Goal: Task Accomplishment & Management: Manage account settings

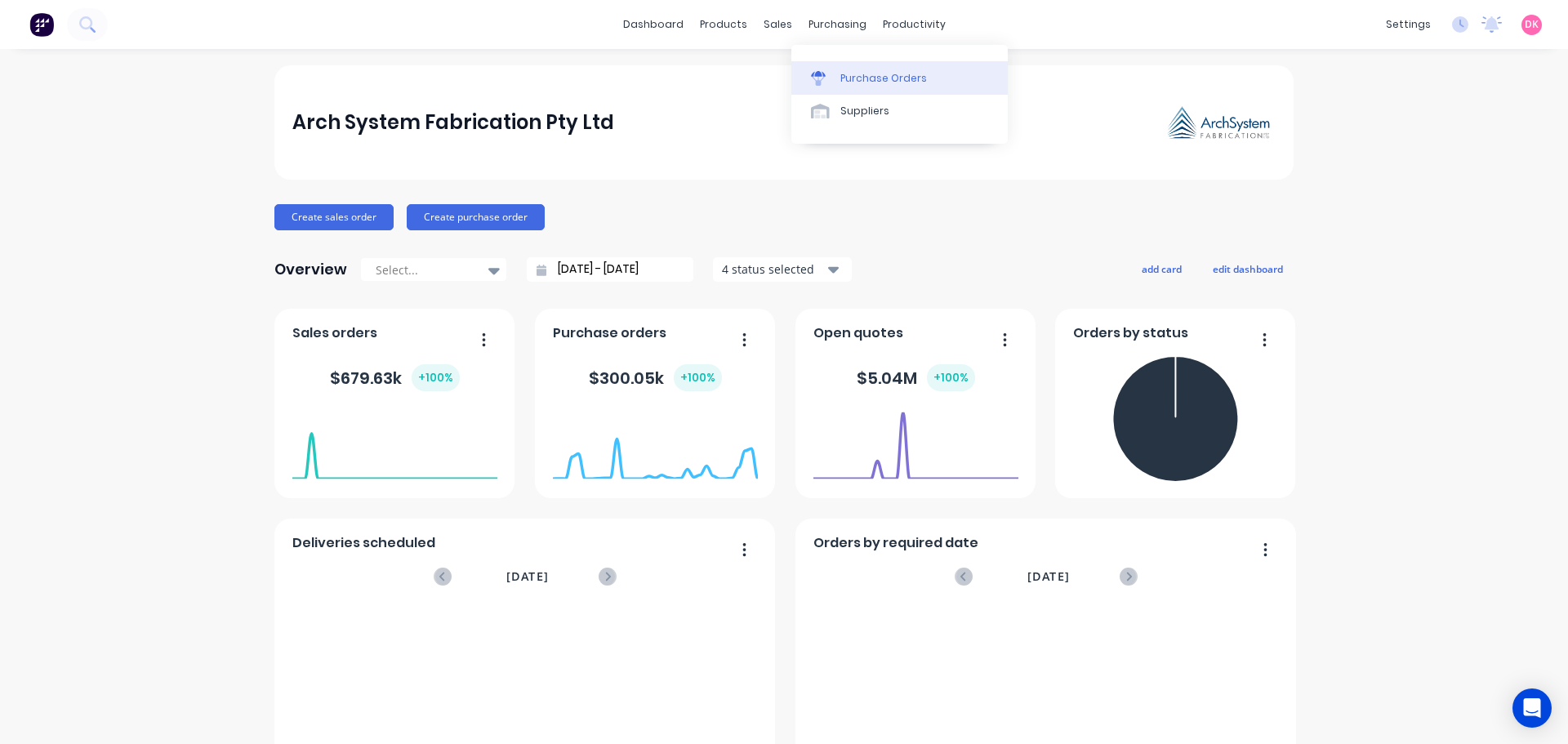
click at [843, 71] on div "Purchase Orders" at bounding box center [884, 78] width 87 height 15
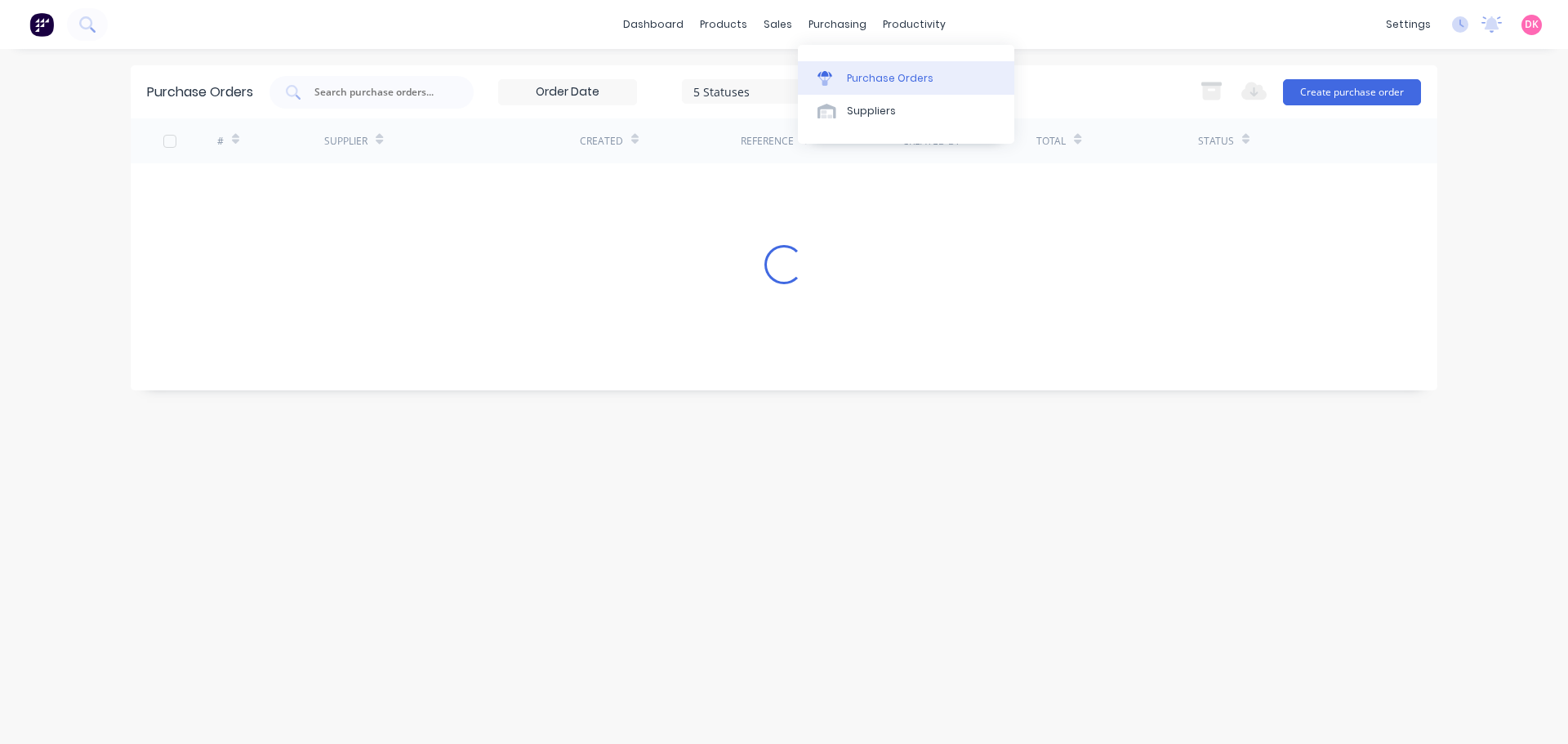
click at [853, 79] on div "Purchase Orders" at bounding box center [891, 78] width 87 height 15
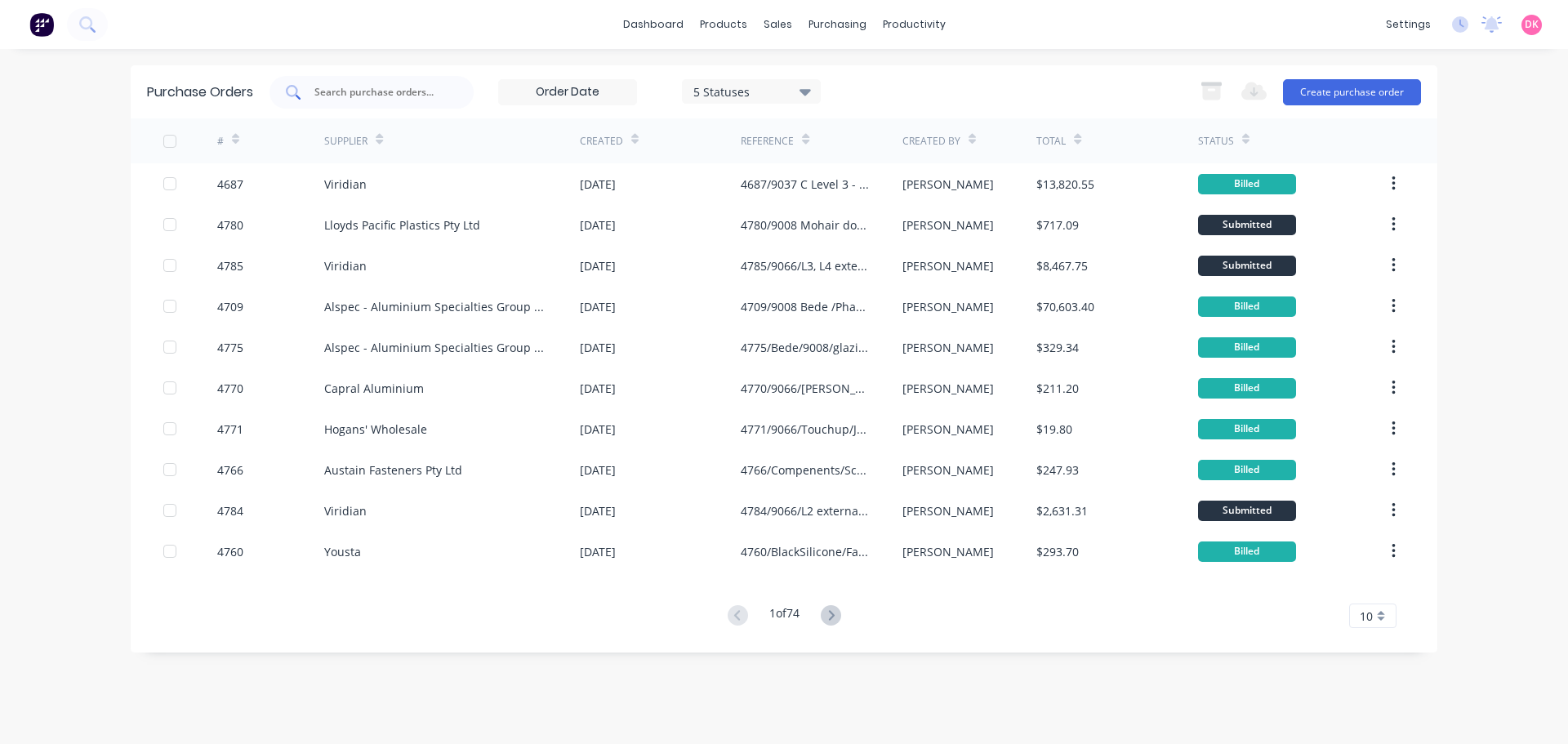
click at [362, 98] on input "text" at bounding box center [381, 92] width 136 height 17
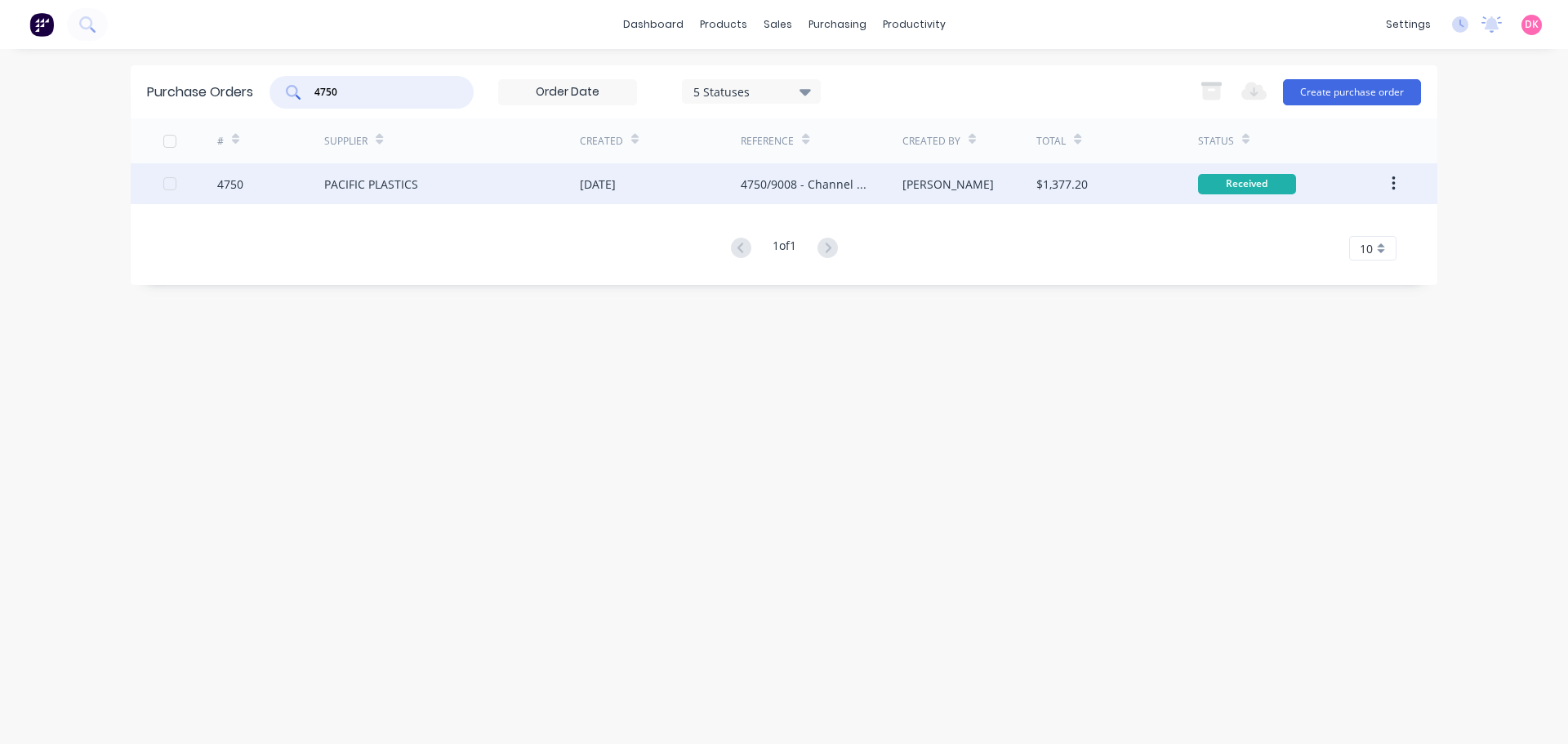
type input "4750"
click at [420, 187] on div "PACIFIC PLASTICS" at bounding box center [452, 183] width 256 height 41
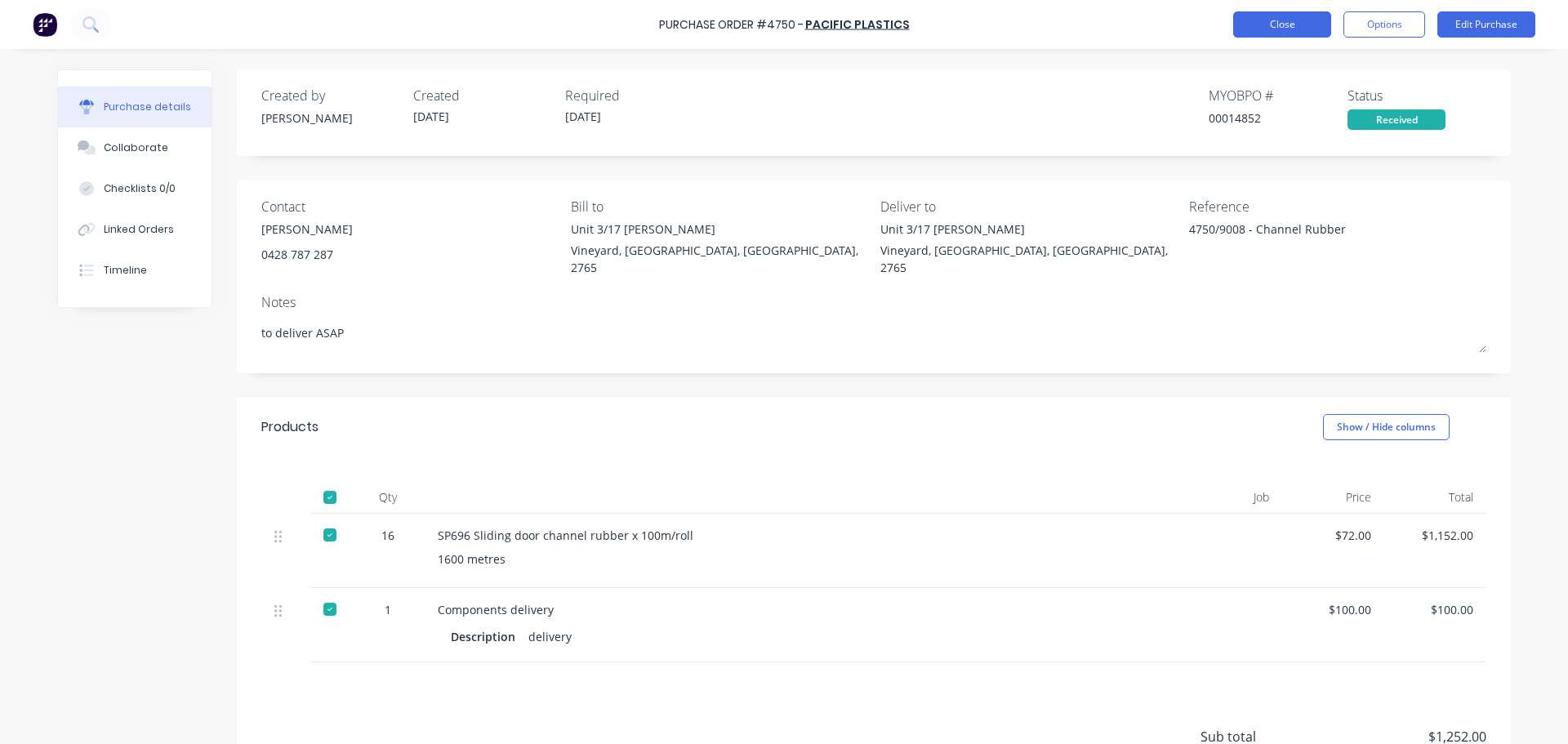
click at [1297, 19] on button "Close" at bounding box center [1282, 24] width 98 height 26
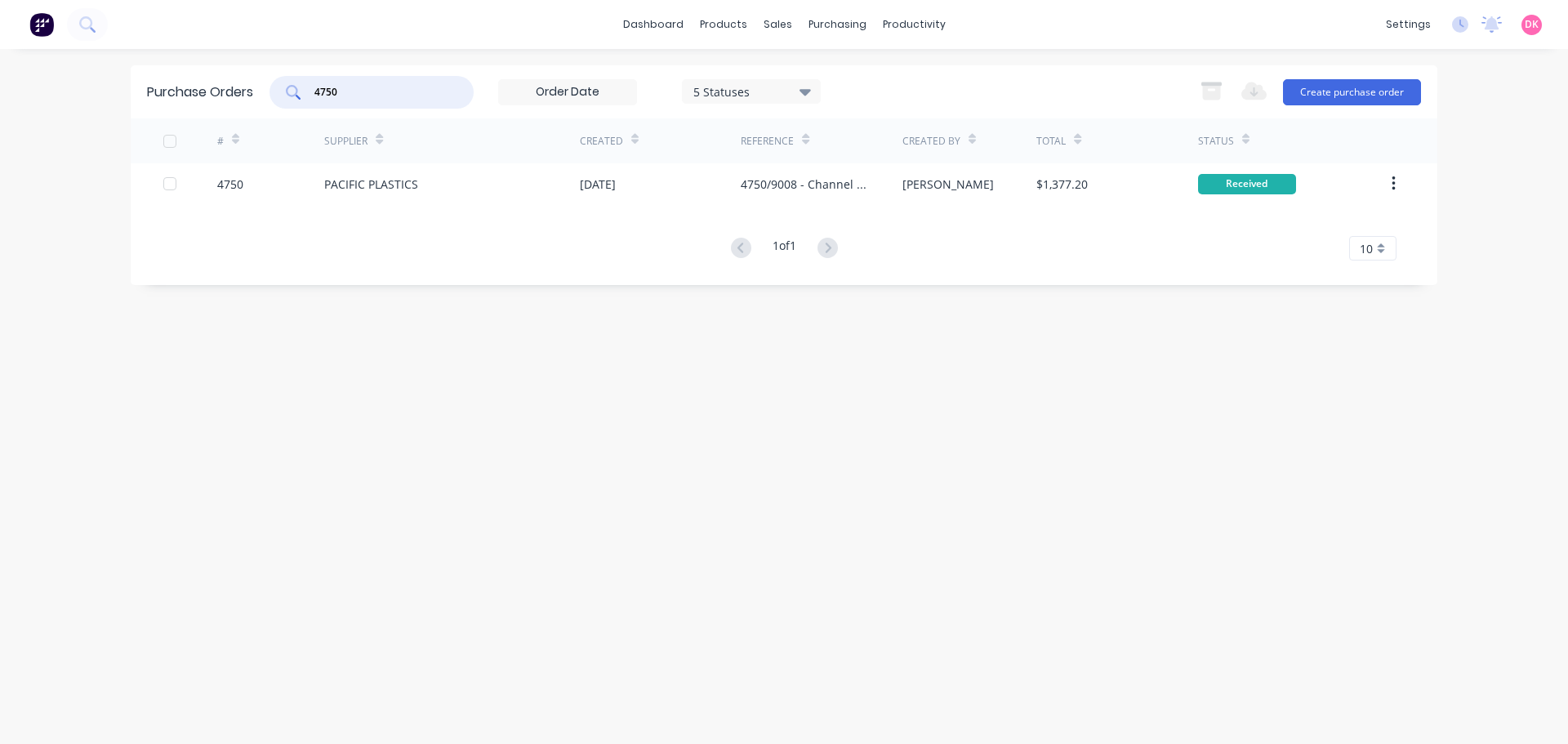
drag, startPoint x: 410, startPoint y: 96, endPoint x: 288, endPoint y: 104, distance: 122.3
click at [288, 104] on div "4750" at bounding box center [371, 92] width 204 height 33
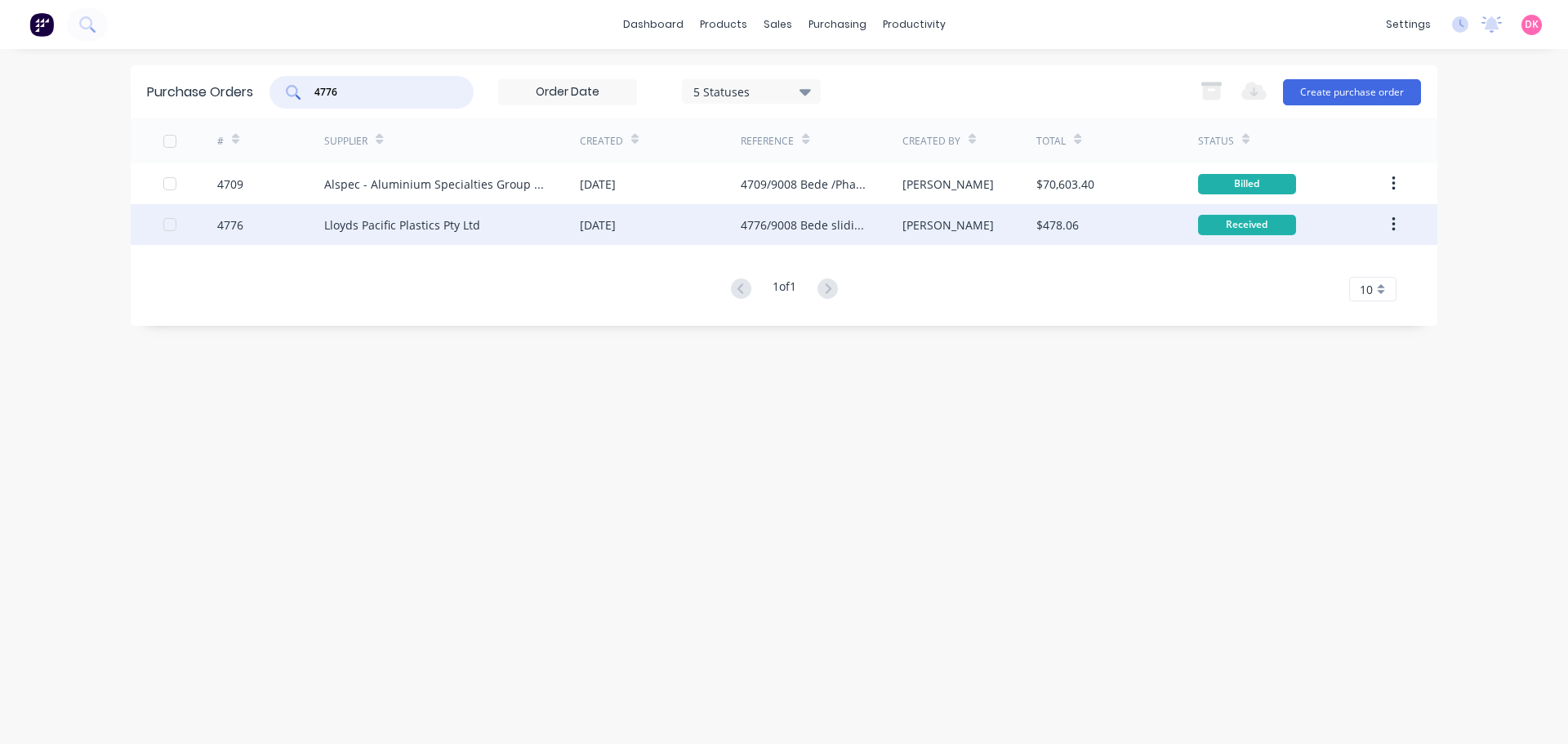
type input "4776"
click at [503, 211] on div "Lloyds Pacific Plastics Pty Ltd" at bounding box center [452, 224] width 256 height 41
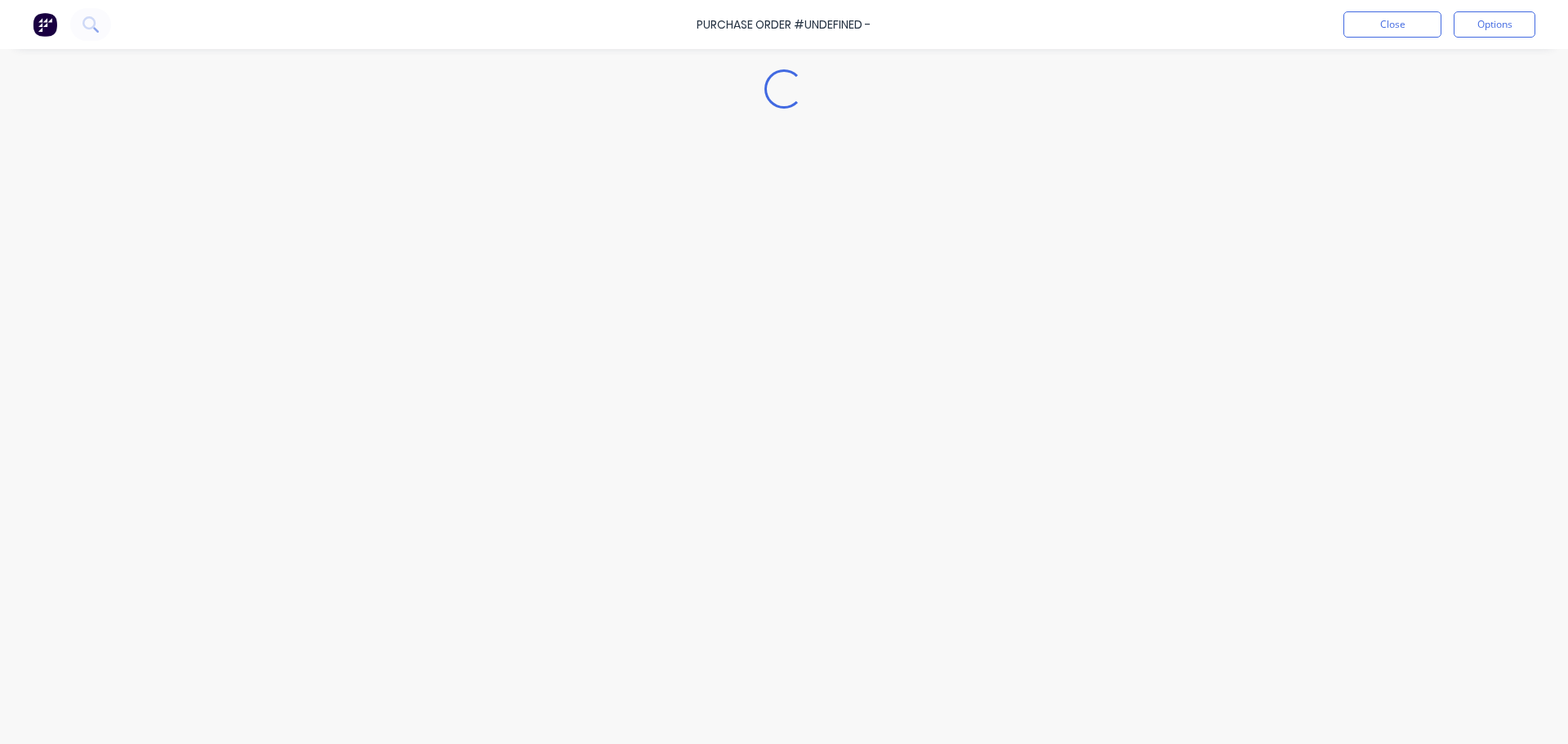
type textarea "x"
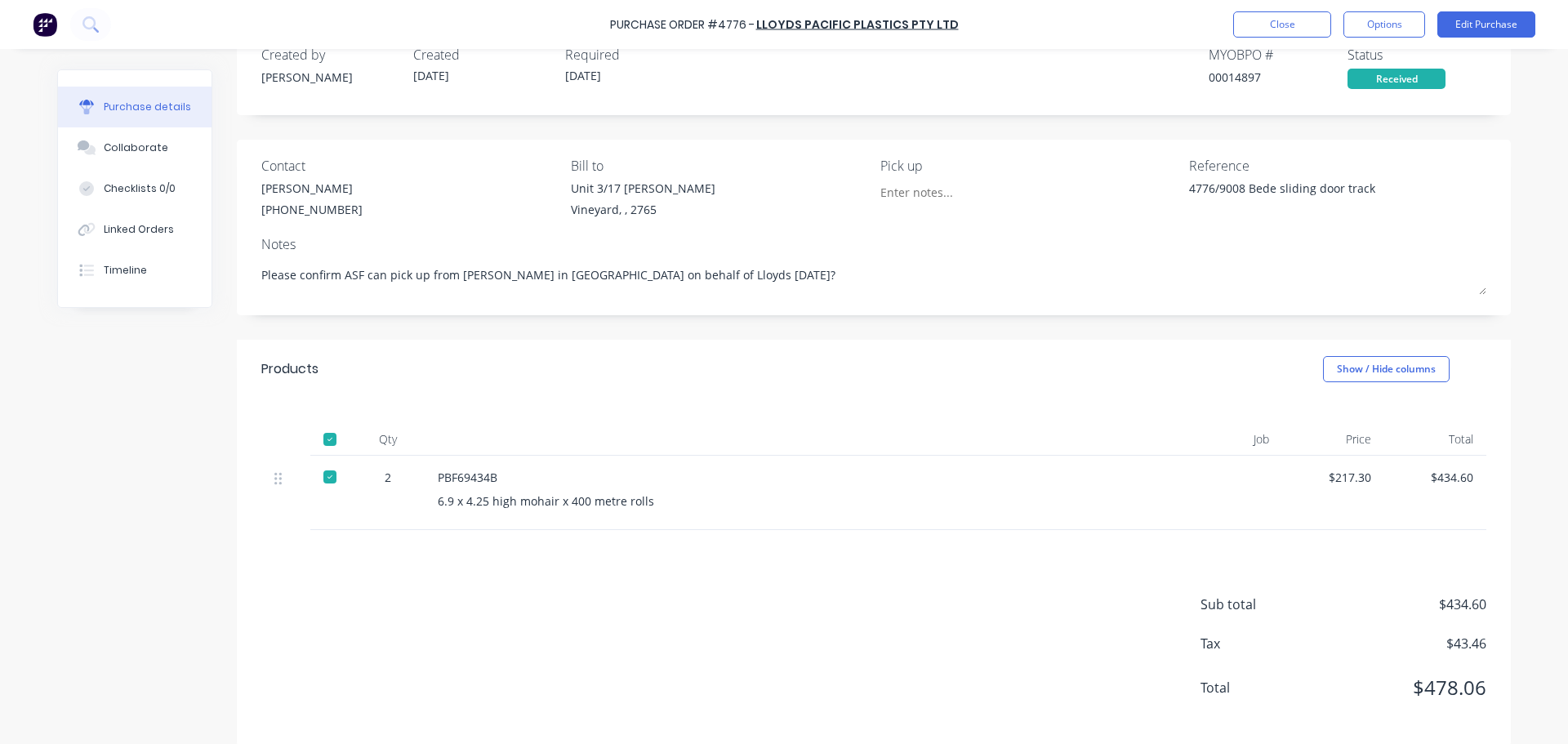
scroll to position [60, 0]
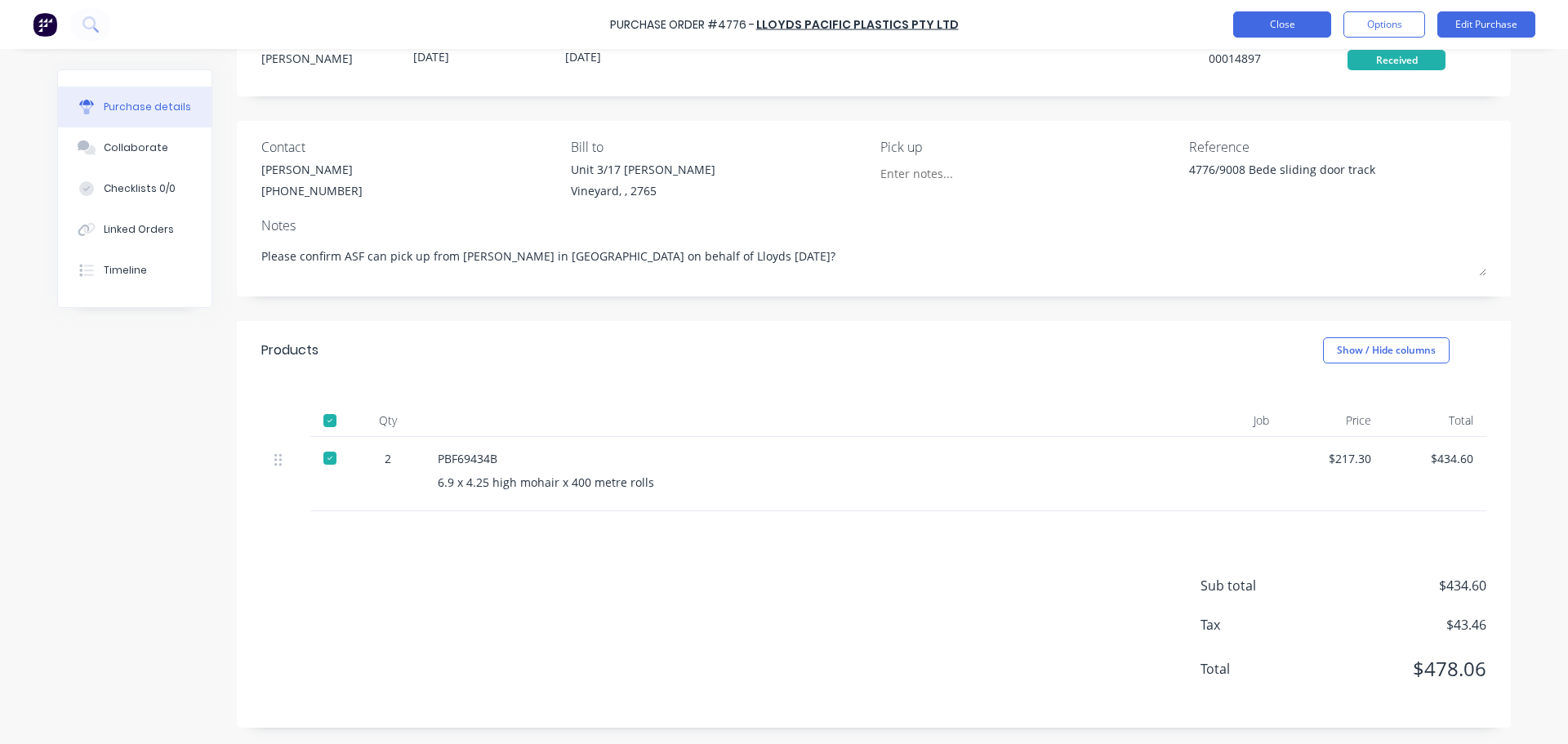
click at [1271, 20] on button "Close" at bounding box center [1282, 24] width 98 height 26
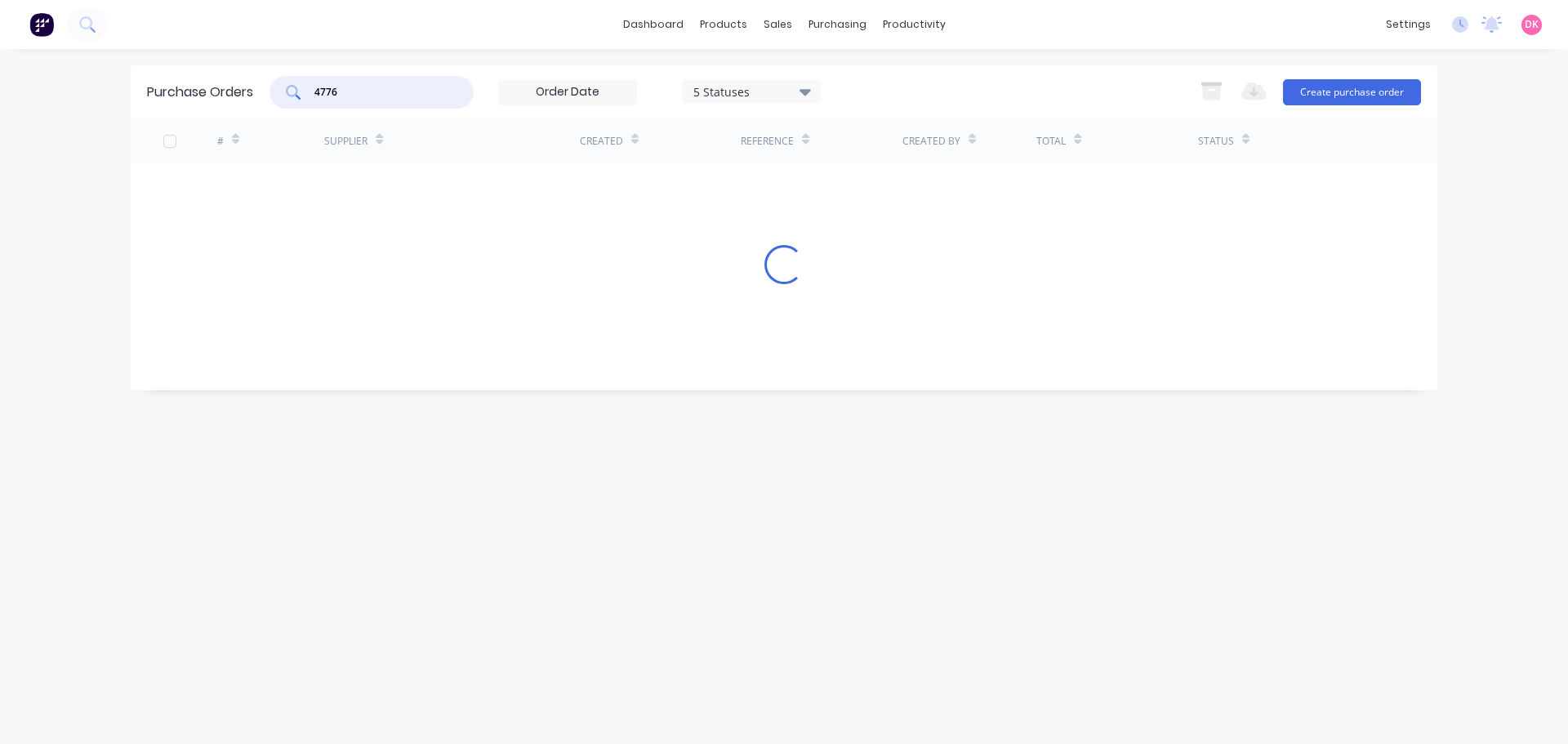
drag, startPoint x: 408, startPoint y: 88, endPoint x: 170, endPoint y: 101, distance: 238.4
click at [170, 101] on div "Purchase Orders 4776 5 Statuses 5 Statuses Export to Excel (XLSX) Create purcha…" at bounding box center [784, 91] width 1307 height 53
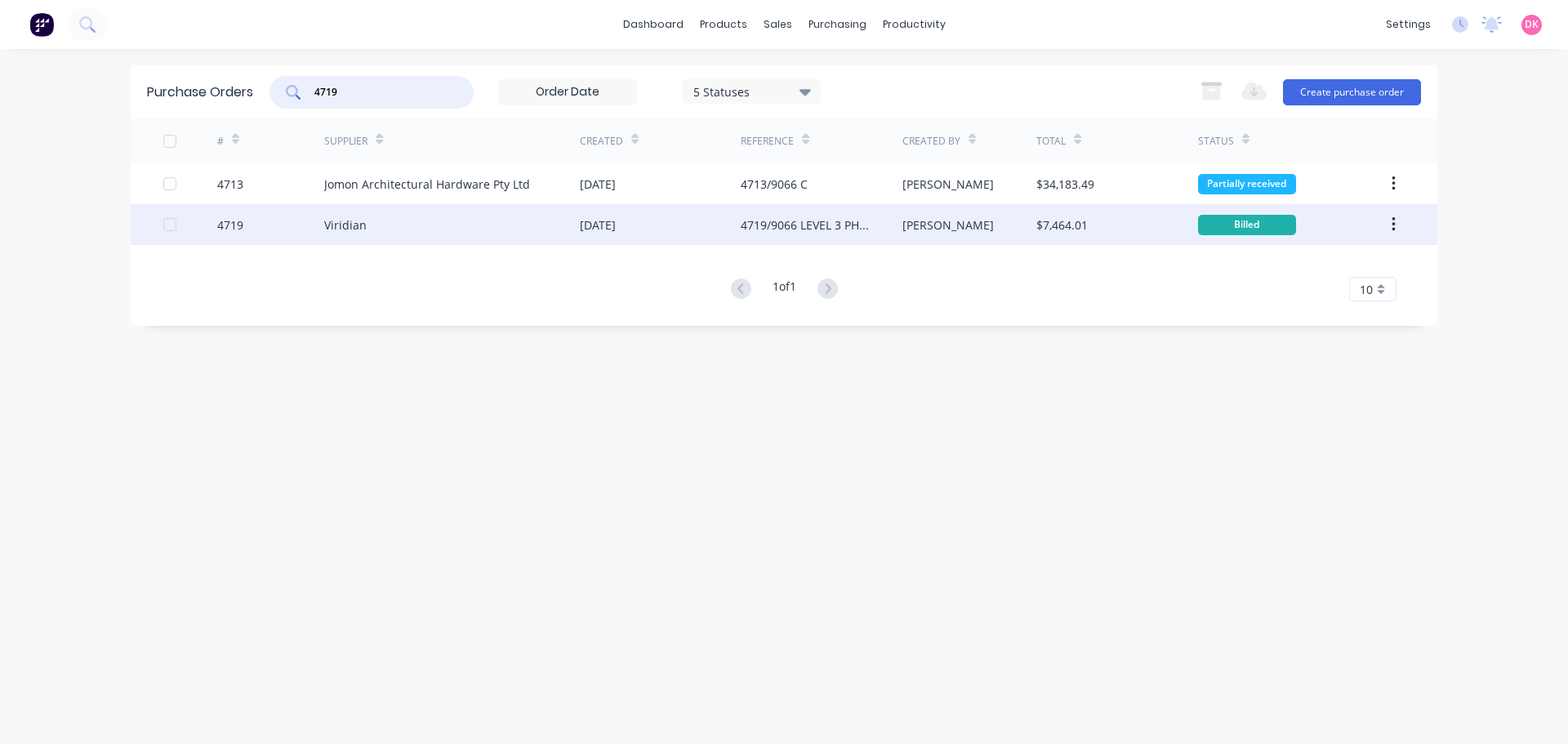
type input "4719"
click at [664, 219] on div "[DATE]" at bounding box center [660, 224] width 161 height 41
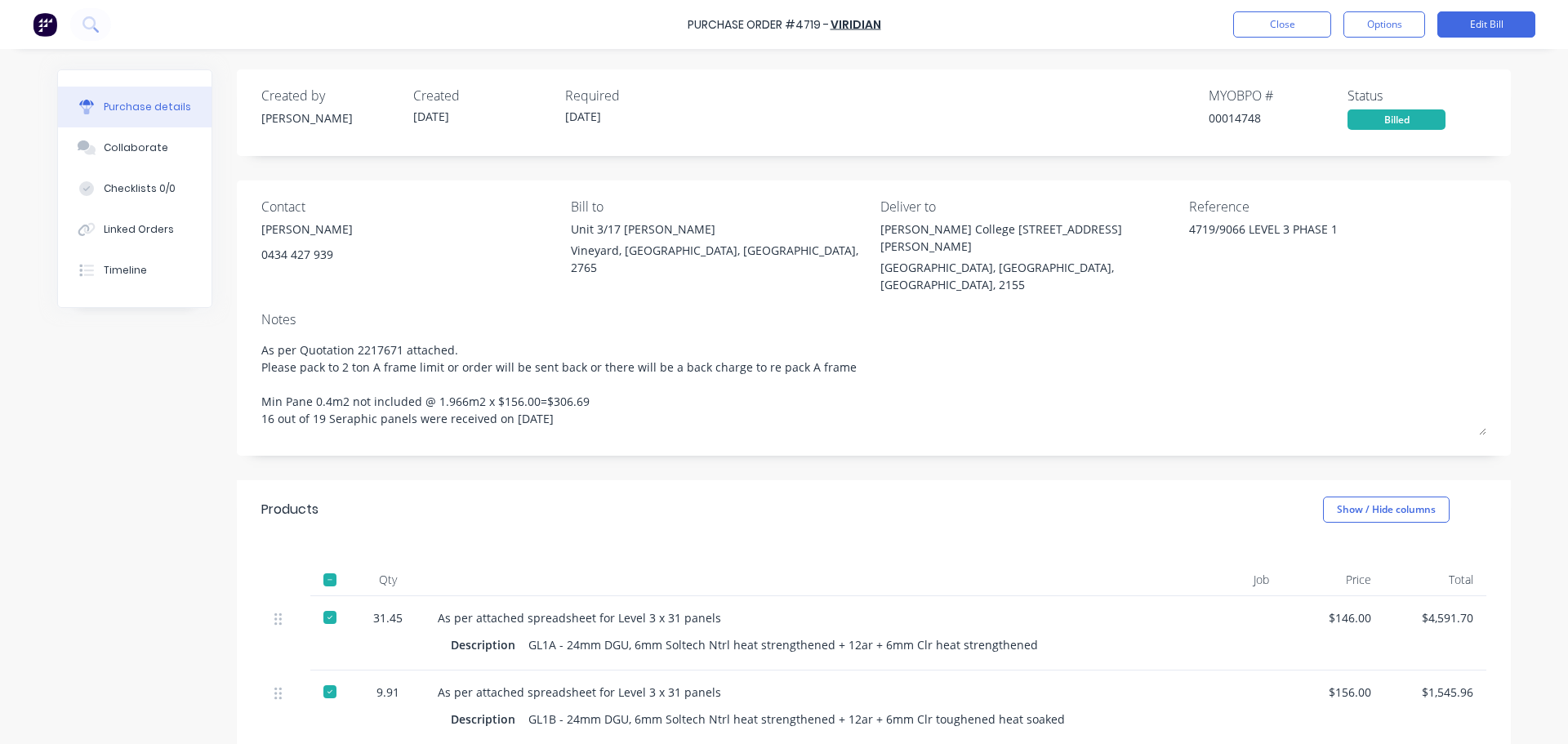
drag, startPoint x: 916, startPoint y: 475, endPoint x: 591, endPoint y: 476, distance: 325.0
click at [591, 480] on div "Products Show / Hide columns" at bounding box center [873, 509] width 1274 height 59
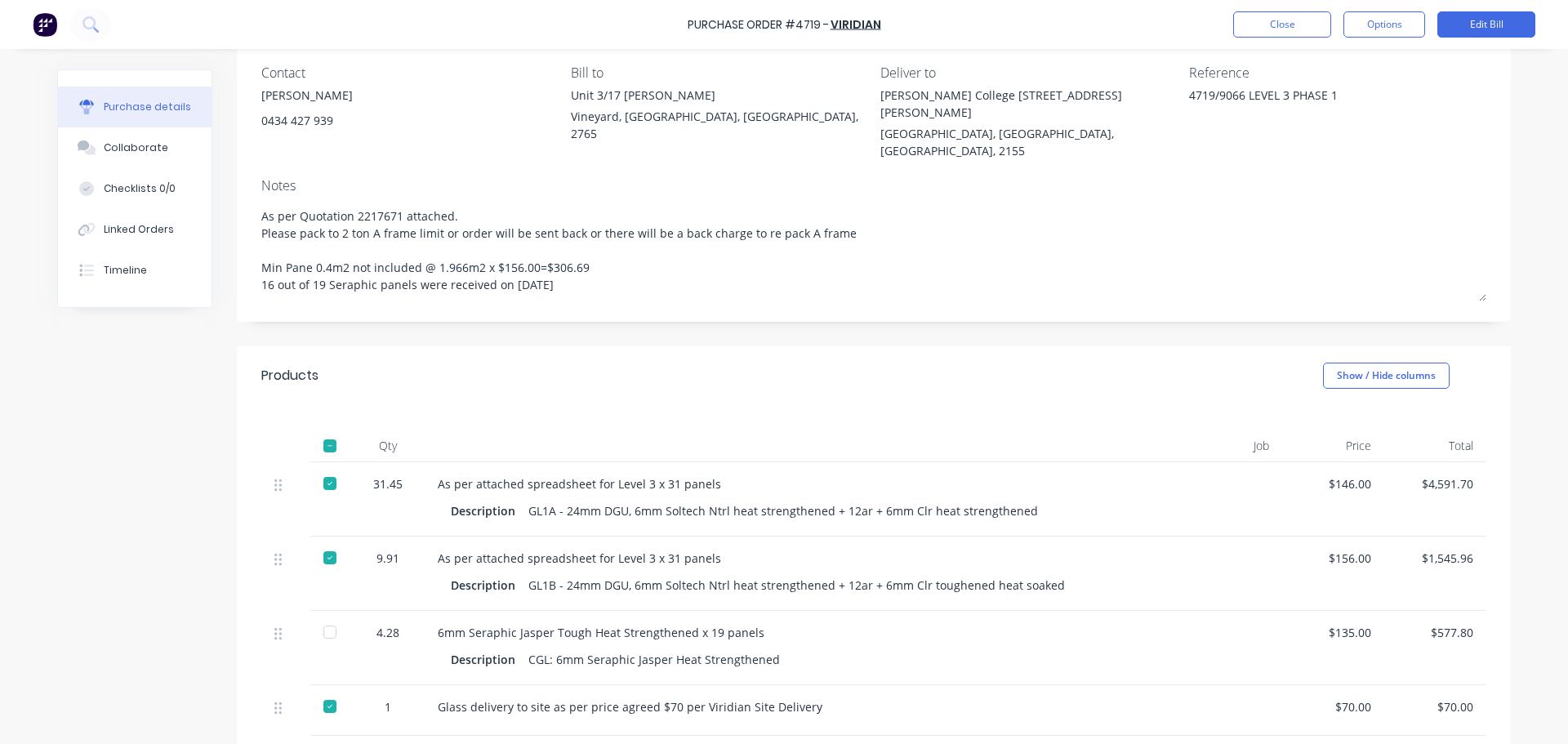
scroll to position [163, 0]
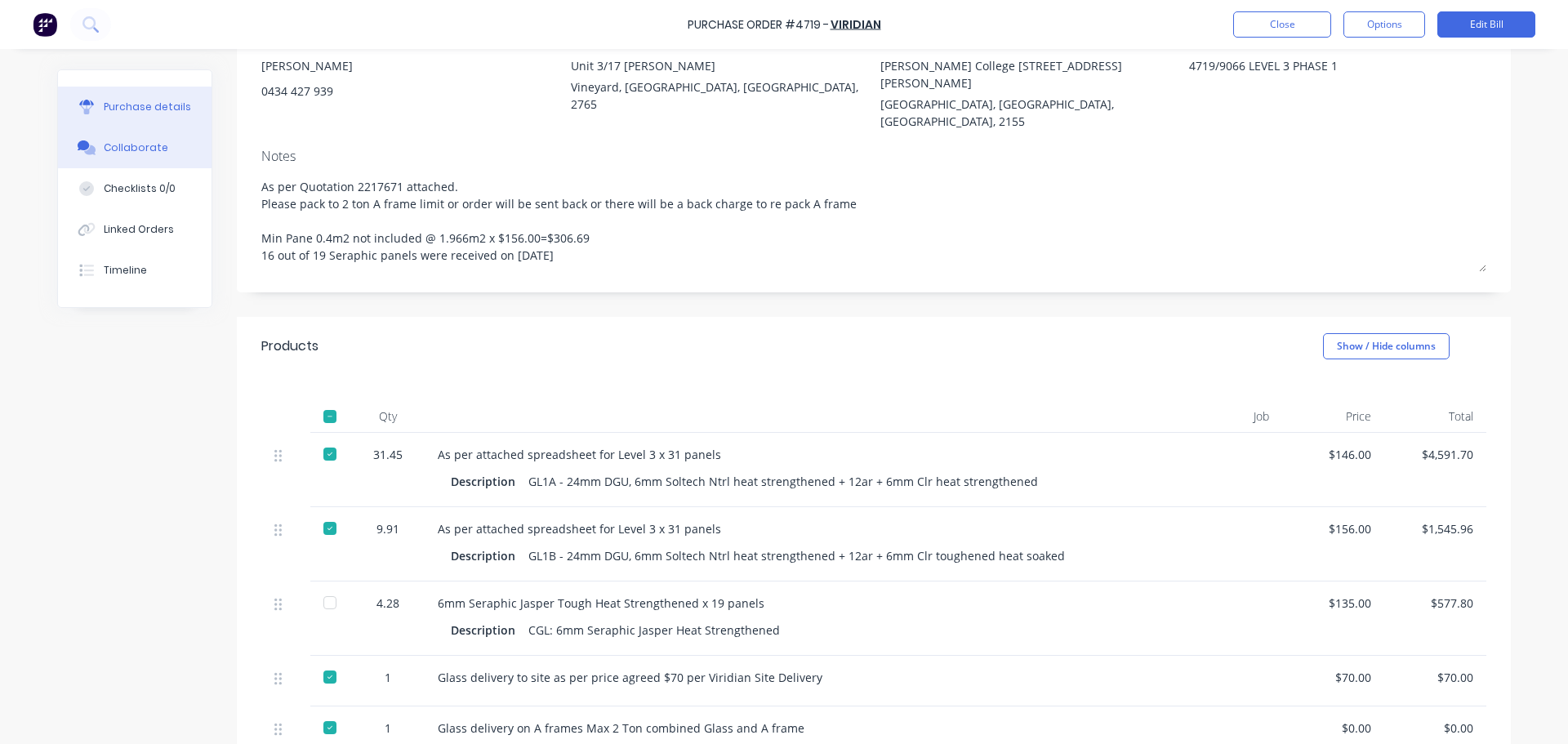
click at [117, 153] on div "Collaborate" at bounding box center [136, 148] width 64 height 15
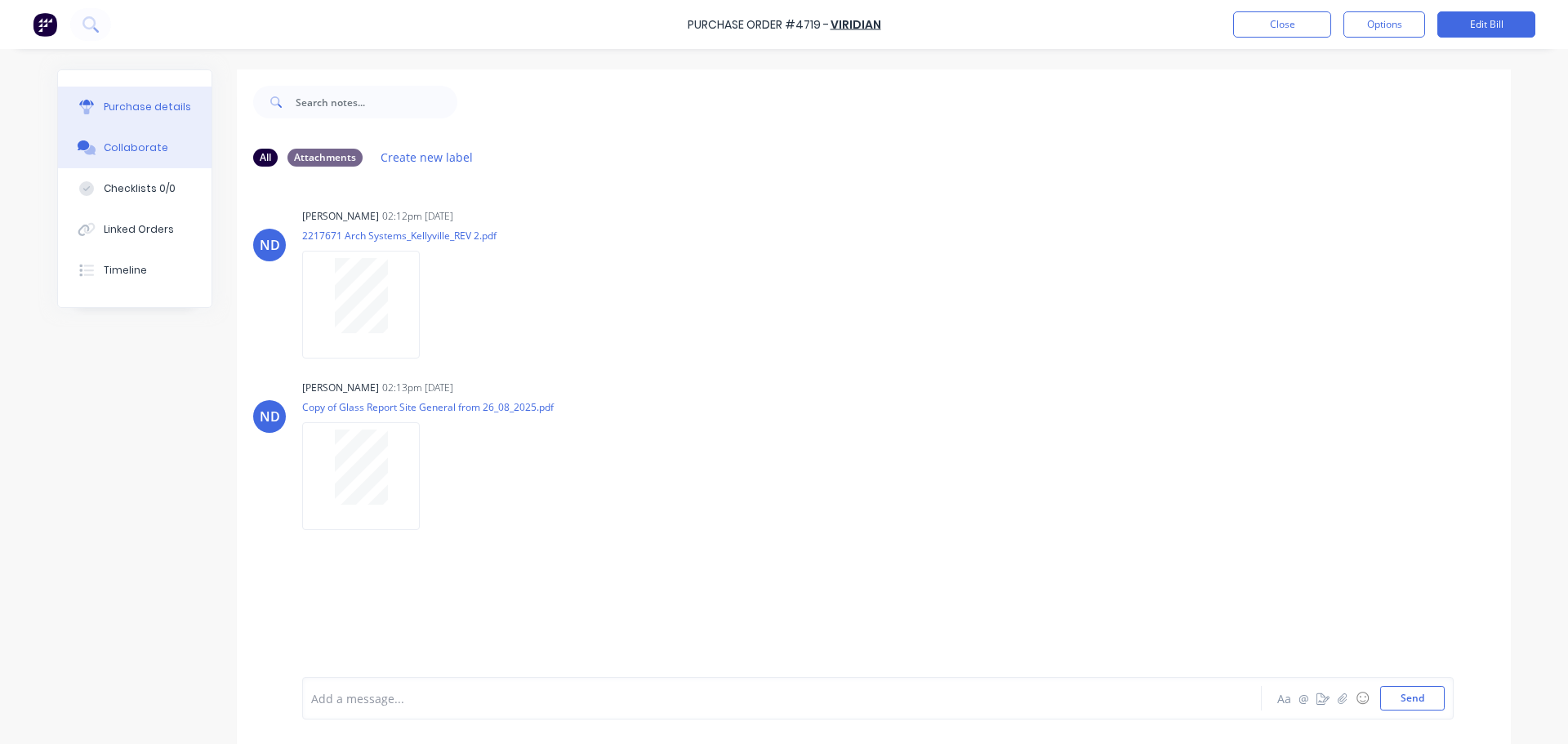
click at [93, 114] on button "Purchase details" at bounding box center [135, 107] width 154 height 41
type textarea "x"
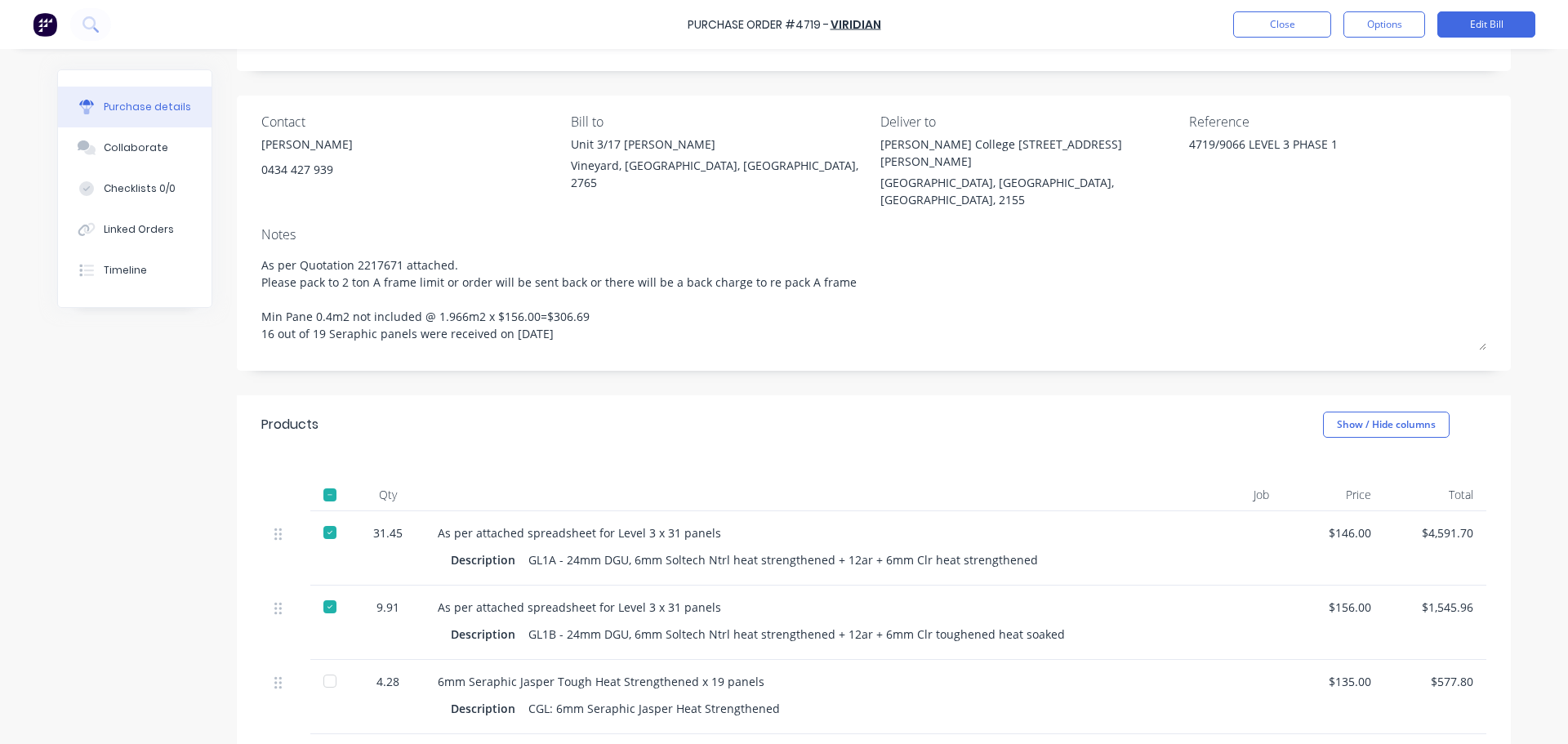
scroll to position [163, 0]
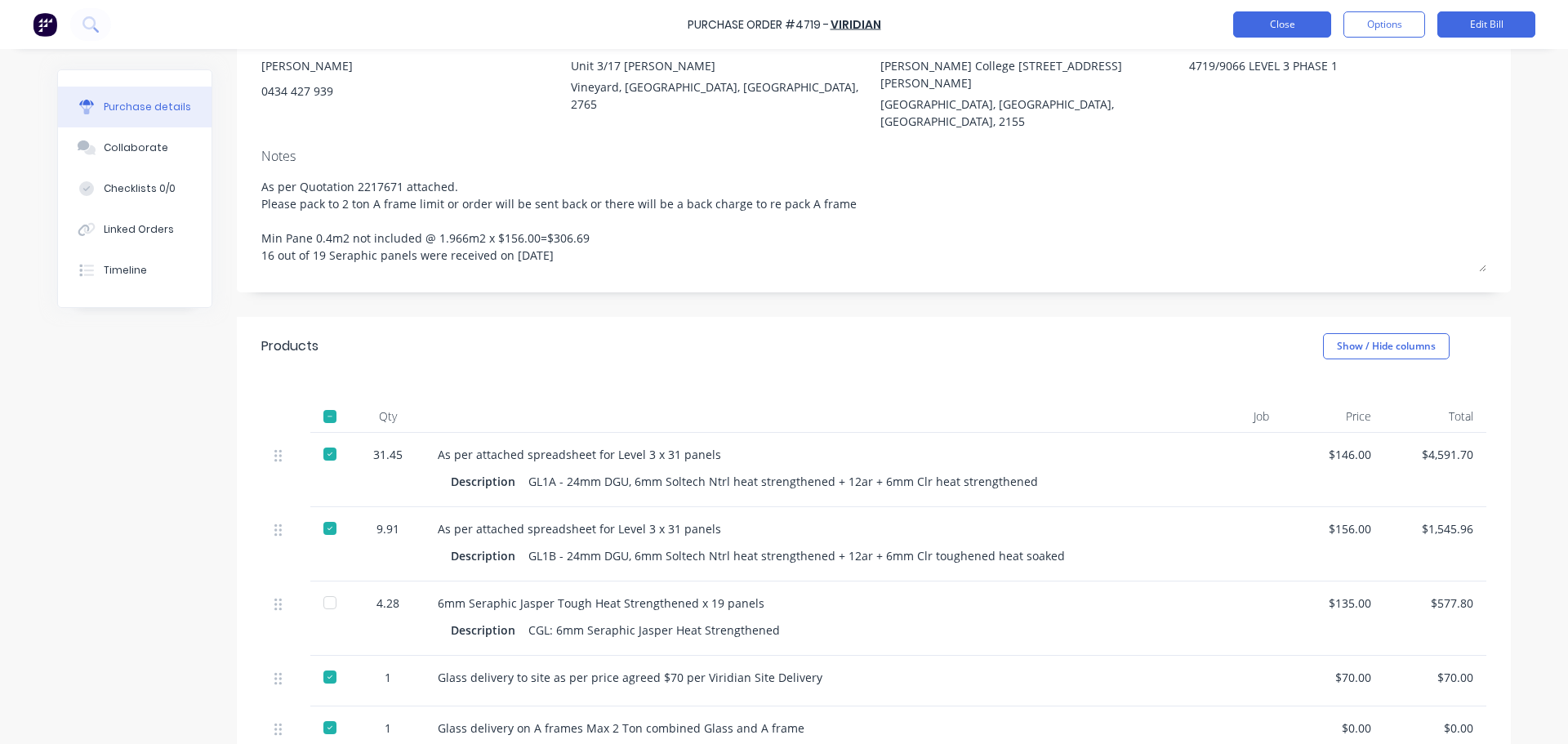
click at [1278, 26] on button "Close" at bounding box center [1282, 24] width 98 height 26
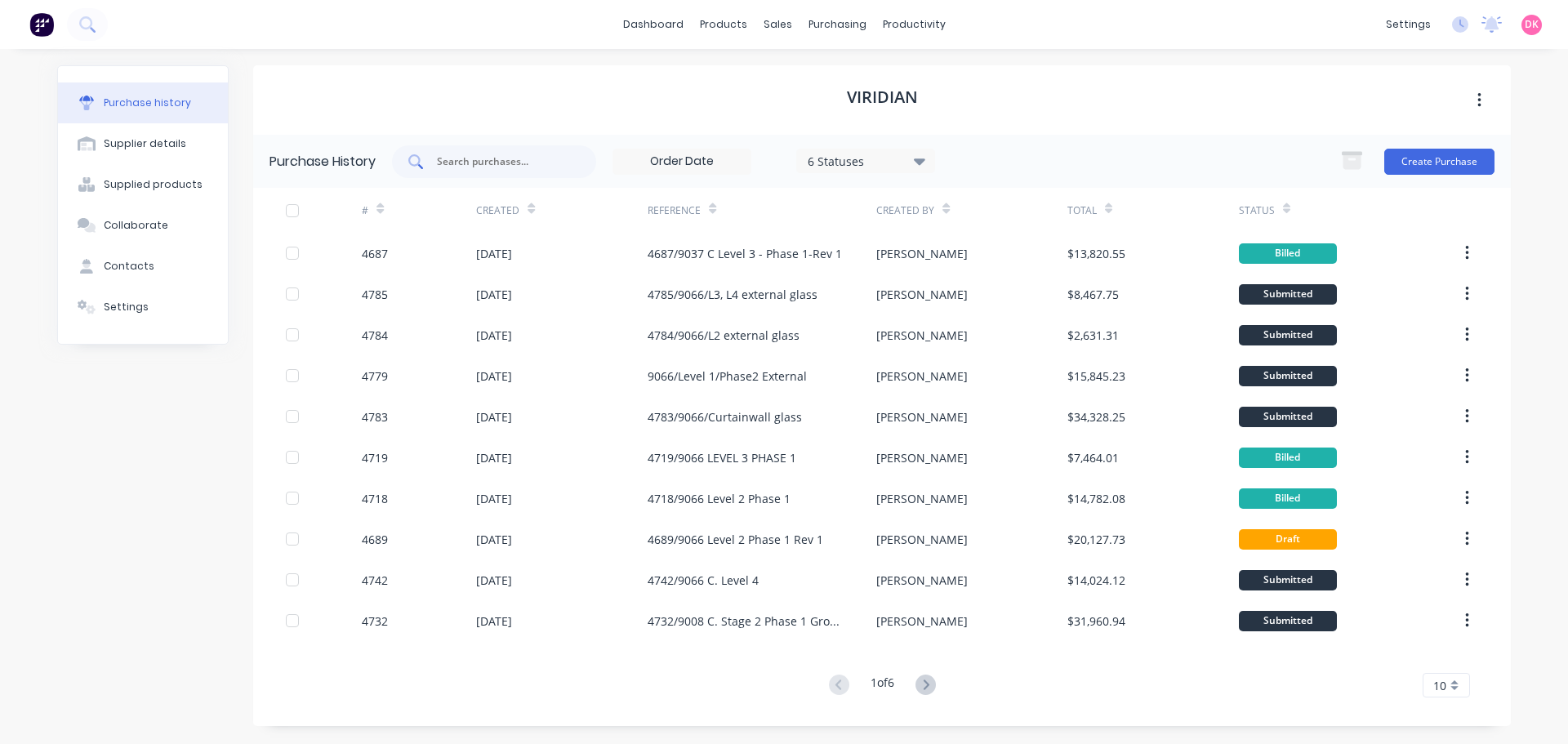
click at [504, 157] on input "text" at bounding box center [504, 162] width 136 height 17
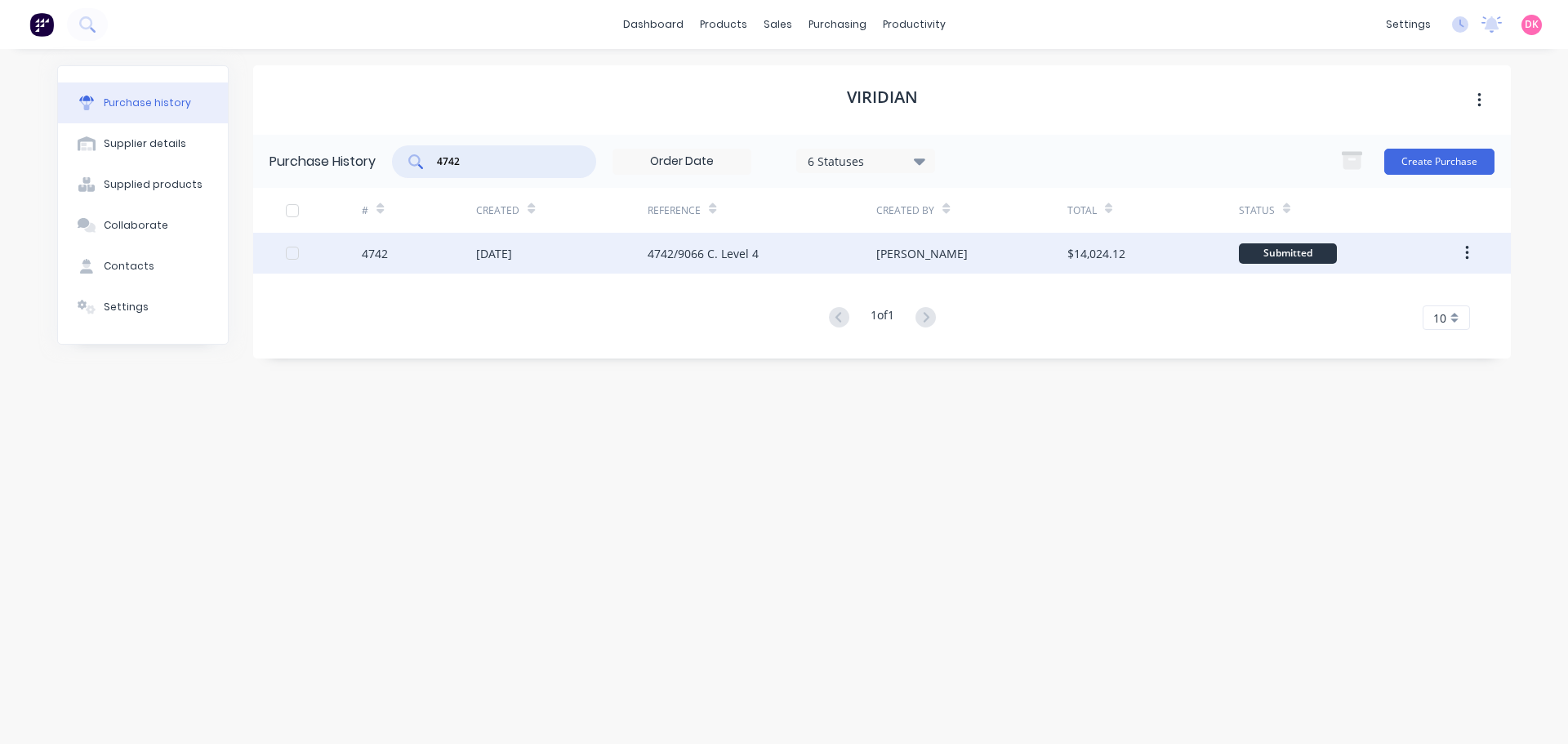
type input "4742"
click at [606, 233] on div "[DATE]" at bounding box center [562, 253] width 171 height 41
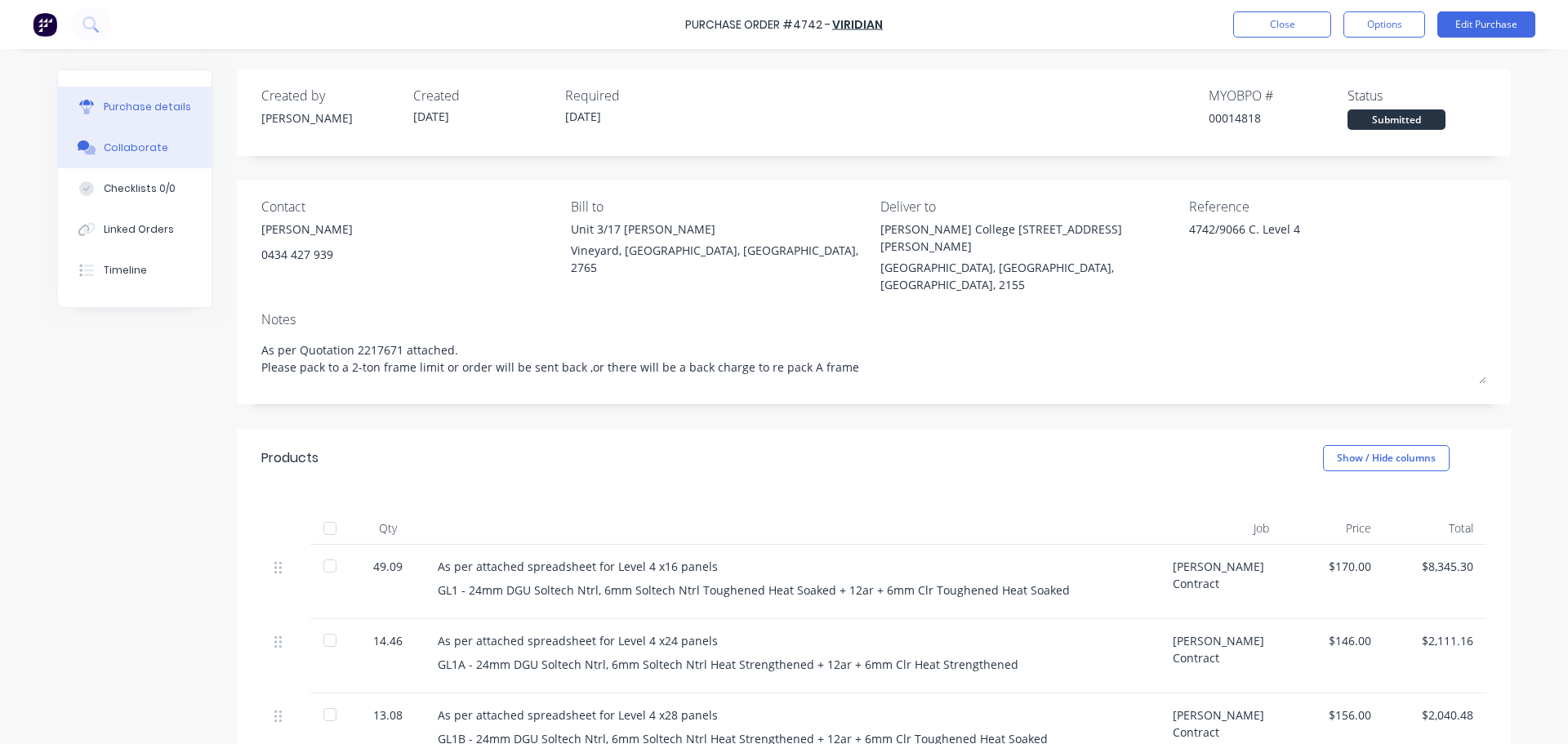
click at [153, 156] on button "Collaborate" at bounding box center [135, 148] width 154 height 41
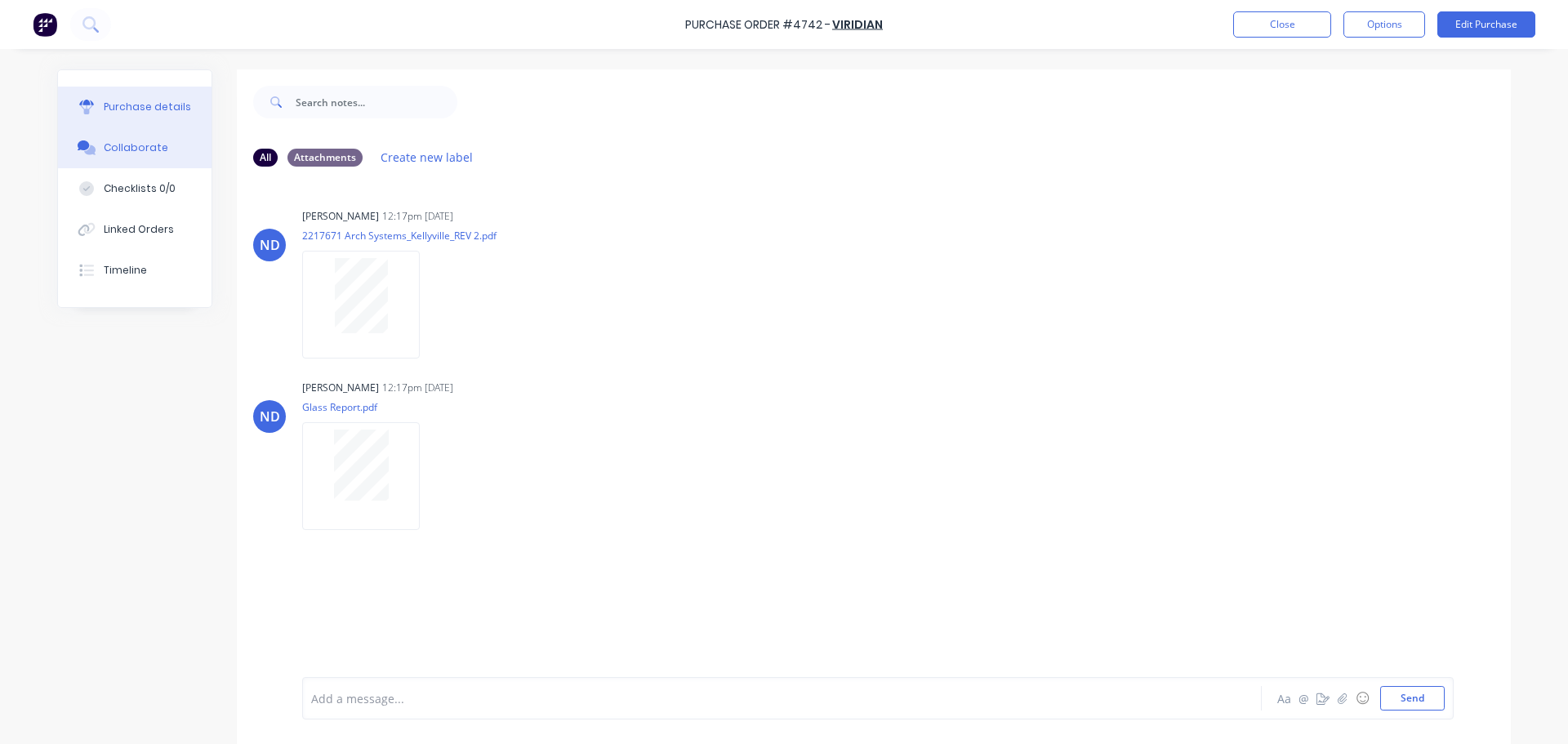
click at [141, 119] on button "Purchase details" at bounding box center [135, 107] width 154 height 41
type textarea "x"
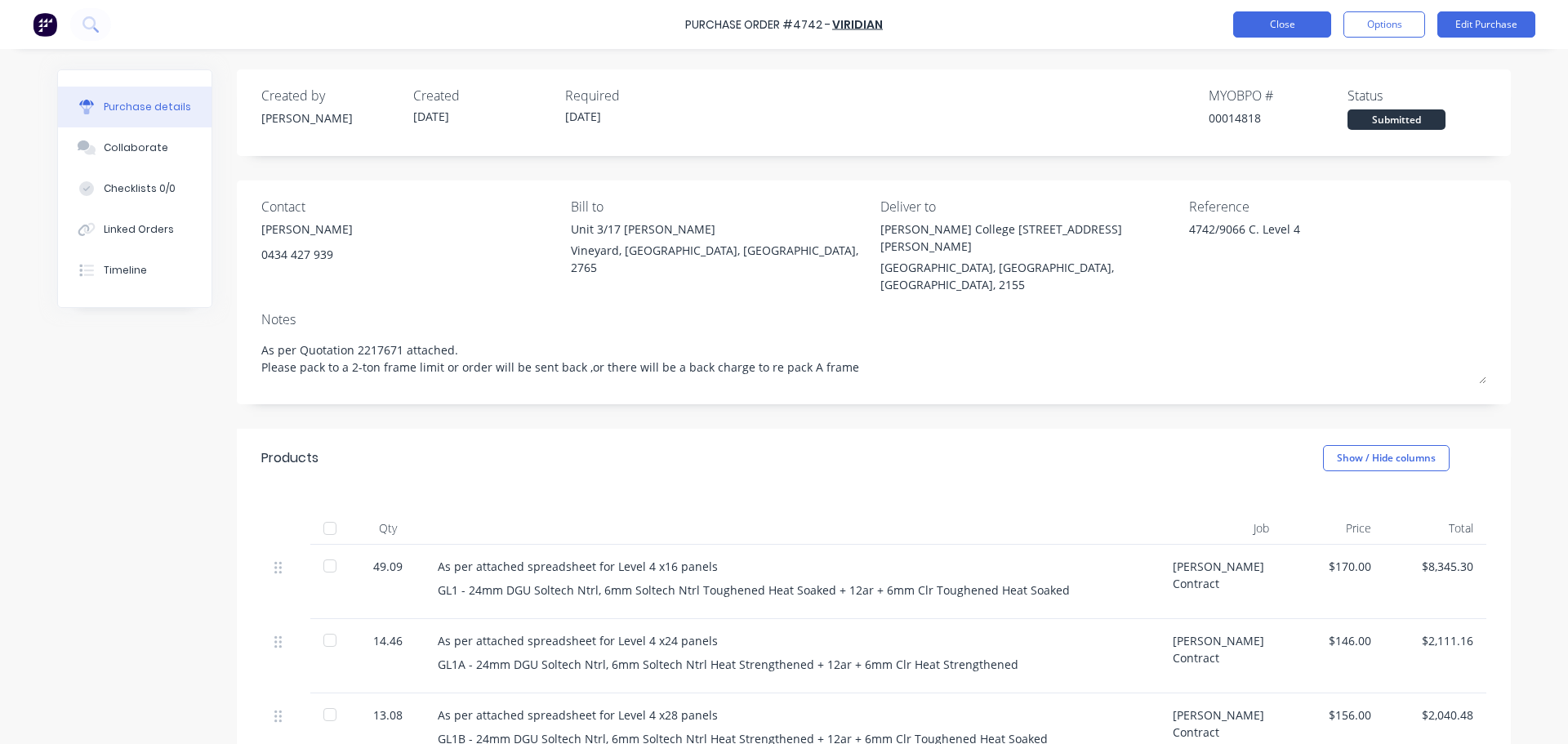
click at [1253, 35] on button "Close" at bounding box center [1282, 24] width 98 height 26
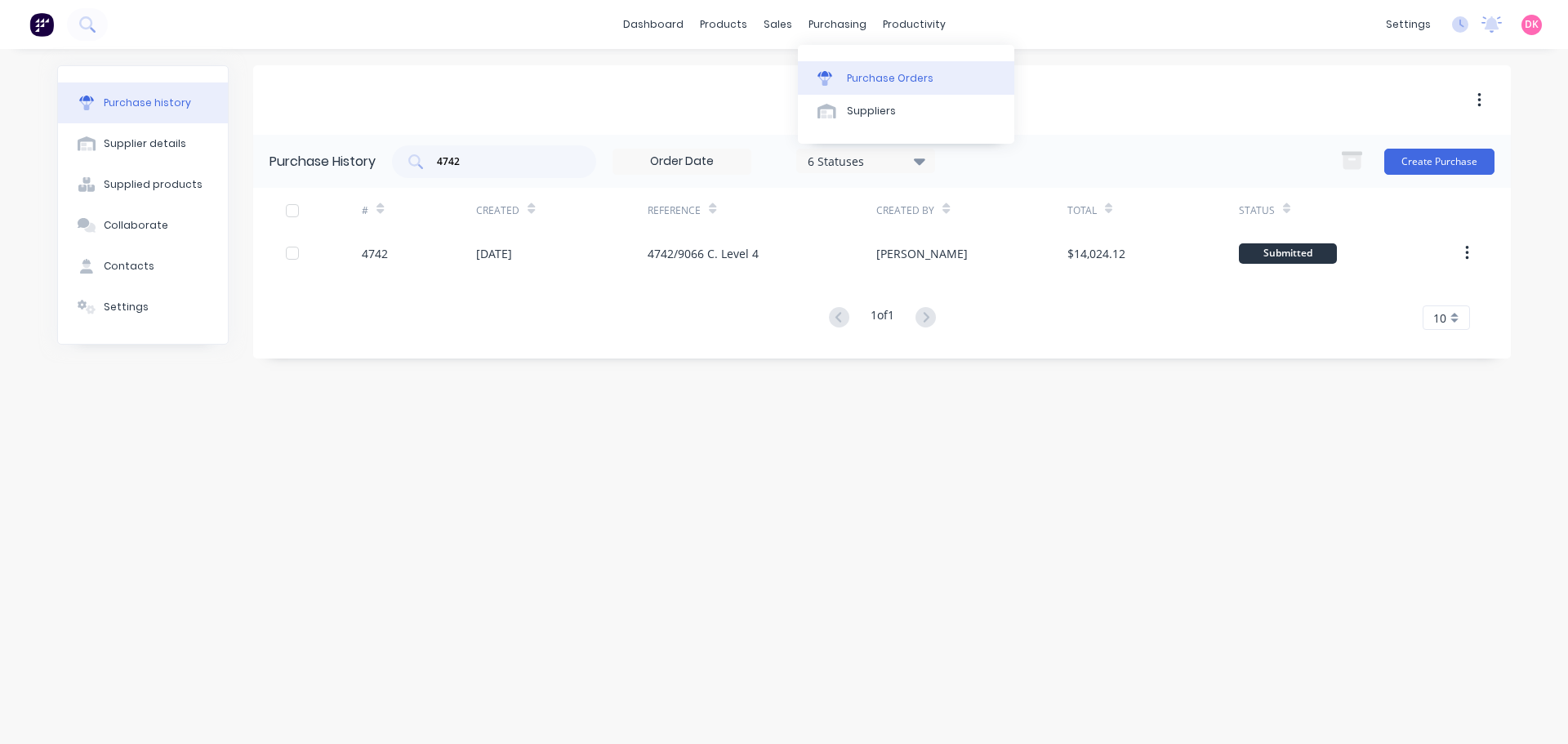
click at [866, 81] on div "Purchase Orders" at bounding box center [891, 78] width 87 height 15
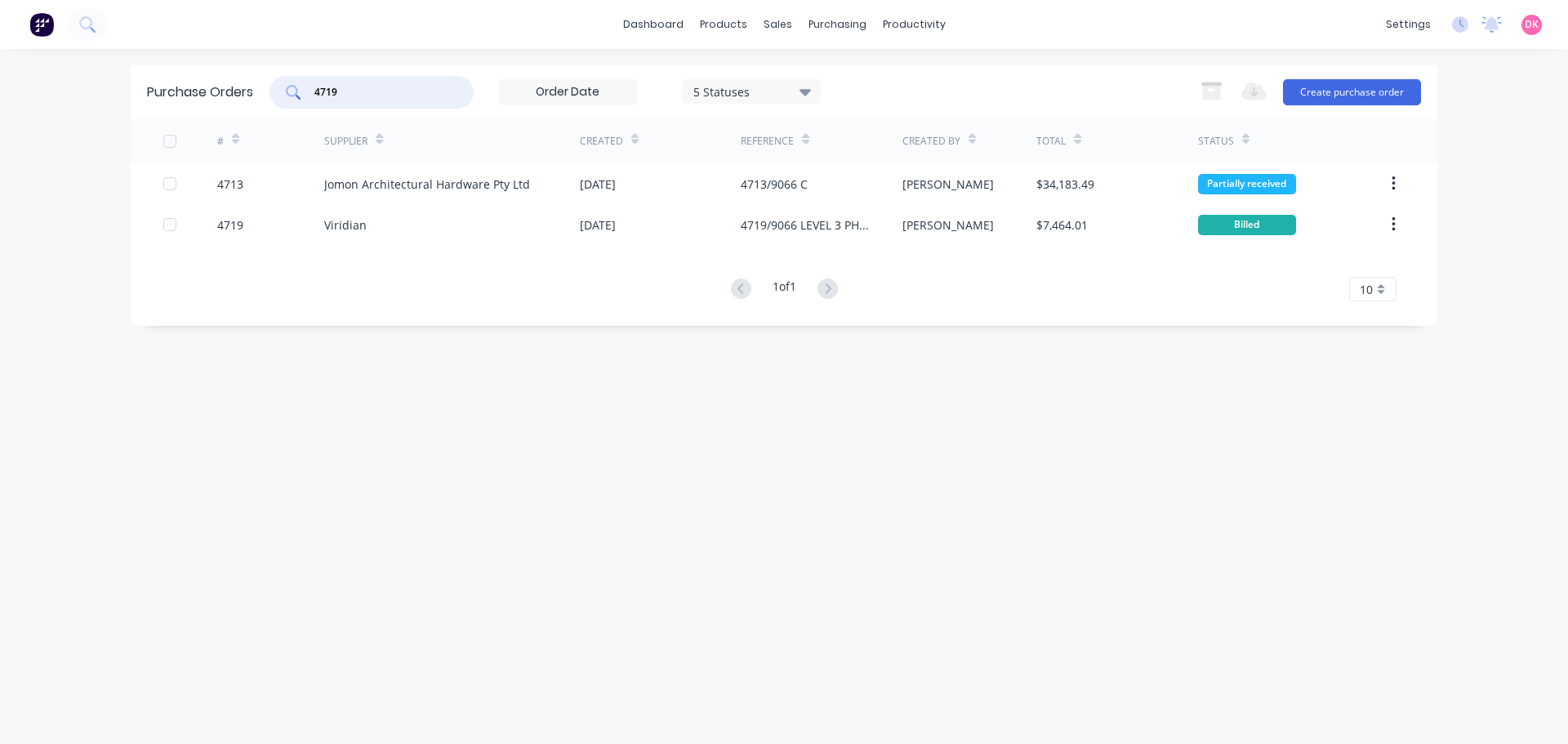
drag, startPoint x: 347, startPoint y: 97, endPoint x: 278, endPoint y: 104, distance: 69.4
click at [278, 104] on div "4719" at bounding box center [371, 92] width 204 height 33
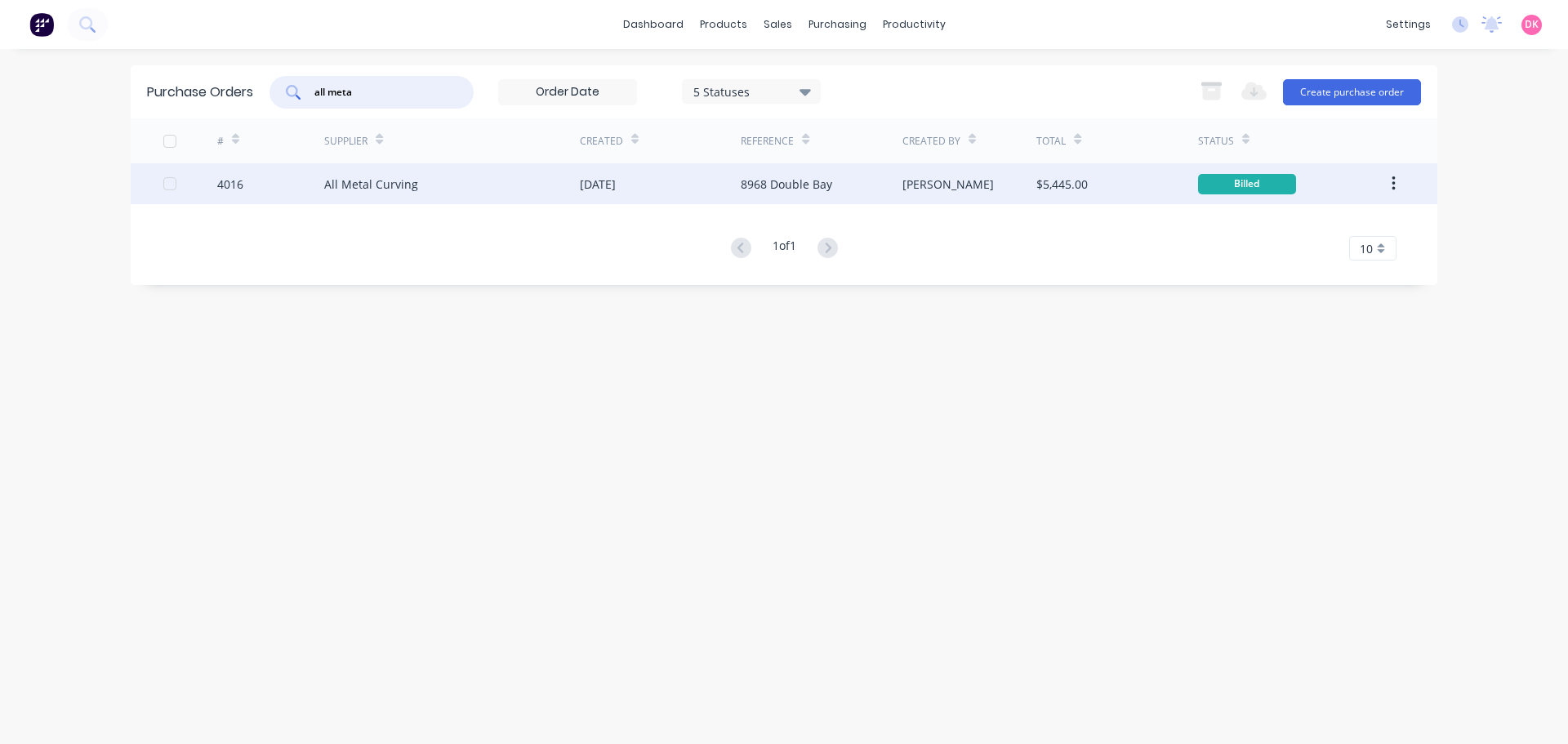
type input "all meta"
click at [381, 174] on div "All Metal Curving" at bounding box center [452, 183] width 256 height 41
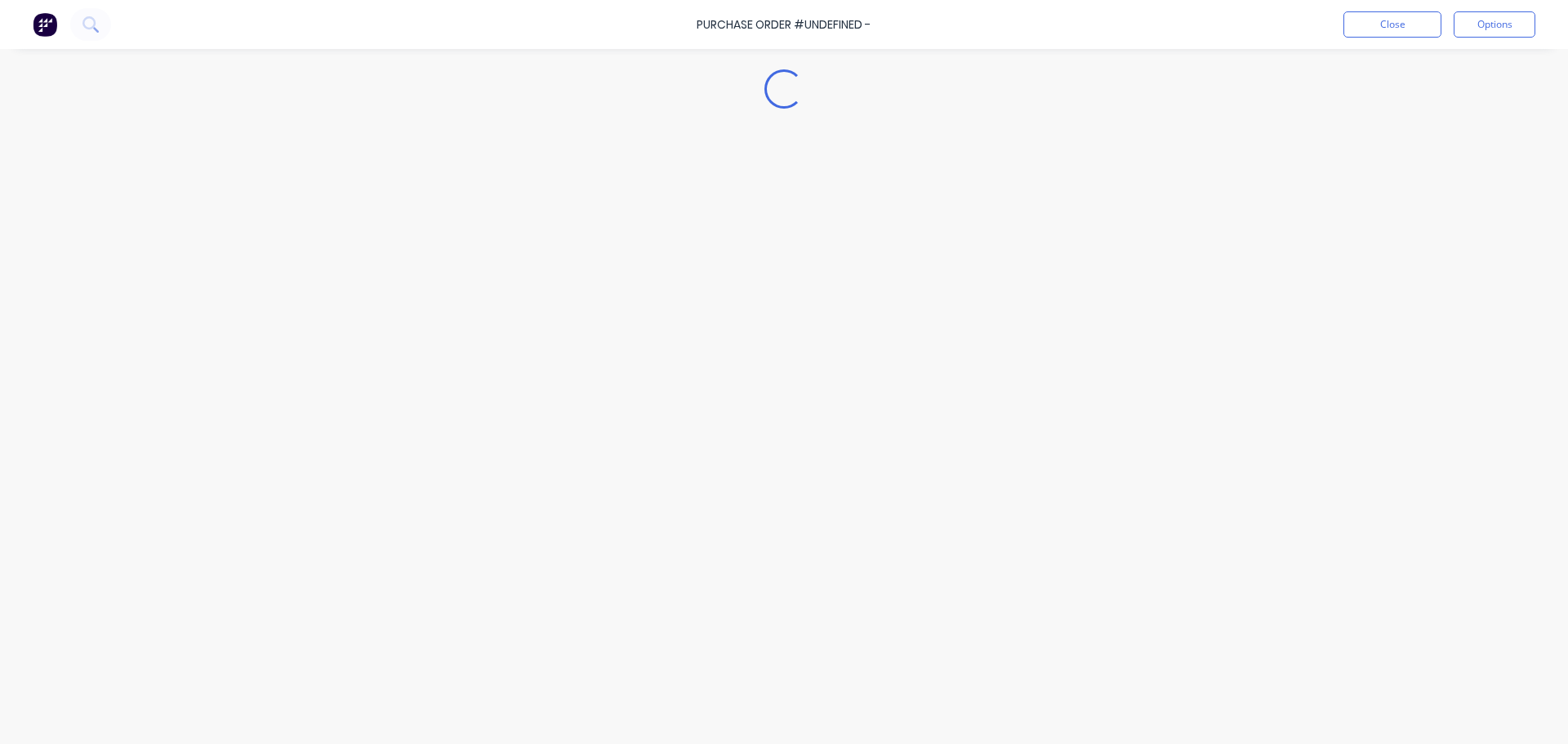
type textarea "x"
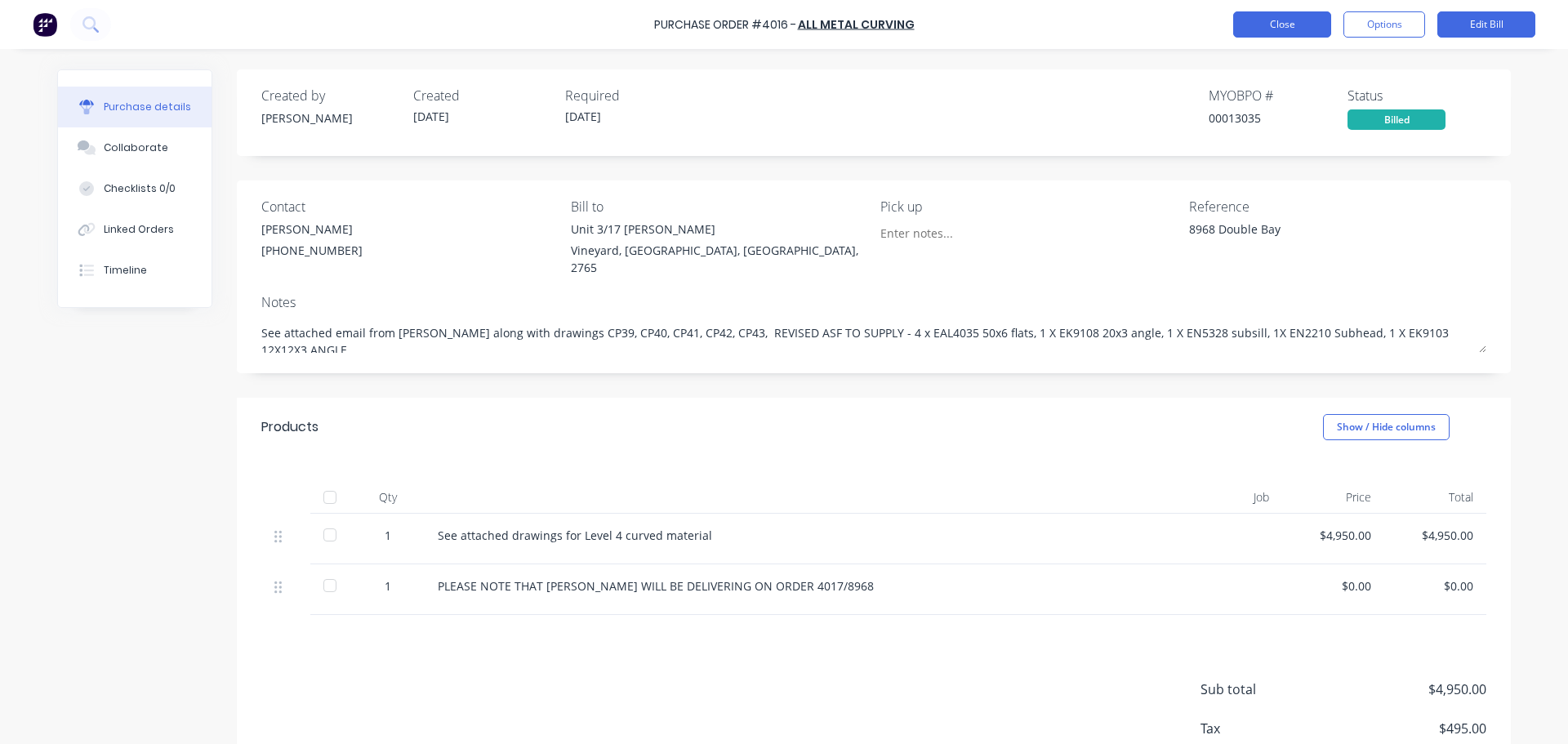
click at [1269, 25] on button "Close" at bounding box center [1282, 24] width 98 height 26
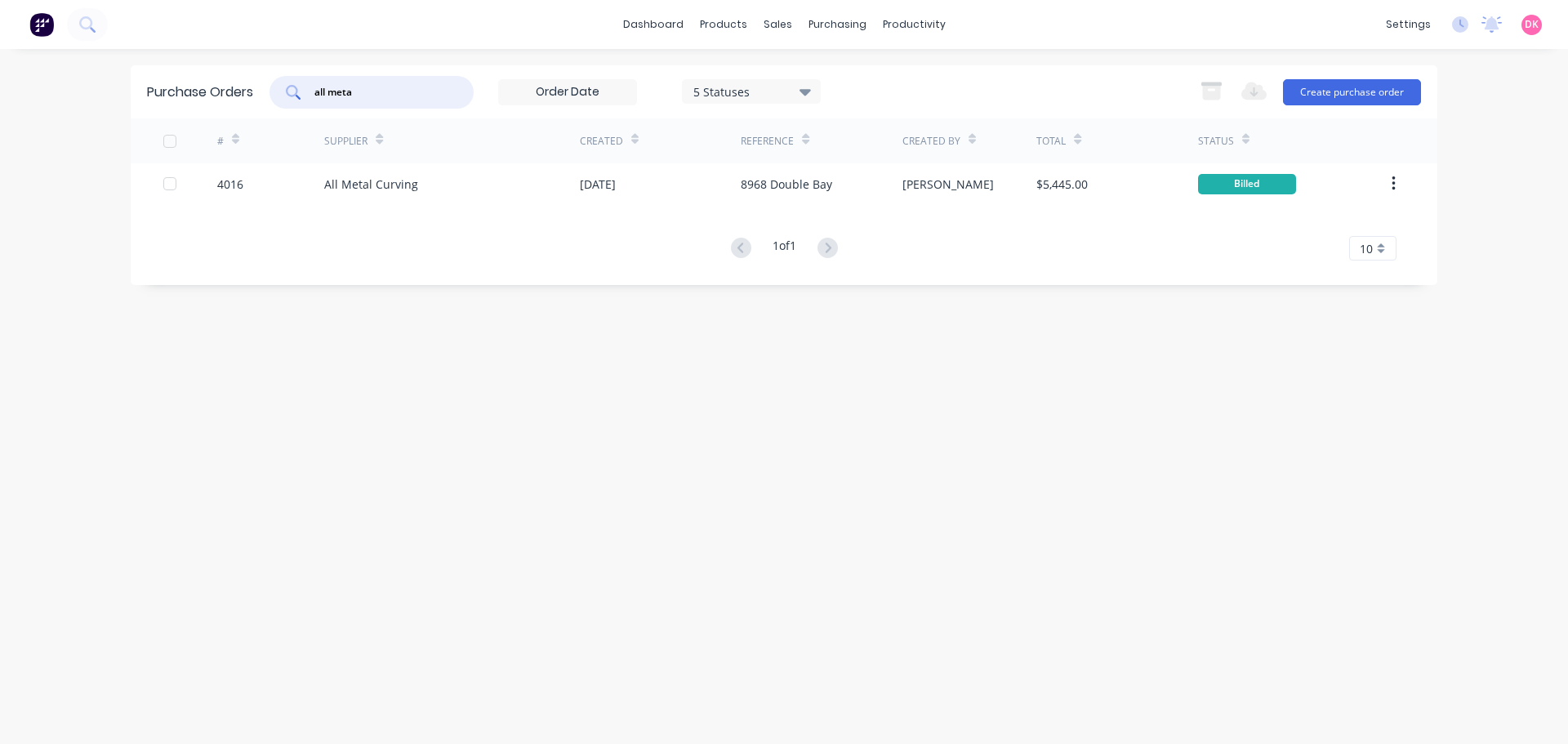
drag, startPoint x: 390, startPoint y: 96, endPoint x: 308, endPoint y: 96, distance: 82.0
click at [308, 96] on div "all meta" at bounding box center [371, 92] width 204 height 33
click at [388, 96] on input "text" at bounding box center [381, 92] width 136 height 17
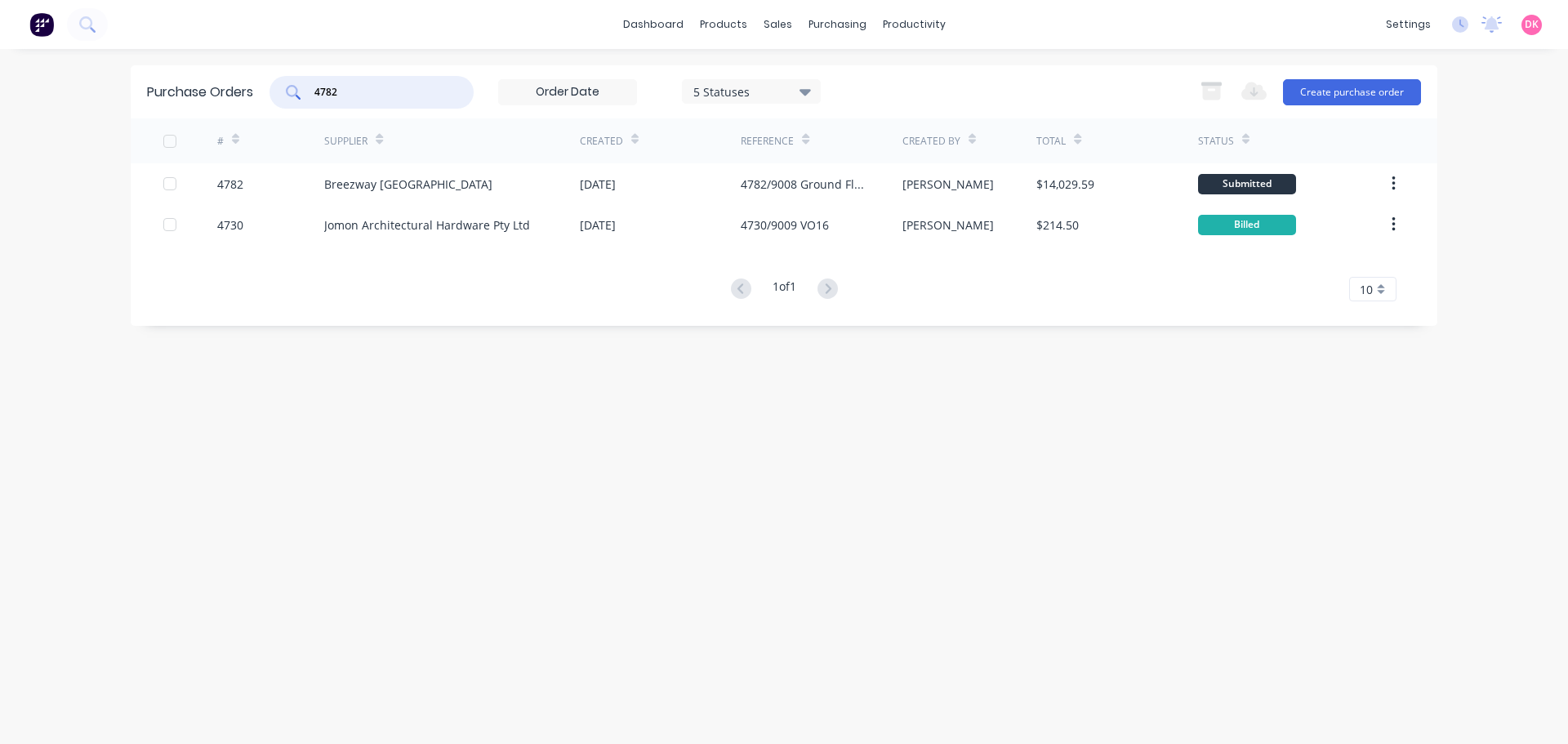
drag, startPoint x: 347, startPoint y: 90, endPoint x: 329, endPoint y: 101, distance: 21.1
click at [329, 100] on input "4782" at bounding box center [381, 92] width 136 height 17
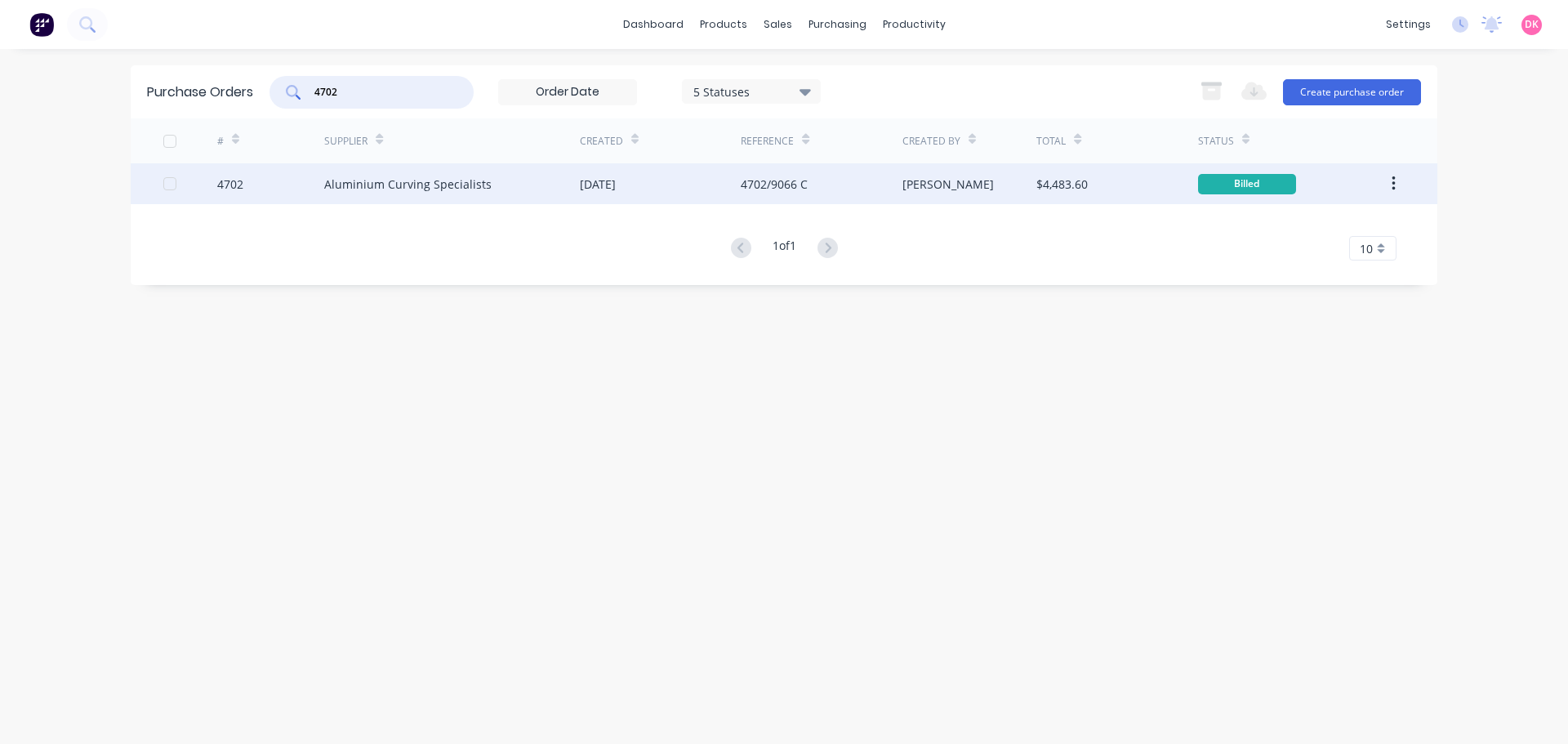
type input "4702"
click at [487, 174] on div "Aluminium Curving Specialists" at bounding box center [452, 183] width 256 height 41
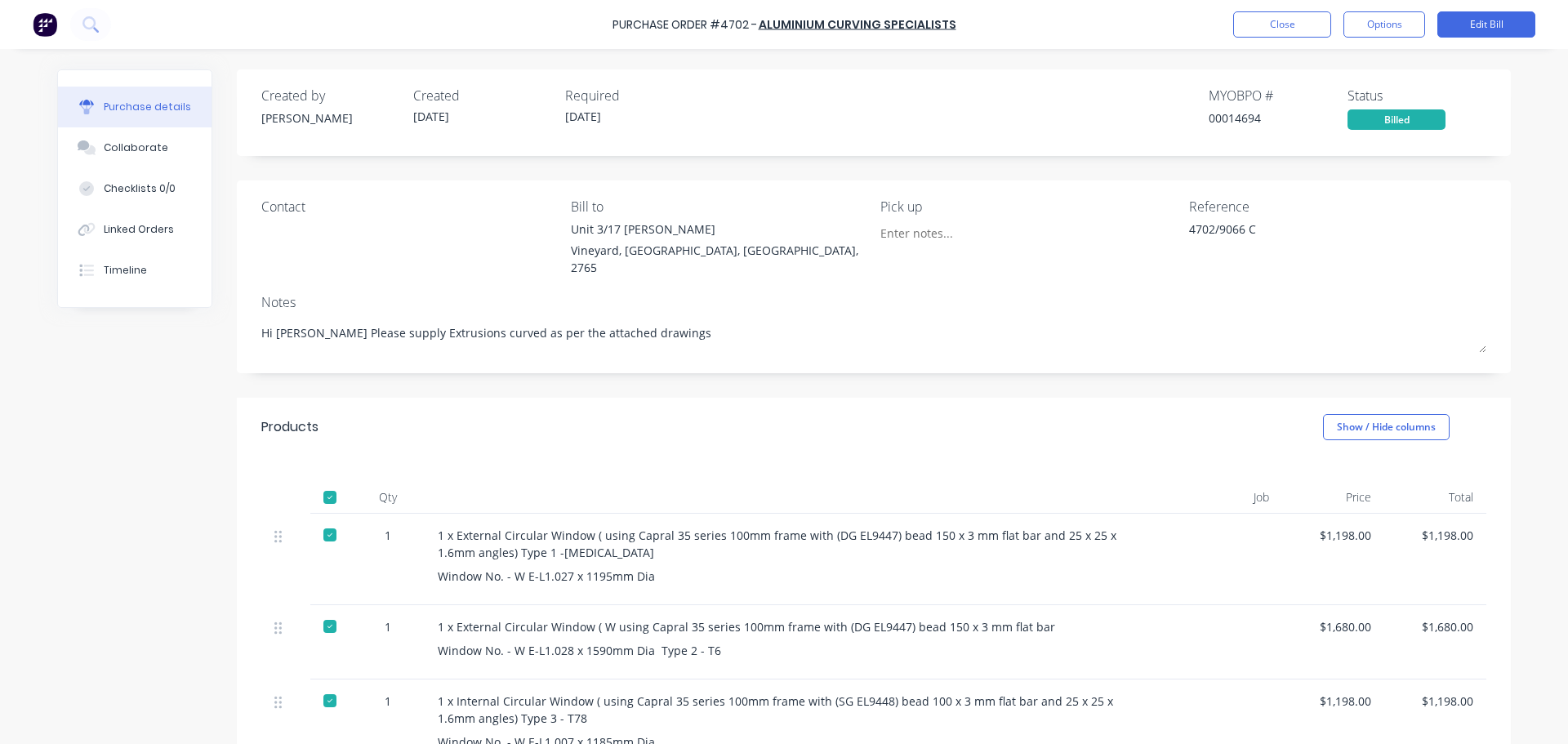
click at [278, 236] on div "Contact" at bounding box center [410, 240] width 297 height 87
click at [125, 143] on div "Collaborate" at bounding box center [136, 148] width 64 height 15
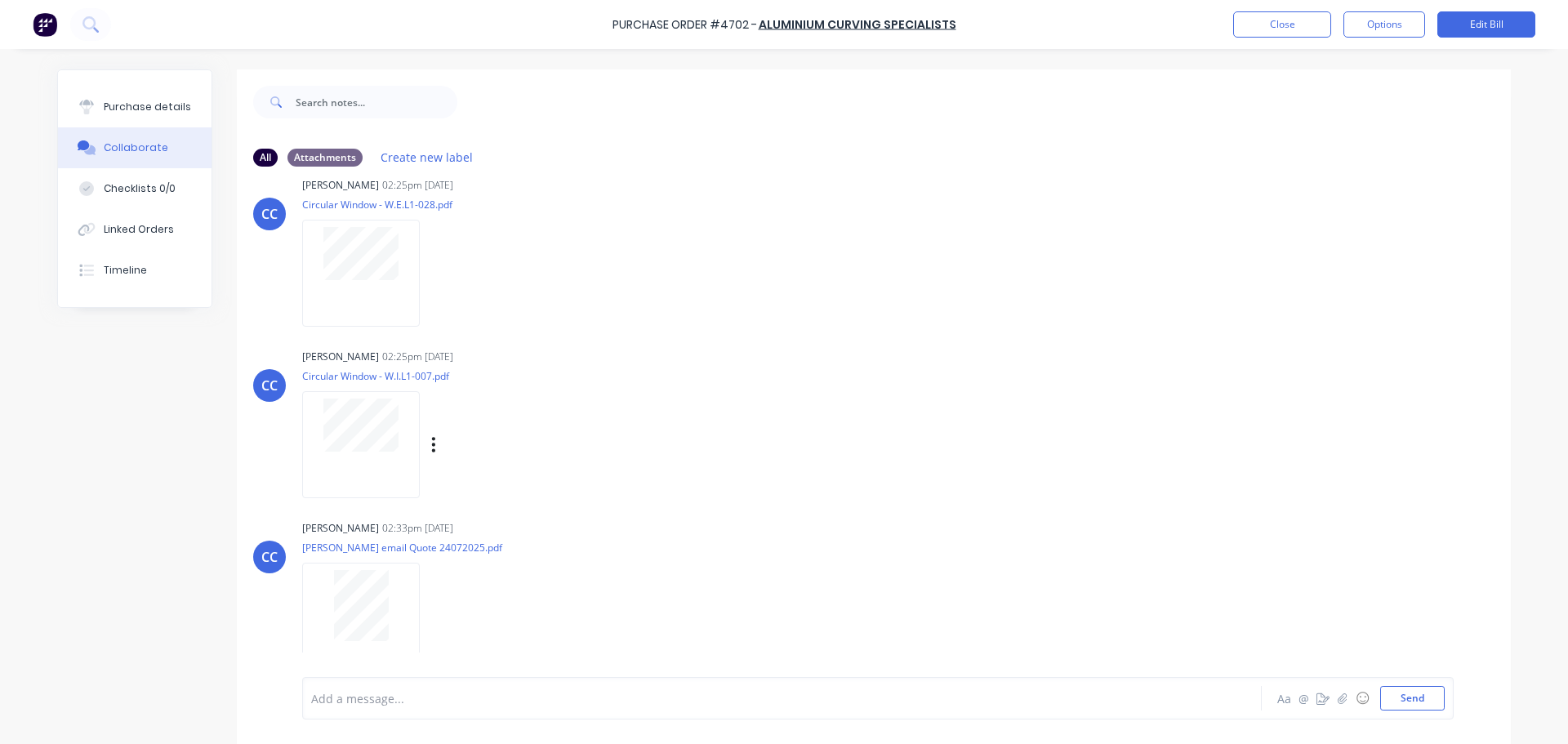
scroll to position [41, 0]
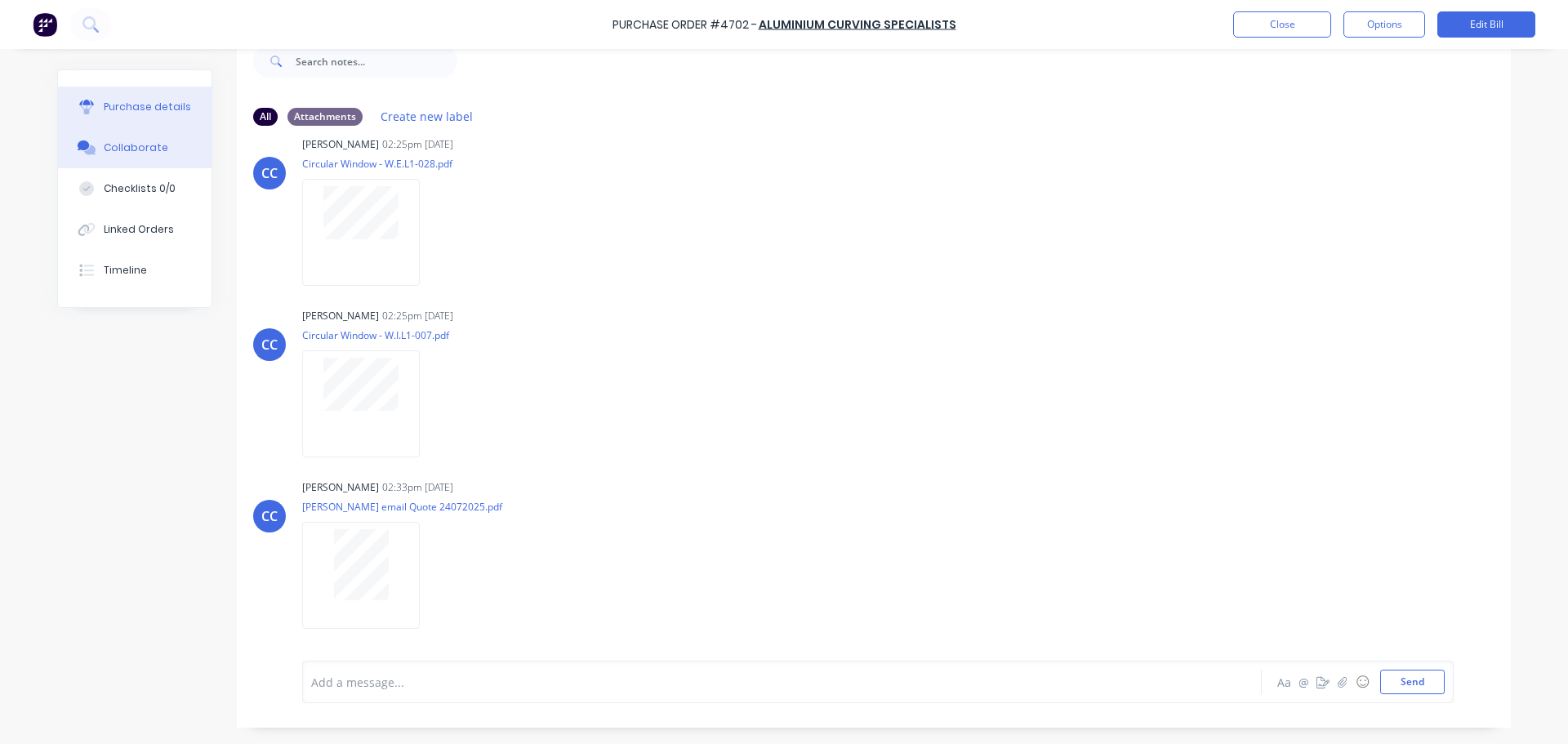
click at [107, 114] on div "Purchase details" at bounding box center [147, 107] width 87 height 15
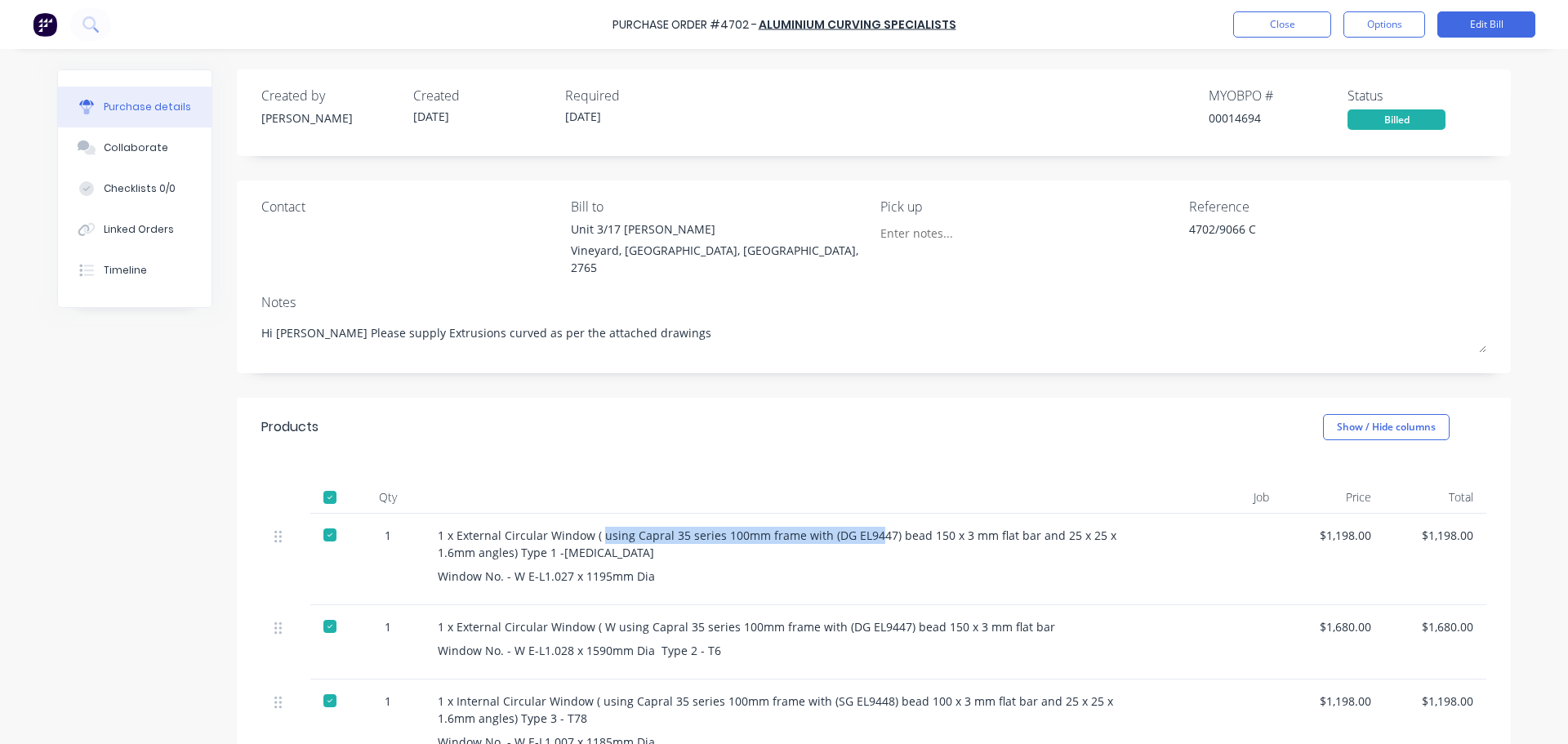
drag, startPoint x: 596, startPoint y: 515, endPoint x: 866, endPoint y: 525, distance: 270.2
click at [866, 527] on div "1 x External Circular Window ( using Capral 35 series 100mm frame with (DG EL94…" at bounding box center [791, 543] width 709 height 34
click at [758, 568] on div "Window No. - W E-L1.027 x 1195mm Dia" at bounding box center [791, 576] width 709 height 17
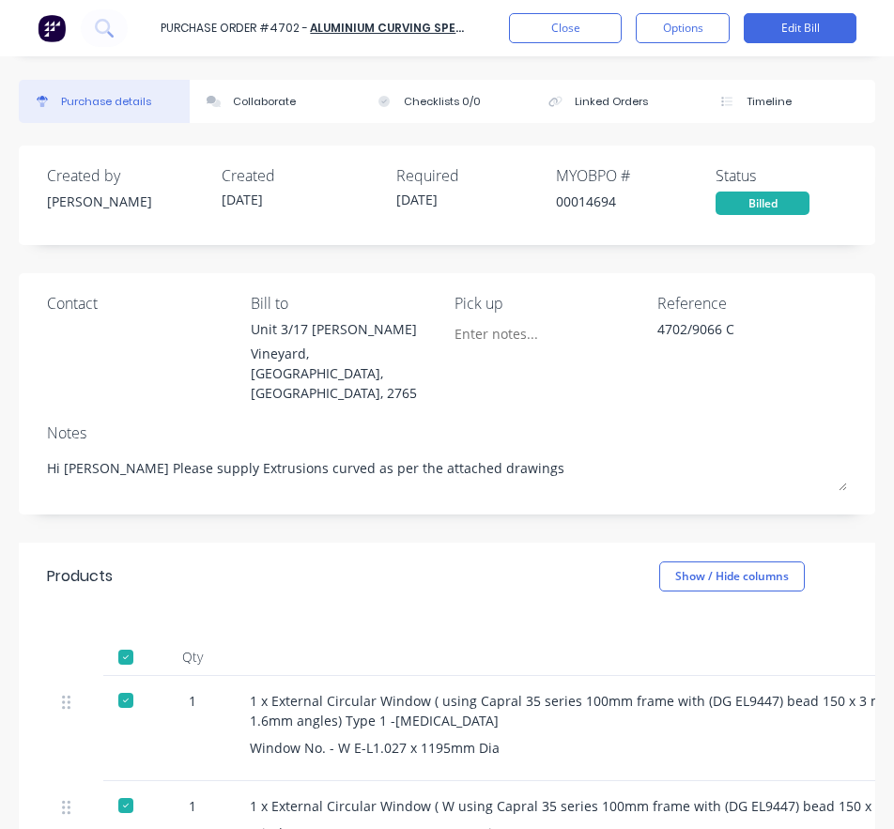
type textarea "x"
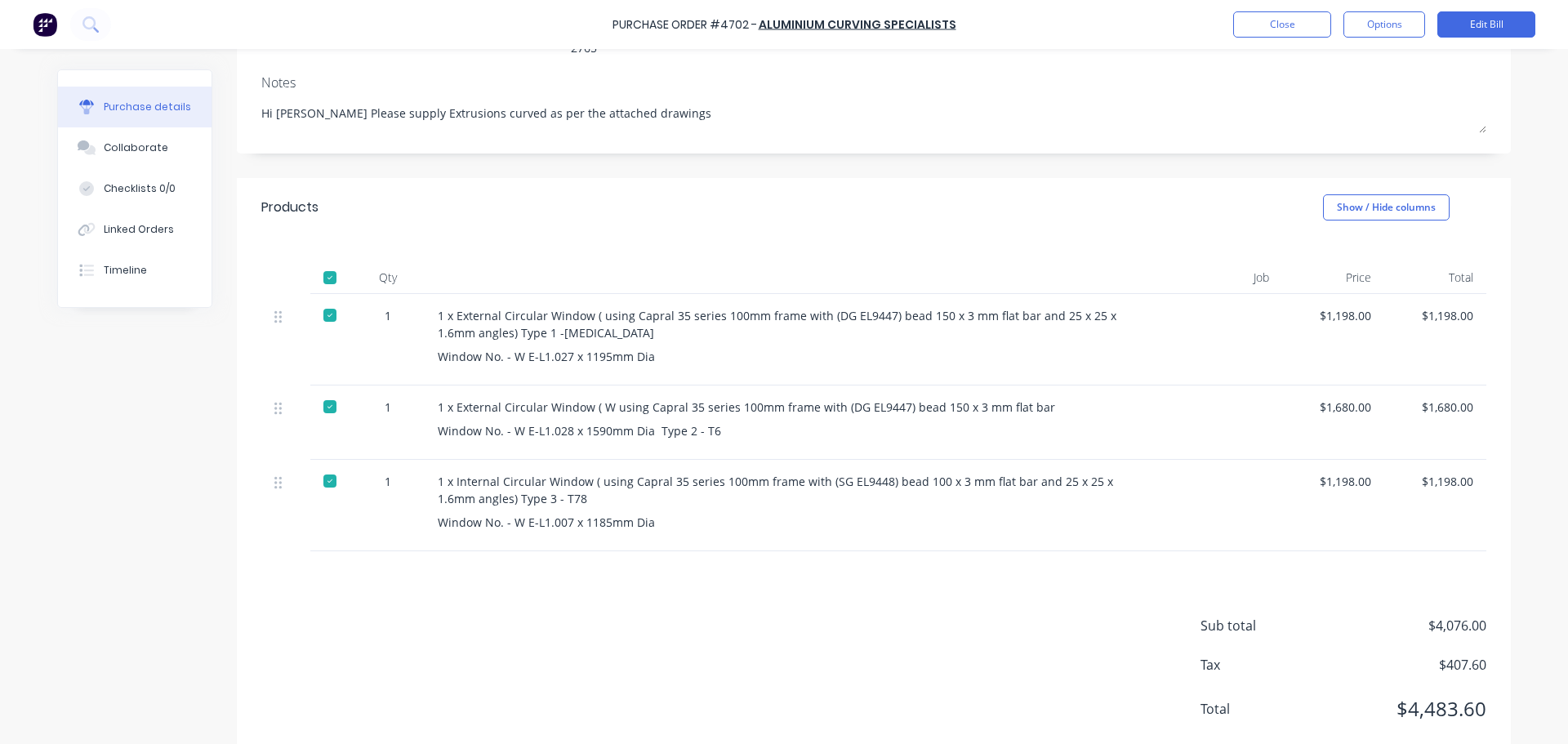
scroll to position [242, 0]
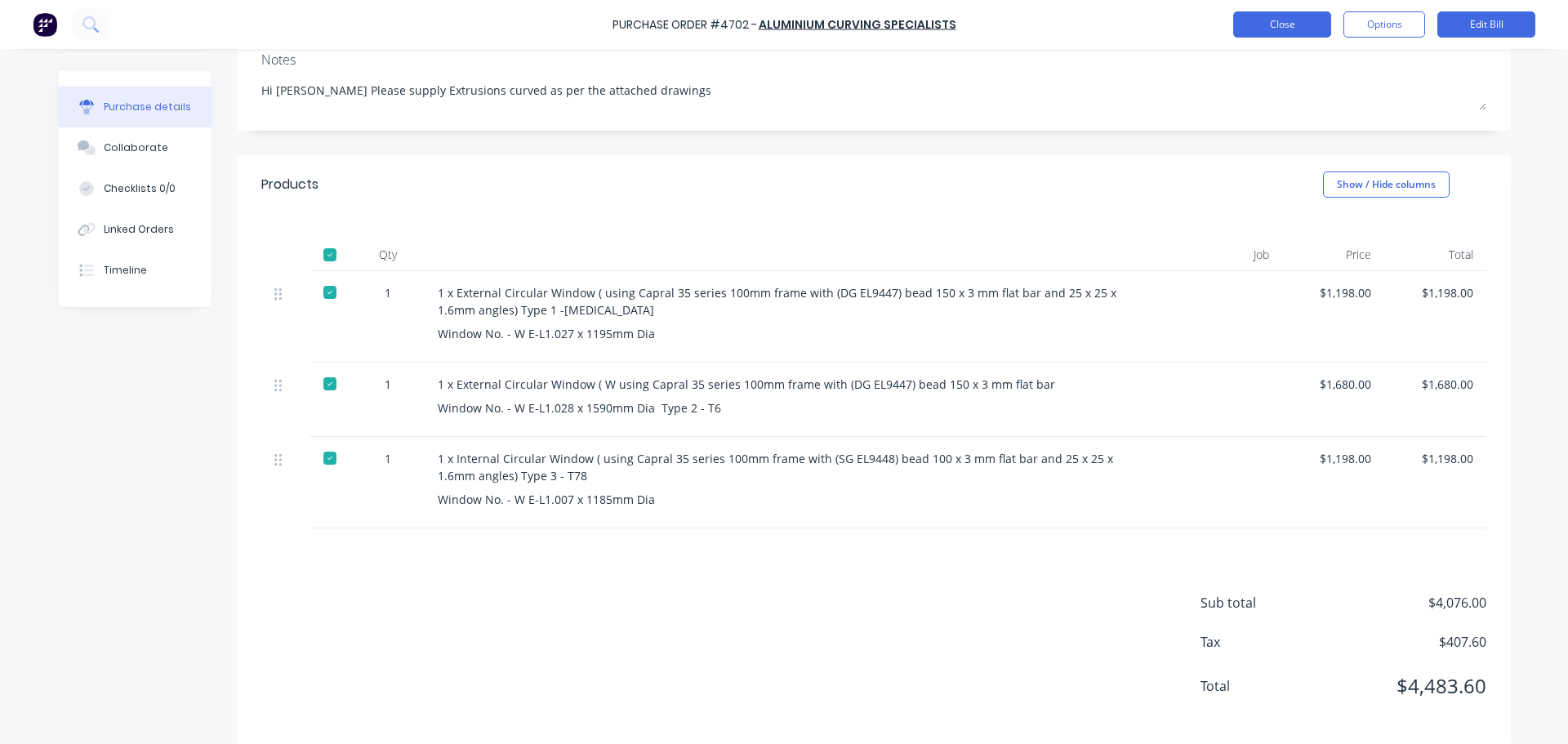
click at [1264, 24] on button "Close" at bounding box center [1282, 24] width 98 height 26
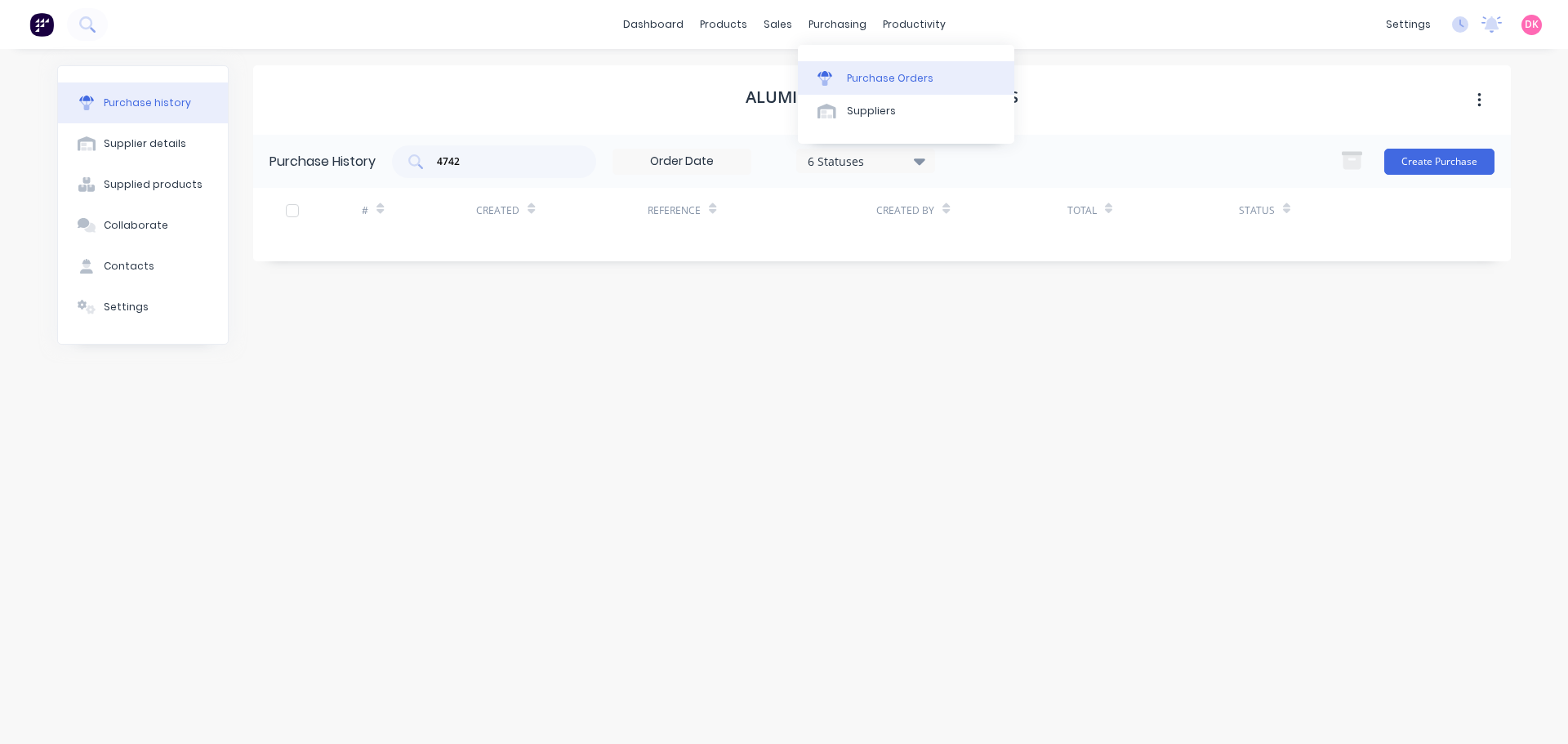
click at [856, 68] on link "Purchase Orders" at bounding box center [906, 77] width 217 height 33
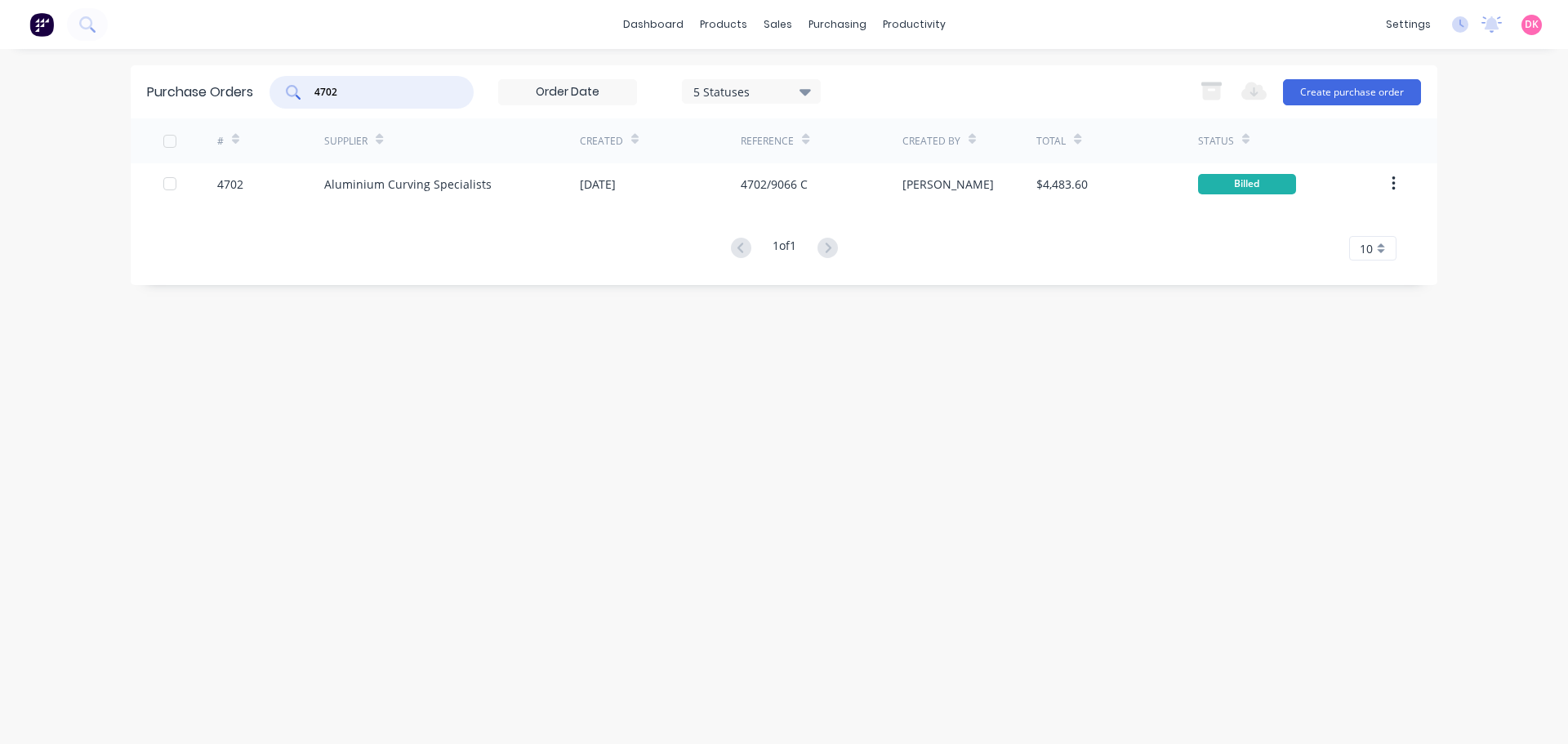
drag, startPoint x: 359, startPoint y: 94, endPoint x: 312, endPoint y: 96, distance: 47.0
click at [312, 96] on div "4702" at bounding box center [371, 92] width 204 height 33
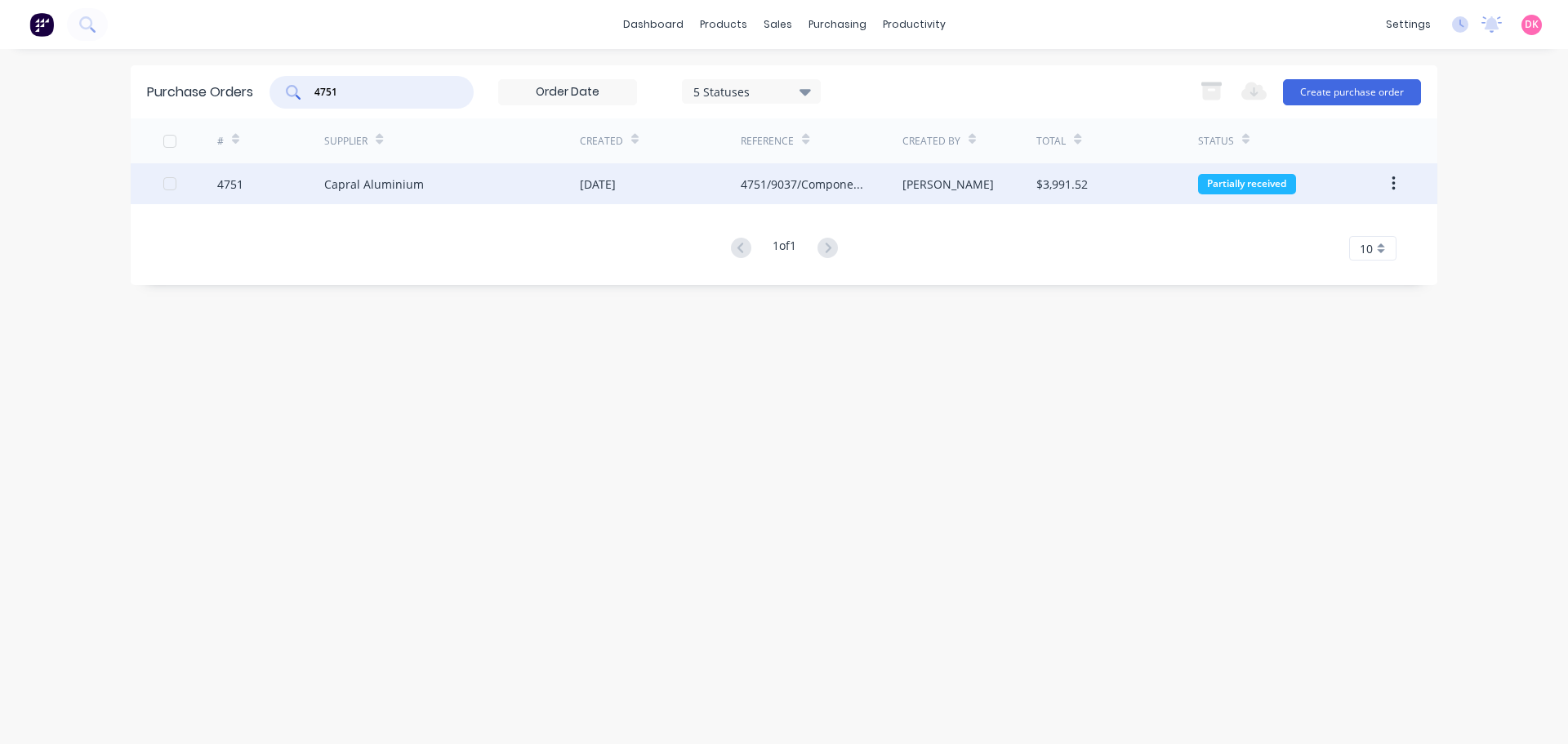
type input "4751"
click at [478, 176] on div "Capral Aluminium" at bounding box center [452, 183] width 256 height 41
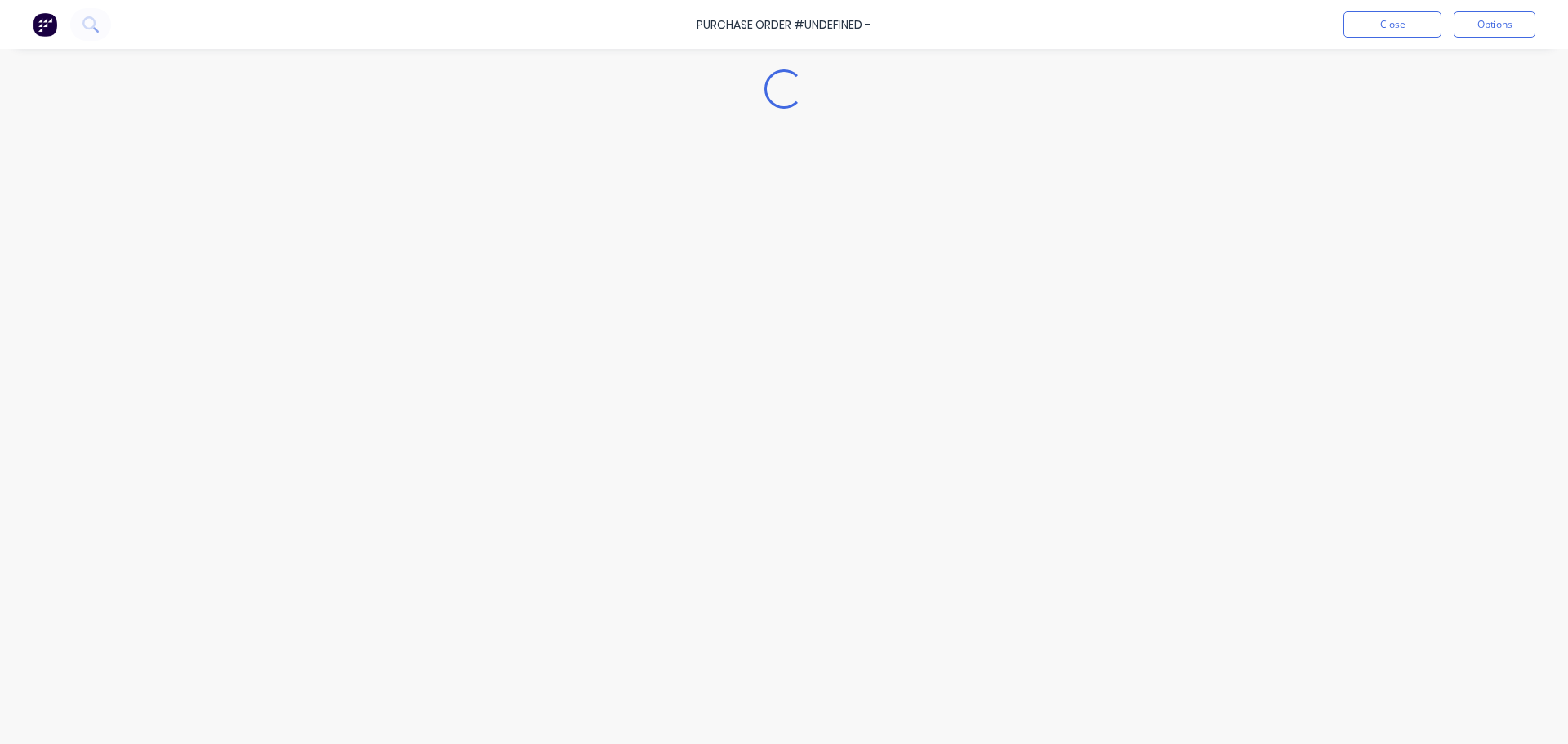
type textarea "x"
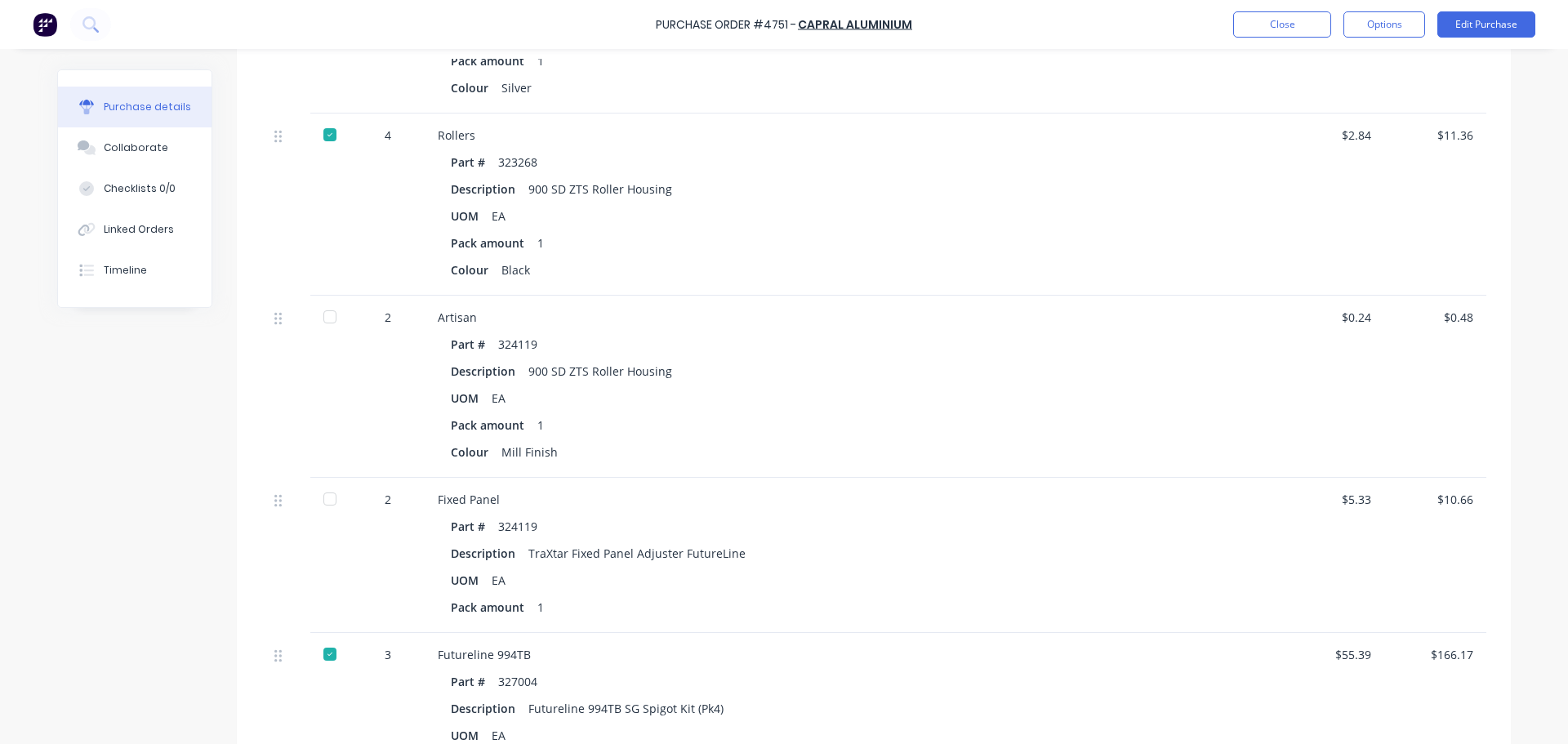
scroll to position [2612, 0]
click at [635, 575] on div "UOM EA" at bounding box center [791, 579] width 683 height 23
click at [1292, 30] on button "Close" at bounding box center [1282, 24] width 98 height 26
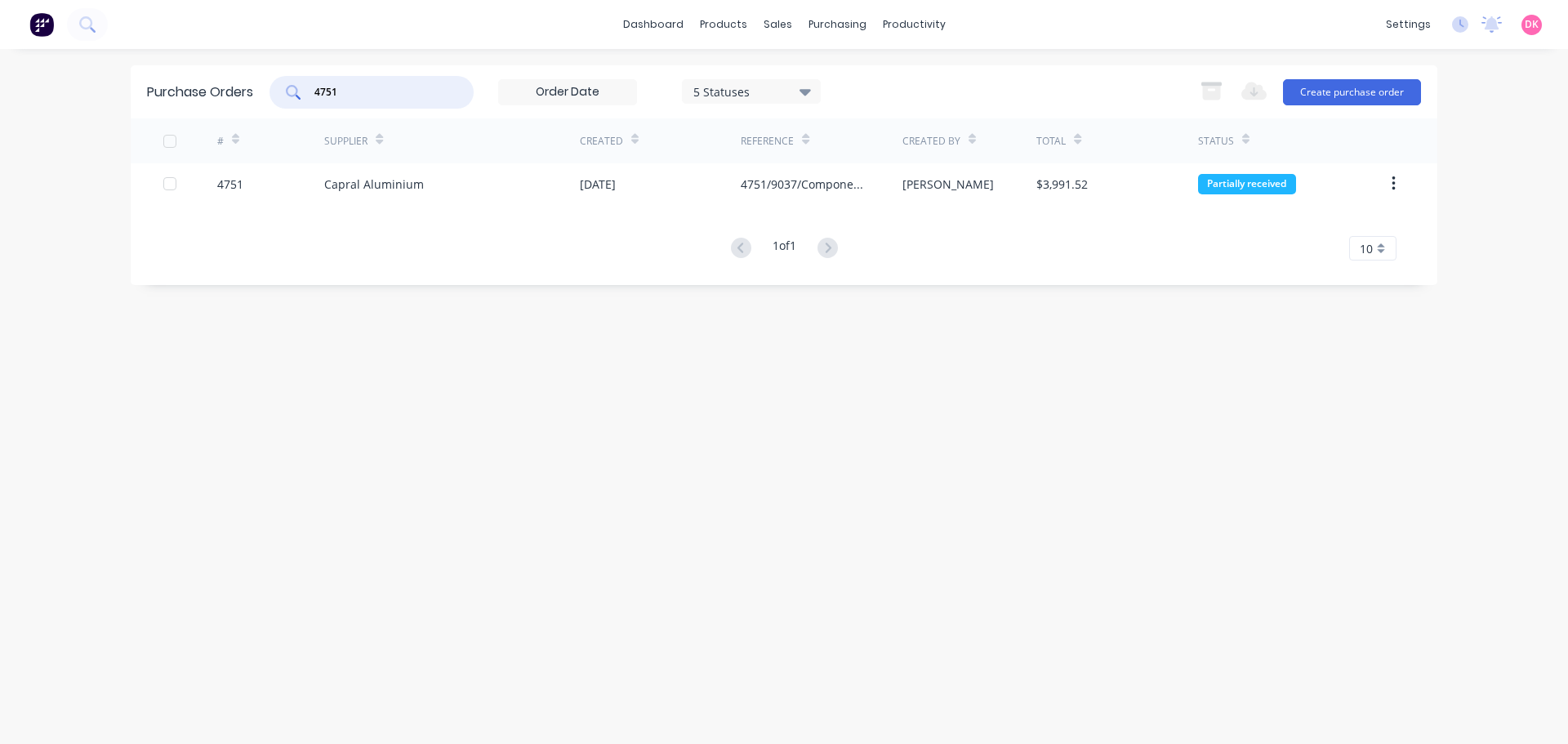
drag, startPoint x: 377, startPoint y: 100, endPoint x: 147, endPoint y: 141, distance: 233.6
click at [147, 141] on div "Purchase Orders 4751 5 Statuses 5 Statuses Export to Excel (XLSX) Create purcha…" at bounding box center [784, 175] width 1307 height 220
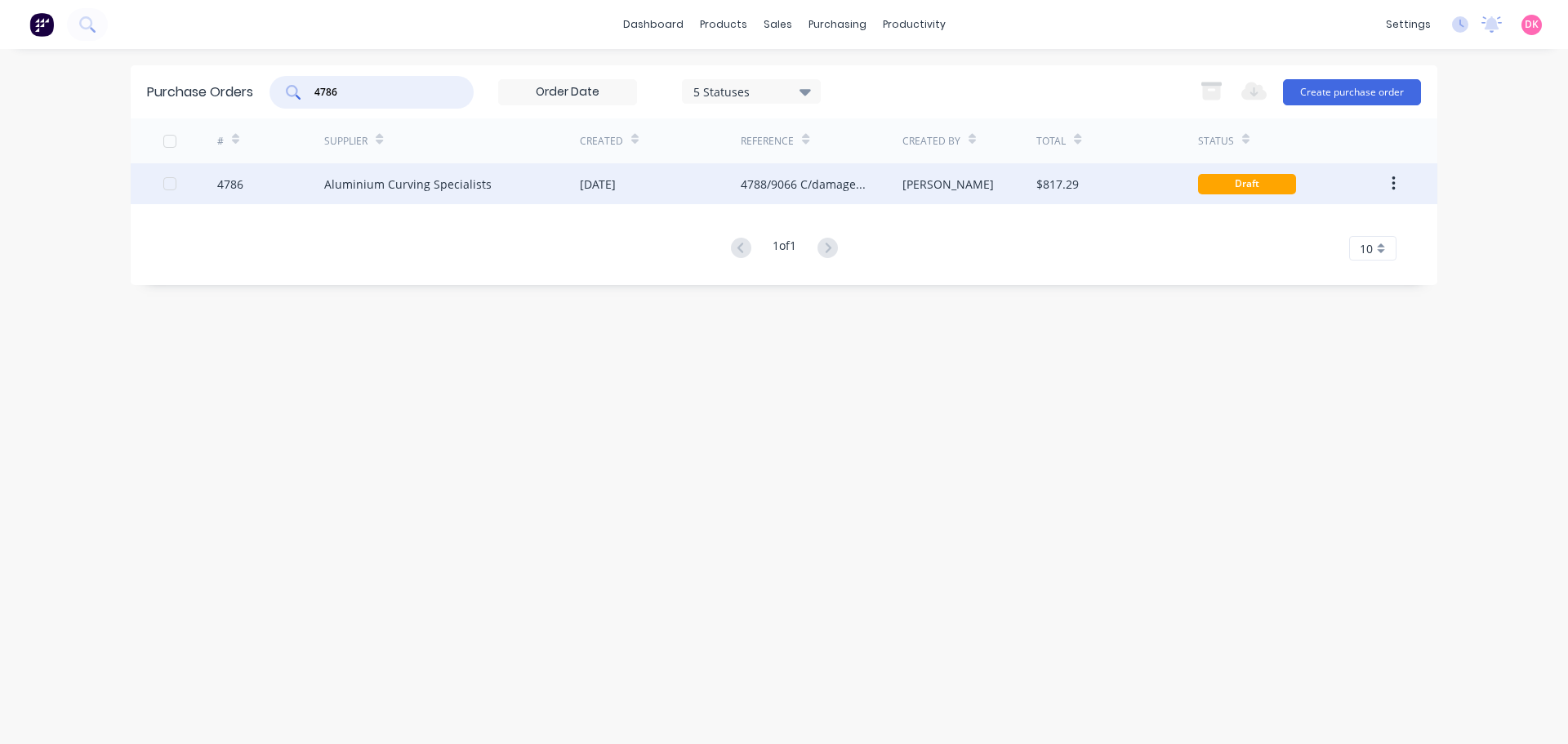
type input "4786"
click at [604, 193] on div "[DATE]" at bounding box center [660, 183] width 161 height 41
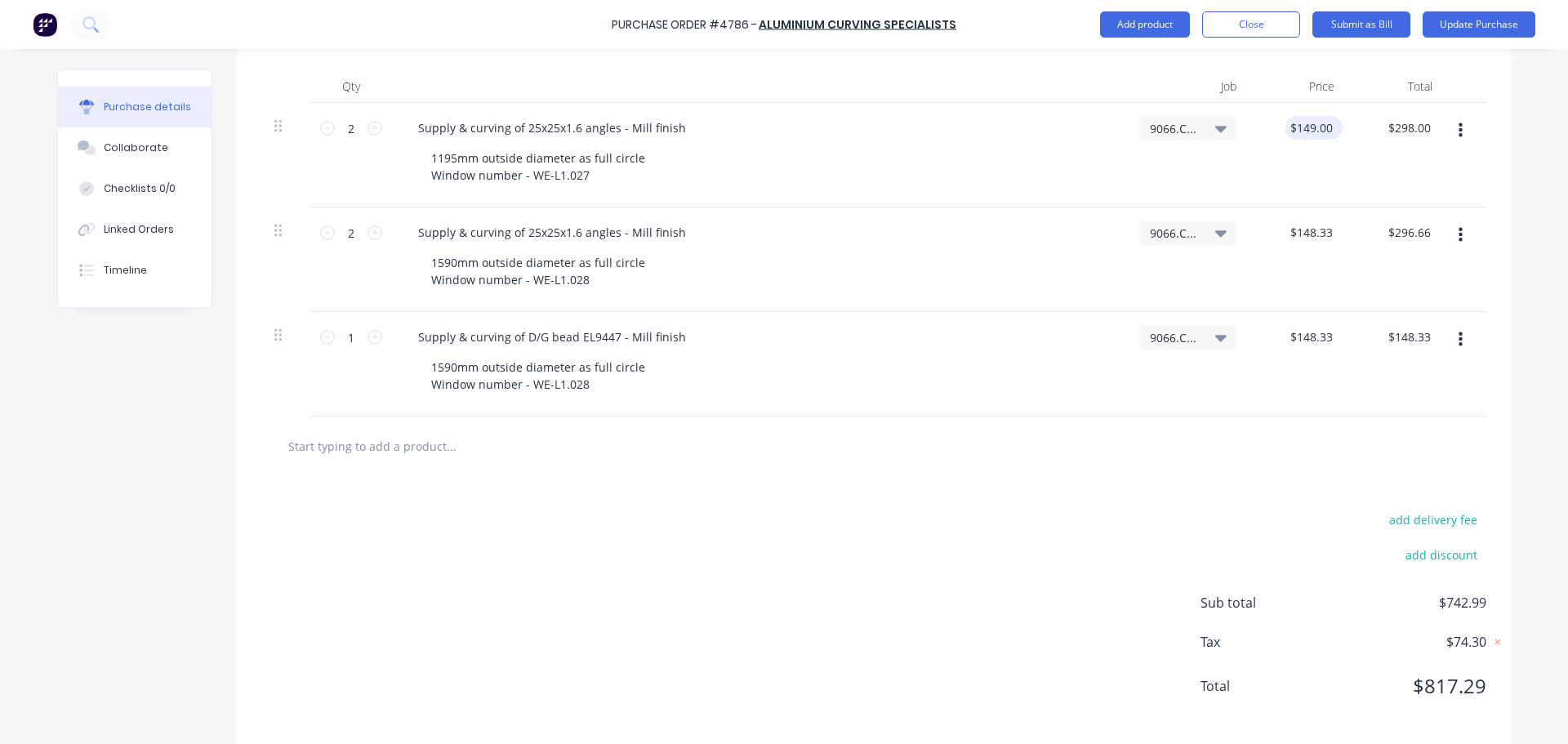
scroll to position [409, 0]
click at [379, 443] on input "text" at bounding box center [451, 442] width 327 height 33
type textarea "x"
type input "c"
type textarea "x"
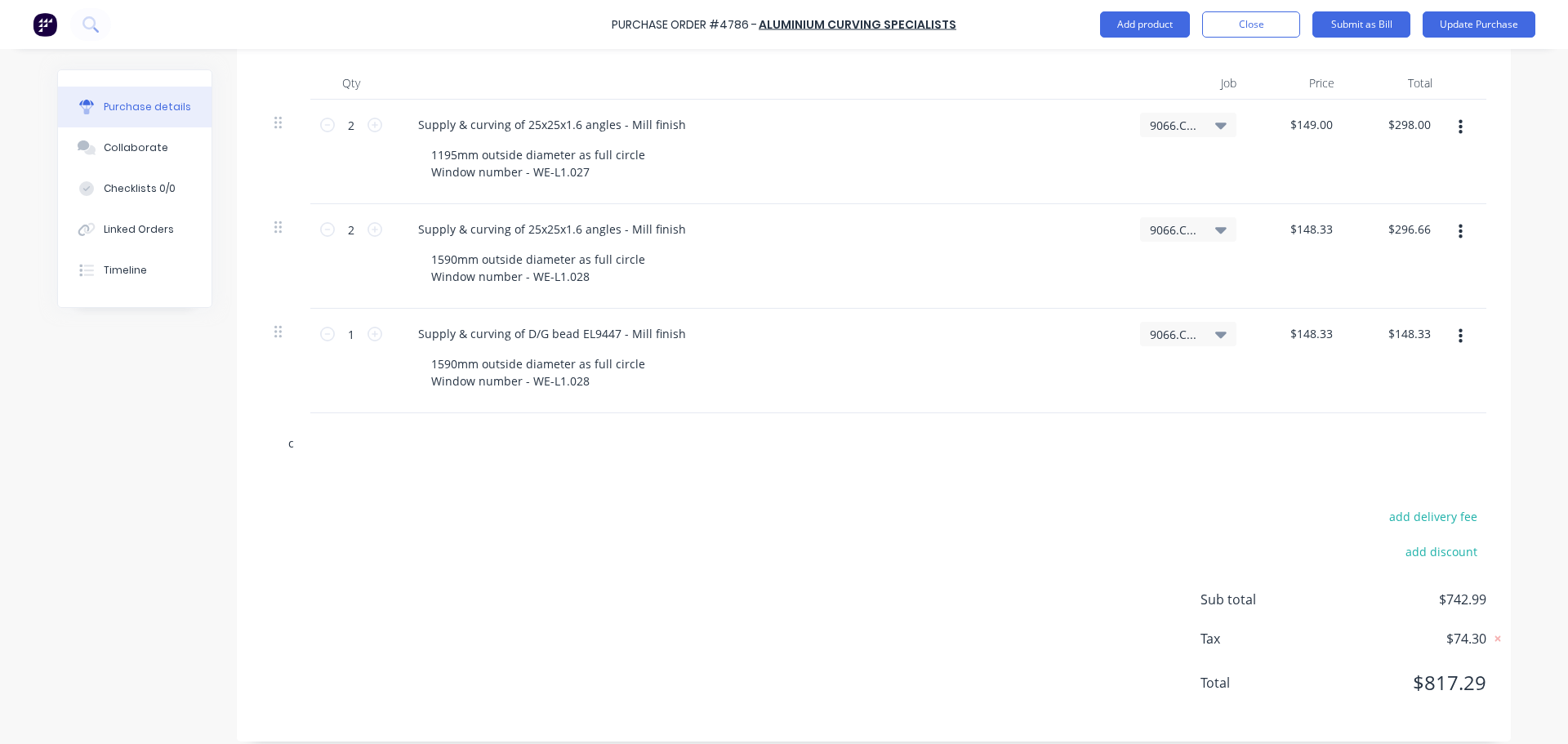
type input "cu"
type textarea "x"
type input "cui"
type textarea "x"
type input "cuir"
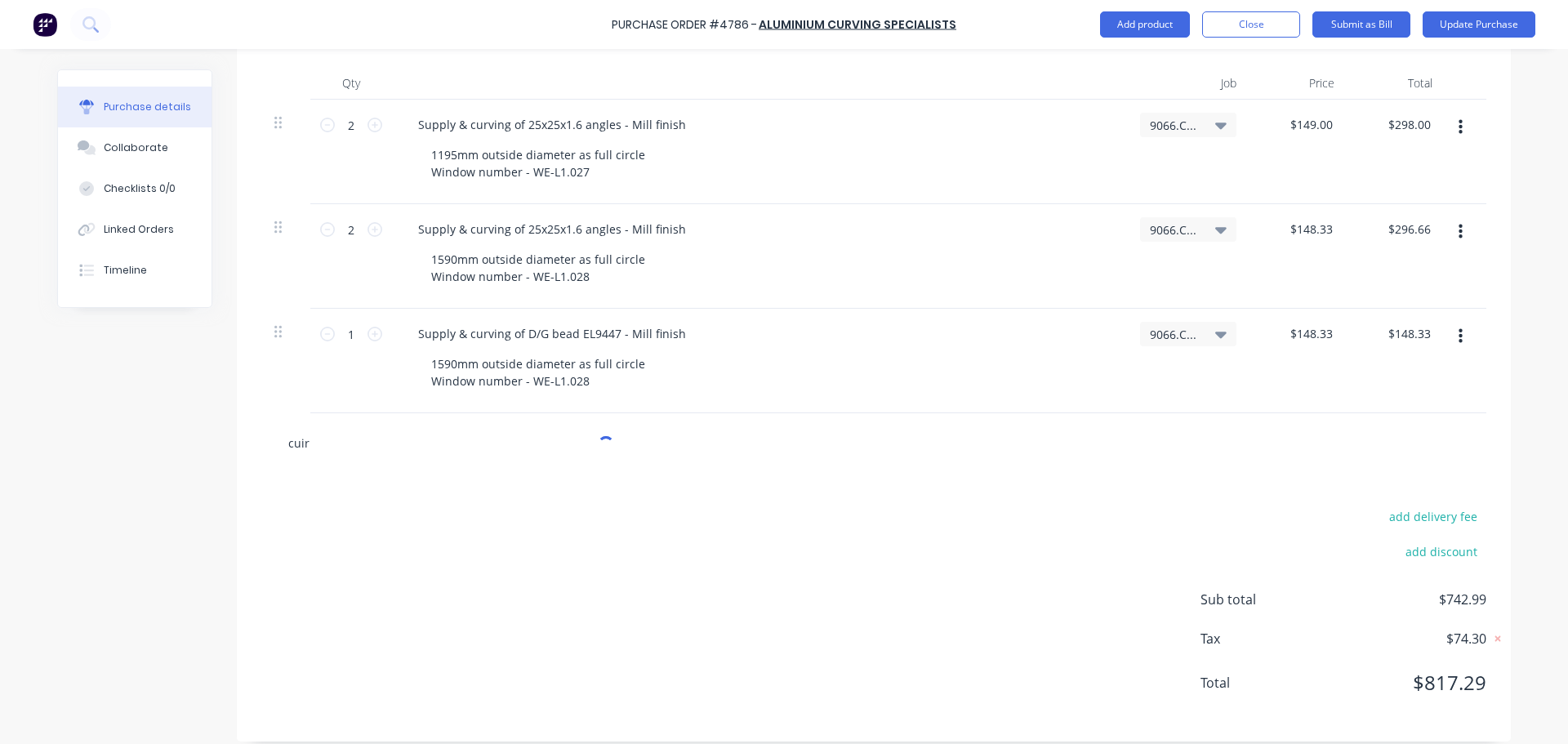
type textarea "x"
type input "cui"
type textarea "x"
type input "cu"
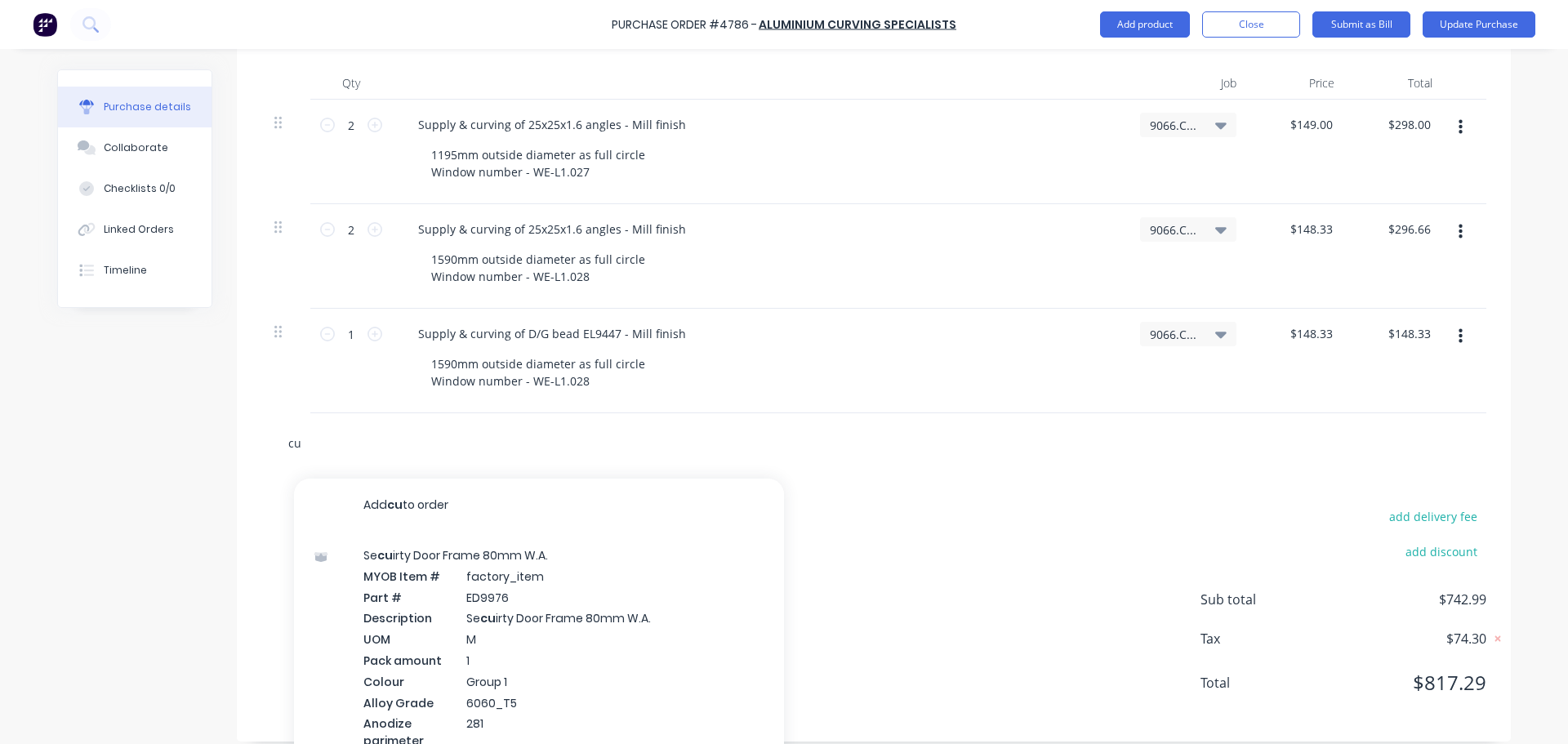
type textarea "x"
type input "cur"
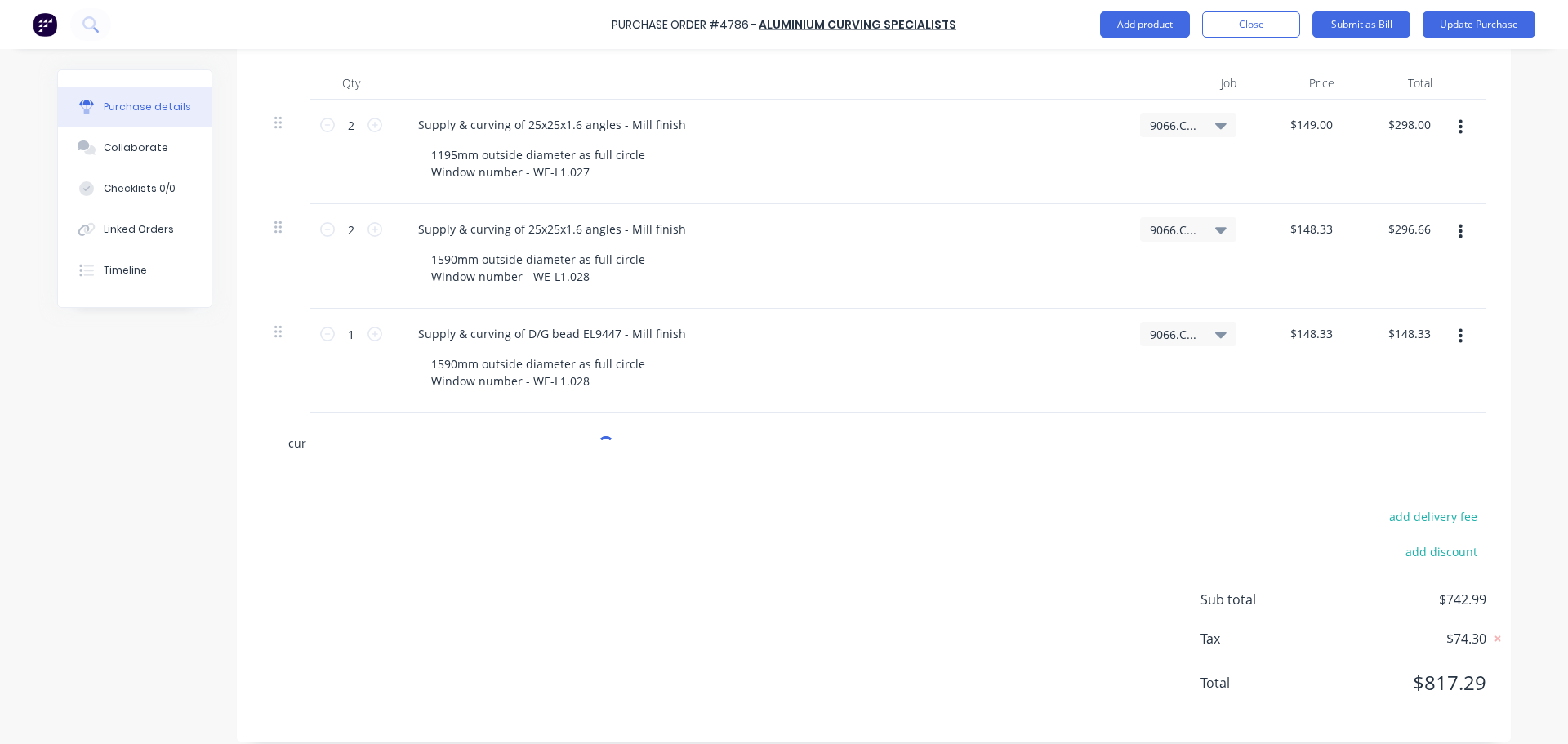
type textarea "x"
type input "curv"
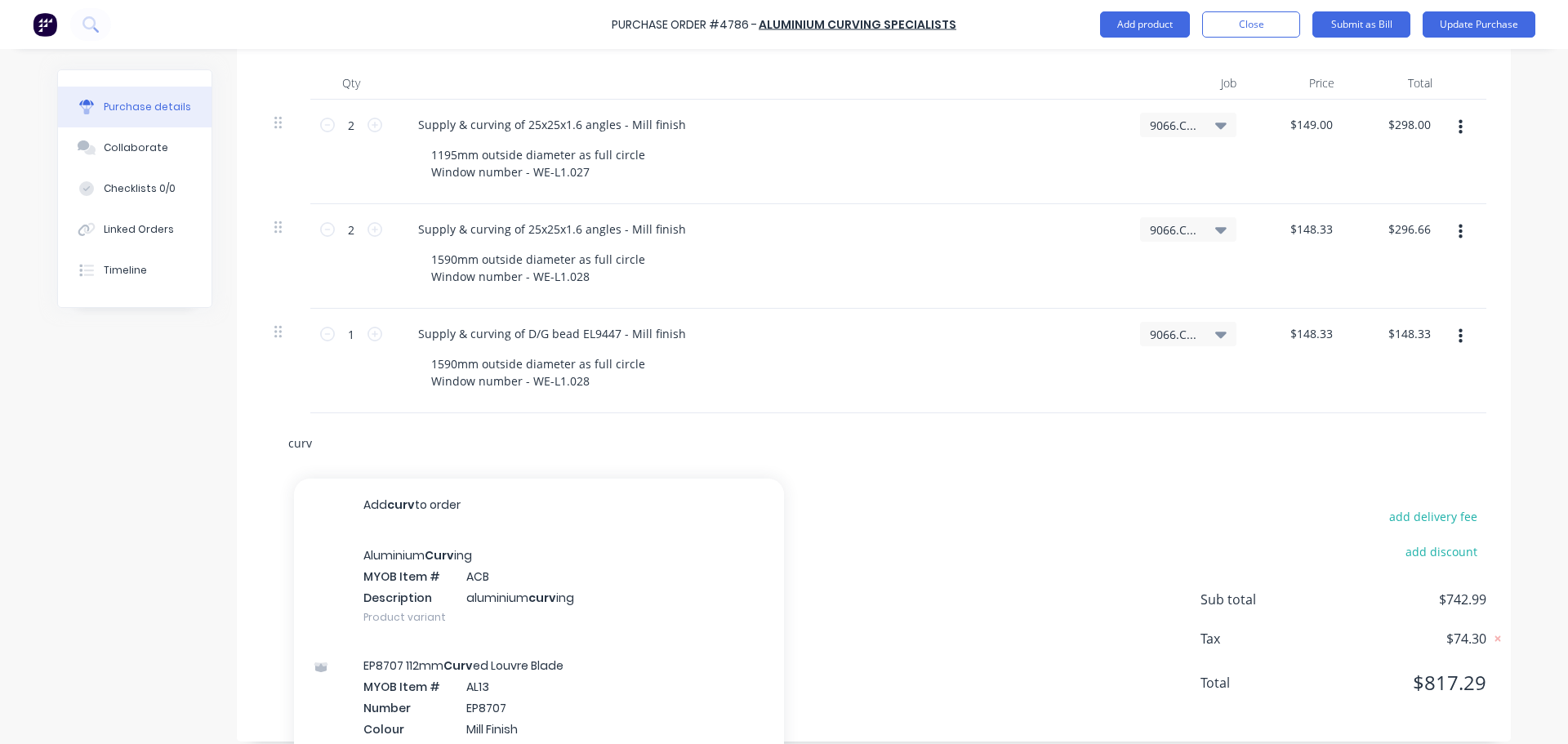
type textarea "x"
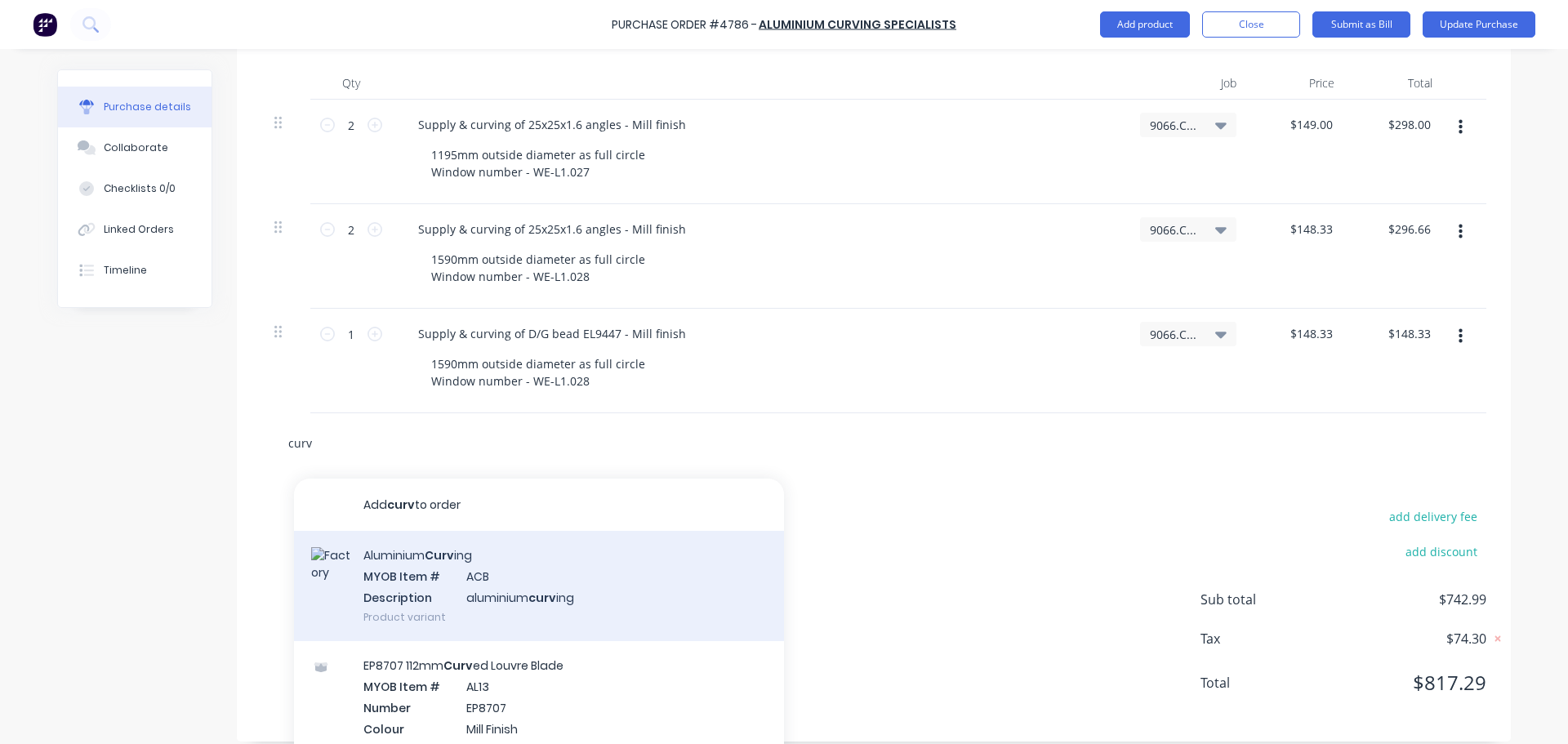
type input "curv"
click at [474, 586] on div "Aluminium Curv ing MYOB Item # ACB Description aluminium curv ing Product varia…" at bounding box center [539, 585] width 490 height 110
type textarea "x"
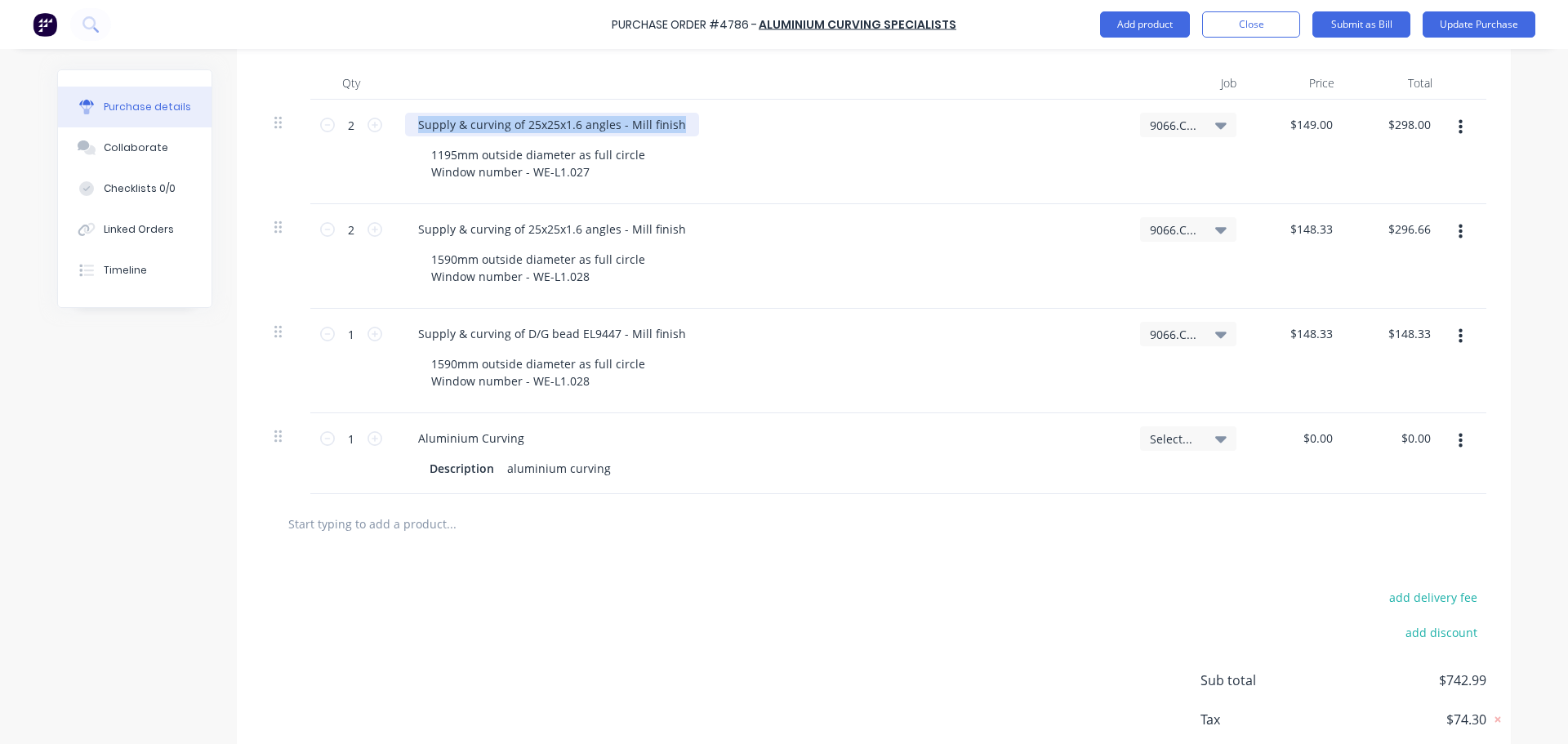
drag, startPoint x: 414, startPoint y: 123, endPoint x: 681, endPoint y: 99, distance: 268.1
click at [681, 99] on div "Qty Job Price Total 2 2 Supply & curving of 25x25x1.6 angles - Mill finish 1195…" at bounding box center [873, 268] width 1274 height 451
copy div "Supply & curving of 25x25x1.6 angles - Mill finish"
drag, startPoint x: 510, startPoint y: 437, endPoint x: 421, endPoint y: 446, distance: 89.5
click at [393, 451] on div "Aluminium Curving Description aluminium curving" at bounding box center [759, 453] width 735 height 81
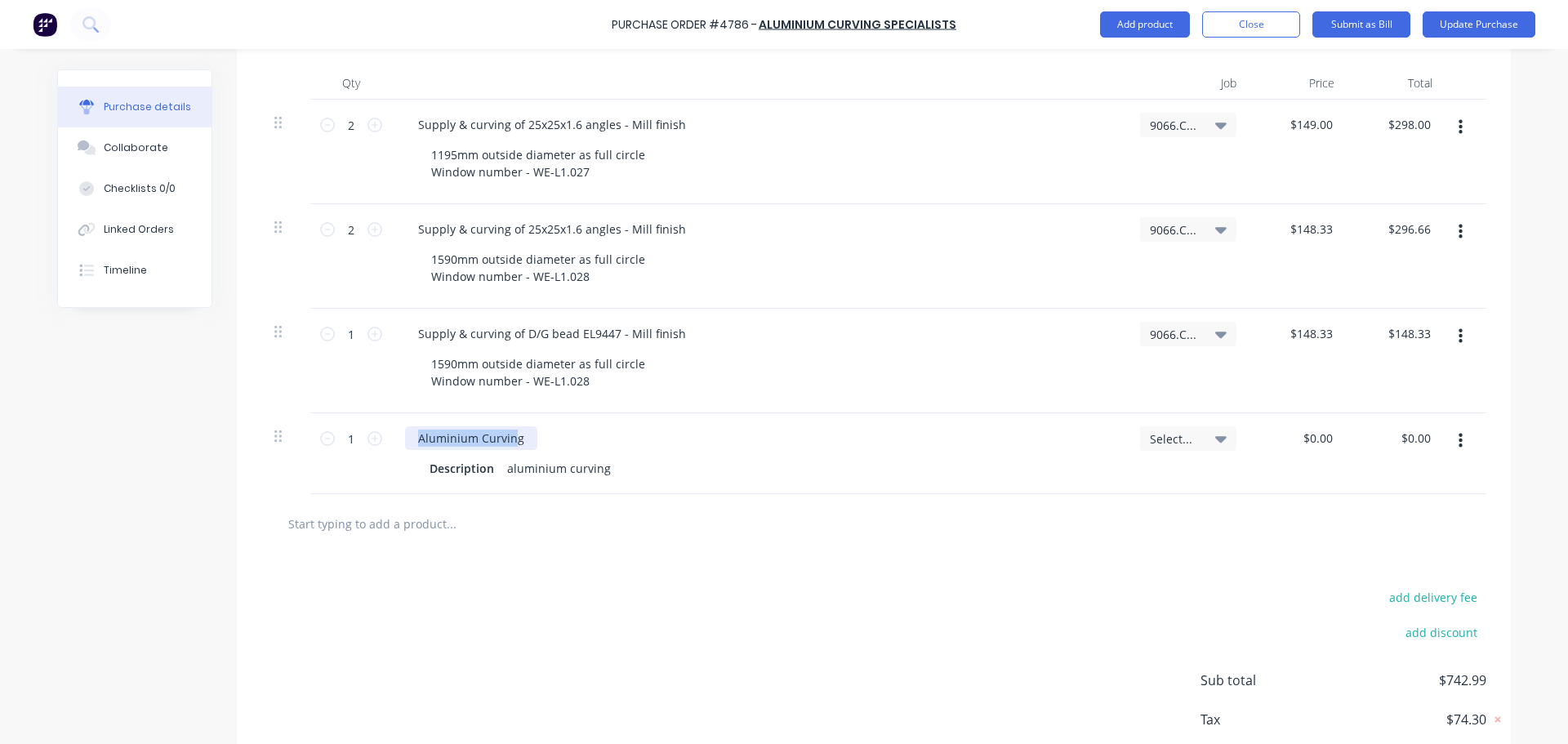
type textarea "x"
drag, startPoint x: 523, startPoint y: 440, endPoint x: 351, endPoint y: 448, distance: 172.2
click at [351, 448] on div "1 1 Aluminium Curving Description aluminium curving Select... $0.00 $0.00 $0.00…" at bounding box center [874, 453] width 1225 height 81
paste div
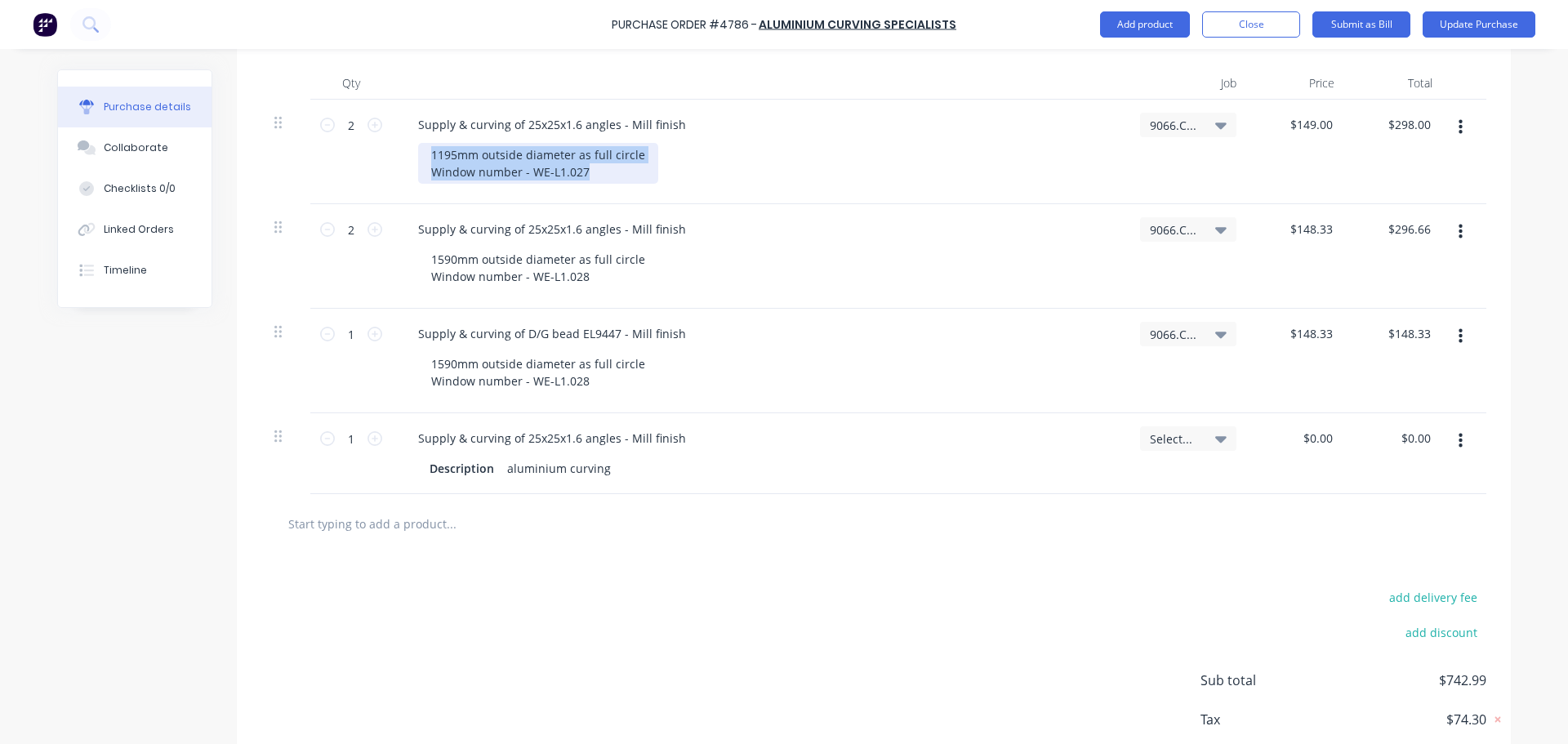
drag, startPoint x: 588, startPoint y: 176, endPoint x: 391, endPoint y: 141, distance: 200.1
click at [392, 141] on div "Supply & curving of 25x25x1.6 angles - Mill finish 1195mm outside diameter as f…" at bounding box center [759, 152] width 735 height 104
copy div "1195mm outside diameter as full circle Window number - WE-L1.027"
type textarea "x"
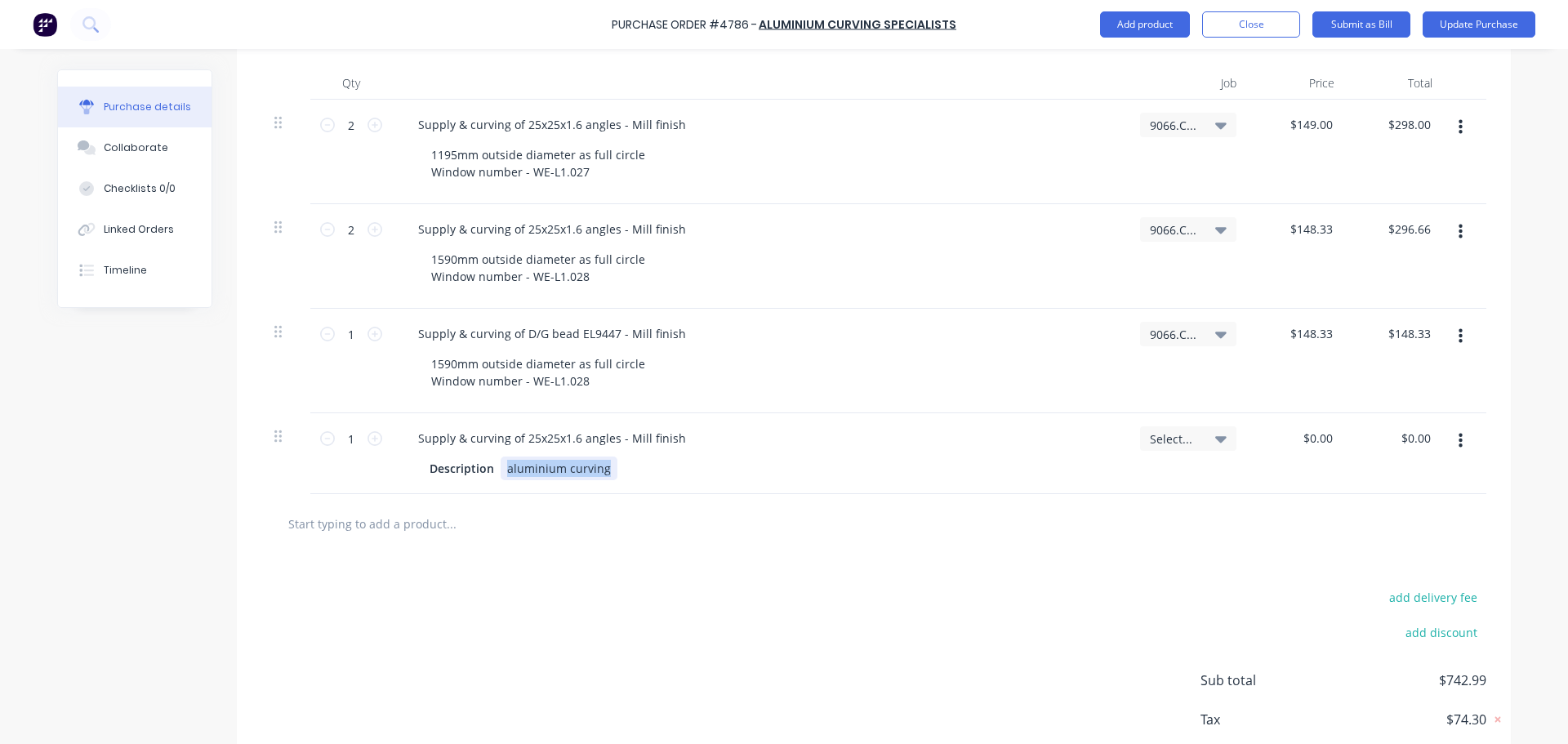
drag, startPoint x: 617, startPoint y: 467, endPoint x: 494, endPoint y: 472, distance: 123.1
click at [494, 472] on div "Description aluminium curving" at bounding box center [756, 468] width 666 height 23
paste div
click at [486, 466] on div "Description" at bounding box center [461, 468] width 77 height 23
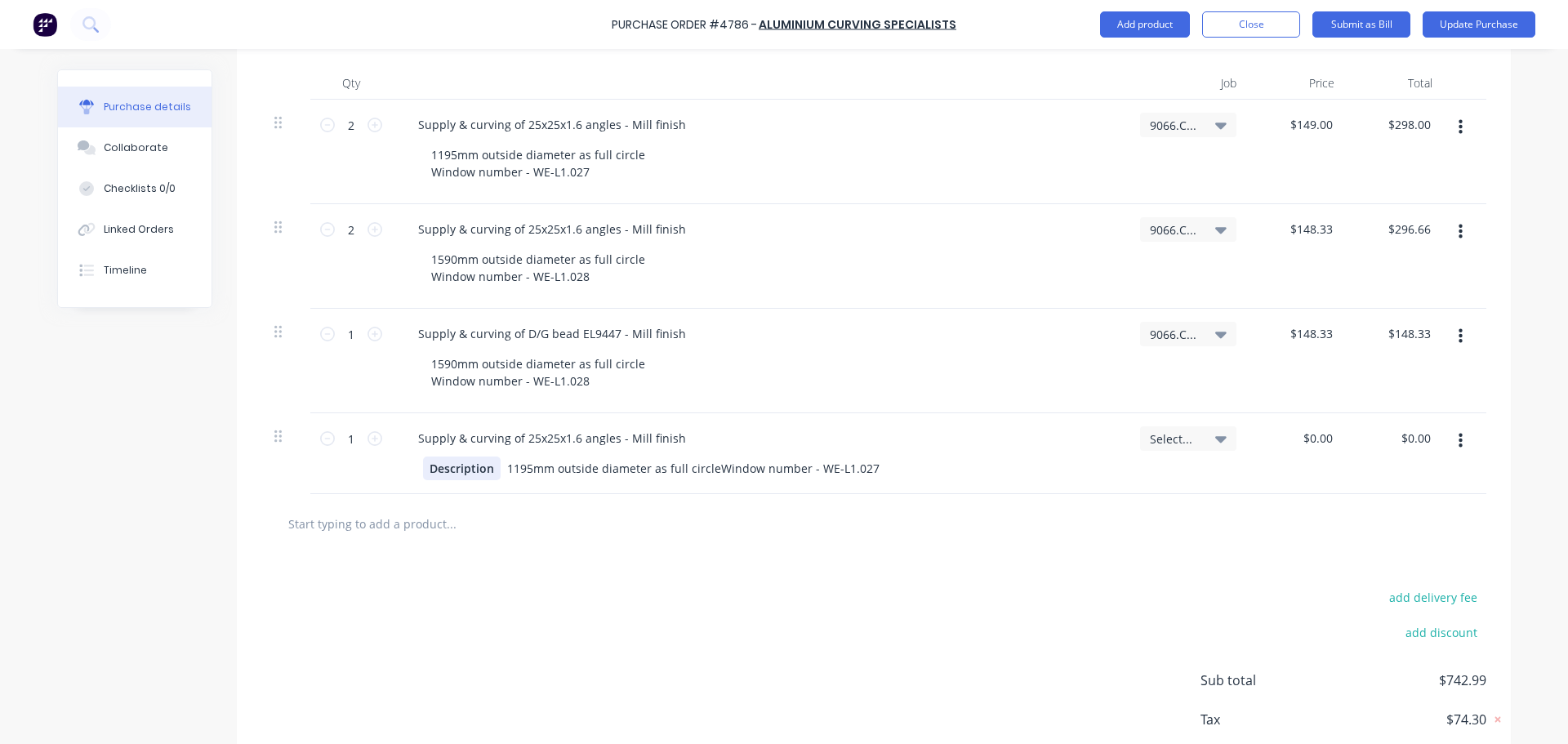
type textarea "x"
click at [486, 466] on div "Description" at bounding box center [461, 468] width 77 height 23
click at [450, 464] on div "1195mm outside diameter as full circleWindow number - WE-L1.027" at bounding box center [640, 468] width 385 height 23
type textarea "x"
click at [657, 464] on div "1195mm outside diameter as full circleWindow number - WE-L1.027" at bounding box center [640, 468] width 385 height 23
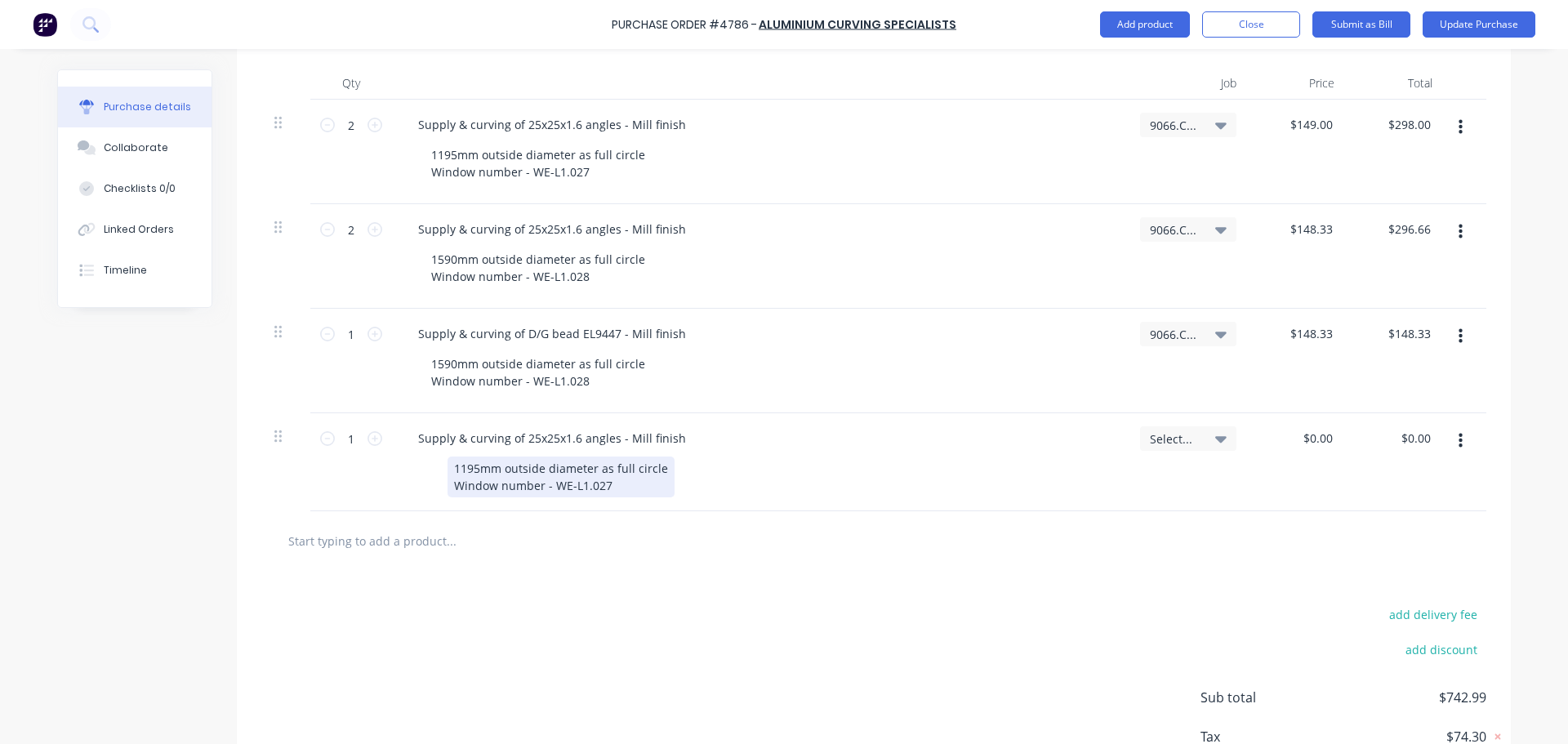
click at [796, 482] on div "1195mm outside diameter as full circle Window number - WE-L1.027" at bounding box center [756, 476] width 666 height 41
click at [368, 443] on icon at bounding box center [375, 438] width 15 height 15
type textarea "x"
type input "2"
type textarea "x"
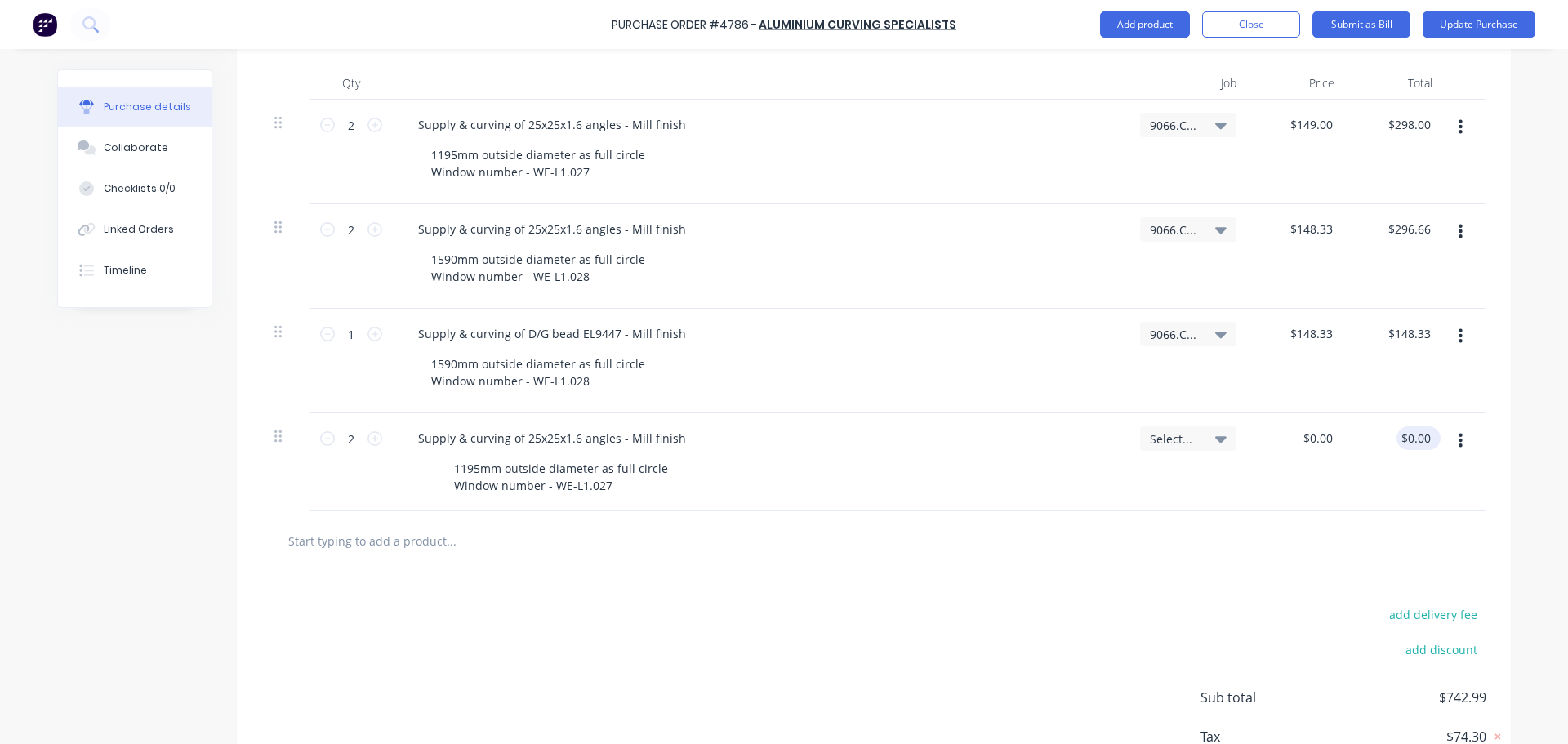
type input "0.00"
click at [1412, 428] on input "0.00" at bounding box center [1415, 437] width 37 height 23
type textarea "x"
click at [1412, 428] on input "0.00" at bounding box center [1419, 437] width 31 height 23
type input "298"
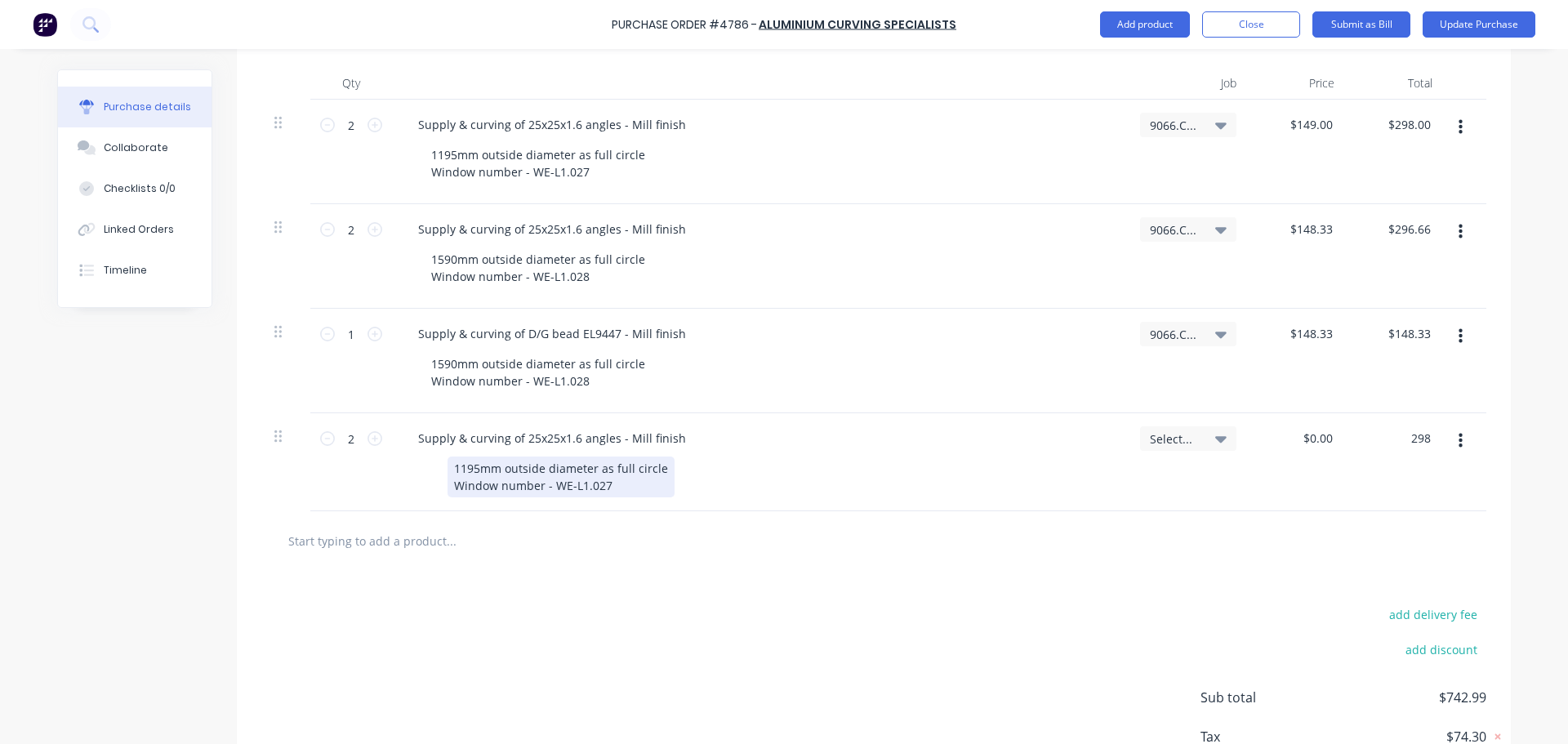
type textarea "x"
type input "$149.00"
type input "$298.00"
click at [1002, 496] on div "1195mm outside diameter as full circle Window number - WE-L1.027" at bounding box center [756, 476] width 666 height 41
click at [1458, 130] on icon "button" at bounding box center [1460, 127] width 4 height 18
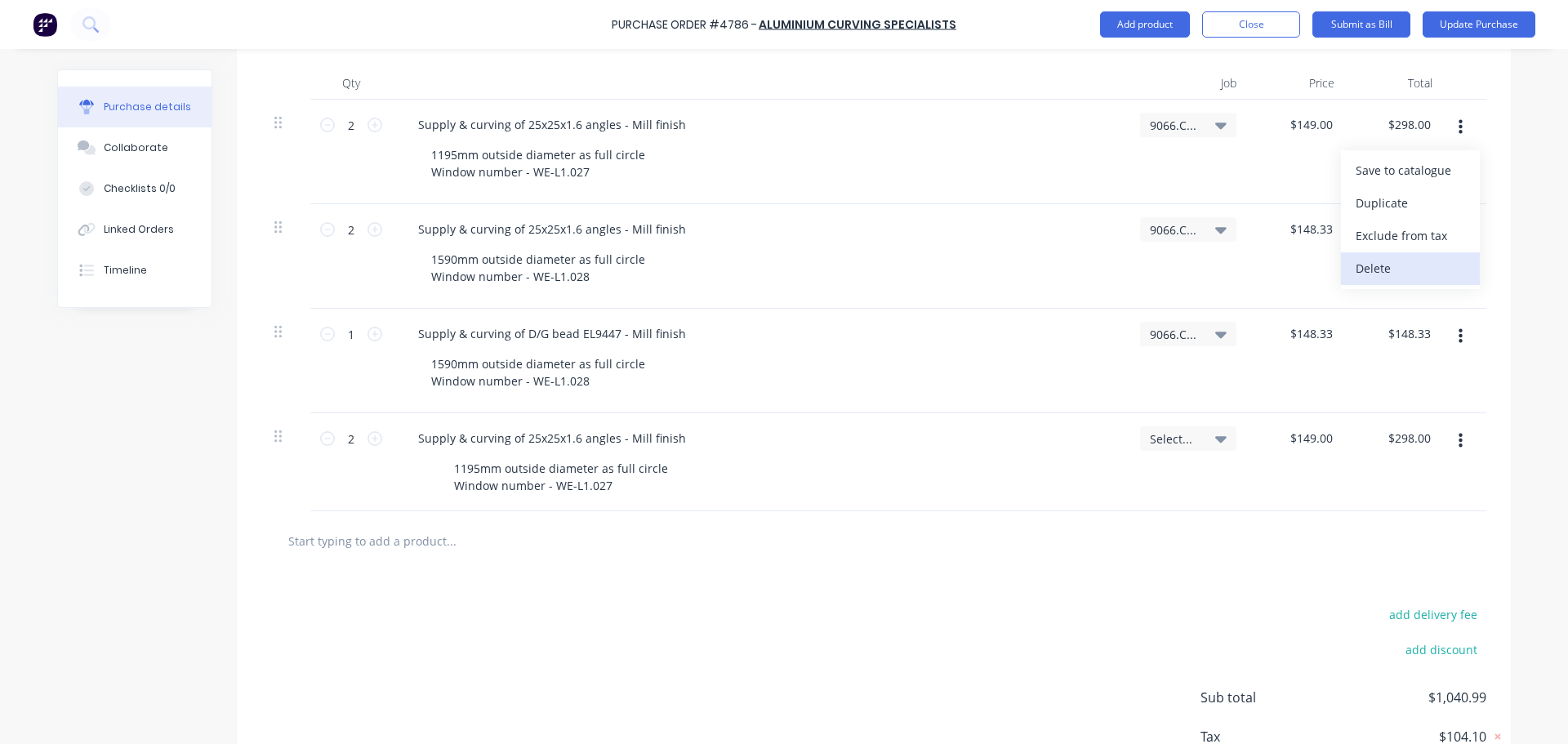
click at [1434, 266] on button "Delete" at bounding box center [1411, 269] width 139 height 33
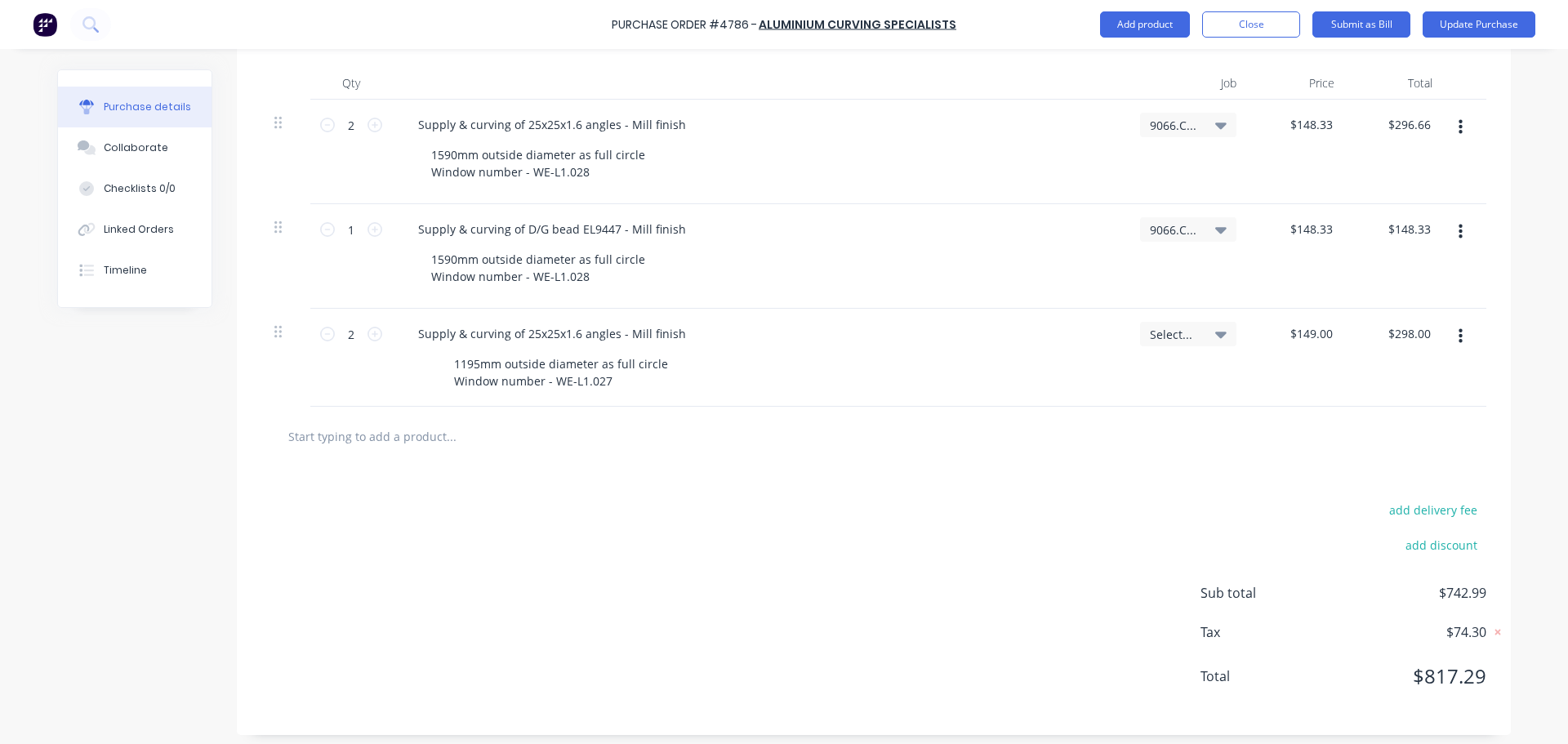
click at [430, 435] on input "text" at bounding box center [451, 436] width 327 height 33
type textarea "x"
type input "a"
type textarea "x"
type input "ac"
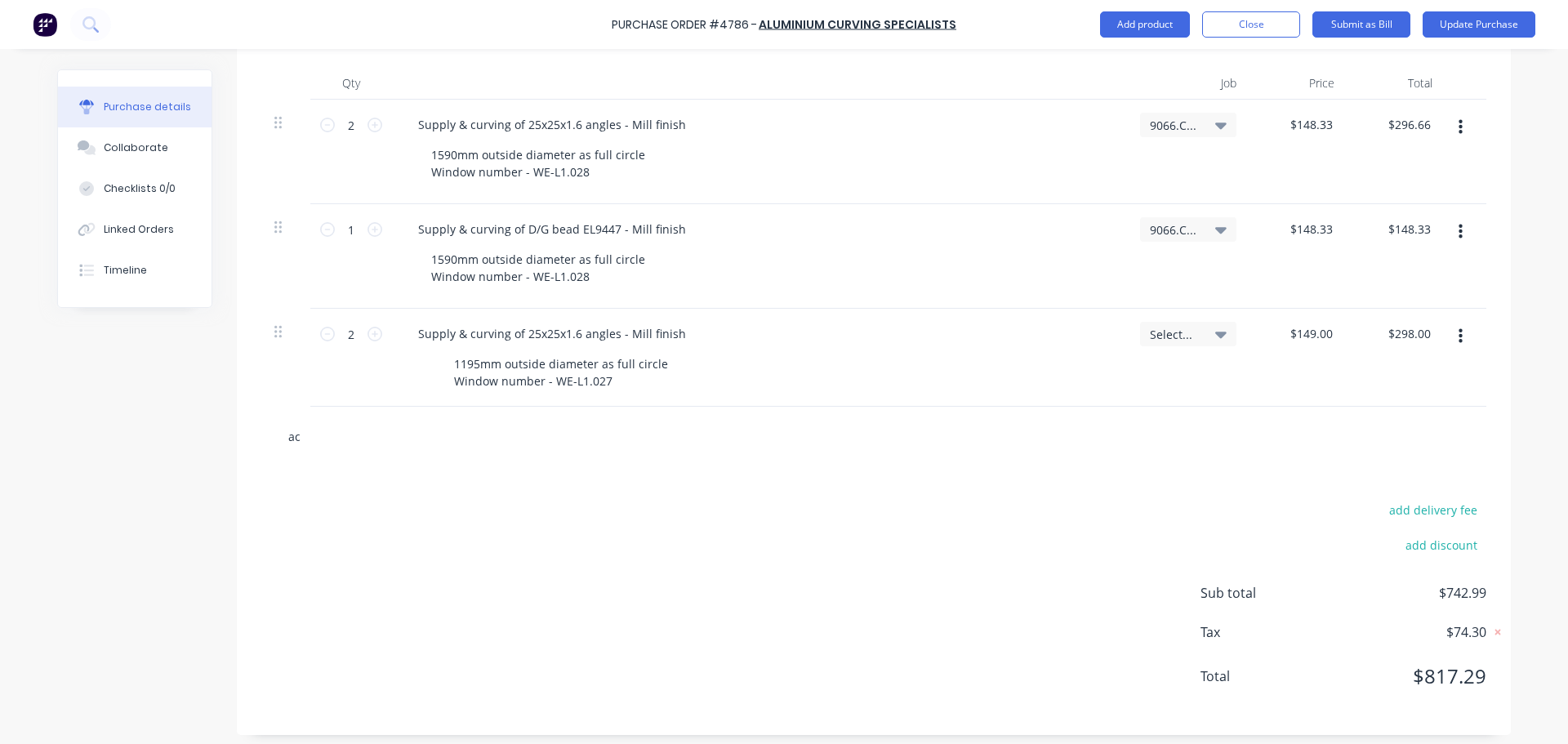
type textarea "x"
type input "acb"
type textarea "x"
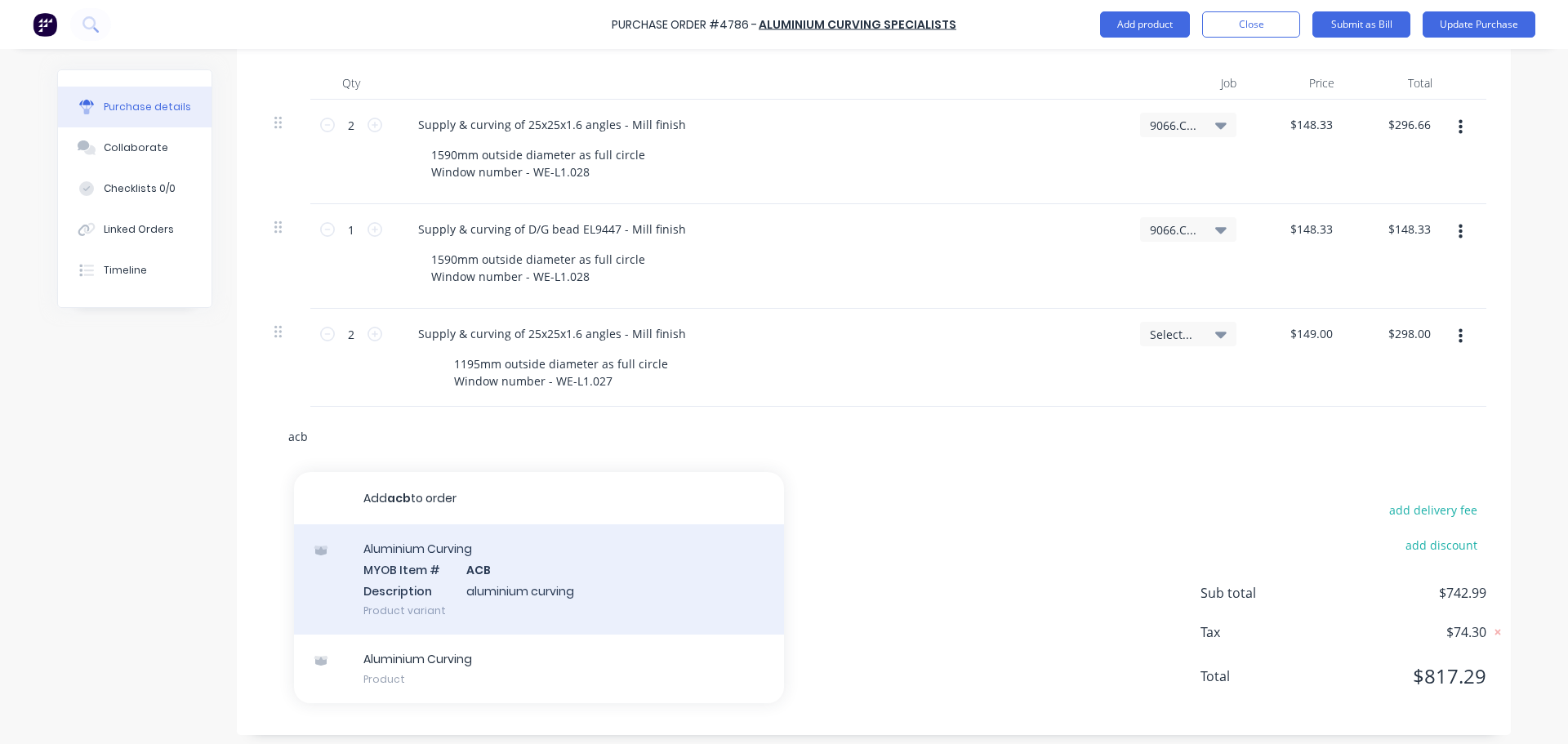
type input "acb"
click at [506, 599] on div "Aluminium Curving MYOB Item # ACB Description aluminium curving Product variant" at bounding box center [539, 579] width 490 height 110
type textarea "x"
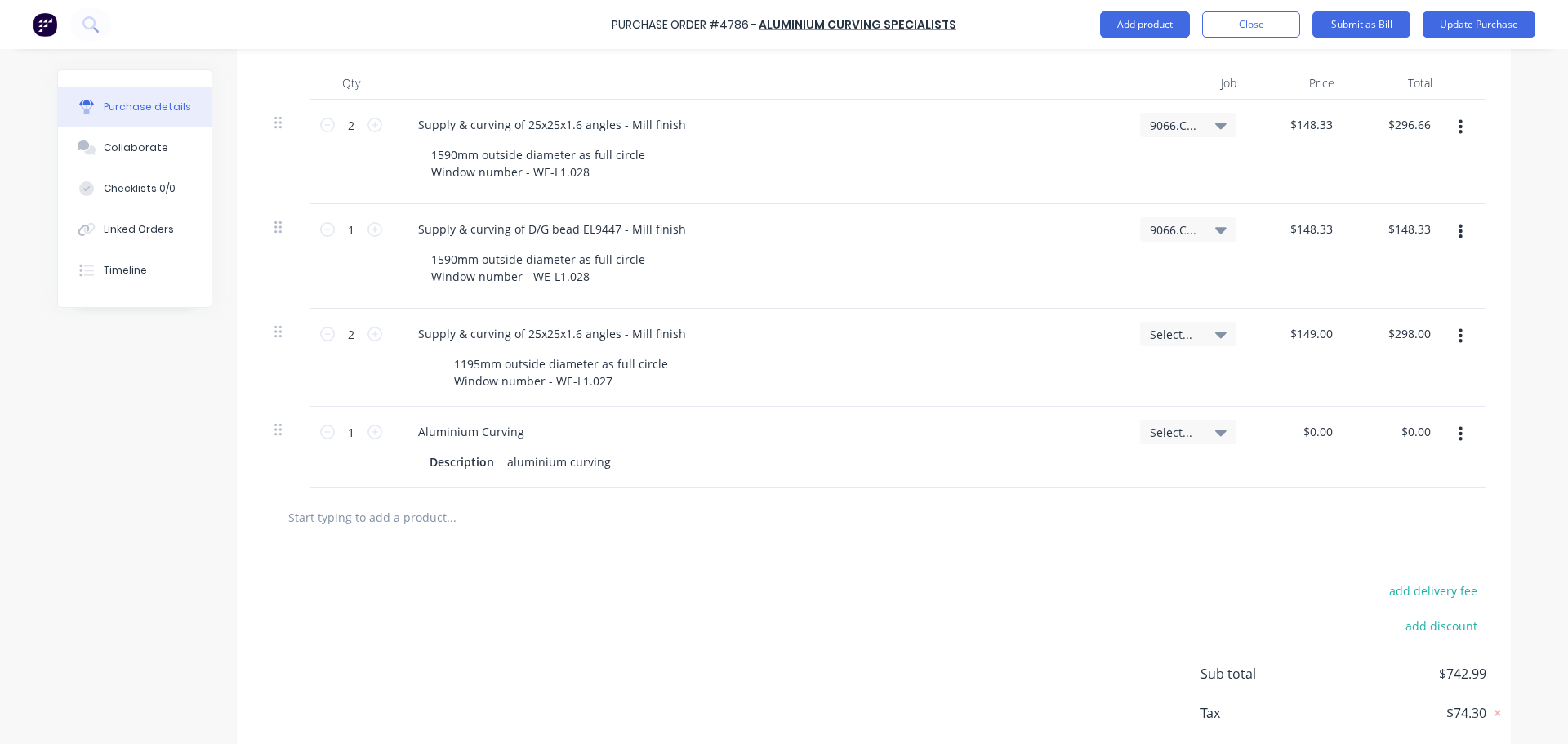
click at [687, 224] on div "Supply & curving of D/G bead EL9447 - Mill finish" at bounding box center [759, 229] width 709 height 23
drag, startPoint x: 684, startPoint y: 228, endPoint x: 409, endPoint y: 249, distance: 275.8
click at [409, 249] on div "Supply & curving of D/G bead EL9447 - Mill finish 1590mm outside diameter as fu…" at bounding box center [759, 256] width 735 height 104
copy div "Supply & curving of D/G bead EL9447 - Mill finish"
type textarea "x"
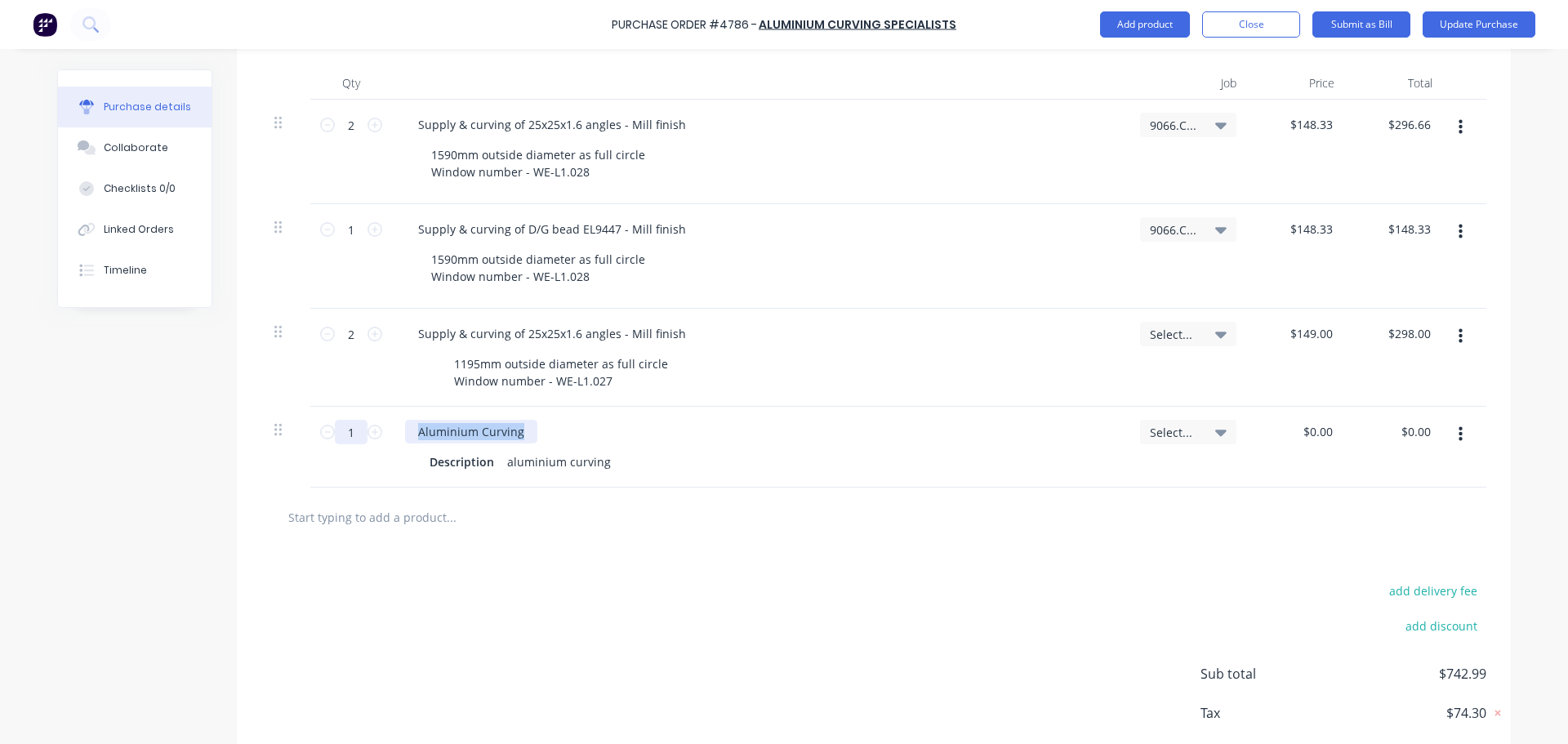
drag, startPoint x: 525, startPoint y: 435, endPoint x: 335, endPoint y: 435, distance: 190.0
click at [335, 435] on div "1 1 Aluminium Curving Description aluminium curving Select... $0.00 $0.00 $0.00…" at bounding box center [874, 447] width 1225 height 81
paste div
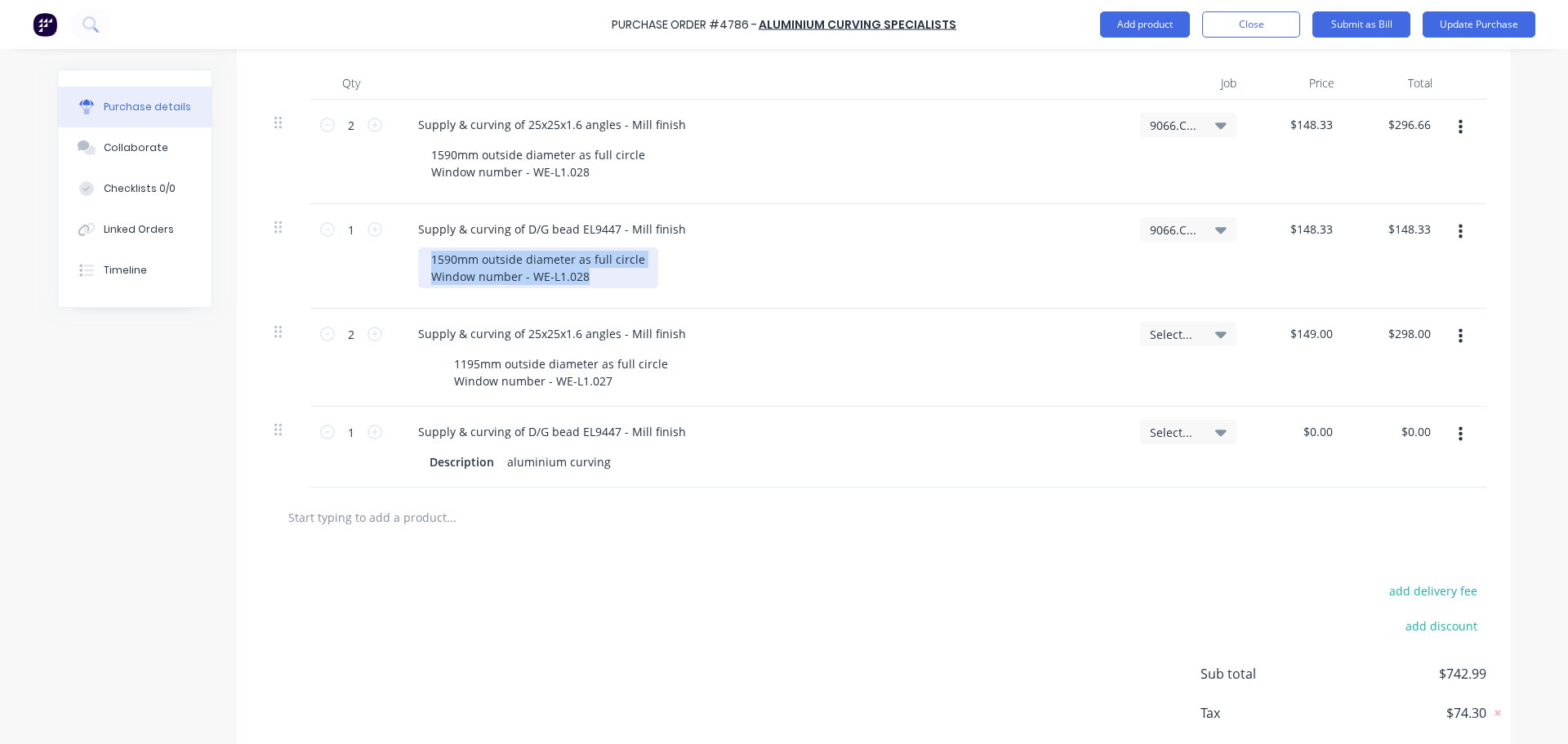
drag, startPoint x: 585, startPoint y: 275, endPoint x: 400, endPoint y: 245, distance: 187.4
click at [400, 245] on div "Supply & curving of D/G bead EL9447 - Mill finish 1590mm outside diameter as fu…" at bounding box center [759, 256] width 735 height 104
copy div "1590mm outside diameter as full circle Window number - WE-L1.028"
click at [613, 465] on div "Description aluminium curving" at bounding box center [756, 461] width 666 height 23
drag, startPoint x: 570, startPoint y: 462, endPoint x: 497, endPoint y: 461, distance: 73.0
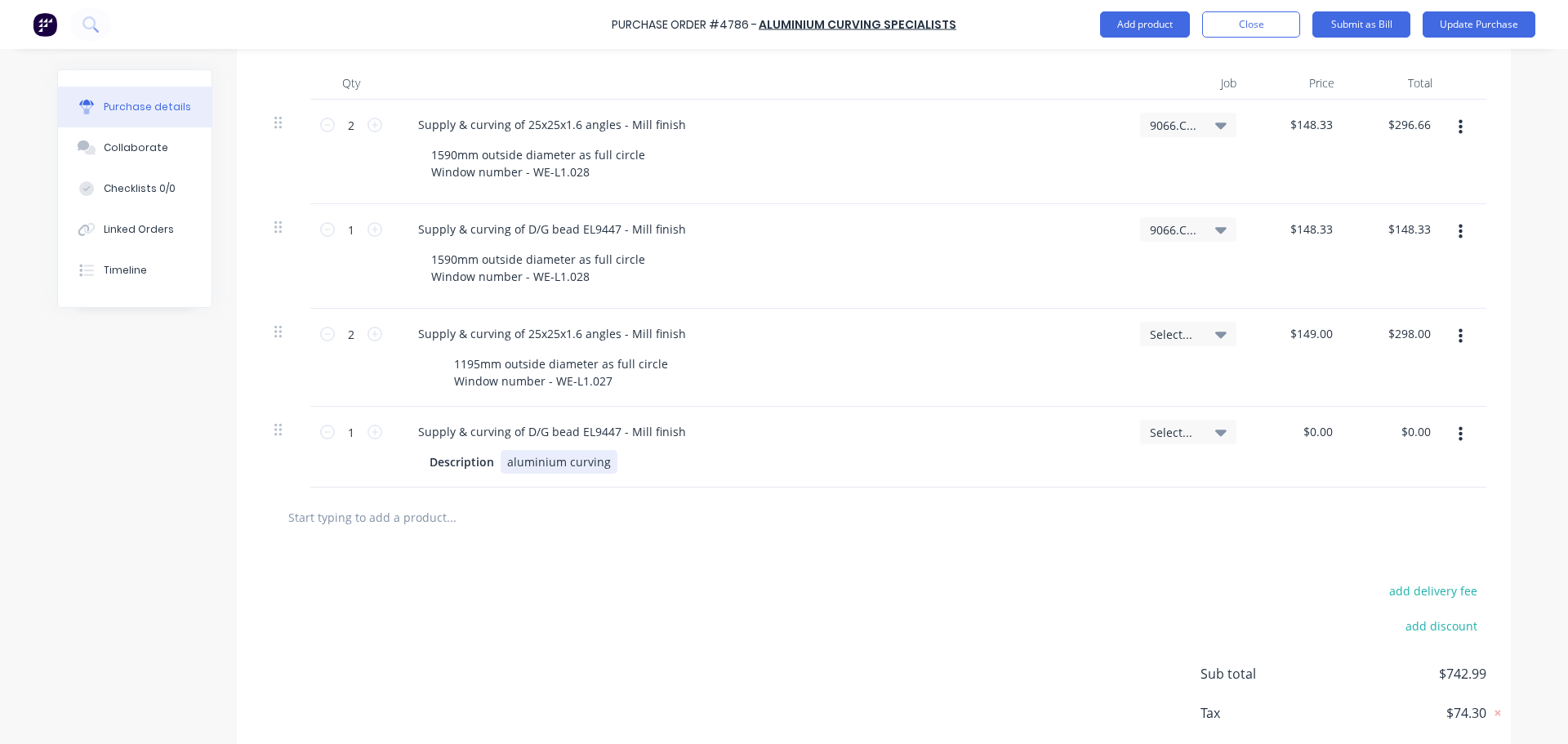
click at [495, 462] on div "Description aluminium curving" at bounding box center [756, 461] width 666 height 23
type textarea "x"
drag, startPoint x: 603, startPoint y: 463, endPoint x: 490, endPoint y: 463, distance: 113.0
click at [490, 463] on div "Description aluminium curving" at bounding box center [756, 461] width 666 height 23
paste div
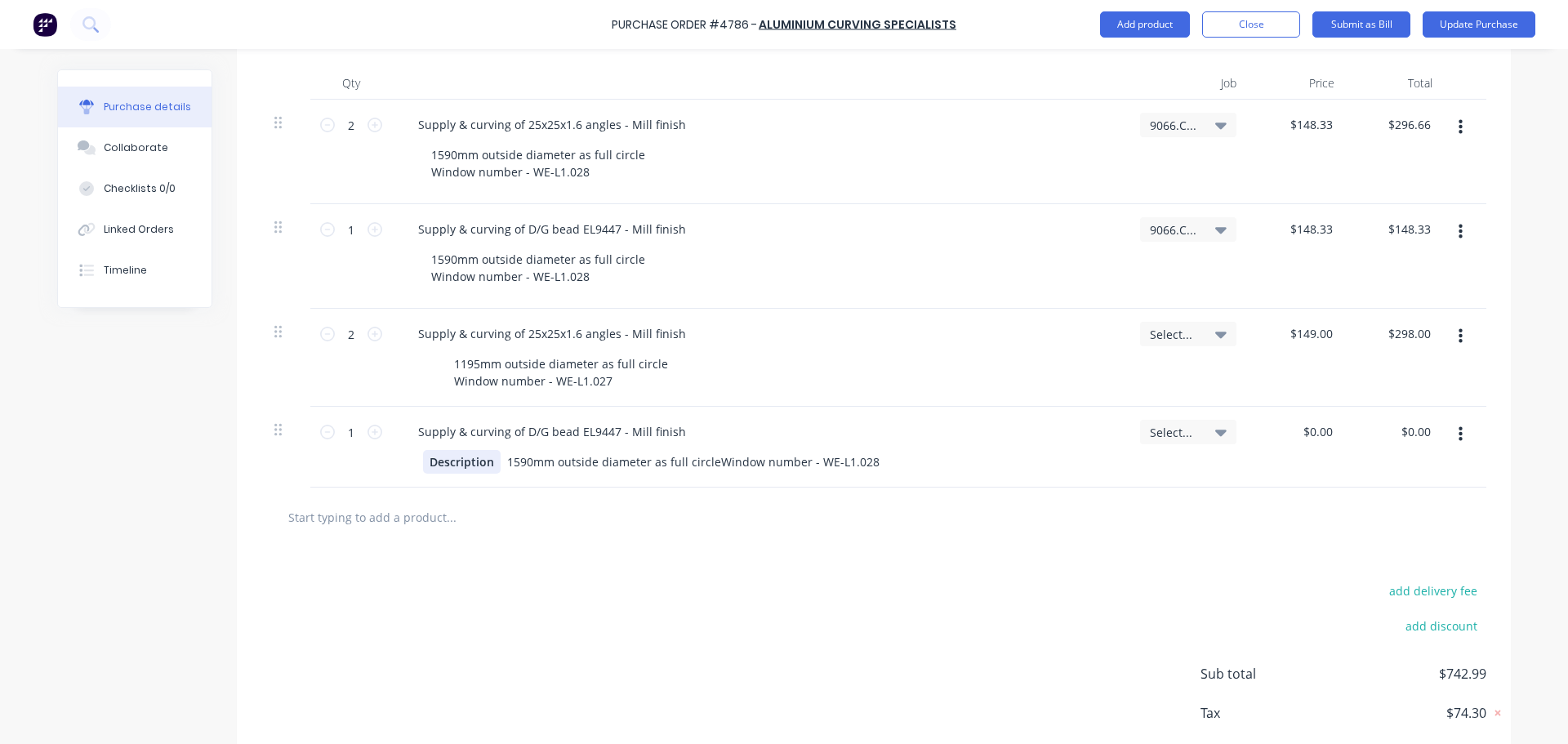
click at [479, 467] on div "Description" at bounding box center [461, 461] width 77 height 23
type textarea "x"
click at [479, 467] on div "Description" at bounding box center [461, 461] width 77 height 23
type textarea "x"
click at [657, 461] on div "1590mm outside diameter as full circleWindow number - WE-L1.028" at bounding box center [640, 461] width 385 height 23
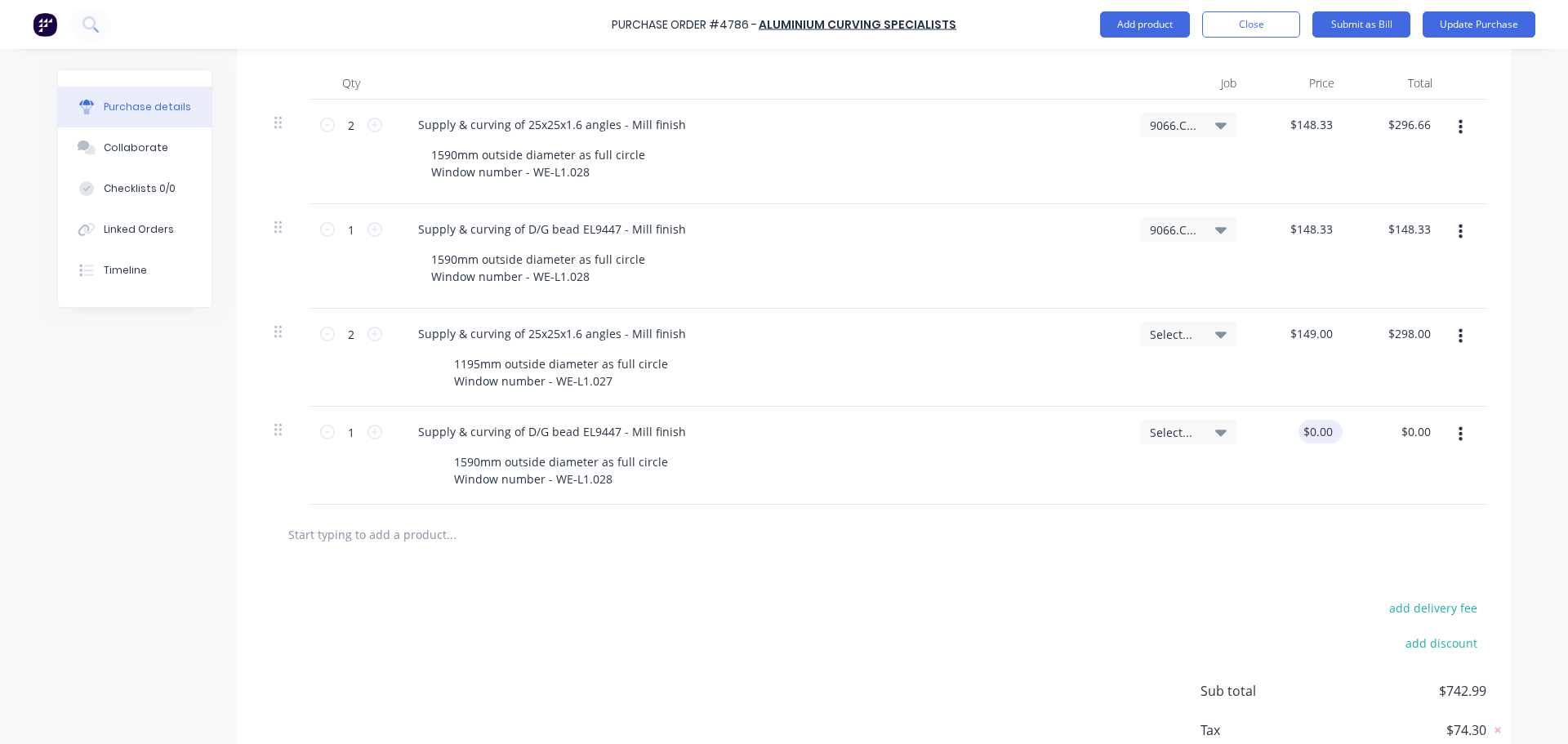
type textarea "x"
type input "0.00"
click at [1309, 431] on input "0.00" at bounding box center [1321, 431] width 31 height 23
type textarea "x"
click at [1309, 431] on input "0.00" at bounding box center [1321, 431] width 31 height 23
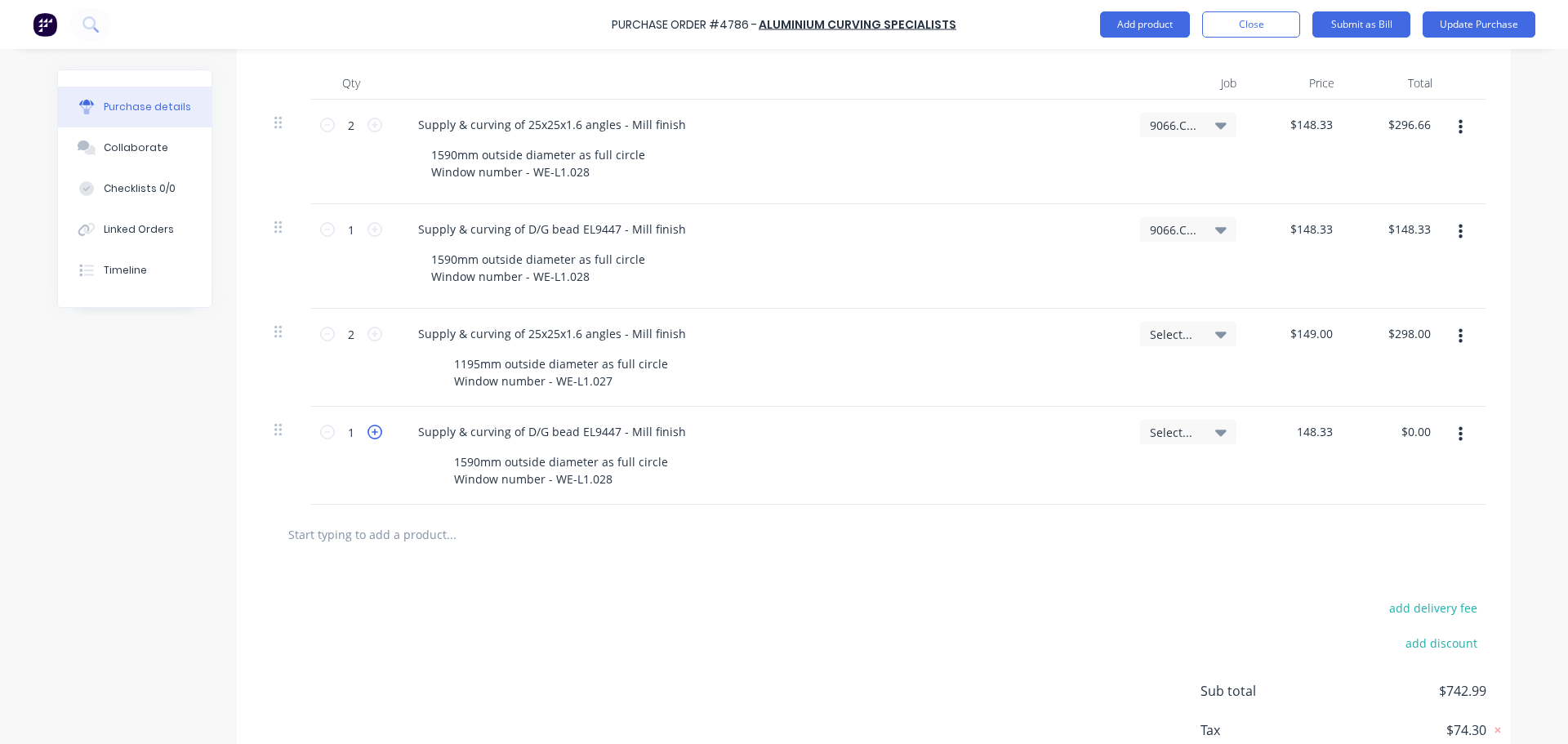
type input "148.33"
type textarea "x"
type input "$148.33"
click at [370, 432] on icon at bounding box center [375, 431] width 15 height 15
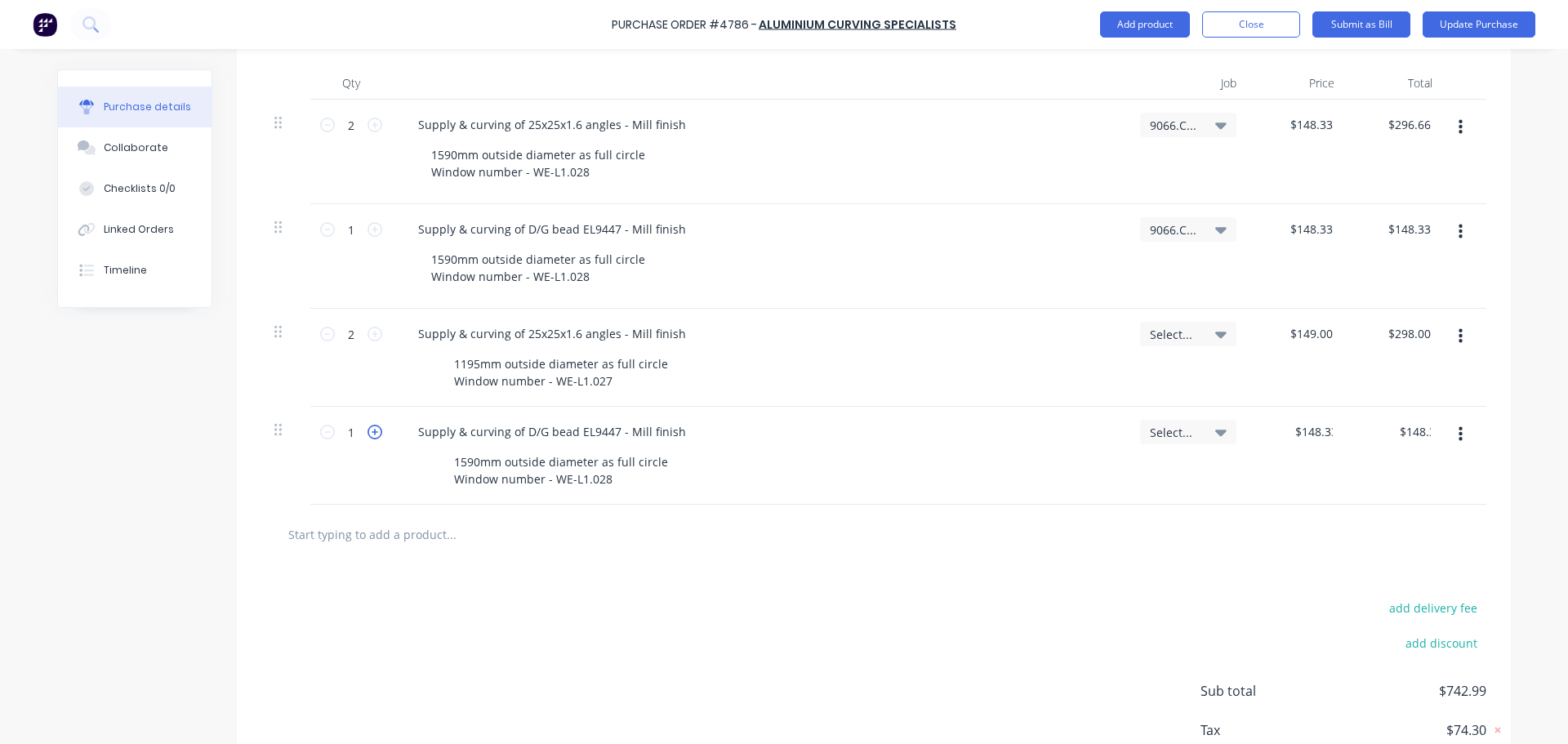
type textarea "x"
type input "2"
type input "$296.66"
click at [857, 529] on div at bounding box center [874, 534] width 1199 height 33
drag, startPoint x: 414, startPoint y: 120, endPoint x: 705, endPoint y: 96, distance: 292.0
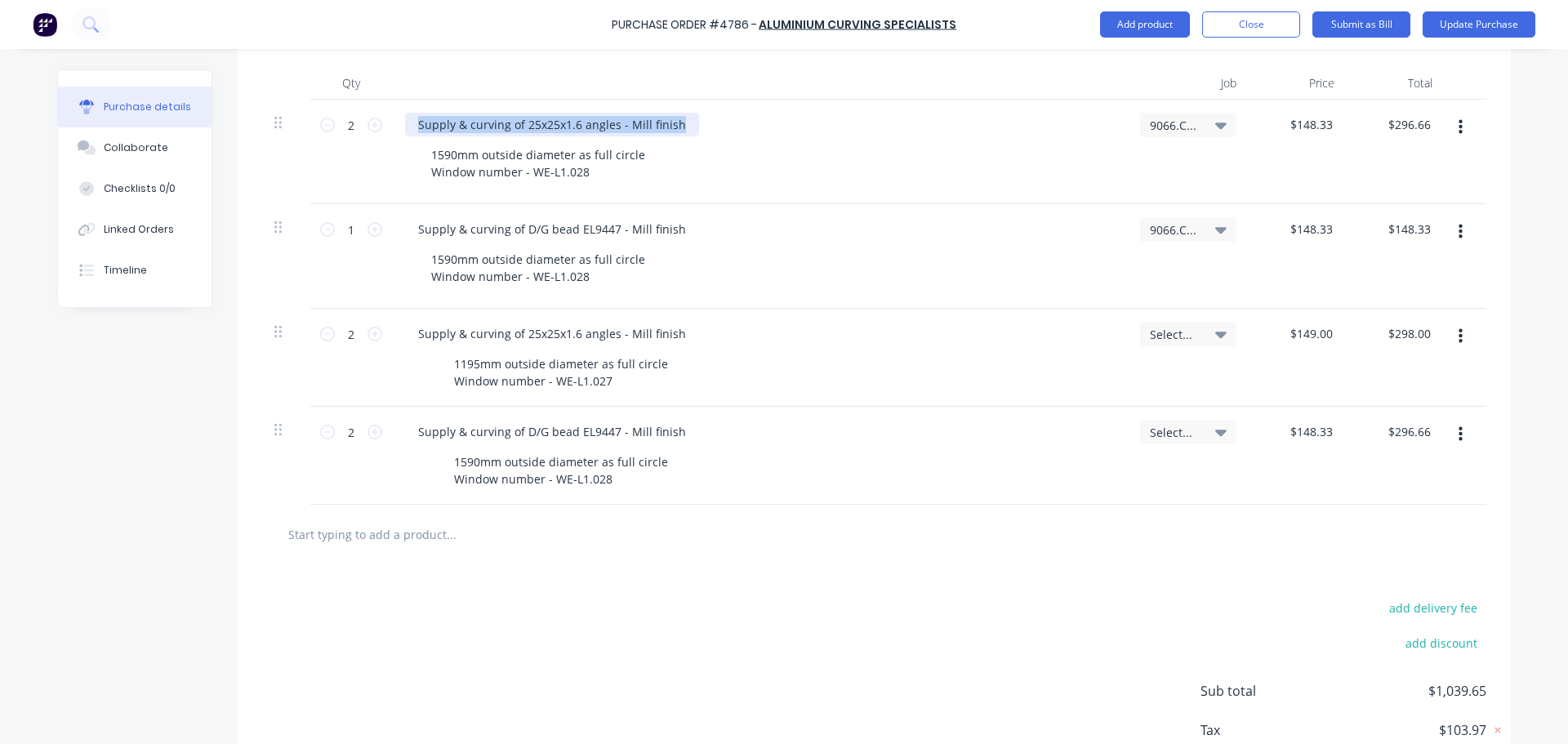
click at [705, 96] on div "Qty Job Price Total 2 2 Supply & curving of 25x25x1.6 angles - Mill finish 1590…" at bounding box center [873, 274] width 1274 height 462
copy div "Supply & curving of 25x25x1.6 angles - Mill finish"
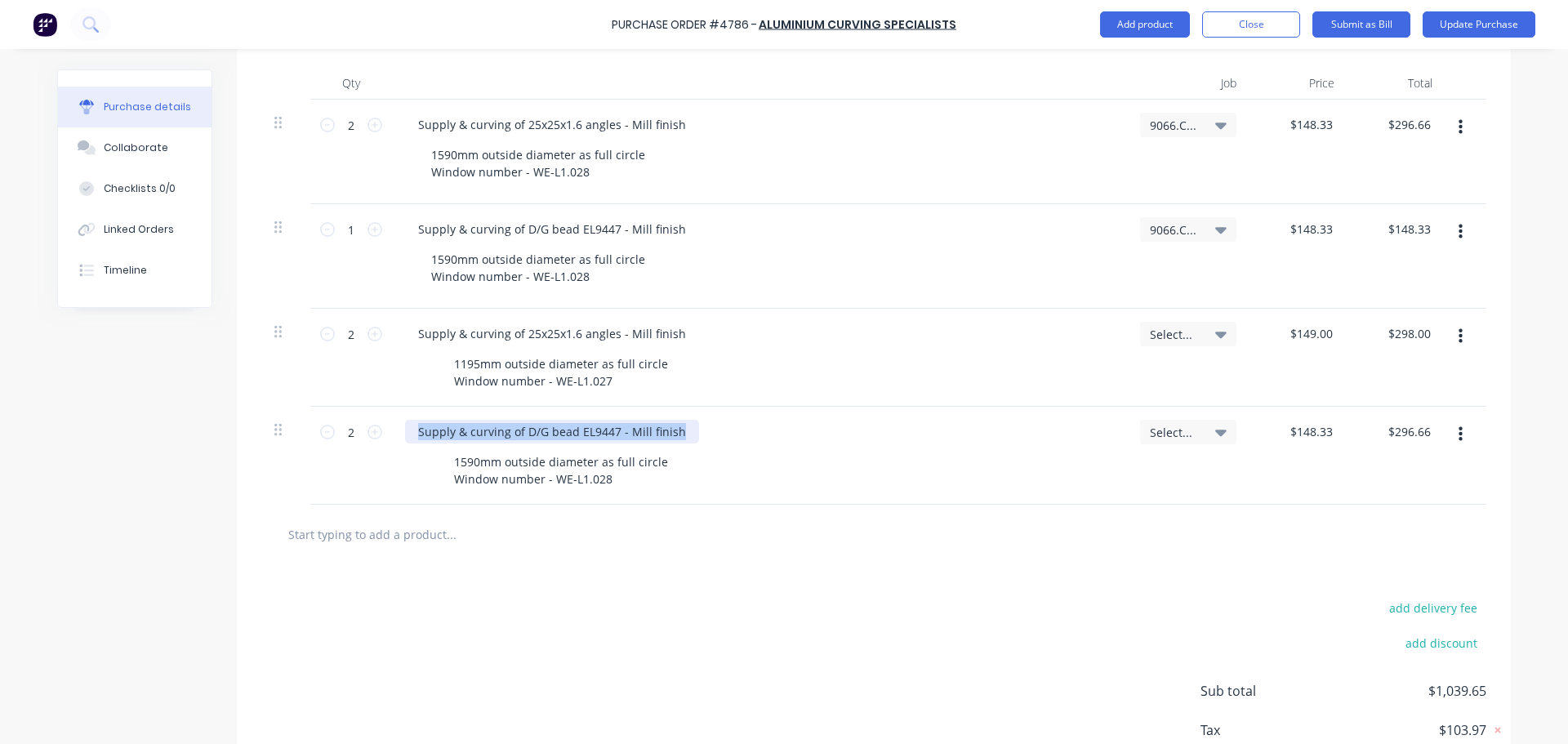
drag, startPoint x: 414, startPoint y: 432, endPoint x: 710, endPoint y: 436, distance: 296.0
click at [710, 436] on div "Supply & curving of D/G bead EL9447 - Mill finish" at bounding box center [759, 431] width 709 height 23
click at [1458, 123] on icon "button" at bounding box center [1460, 127] width 4 height 18
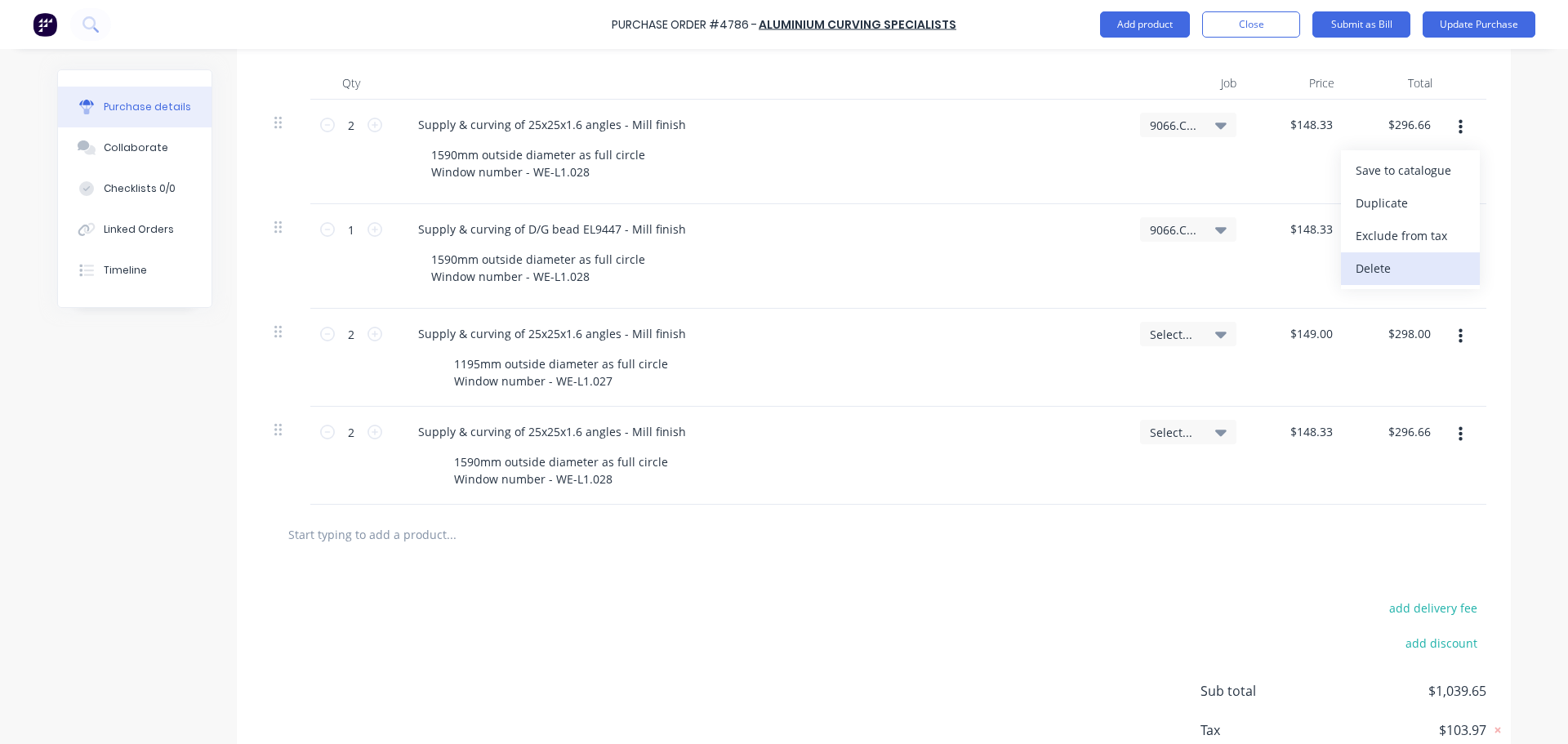
click at [1403, 257] on button "Delete" at bounding box center [1411, 269] width 139 height 33
type textarea "x"
type input "$149.00"
type input "$298.00"
click at [1458, 122] on button "button" at bounding box center [1461, 128] width 38 height 30
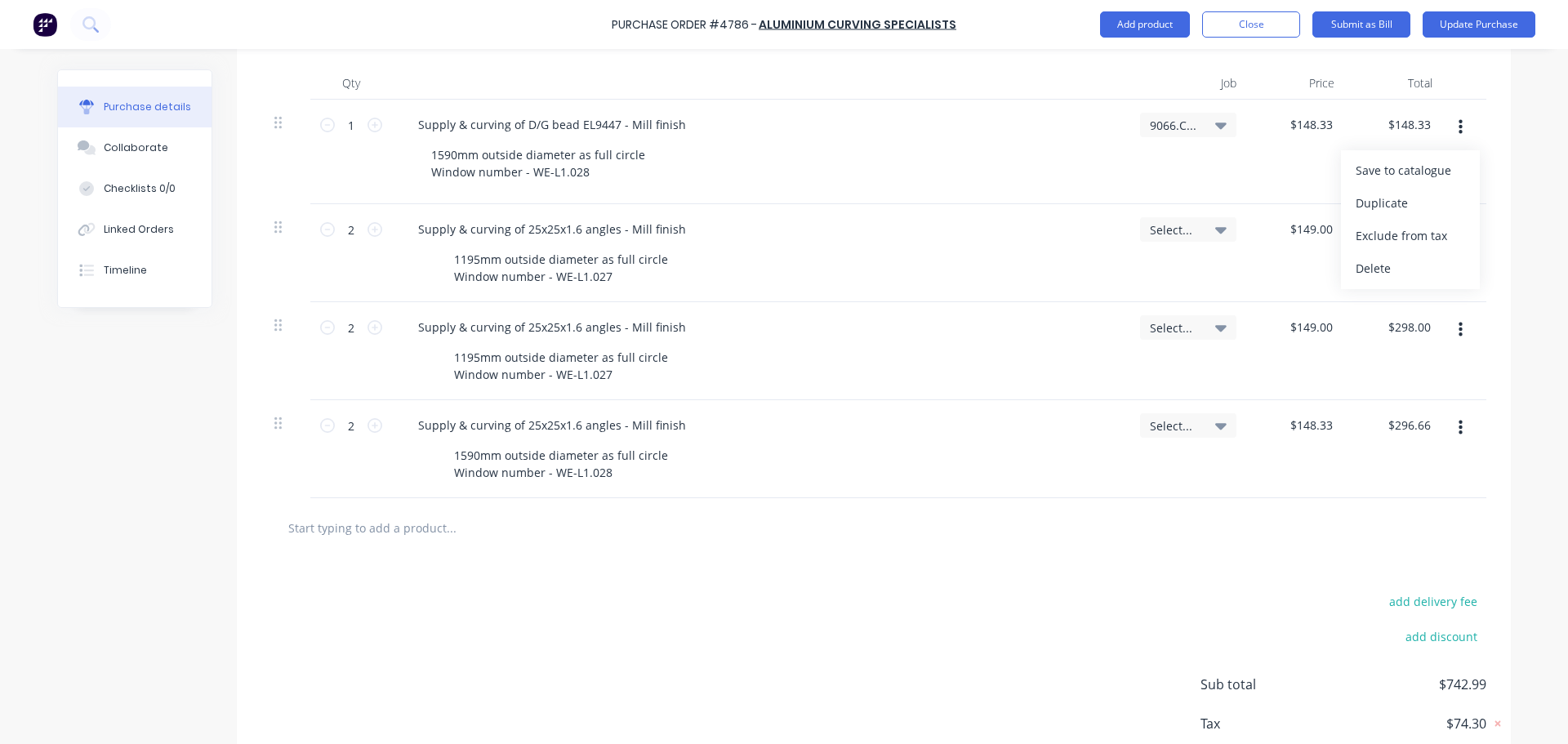
click at [851, 591] on div "add delivery fee add discount Sub total $742.99 Tax $74.30 Total $817.29" at bounding box center [873, 691] width 1274 height 269
click at [1022, 480] on div "1590mm outside diameter as full circle Window number - WE-L1.028" at bounding box center [756, 463] width 666 height 41
click at [1458, 123] on icon "button" at bounding box center [1460, 127] width 4 height 15
click at [895, 552] on div at bounding box center [874, 528] width 1225 height 60
type textarea "x"
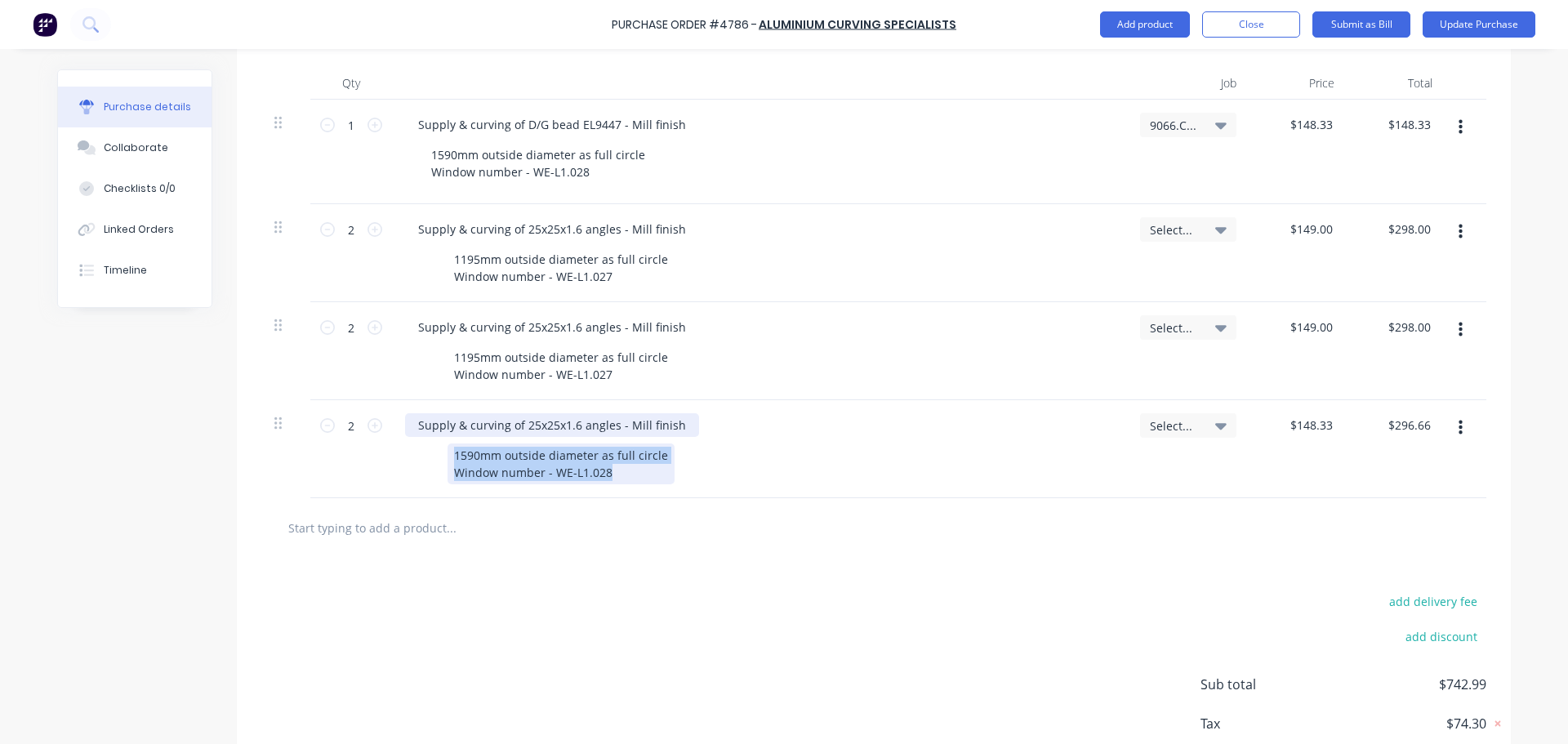
drag, startPoint x: 625, startPoint y: 475, endPoint x: 410, endPoint y: 435, distance: 218.7
click at [410, 435] on div "Supply & curving of 25x25x1.6 angles - Mill finish 1590mm outside diameter as f…" at bounding box center [759, 448] width 735 height 98
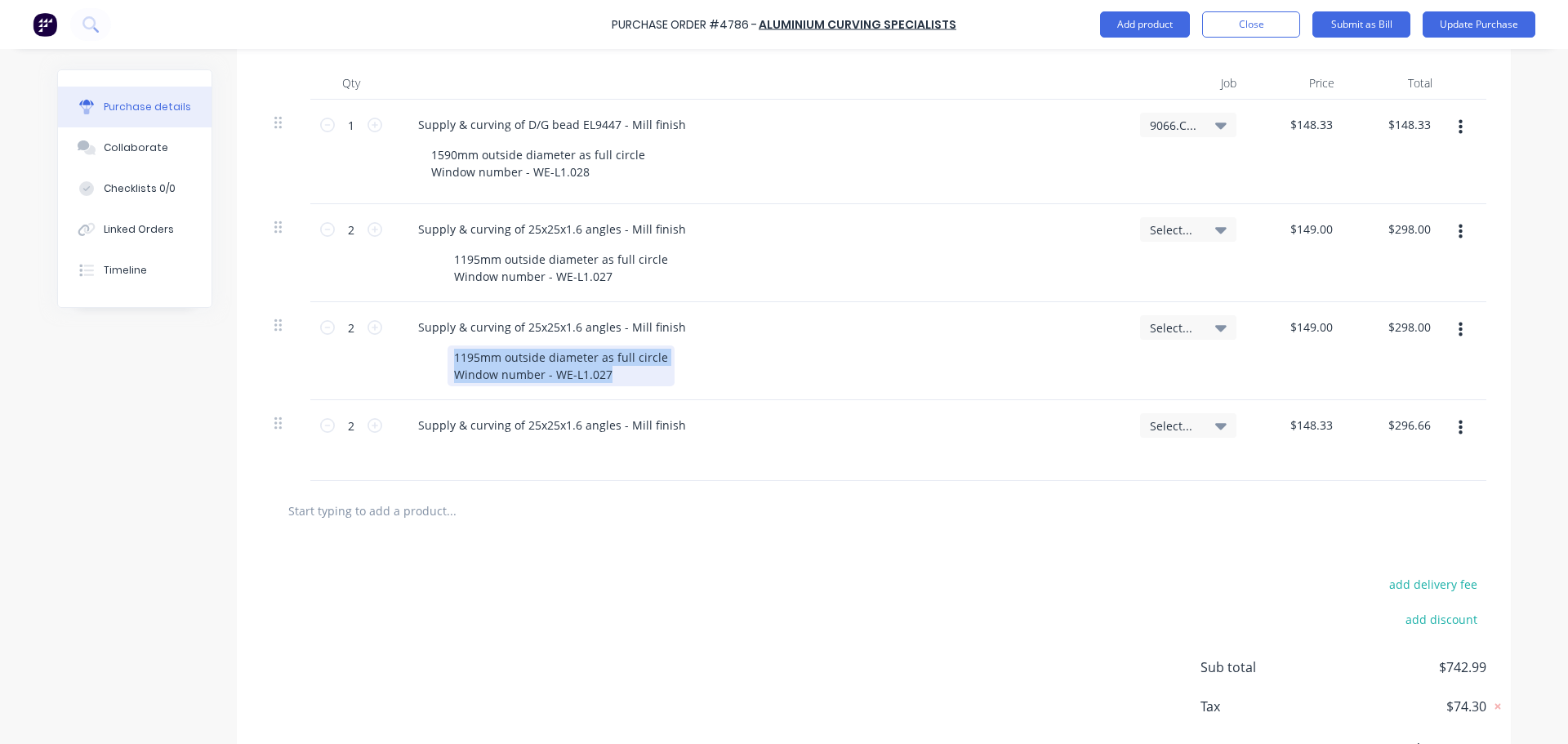
drag, startPoint x: 608, startPoint y: 378, endPoint x: 327, endPoint y: 362, distance: 281.5
click at [327, 362] on div "2 2 Supply & curving of 25x25x1.6 angles - Mill finish 1195mm outside diameter …" at bounding box center [874, 350] width 1225 height 98
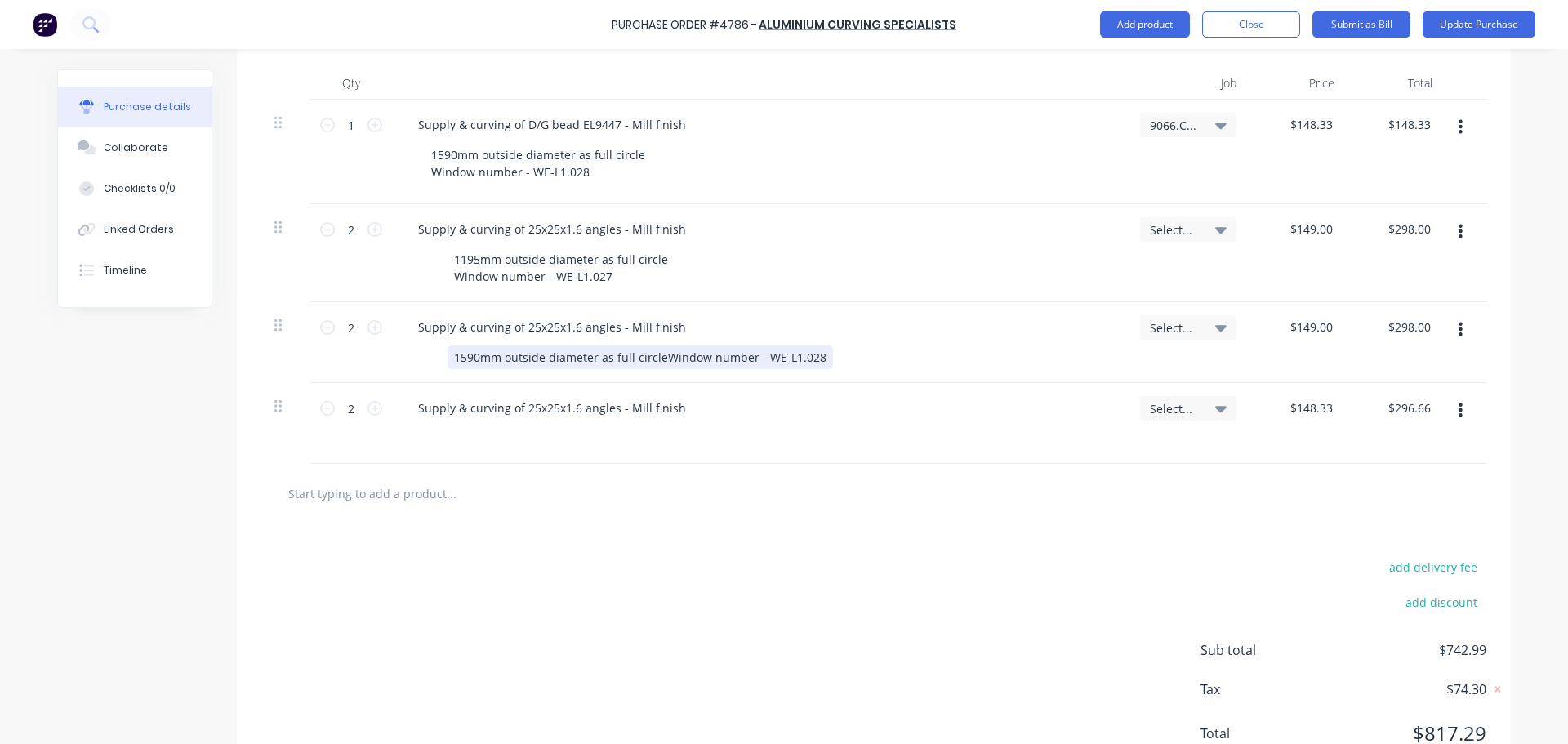
click at [656, 353] on div "1590mm outside diameter as full circleWindow number - WE-L1.028" at bounding box center [640, 356] width 385 height 23
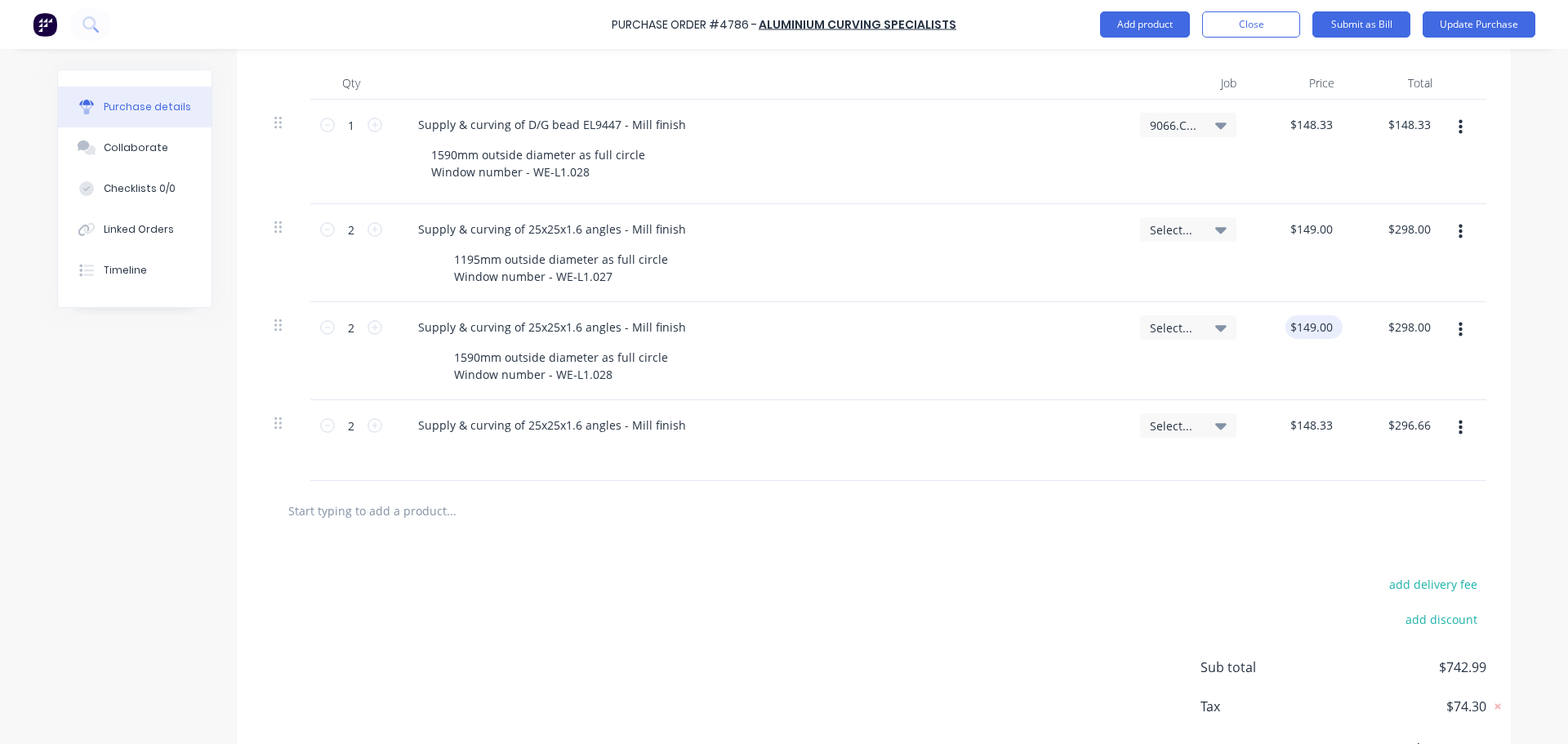
type textarea "x"
type input "149.00"
click at [1323, 331] on input "149.00" at bounding box center [1314, 327] width 44 height 23
type textarea "x"
click at [1323, 331] on input "149.00" at bounding box center [1314, 327] width 44 height 23
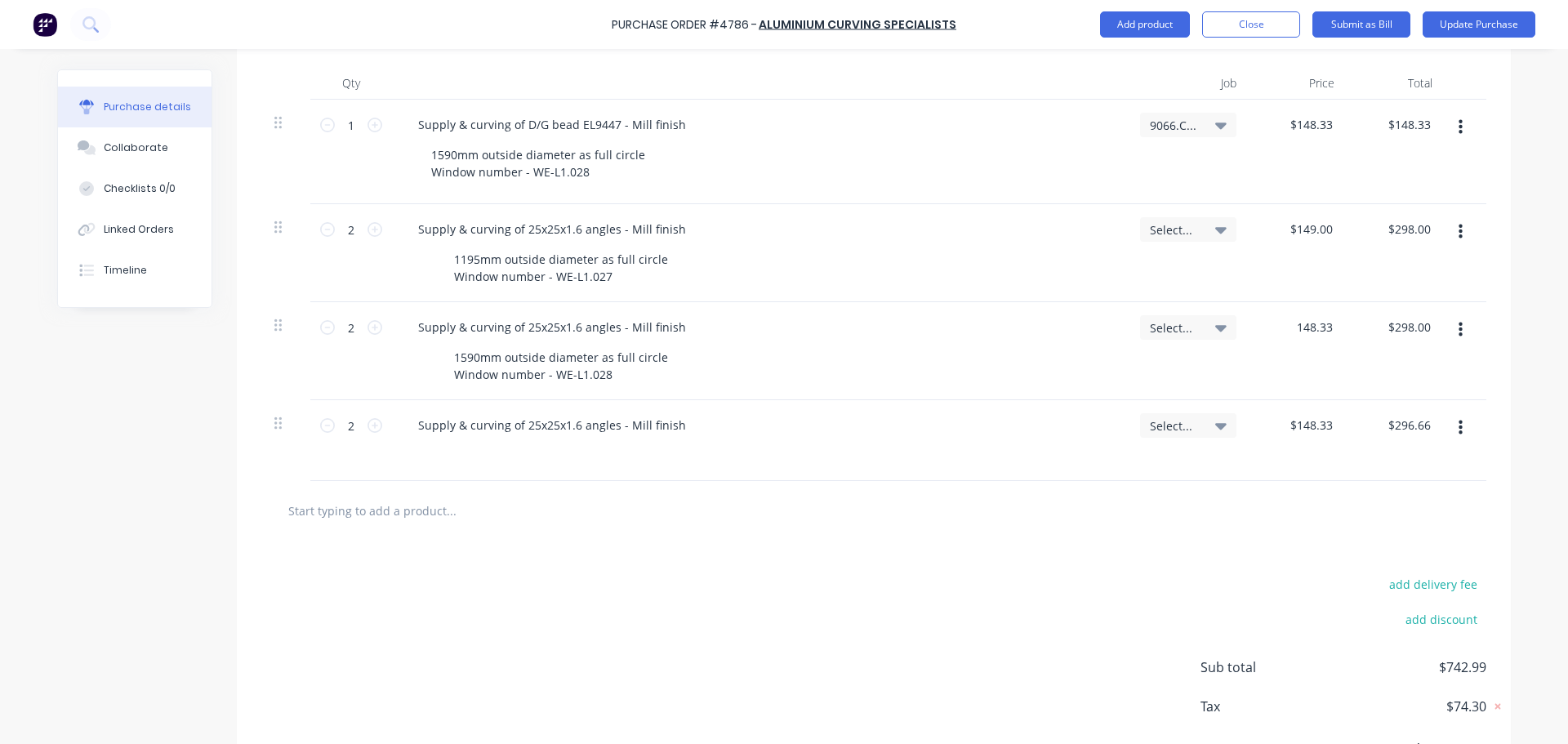
type input "148.33"
type textarea "x"
type input "$148.33"
type input "$296.66"
click at [1056, 545] on div "add delivery fee add discount Sub total $742.99 Tax $74.30 Total $817.29" at bounding box center [873, 674] width 1274 height 269
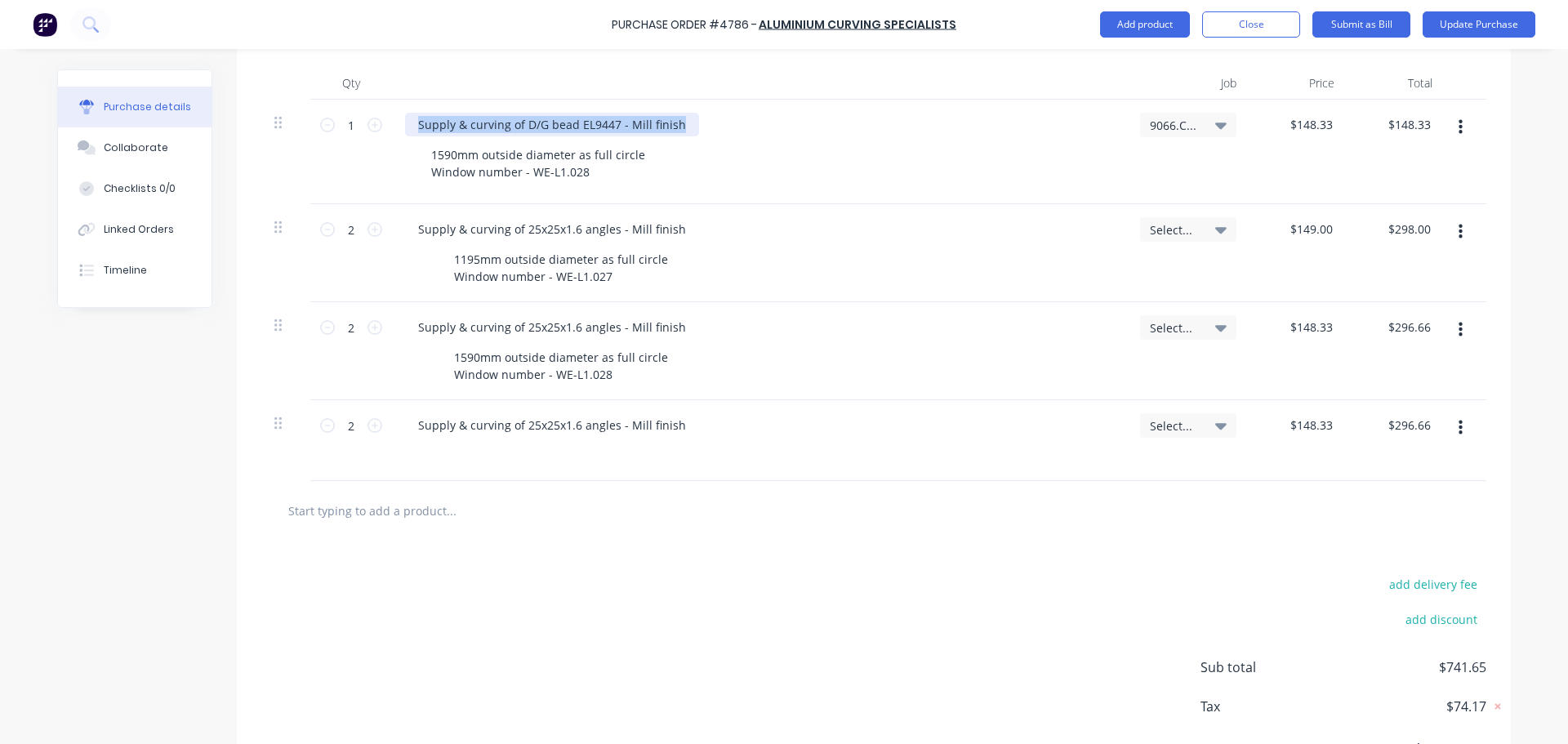
drag, startPoint x: 407, startPoint y: 126, endPoint x: 697, endPoint y: 136, distance: 290.2
click at [697, 136] on div "Supply & curving of D/G bead EL9447 - Mill finish" at bounding box center [759, 124] width 709 height 23
copy div "Supply & curving of D/G bead EL9447 - Mill finish"
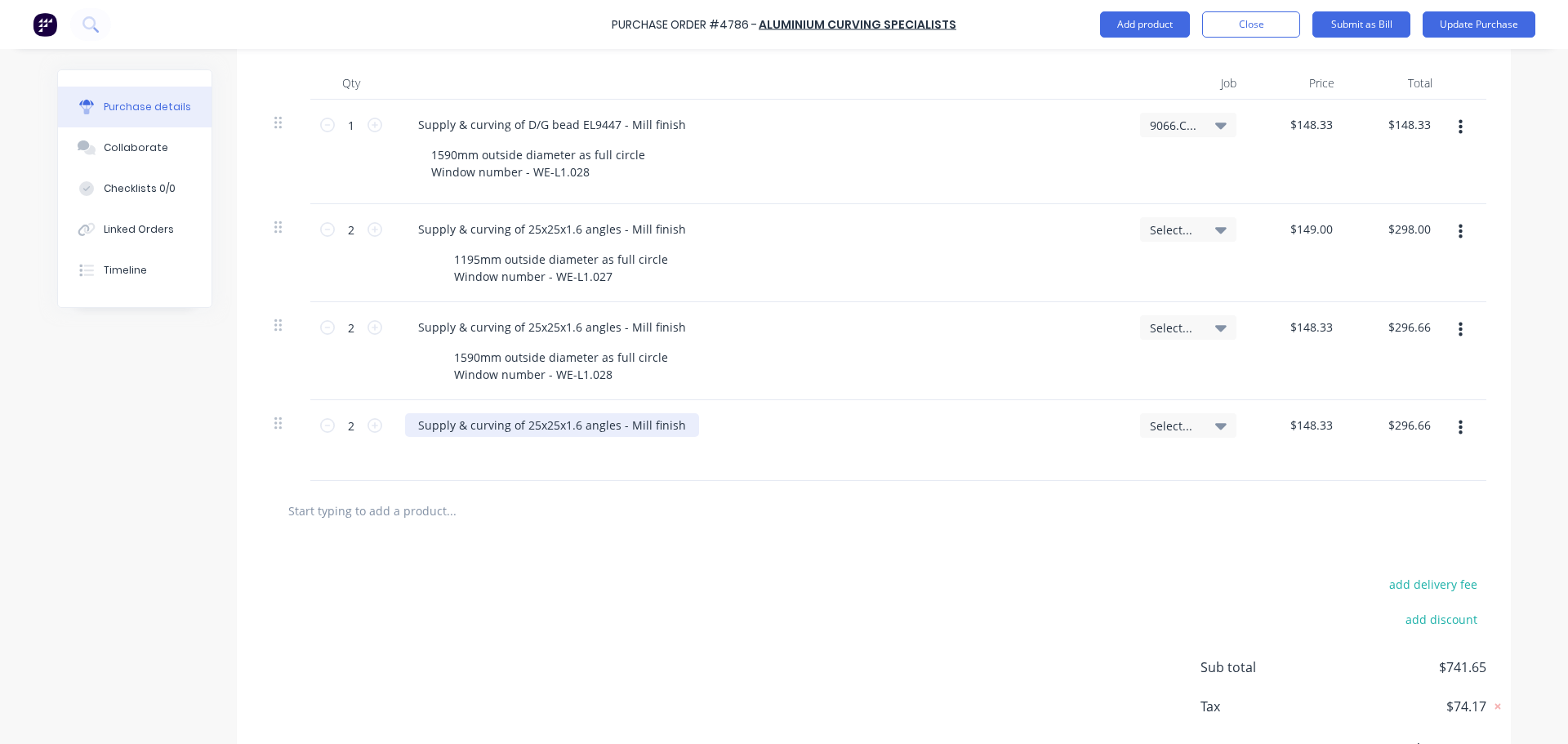
click at [661, 422] on div "Supply & curving of 25x25x1.6 angles - Mill finish" at bounding box center [552, 424] width 294 height 23
type textarea "x"
drag, startPoint x: 678, startPoint y: 428, endPoint x: 374, endPoint y: 421, distance: 304.1
click at [374, 421] on div "2 2 Supply & curving of 25x25x1.6 angles - Mill finish Select... $148.33 $148.3…" at bounding box center [874, 440] width 1225 height 81
paste div
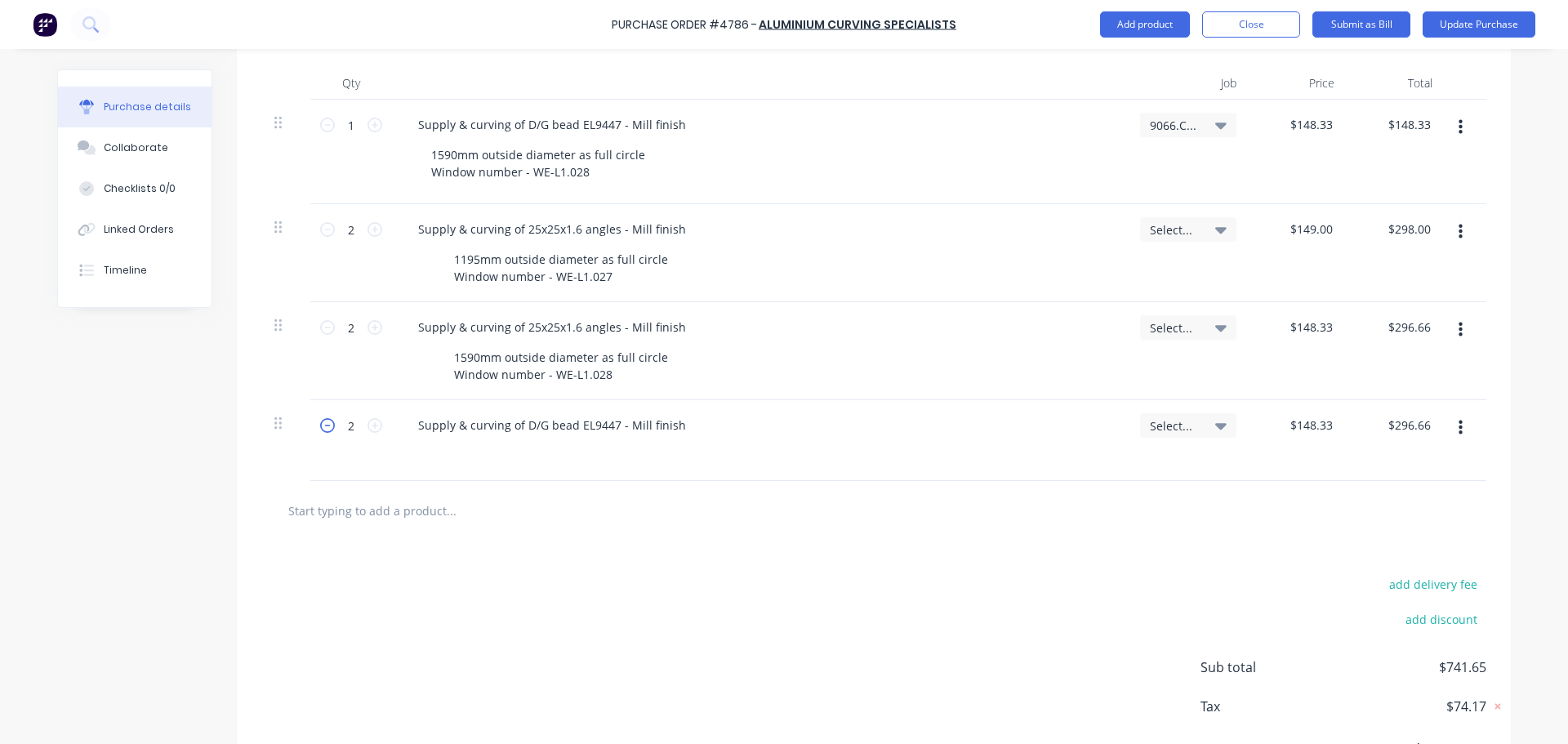
click at [322, 424] on icon at bounding box center [327, 425] width 15 height 15
type textarea "x"
type input "1"
type input "$148.33"
drag, startPoint x: 584, startPoint y: 170, endPoint x: 377, endPoint y: 131, distance: 210.6
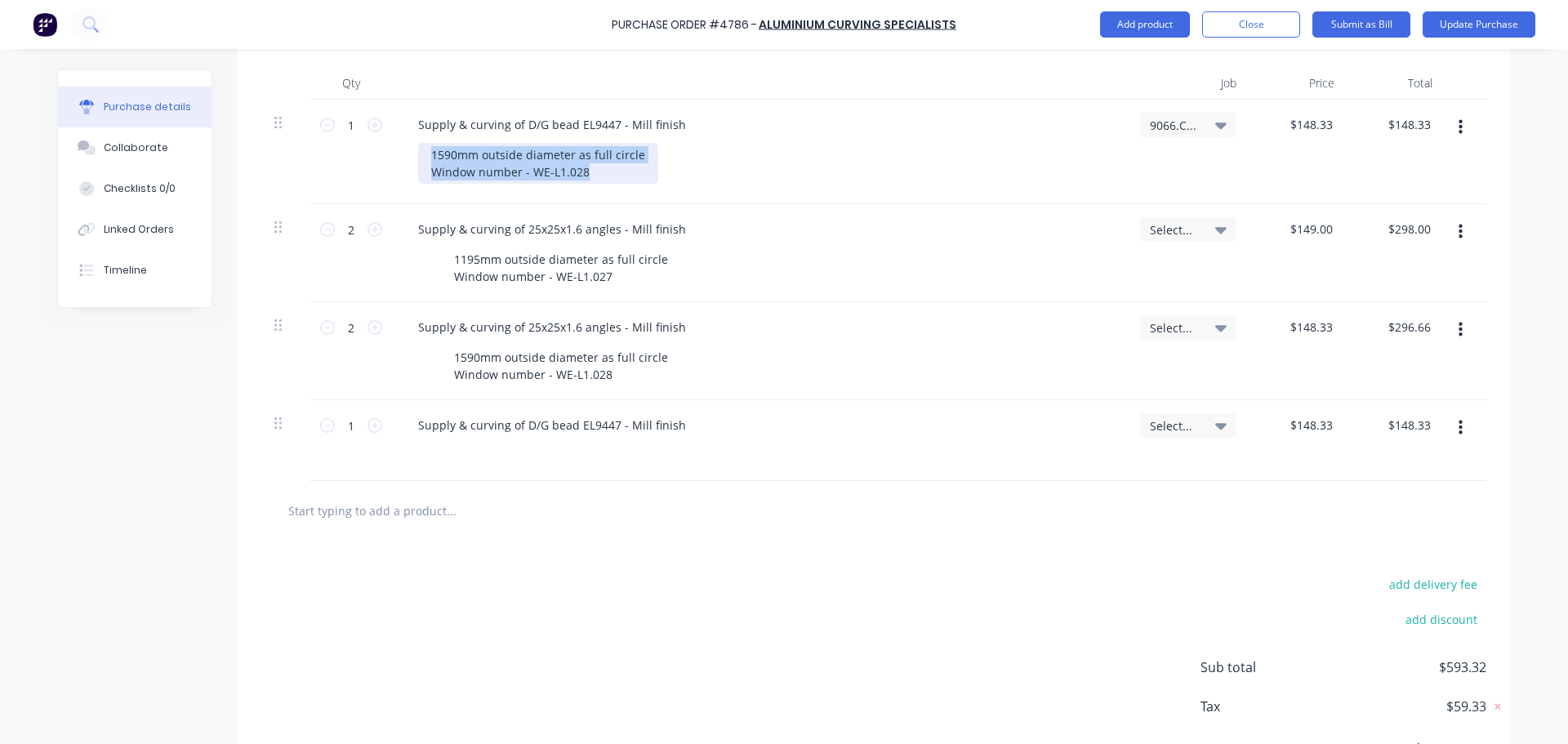
click at [377, 131] on div "1 1 Supply & curving of D/G bead EL9447 - Mill finish 1590mm outside diameter a…" at bounding box center [874, 152] width 1225 height 104
copy div "1590mm outside diameter as full circle Window number - WE-L1.028"
click at [564, 450] on div at bounding box center [756, 455] width 666 height 23
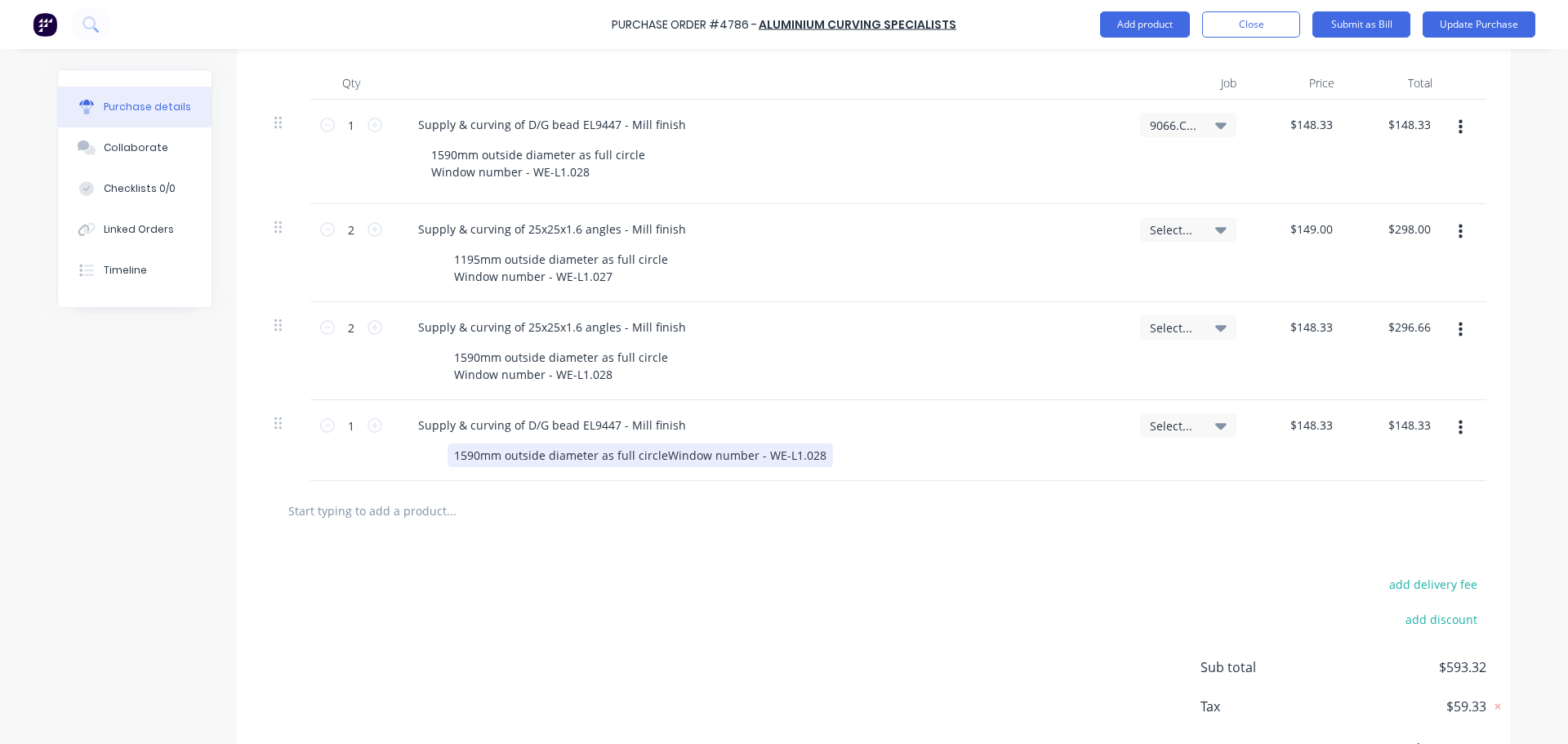
click at [657, 451] on div "1590mm outside diameter as full circleWindow number - WE-L1.028" at bounding box center [640, 455] width 385 height 23
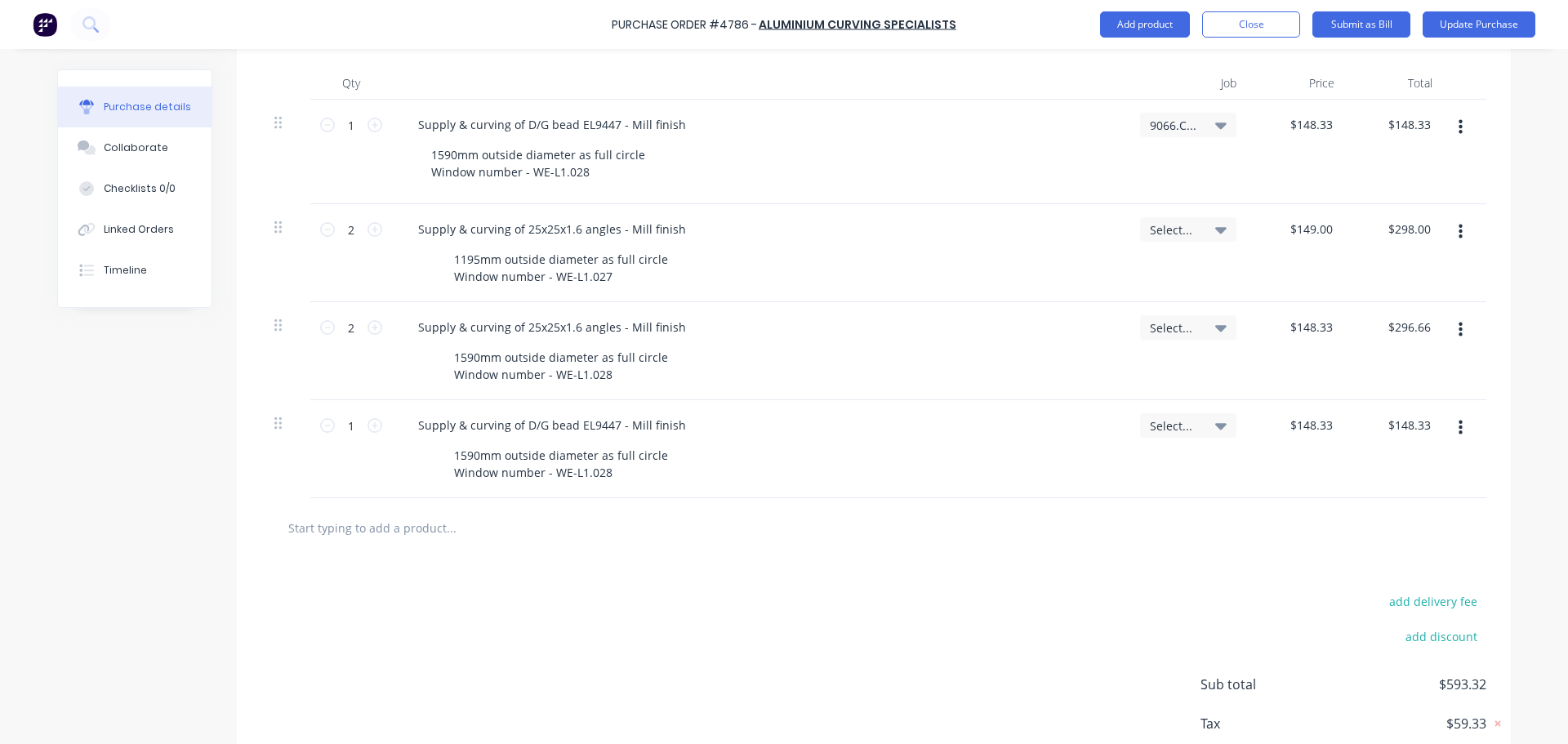
click at [1458, 127] on icon "button" at bounding box center [1460, 127] width 4 height 15
click at [1412, 269] on button "Delete" at bounding box center [1411, 269] width 139 height 33
type textarea "x"
type input "2"
type input "$296.66"
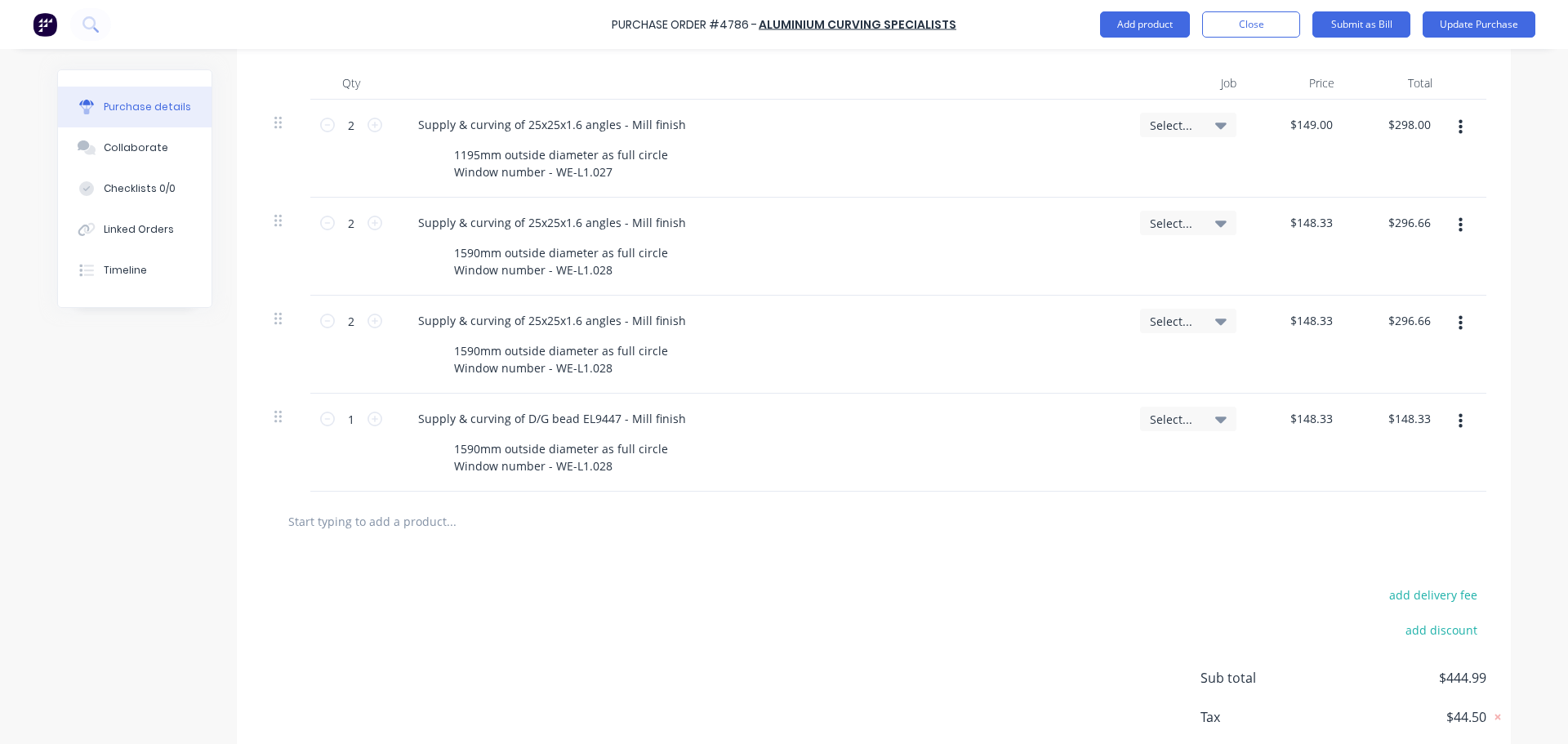
click at [1458, 129] on icon "button" at bounding box center [1460, 127] width 4 height 18
click at [1471, 27] on button "Update Purchase" at bounding box center [1479, 24] width 113 height 26
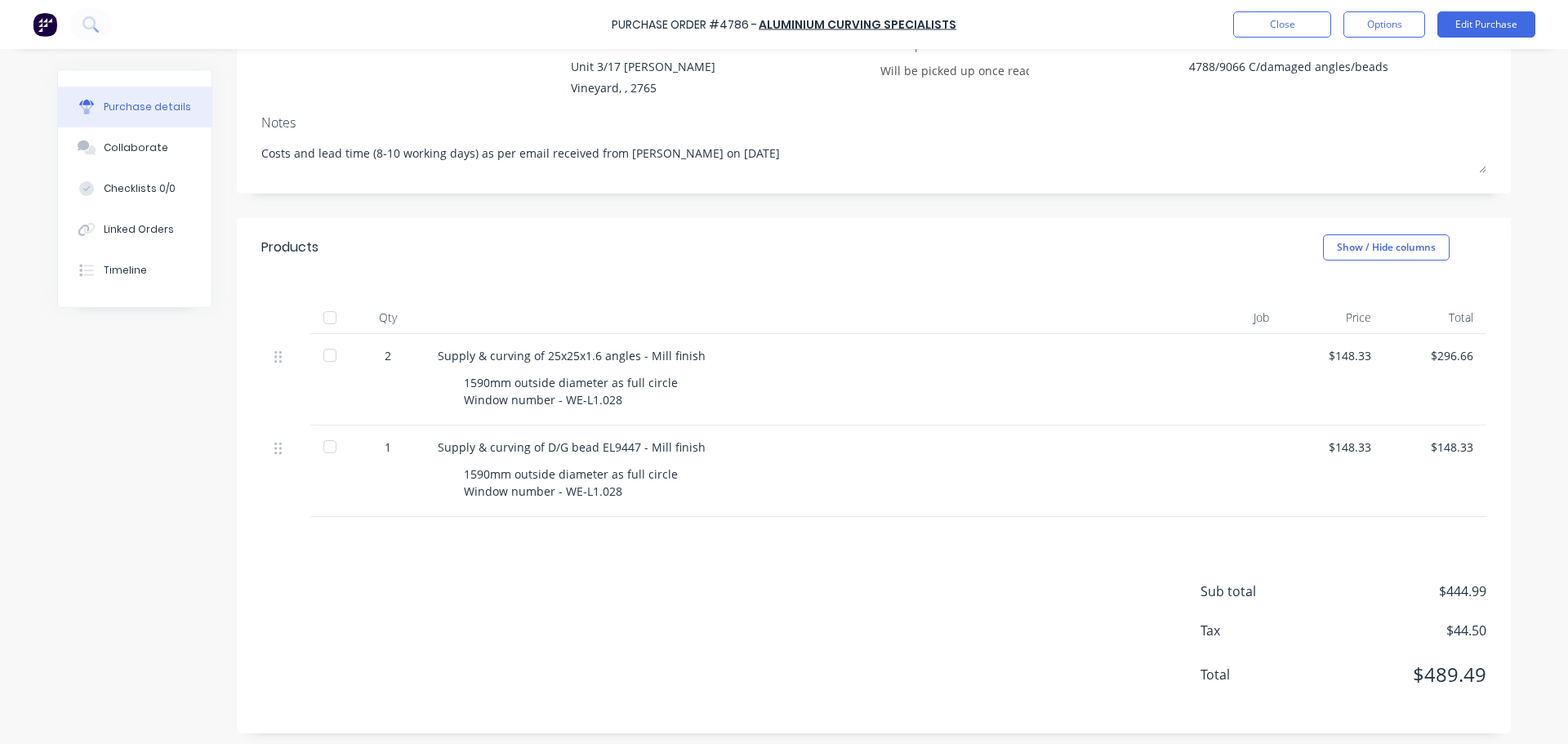
scroll to position [163, 0]
click at [1485, 20] on button "Edit Purchase" at bounding box center [1486, 24] width 98 height 26
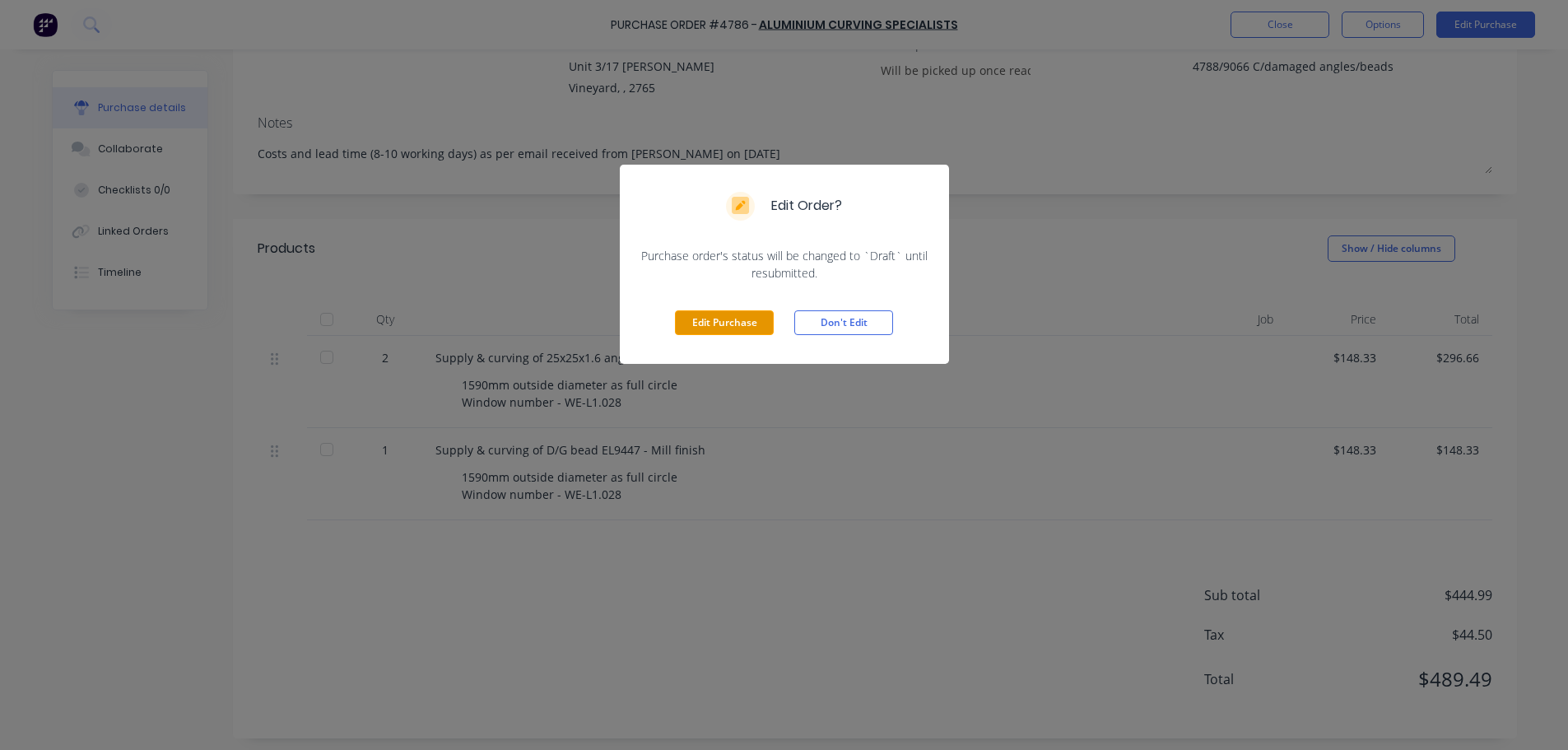
click at [709, 330] on button "Edit Purchase" at bounding box center [724, 322] width 99 height 25
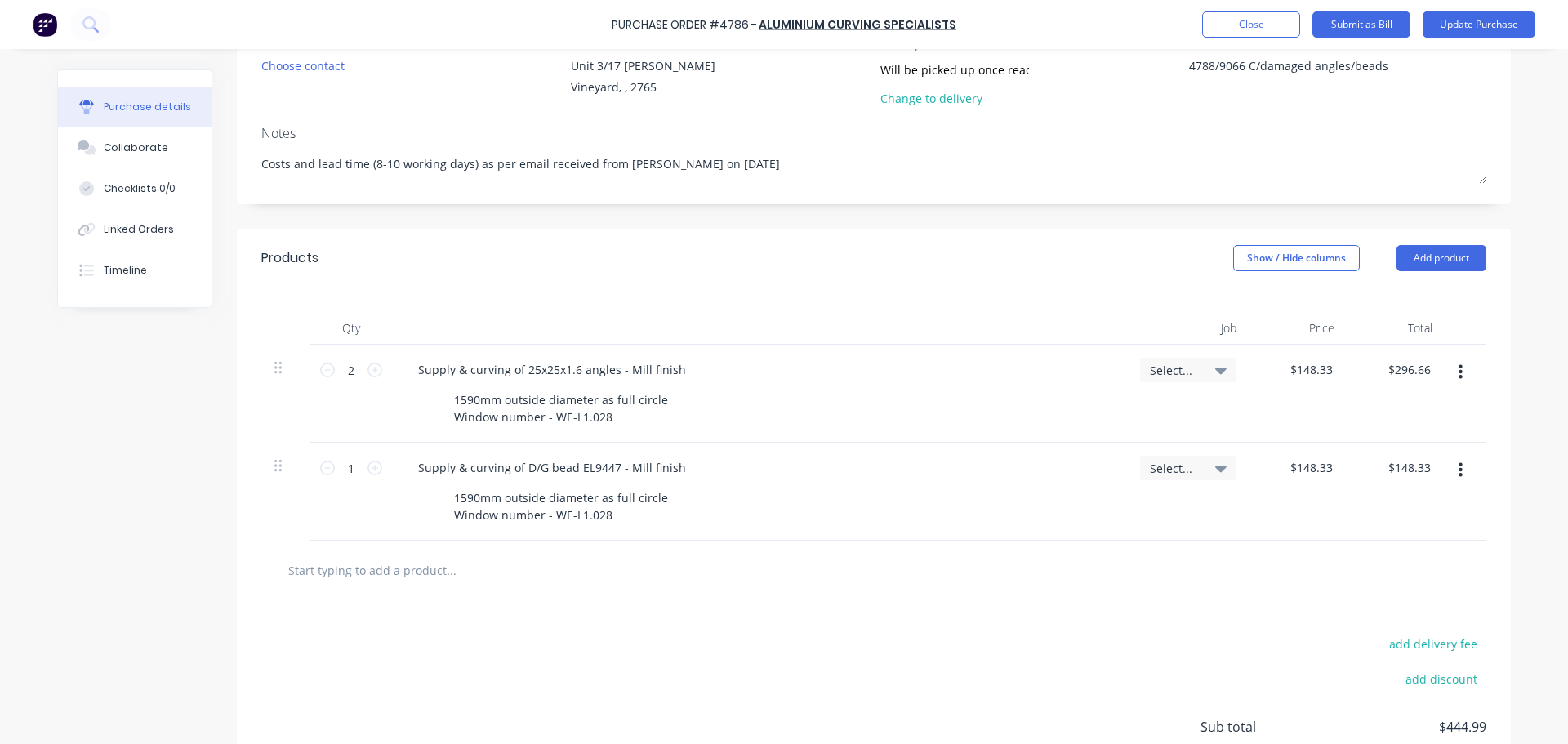
click at [1461, 369] on button "button" at bounding box center [1461, 372] width 38 height 30
click at [1429, 436] on button "Duplicate" at bounding box center [1411, 448] width 139 height 33
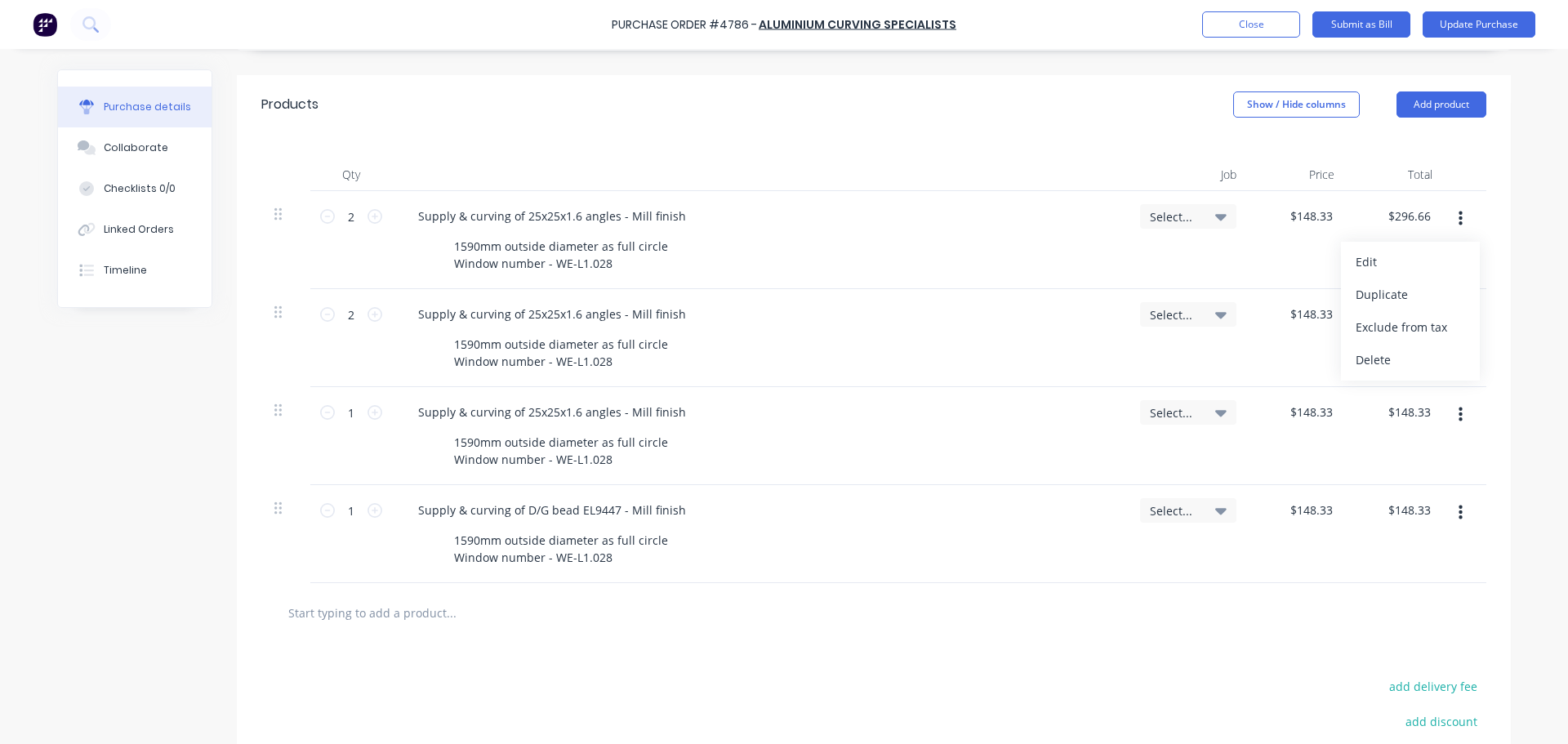
scroll to position [327, 0]
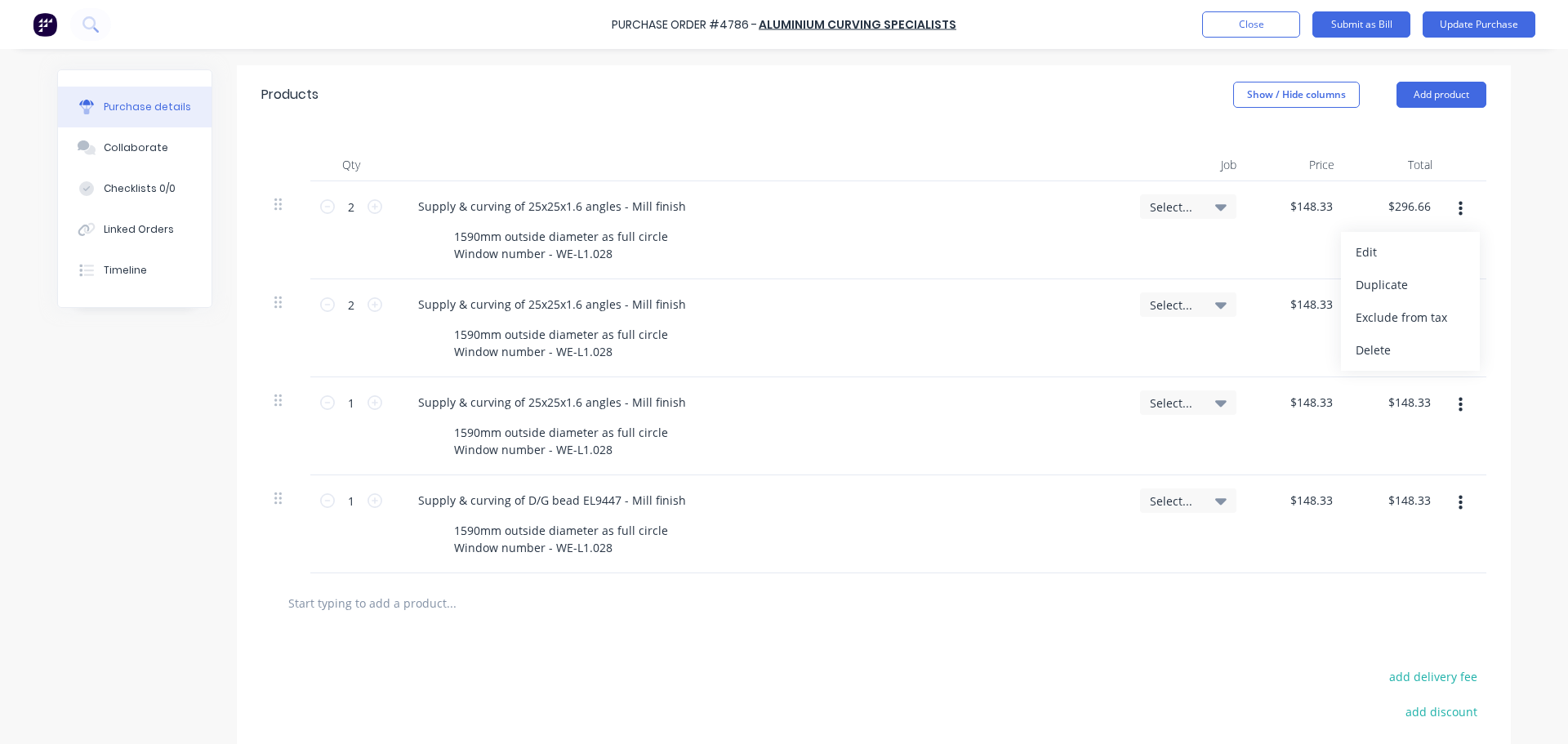
click at [1445, 504] on button "button" at bounding box center [1461, 503] width 38 height 30
click at [1498, 417] on div "Qty Job Price Total 2 2 Supply & curving of 25x25x1.6 angles - Mill finish 1590…" at bounding box center [873, 349] width 1274 height 449
click at [1217, 19] on button "Close" at bounding box center [1251, 24] width 98 height 26
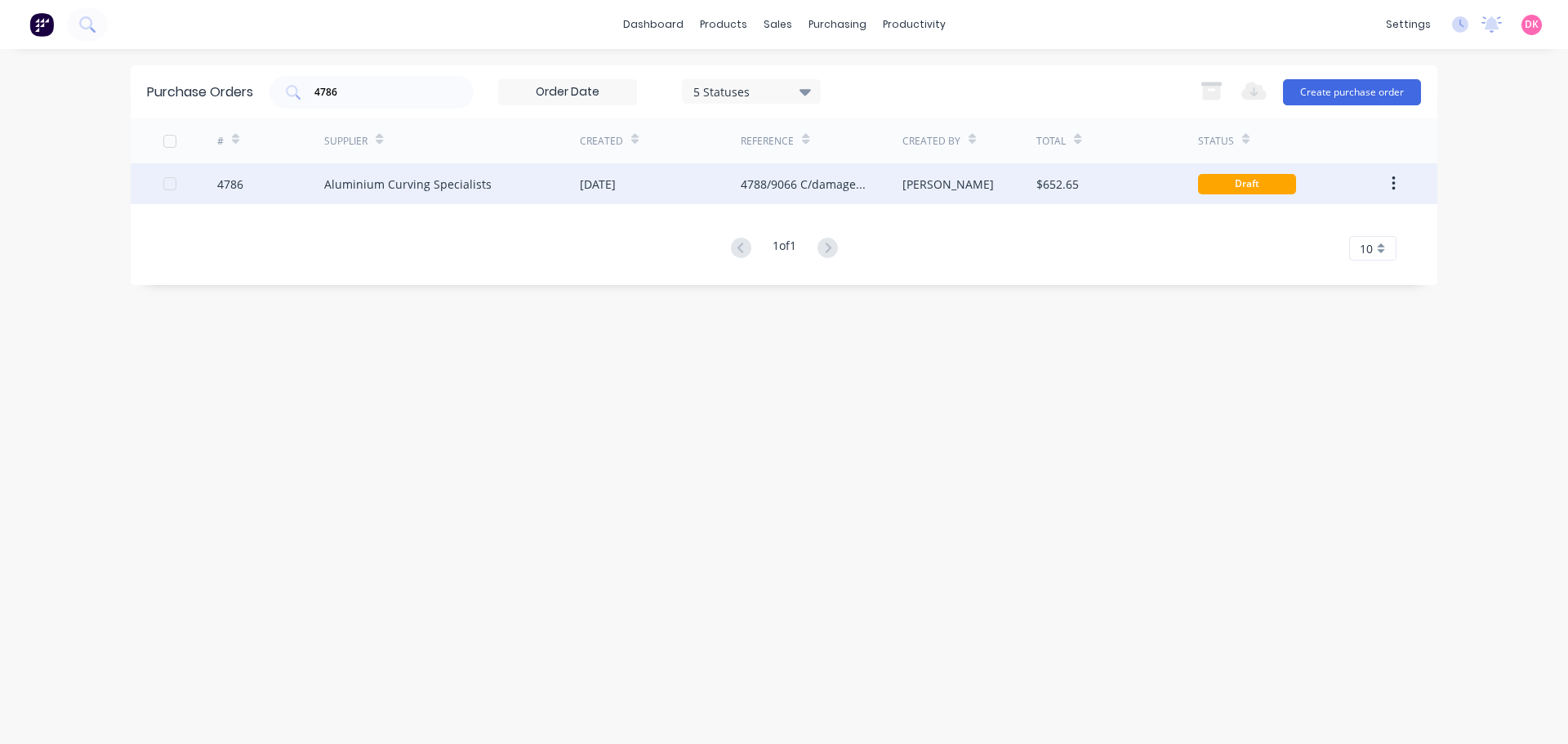
click at [604, 188] on div "[DATE]" at bounding box center [597, 184] width 36 height 17
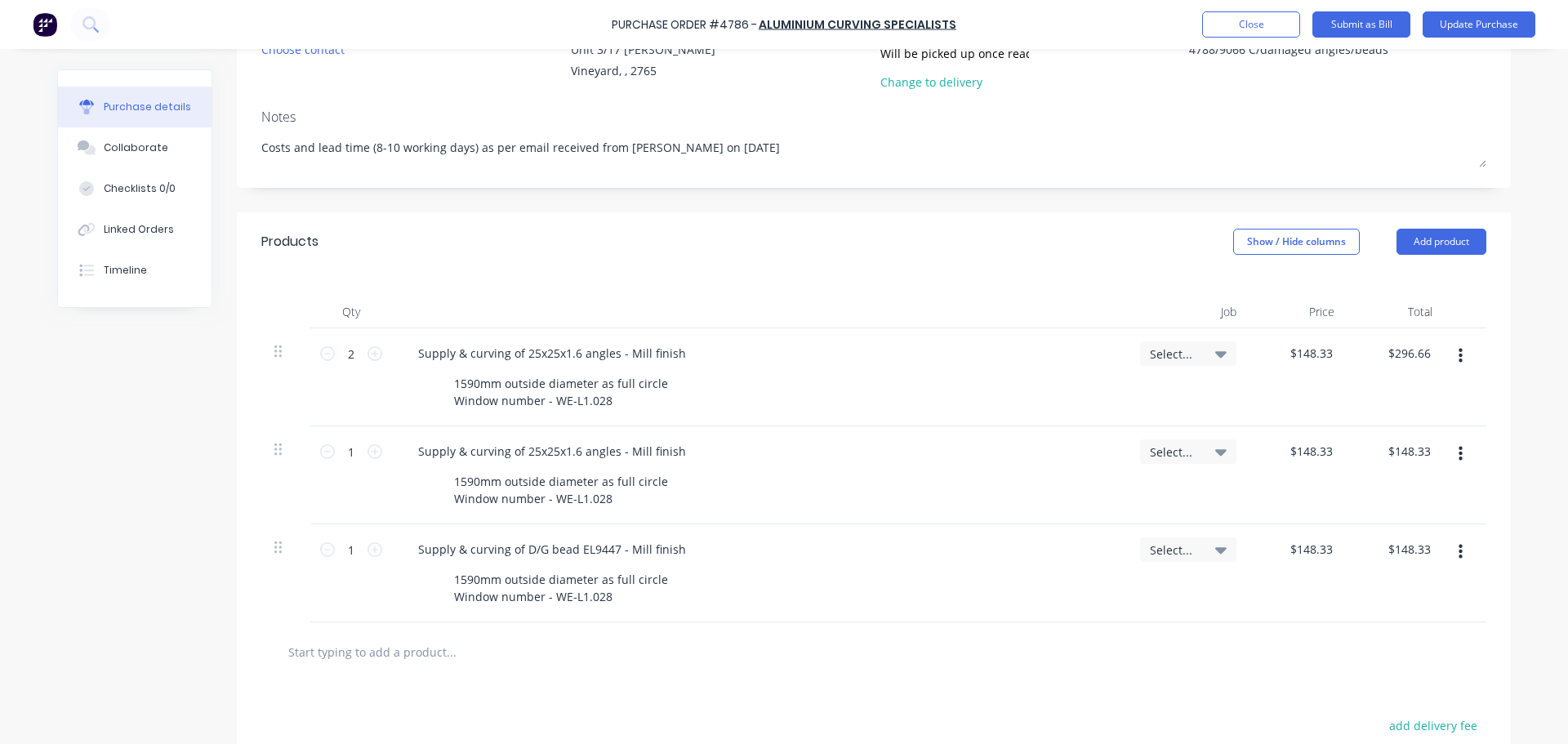
scroll to position [245, 0]
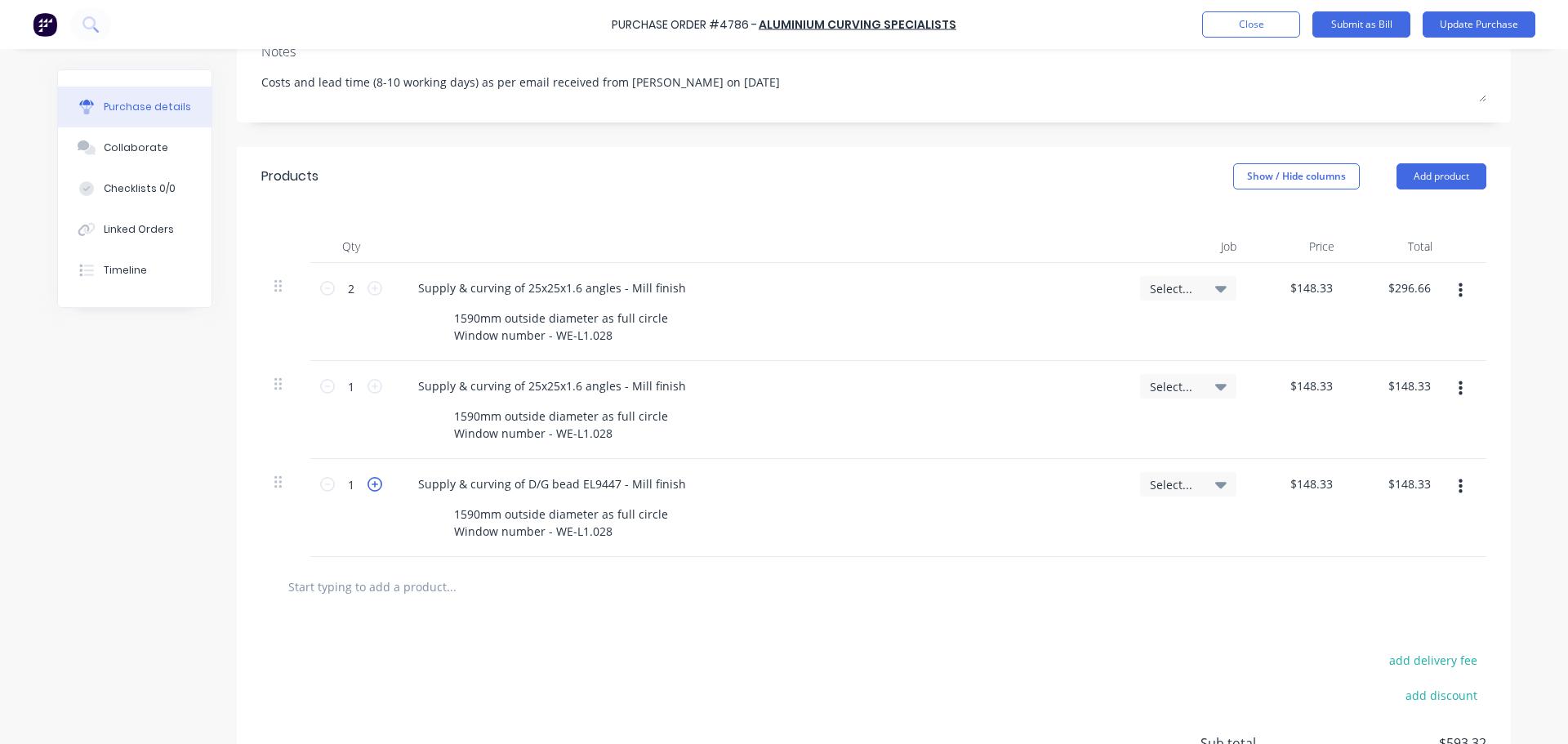
click at [372, 485] on icon at bounding box center [375, 483] width 15 height 15
type textarea "x"
type input "2"
type input "$296.66"
drag, startPoint x: 669, startPoint y: 283, endPoint x: 400, endPoint y: 277, distance: 269.1
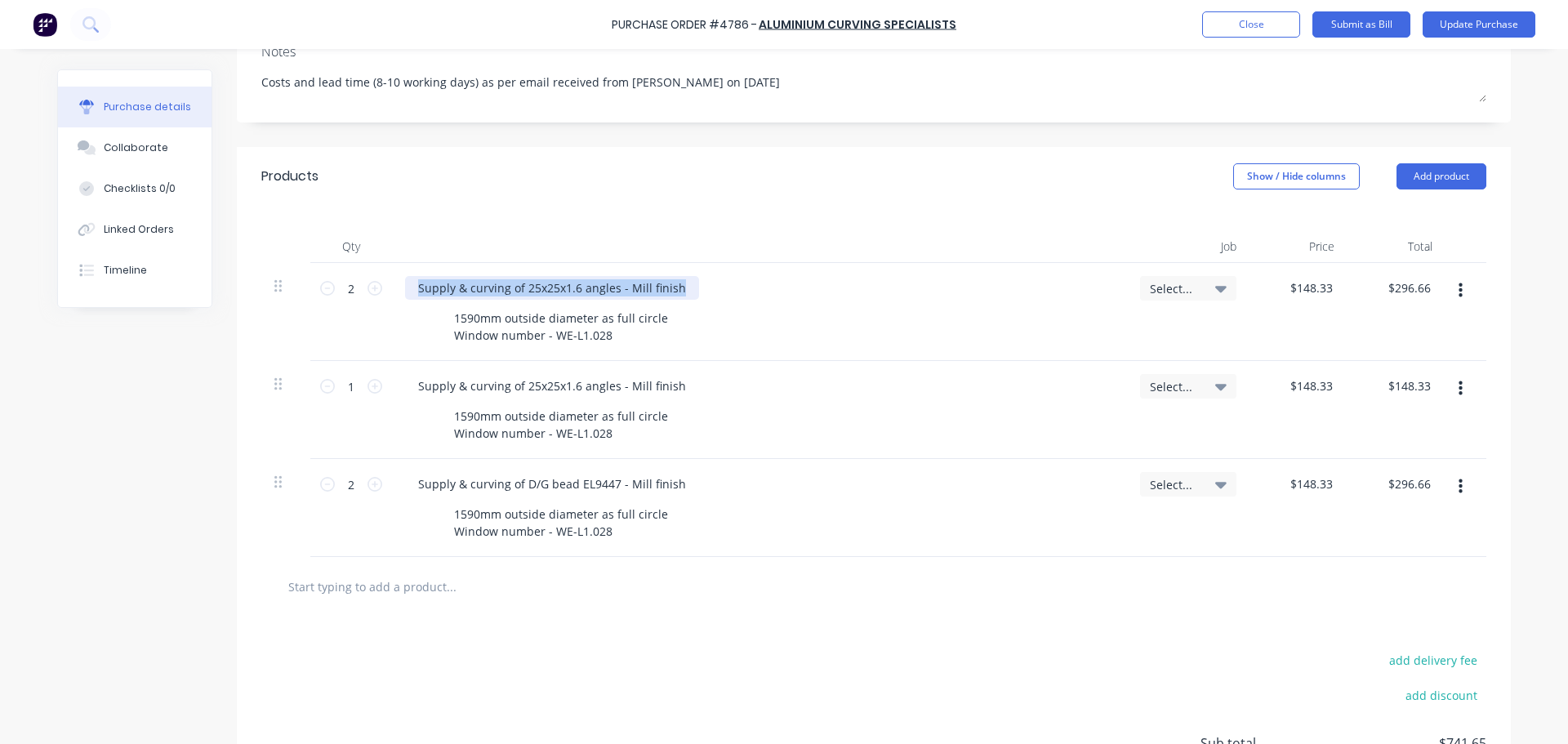
click at [405, 277] on div "Supply & curving of 25x25x1.6 angles - Mill finish" at bounding box center [552, 287] width 294 height 23
copy div "Supply & curving of 25x25x1.6 angles - Mill finish"
type textarea "x"
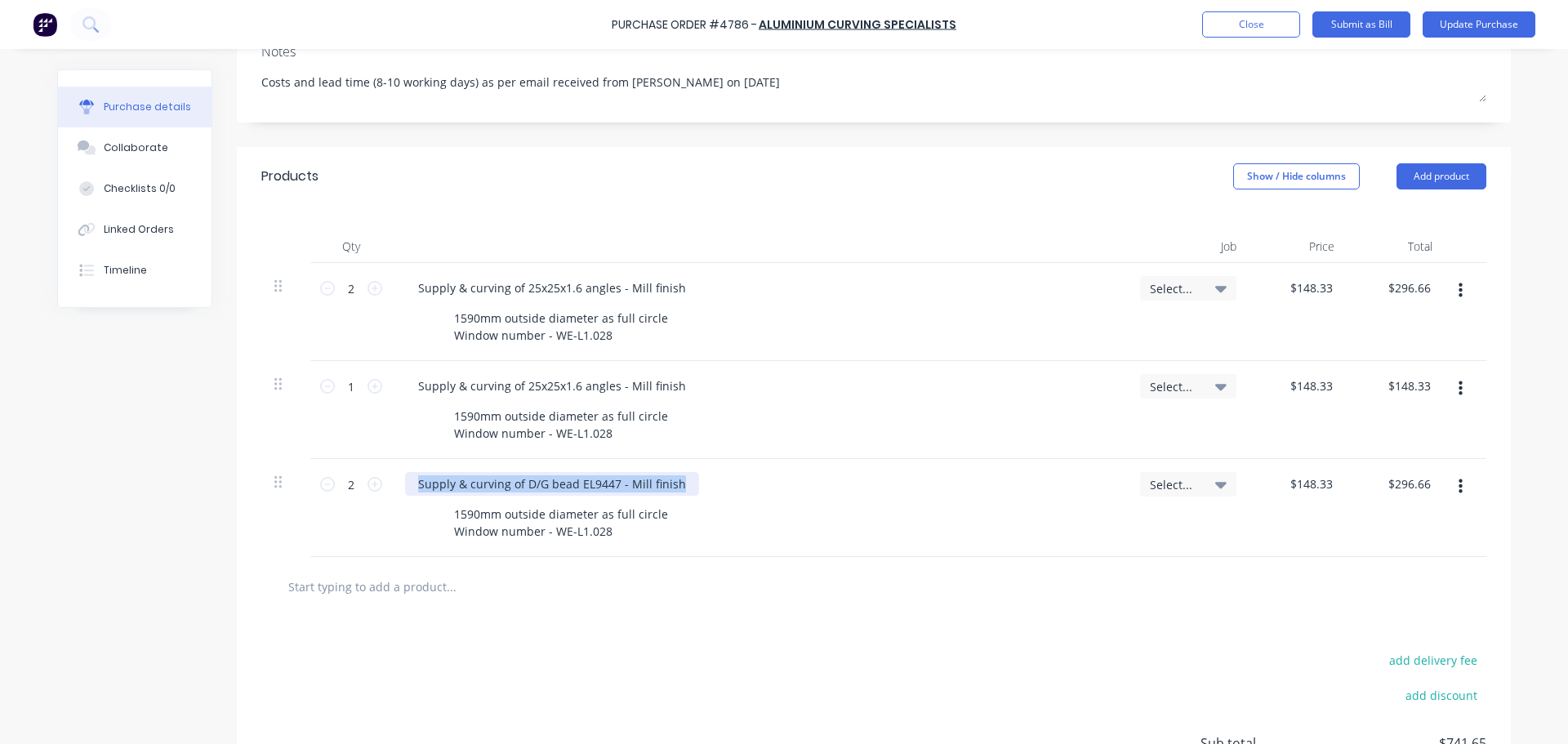
drag, startPoint x: 671, startPoint y: 485, endPoint x: 412, endPoint y: 468, distance: 259.6
click at [412, 468] on div "Supply & curving of D/G bead EL9447 - Mill finish 1590mm outside diameter as fu…" at bounding box center [759, 508] width 735 height 98
paste div
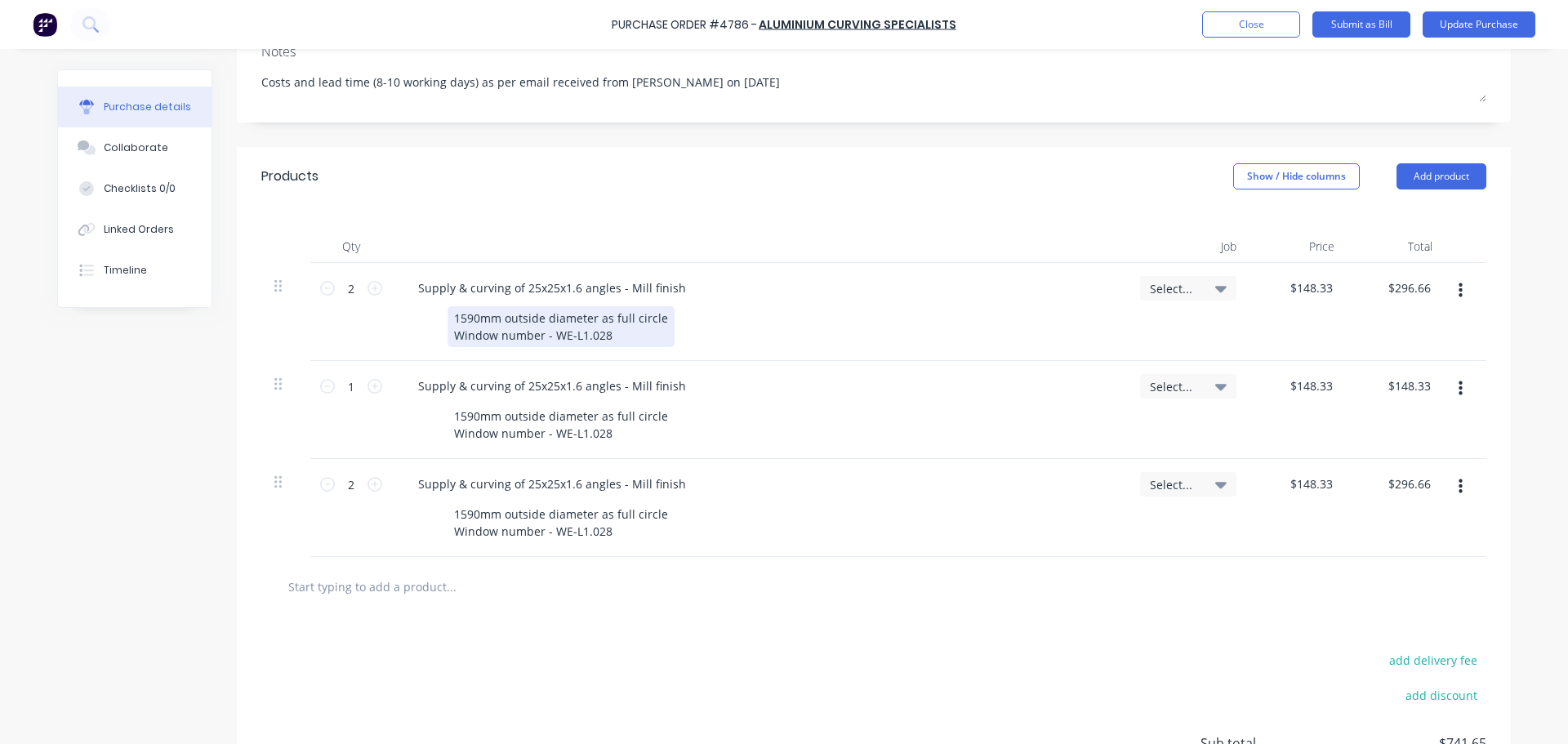
type textarea "x"
click at [602, 334] on div "1590mm outside diameter as full circle Window number - WE-L1.028" at bounding box center [561, 326] width 227 height 41
type textarea "x"
type input "148.33"
click at [1314, 295] on input "148.33" at bounding box center [1314, 287] width 44 height 23
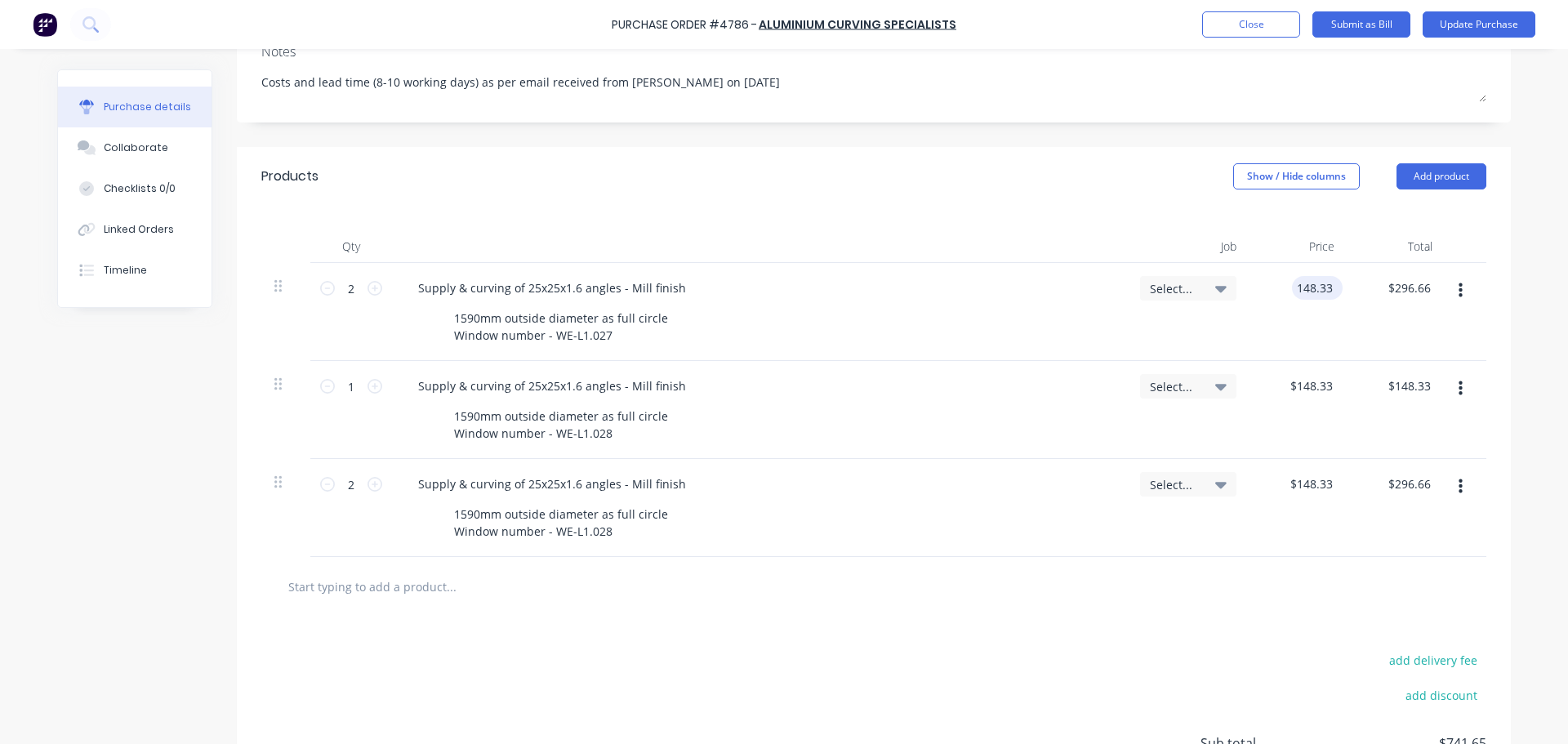
type textarea "x"
click at [1314, 295] on input "148.33" at bounding box center [1314, 287] width 44 height 23
type input "149"
type textarea "x"
type input "$149.00"
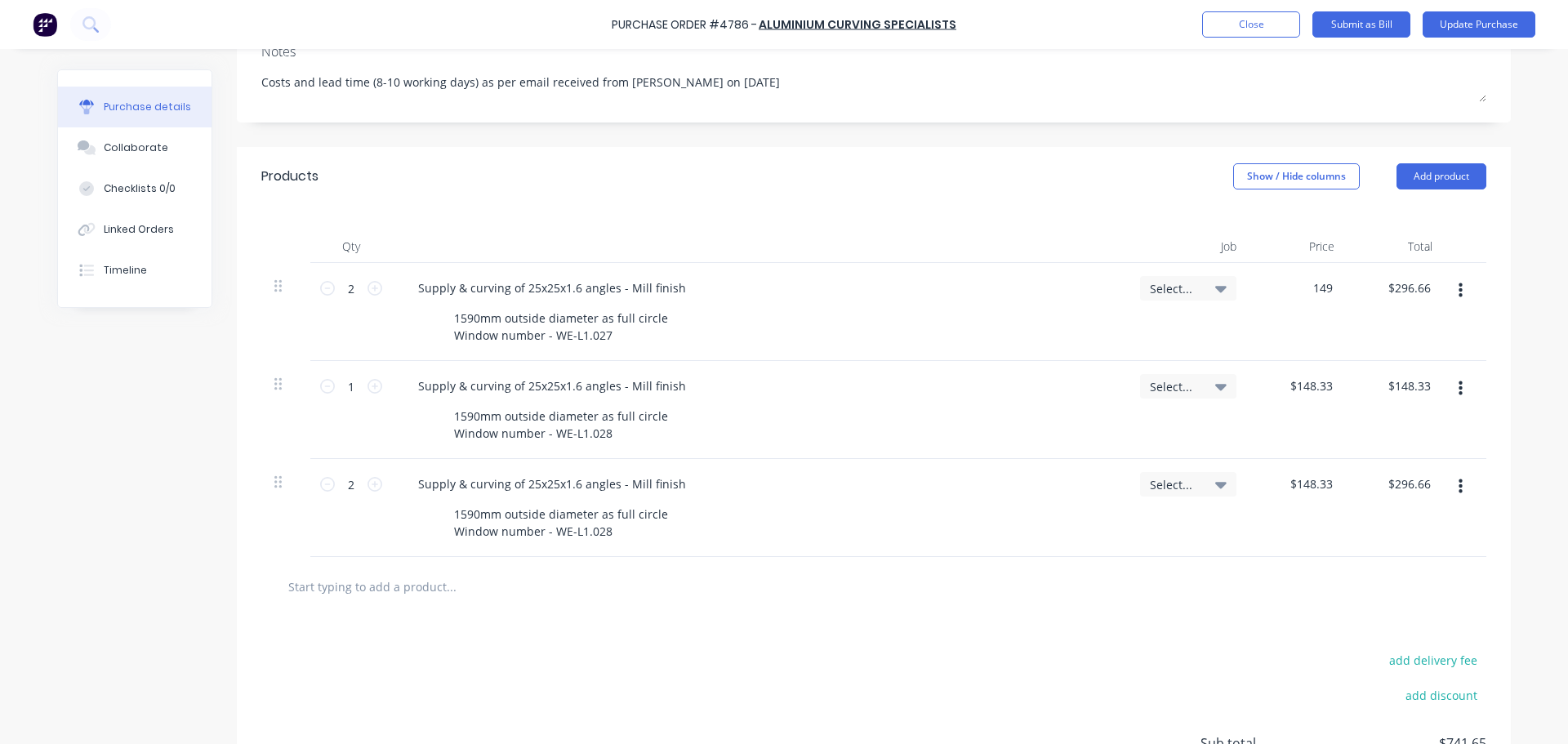
type input "$298.00"
click at [1191, 649] on div "add delivery fee add discount Sub total $742.99 Tax $74.30 Total $817.29" at bounding box center [873, 750] width 1274 height 269
click at [371, 385] on icon at bounding box center [375, 386] width 15 height 15
type textarea "x"
type input "2"
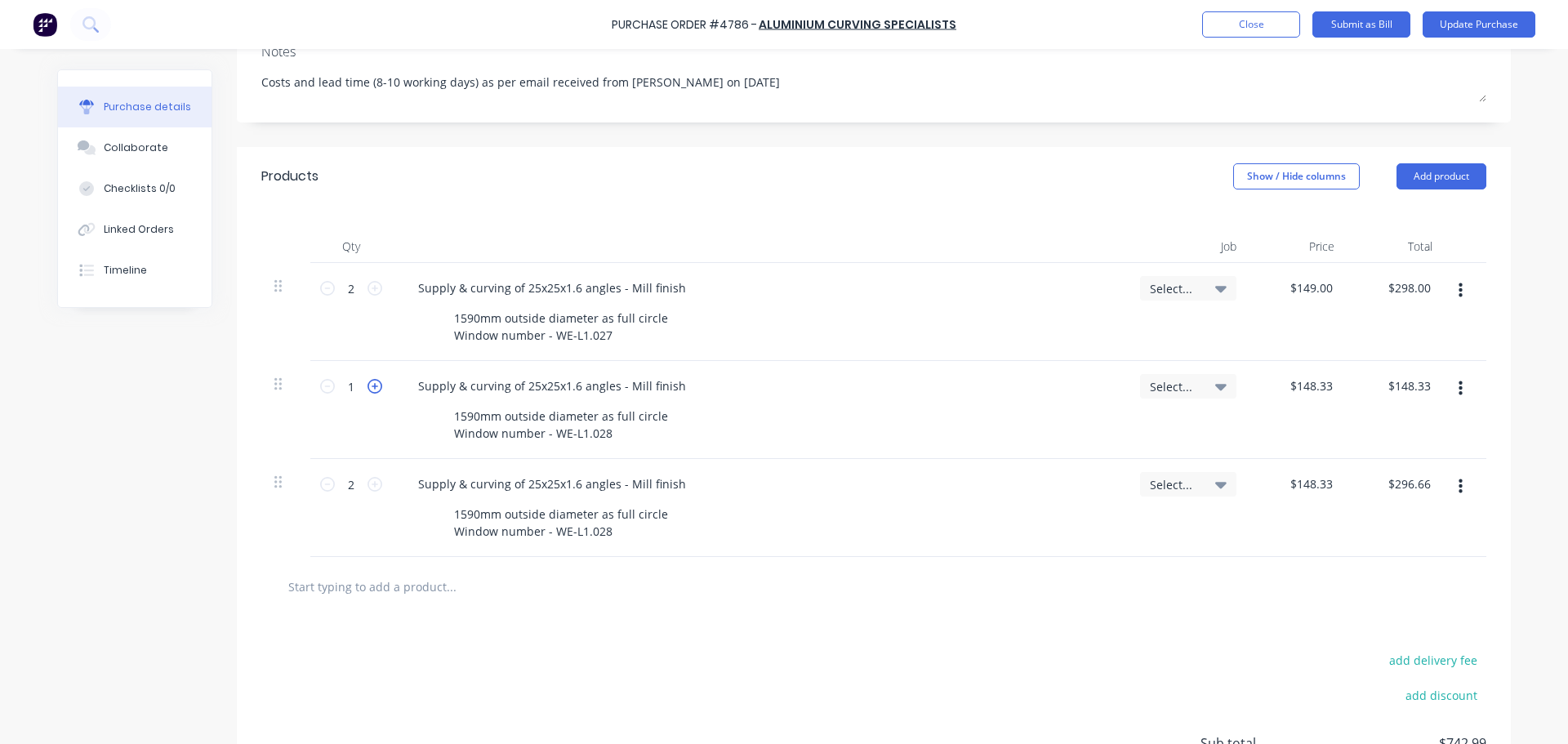
type input "$296.66"
click at [326, 486] on icon at bounding box center [327, 483] width 15 height 15
type textarea "x"
type input "1"
type input "$148.33"
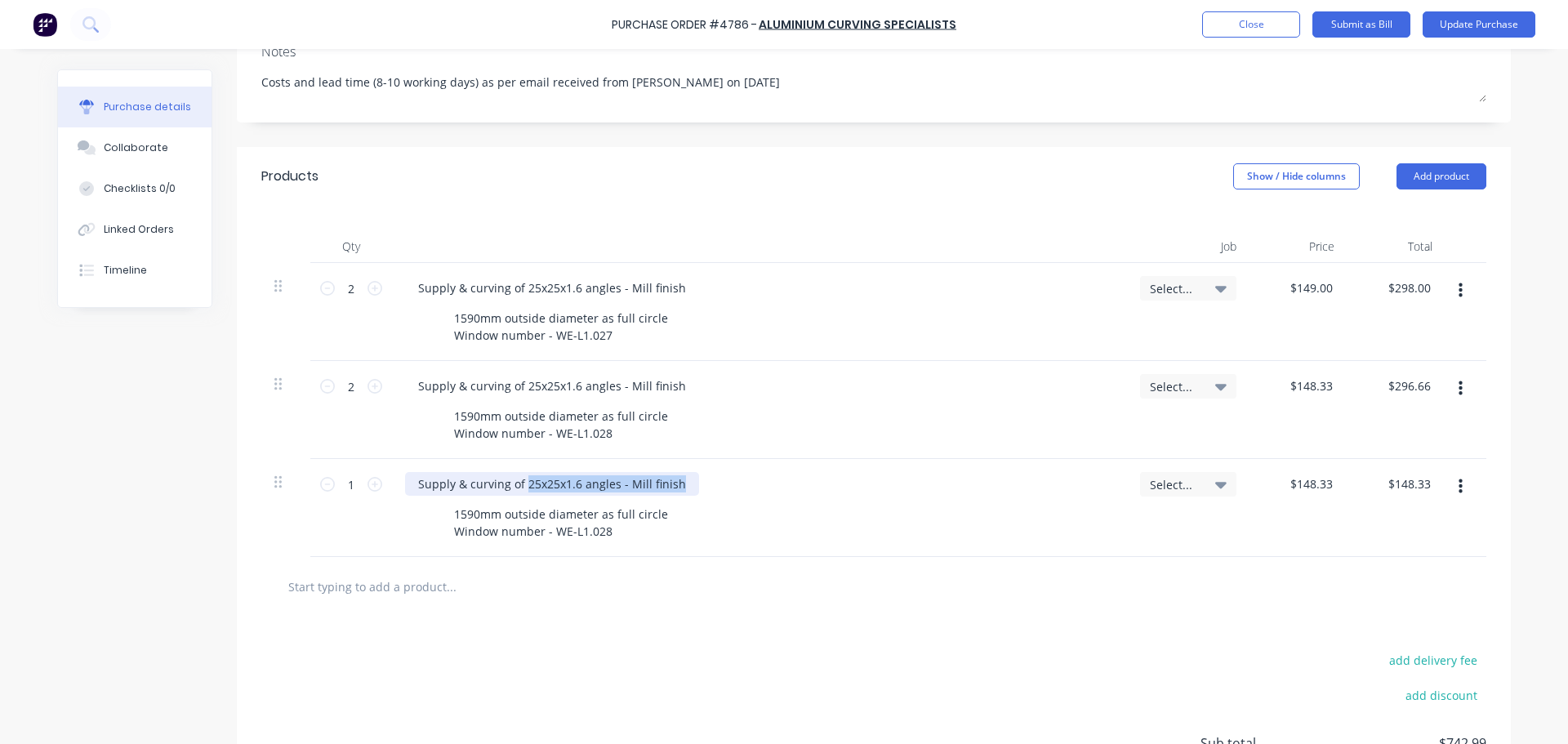
drag, startPoint x: 517, startPoint y: 482, endPoint x: 745, endPoint y: 487, distance: 228.1
click at [745, 487] on div "Supply & curving of 25x25x1.6 angles - Mill finish" at bounding box center [759, 483] width 709 height 23
type textarea "x"
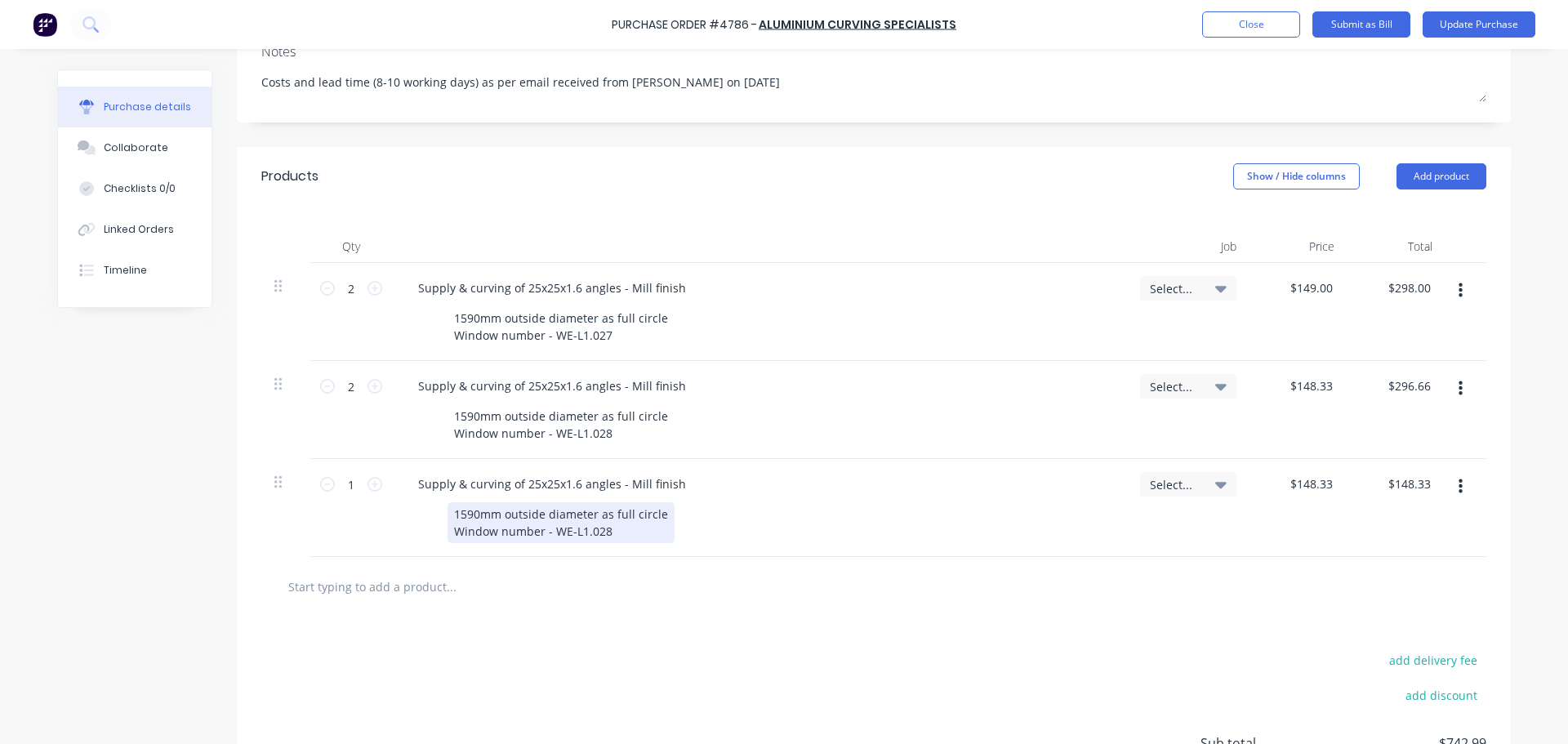
click at [613, 539] on div "1590mm outside diameter as full circle Window number - WE-L1.028" at bounding box center [561, 522] width 227 height 41
paste div
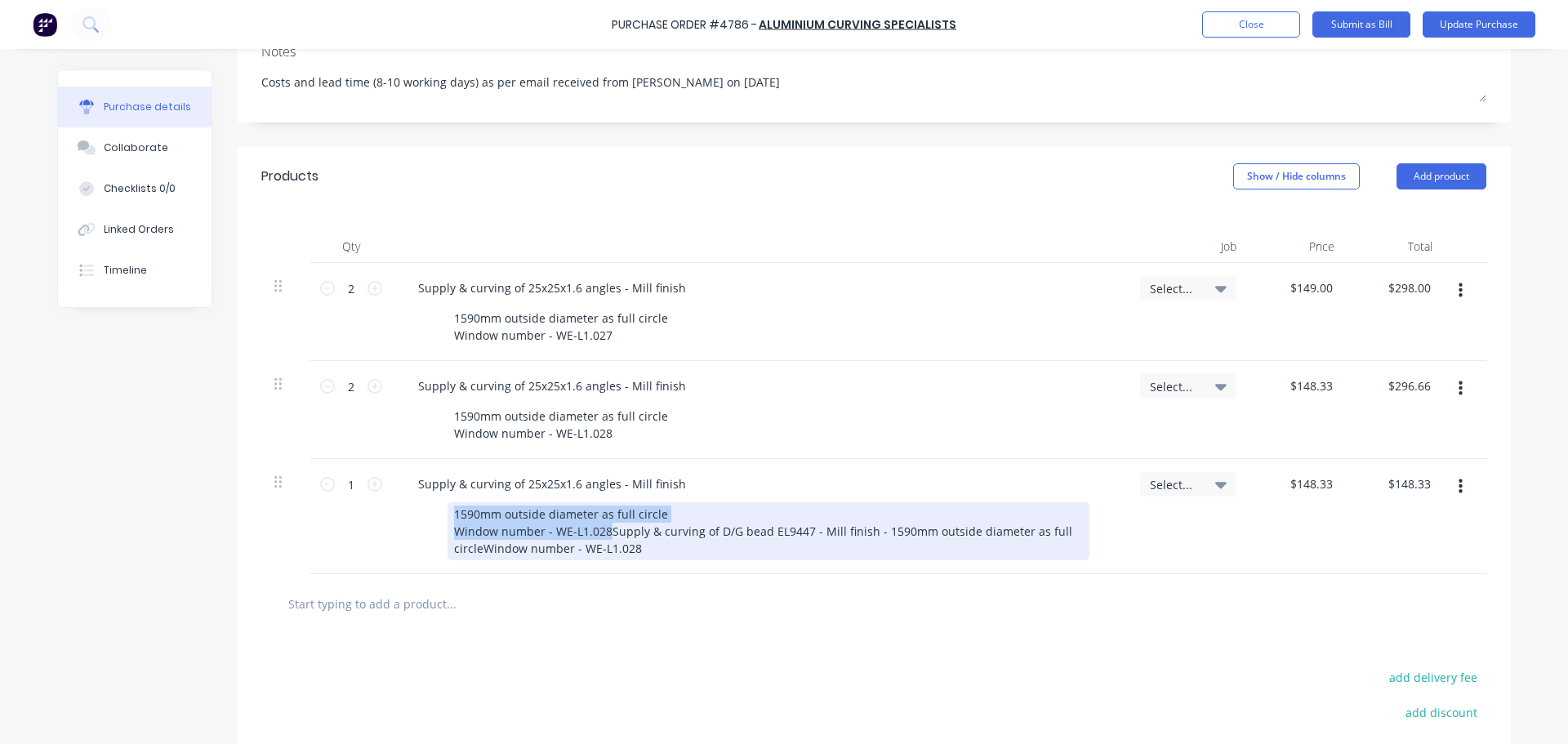
drag, startPoint x: 601, startPoint y: 535, endPoint x: 407, endPoint y: 499, distance: 197.3
click at [407, 499] on div "Supply & curving of 25x25x1.6 angles - Mill finish 1590mm outside diameter as f…" at bounding box center [759, 516] width 735 height 115
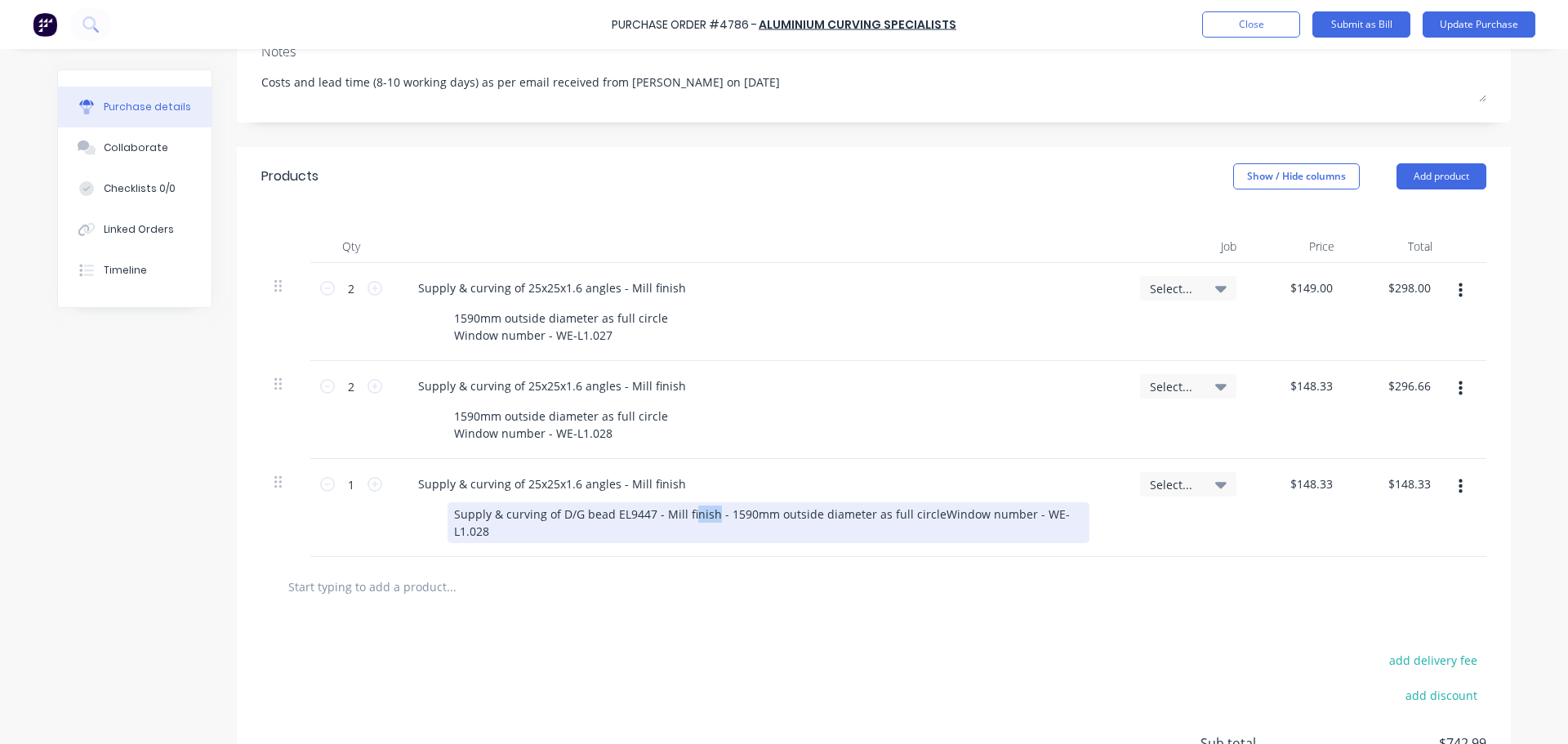
drag, startPoint x: 706, startPoint y: 515, endPoint x: 684, endPoint y: 513, distance: 22.1
click at [684, 513] on div "Supply & curving of D/G bead EL9447 - Mill finish - 1590mm outside diameter as …" at bounding box center [769, 522] width 642 height 41
click at [765, 521] on div "Supply & curving of D/G bead EL9447 - Mill finish - 1590mm outside diameter as …" at bounding box center [769, 522] width 642 height 41
drag, startPoint x: 707, startPoint y: 510, endPoint x: 423, endPoint y: 511, distance: 284.0
click at [423, 511] on div "Supply & curving of D/G bead EL9447 - Mill finish - 1590mm outside diameter as …" at bounding box center [756, 522] width 666 height 41
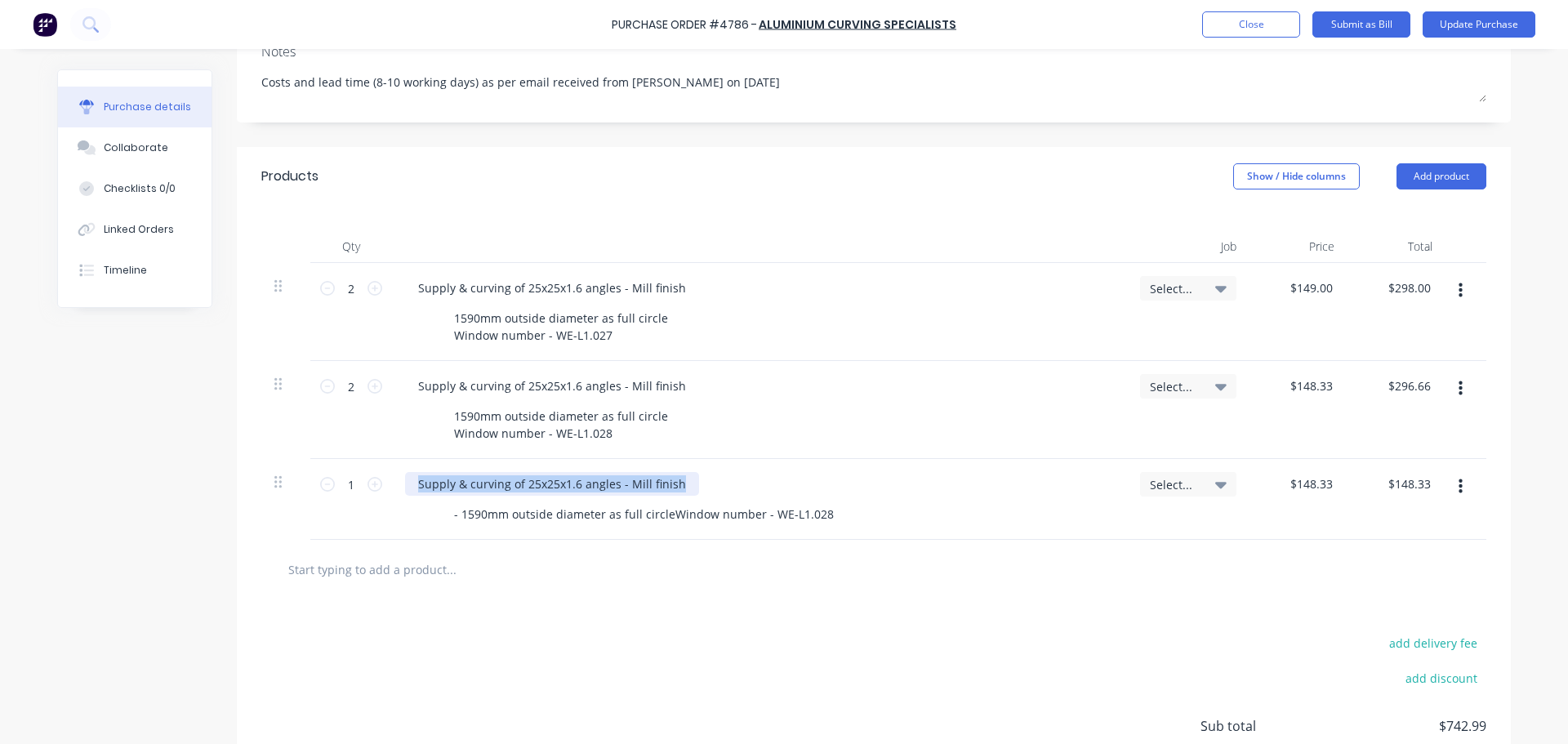
drag, startPoint x: 670, startPoint y: 477, endPoint x: 377, endPoint y: 463, distance: 293.3
click at [377, 463] on div "1 1 Supply & curving of 25x25x1.6 angles - Mill finish - 1590mm outside diamete…" at bounding box center [874, 499] width 1225 height 81
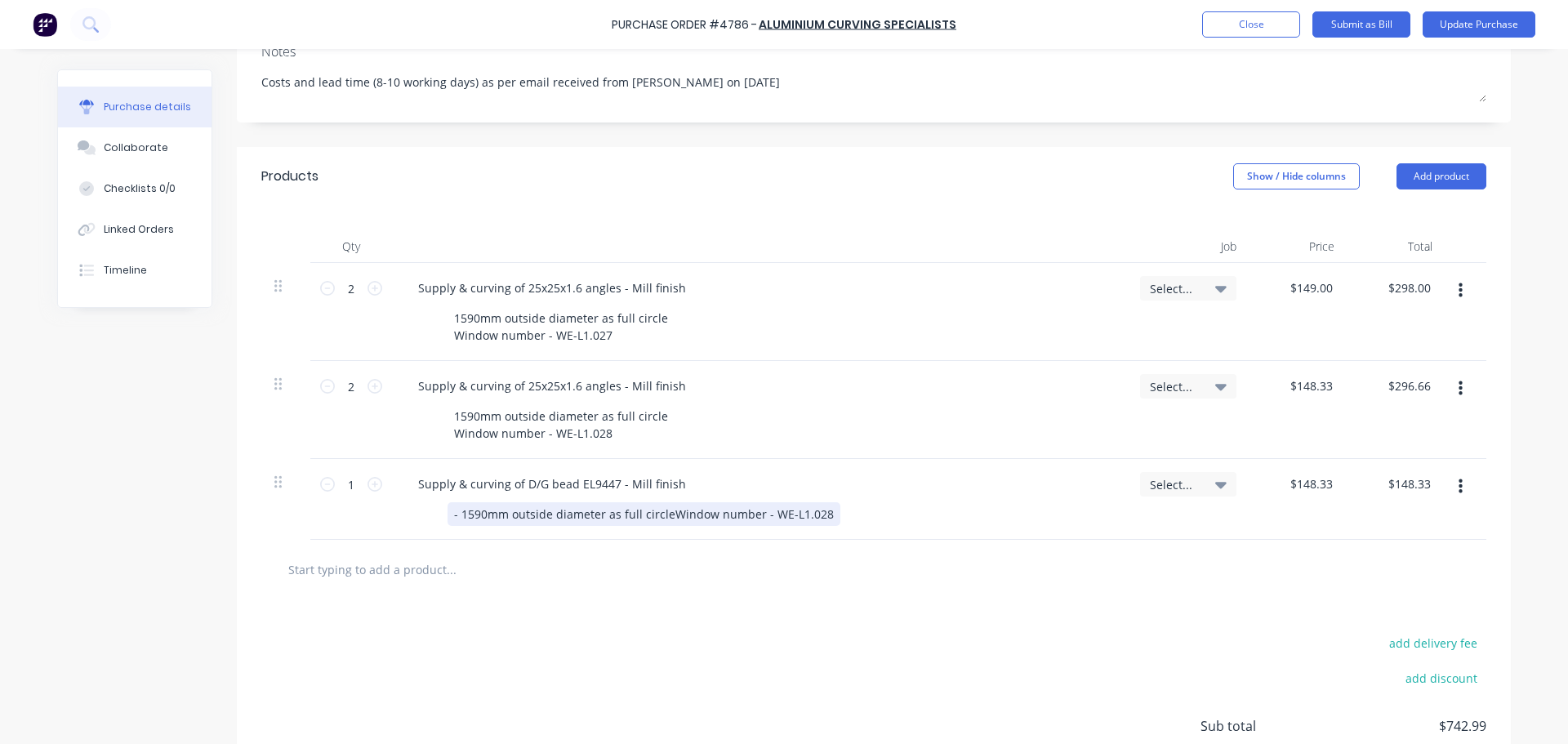
click at [459, 517] on div "- 1590mm outside diameter as full circleWindow number - WE-L1.028" at bounding box center [644, 514] width 393 height 23
click at [655, 508] on div "1590mm outside diameter as full circleWindow number - WE-L1.028" at bounding box center [640, 514] width 385 height 23
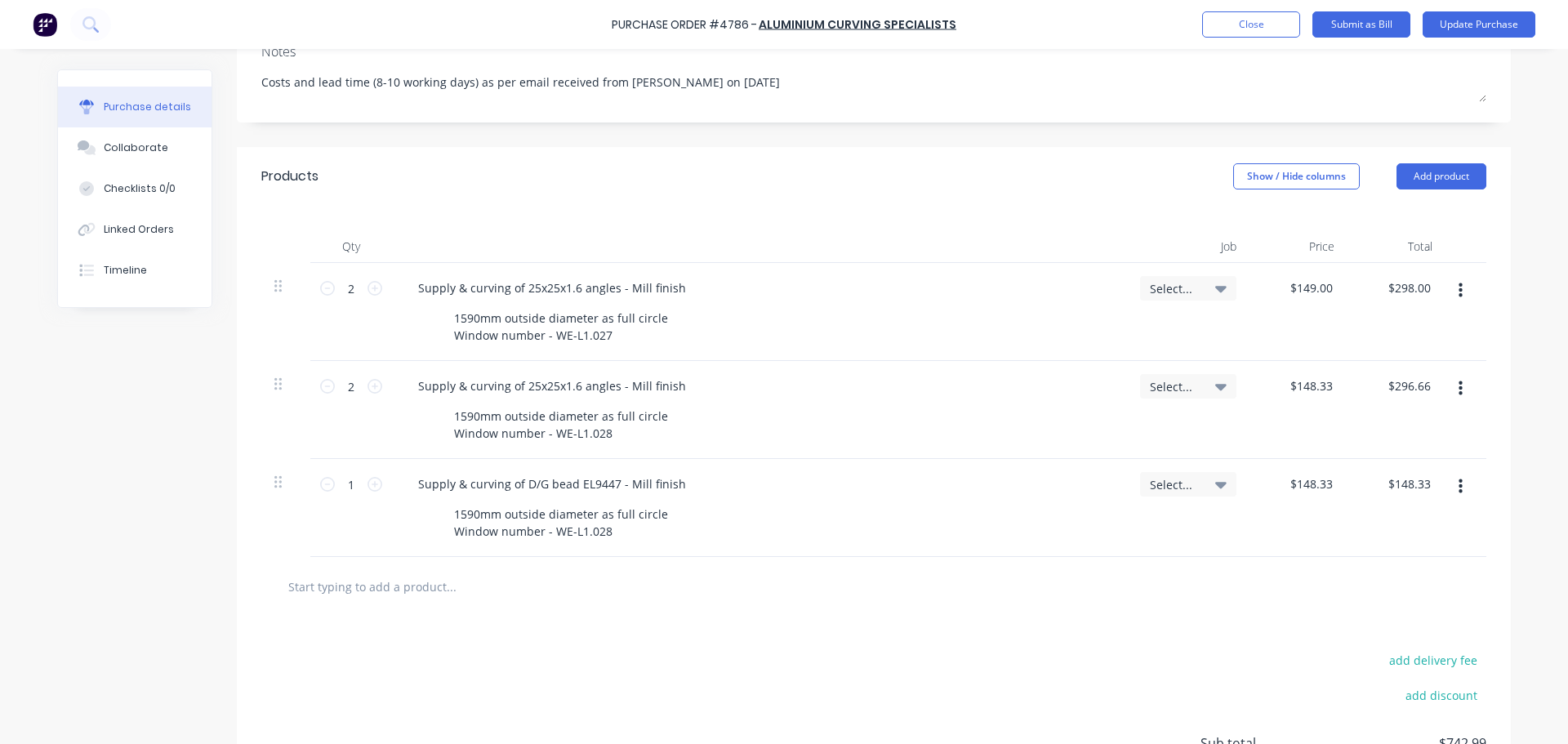
click at [1193, 595] on div at bounding box center [874, 587] width 1199 height 33
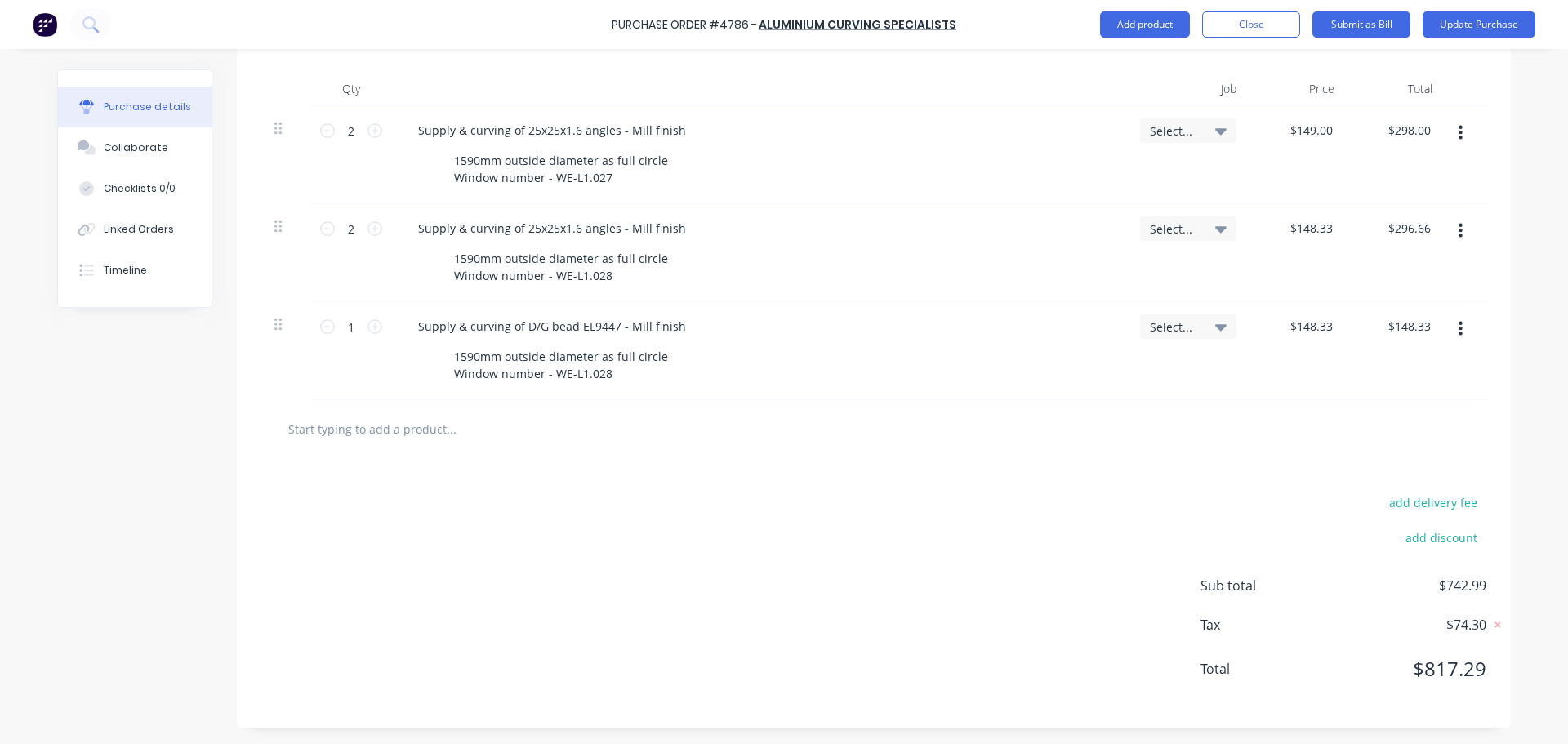
scroll to position [239, 0]
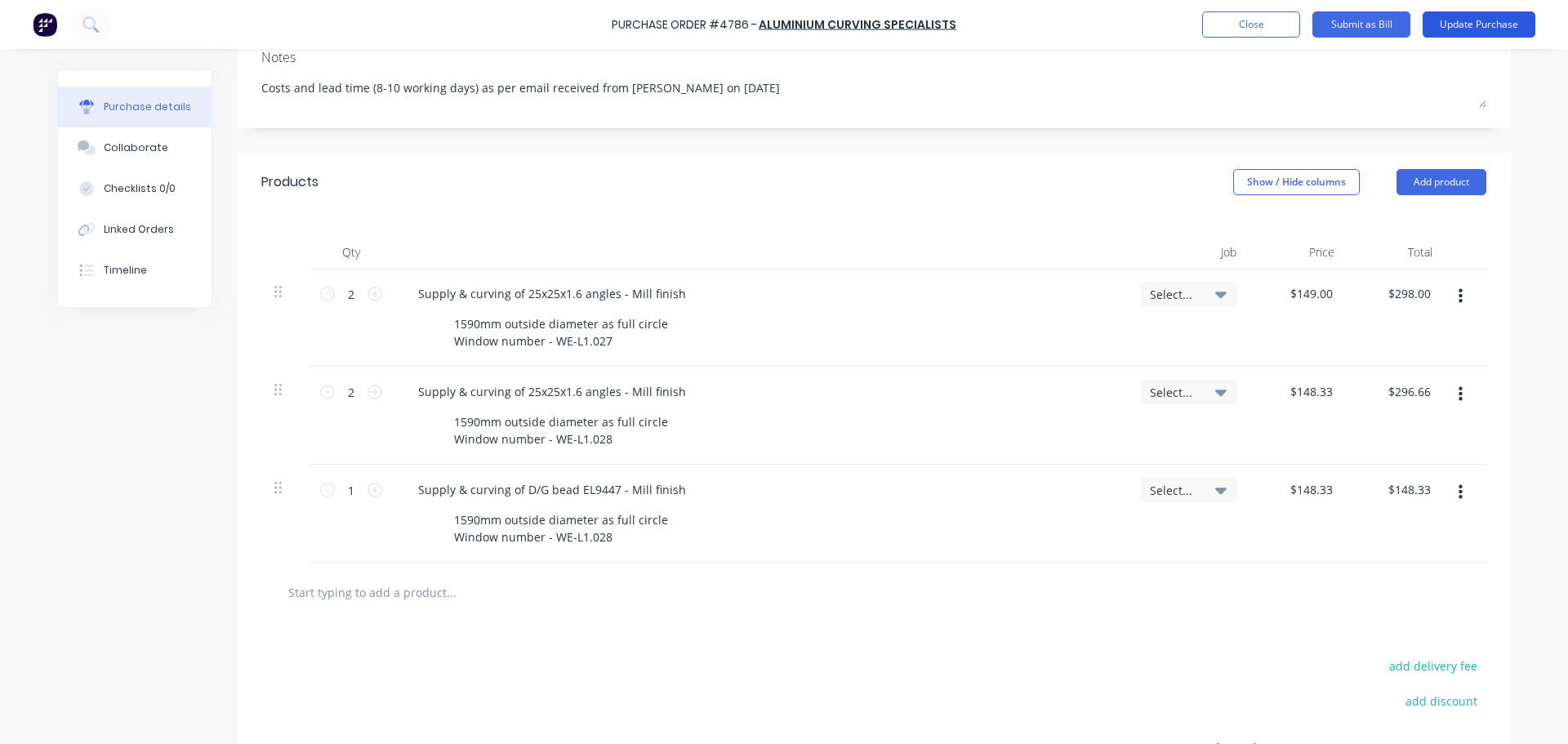
click at [1510, 23] on button "Update Purchase" at bounding box center [1479, 24] width 113 height 26
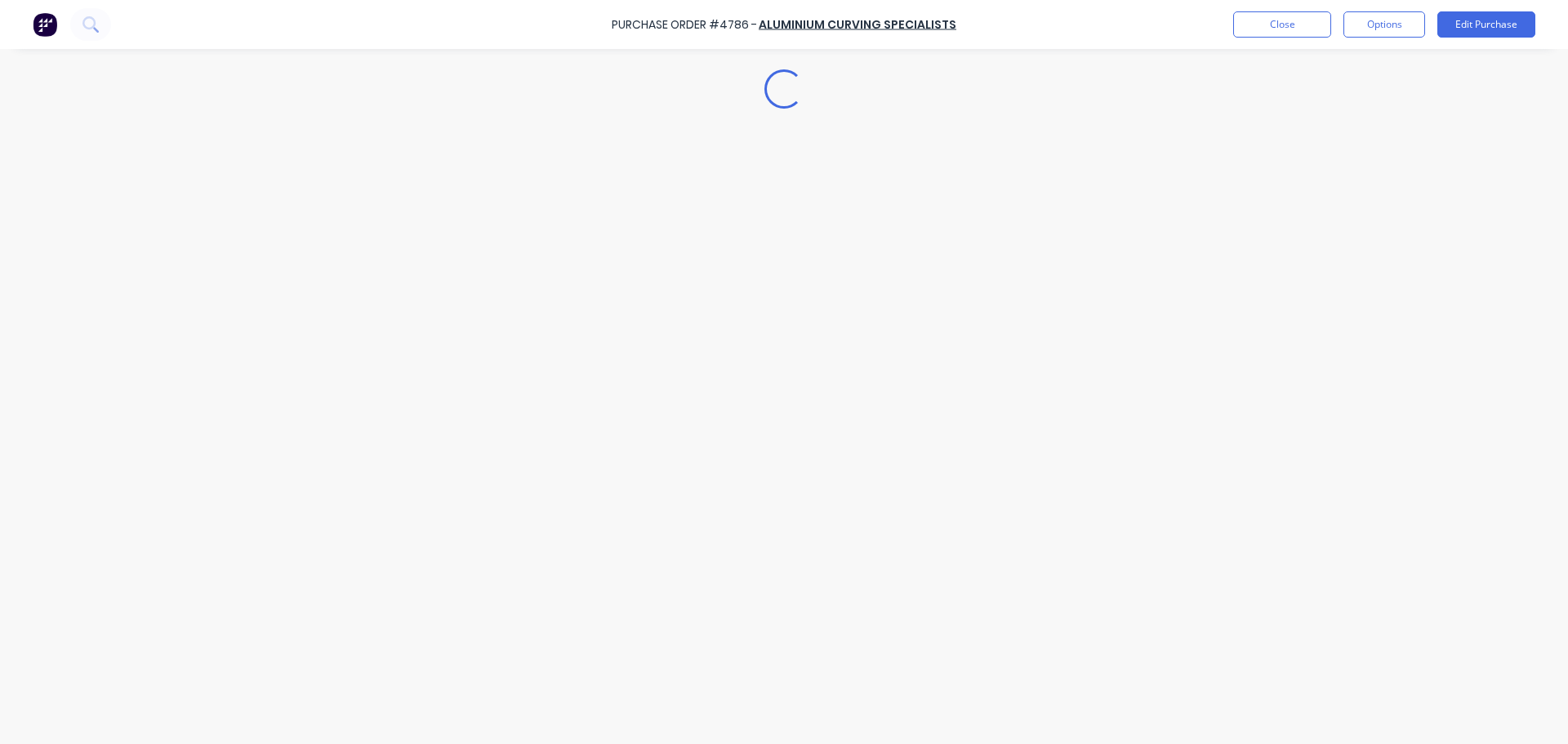
scroll to position [0, 0]
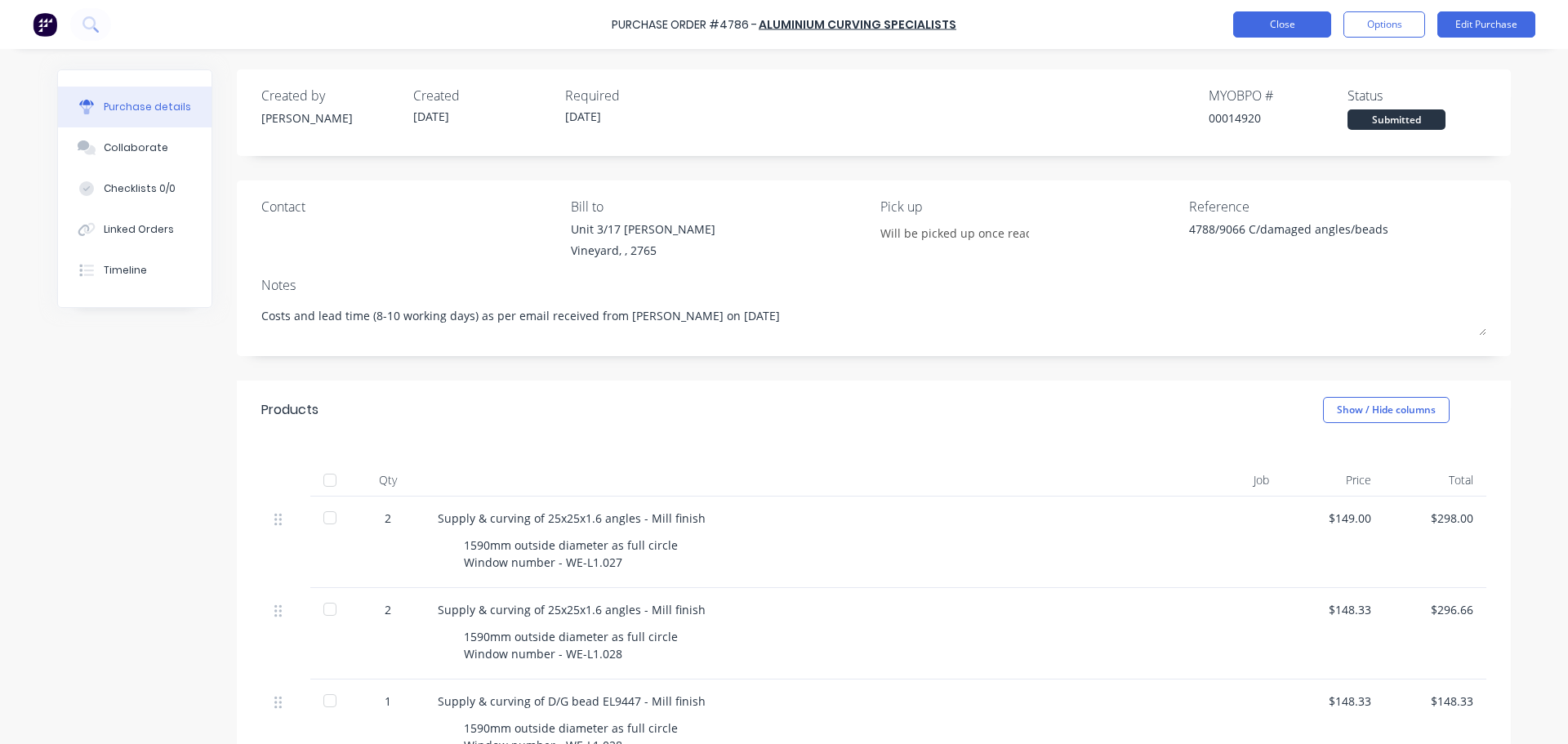
click at [1267, 13] on button "Close" at bounding box center [1282, 24] width 98 height 26
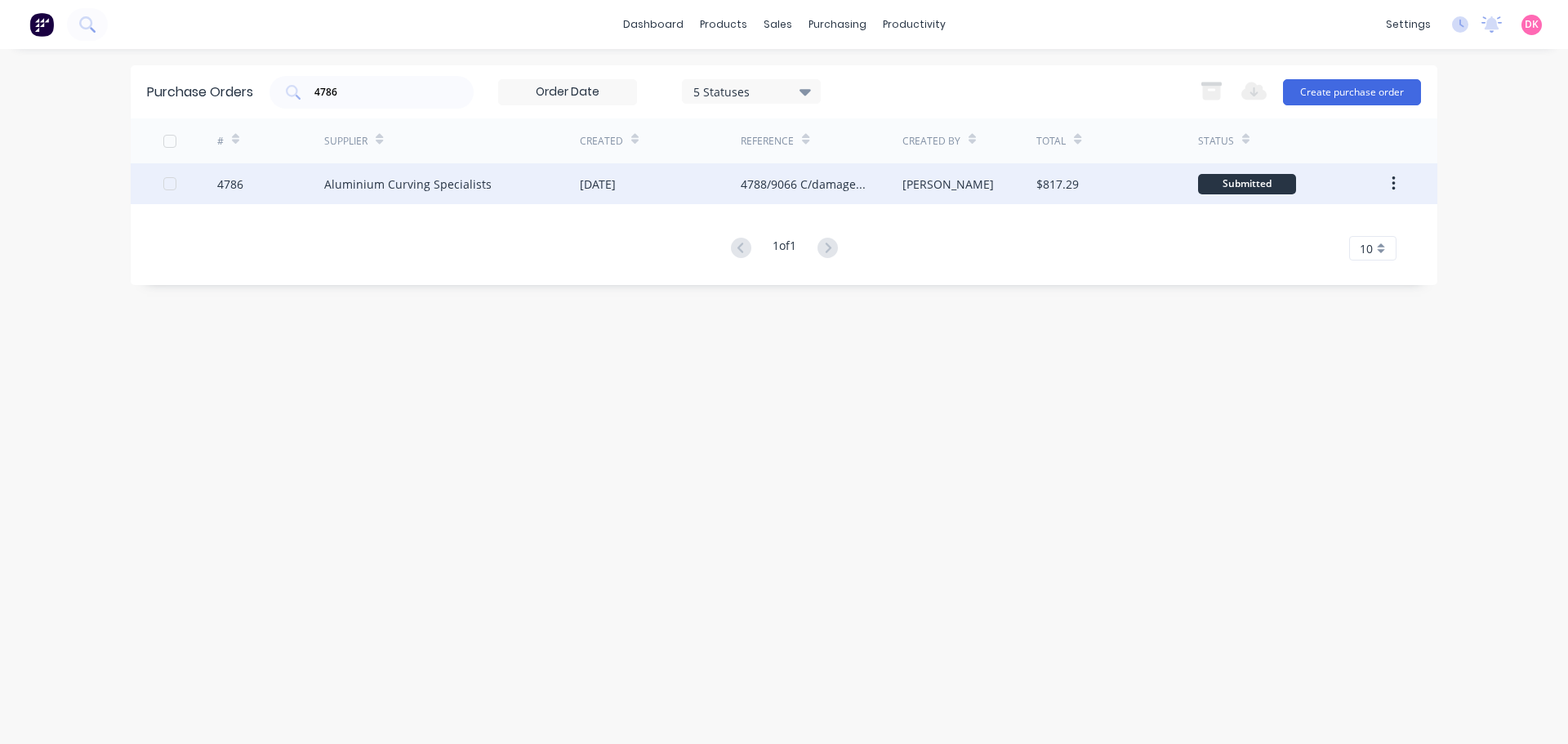
click at [399, 185] on div "Aluminium Curving Specialists" at bounding box center [408, 184] width 168 height 17
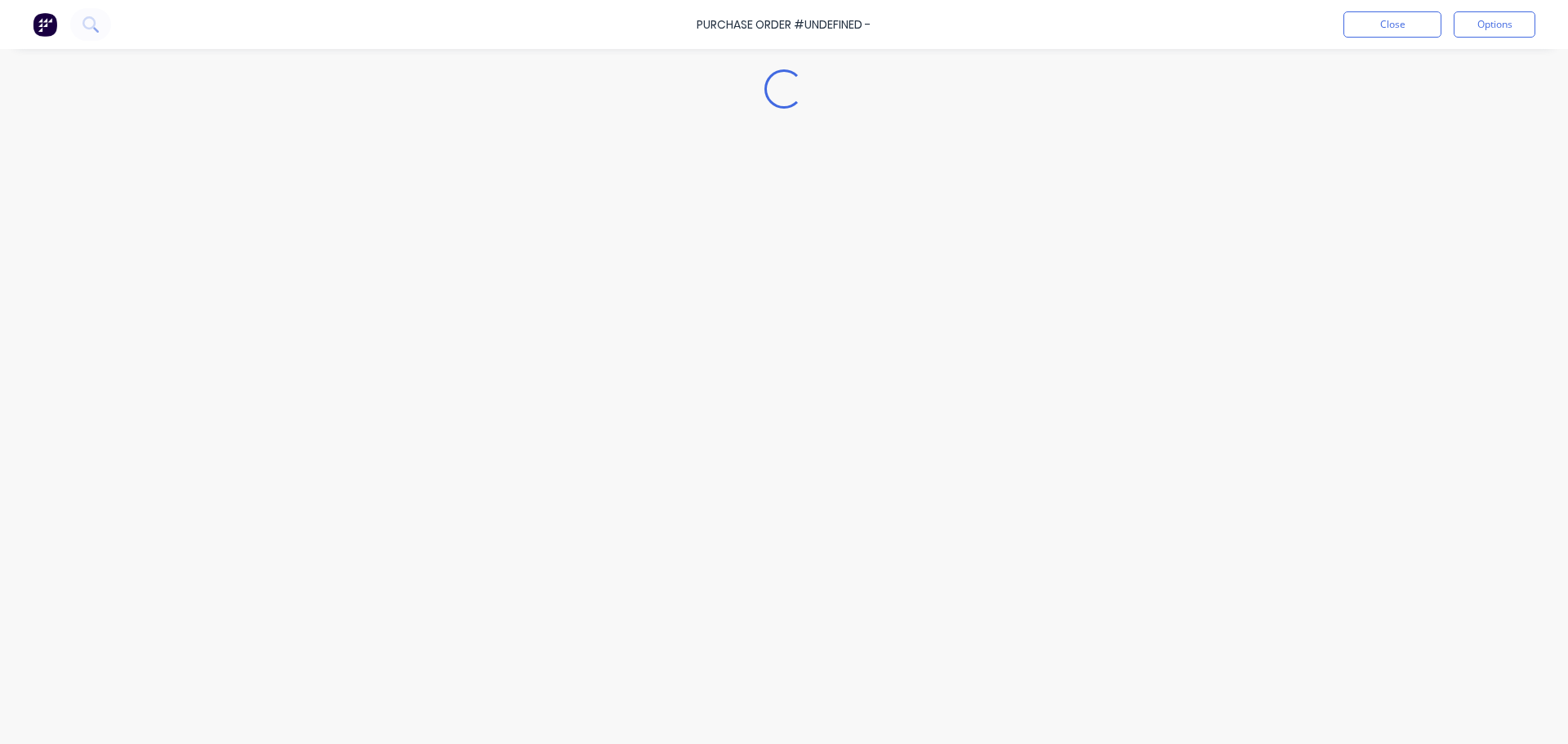
type textarea "x"
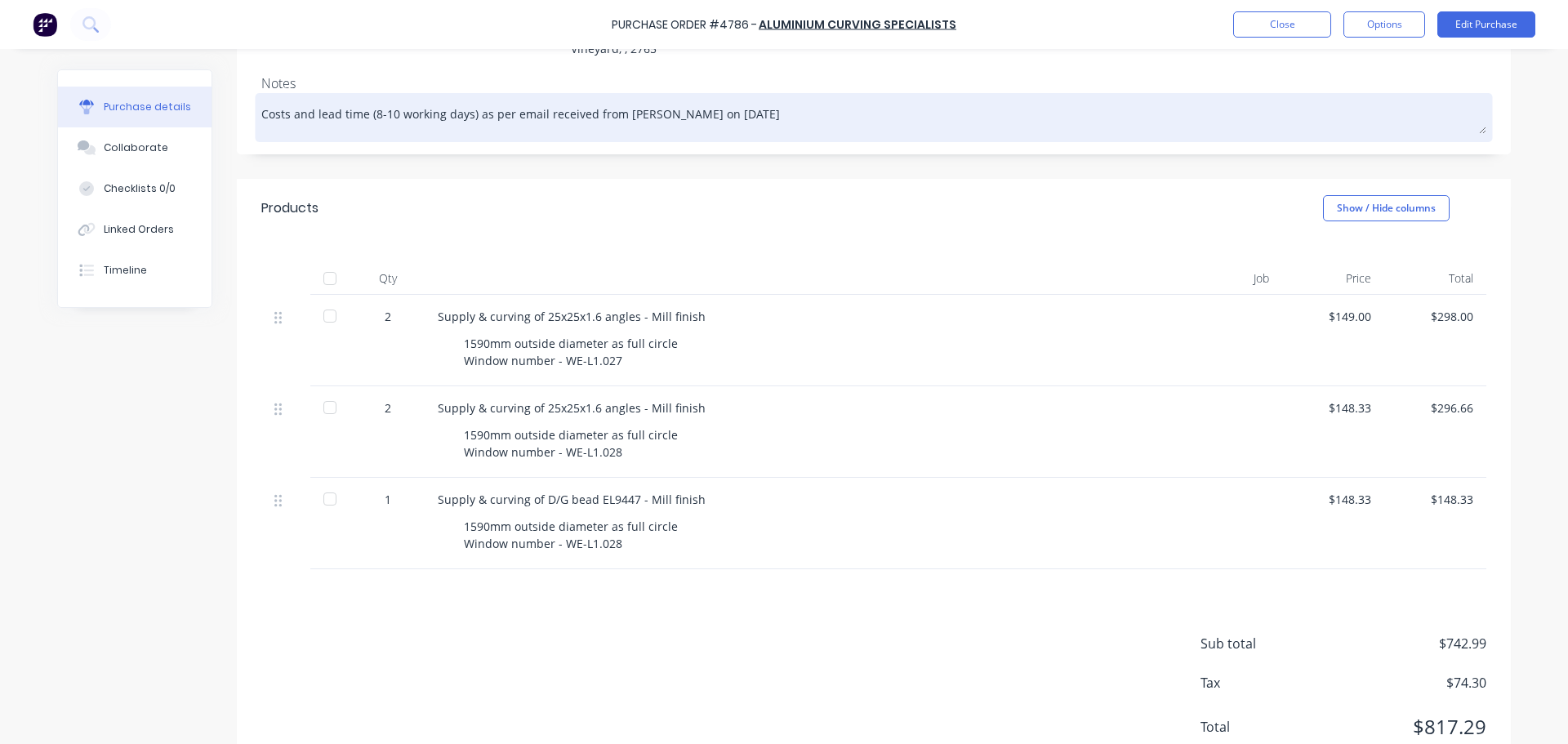
scroll to position [163, 0]
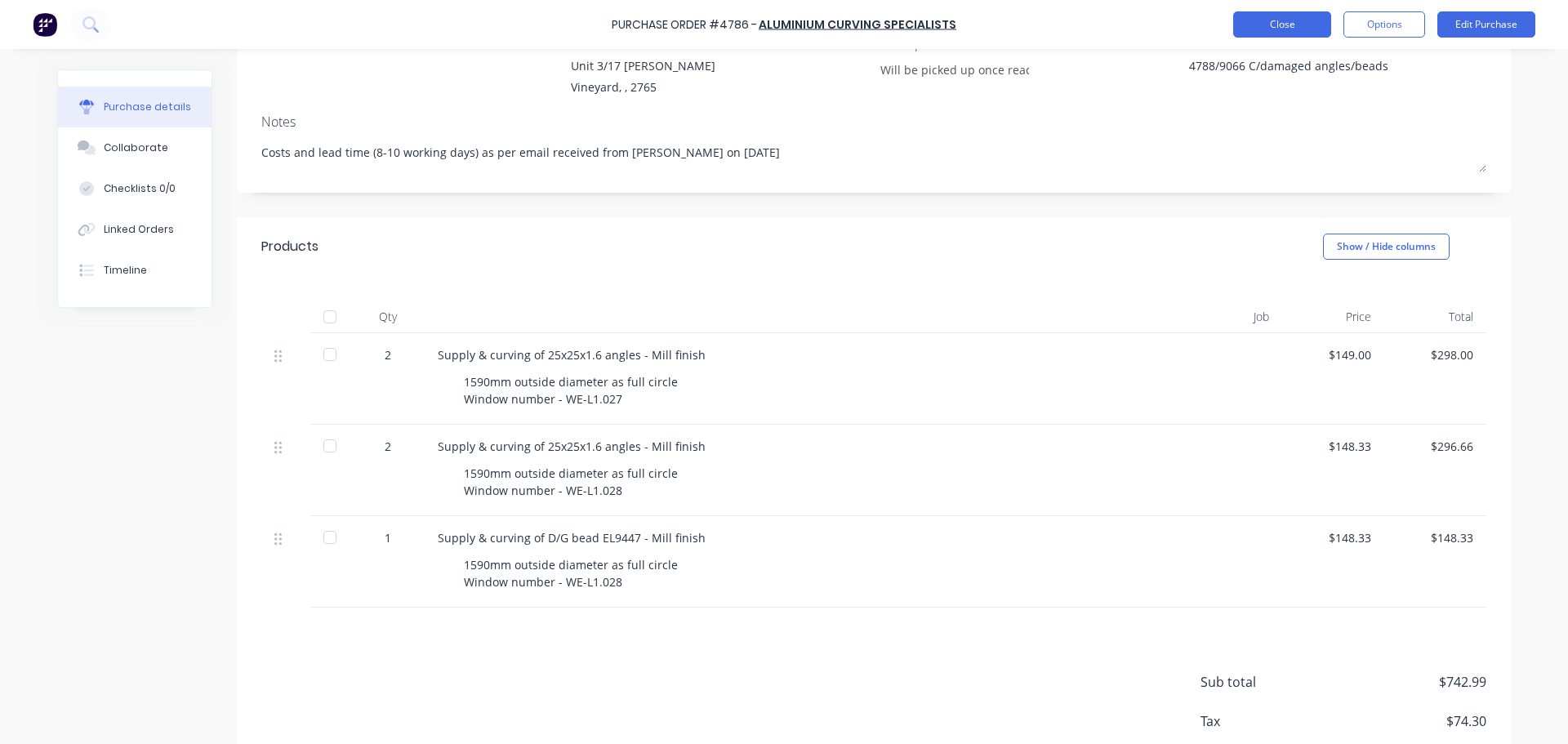
click at [1285, 29] on button "Close" at bounding box center [1282, 24] width 98 height 26
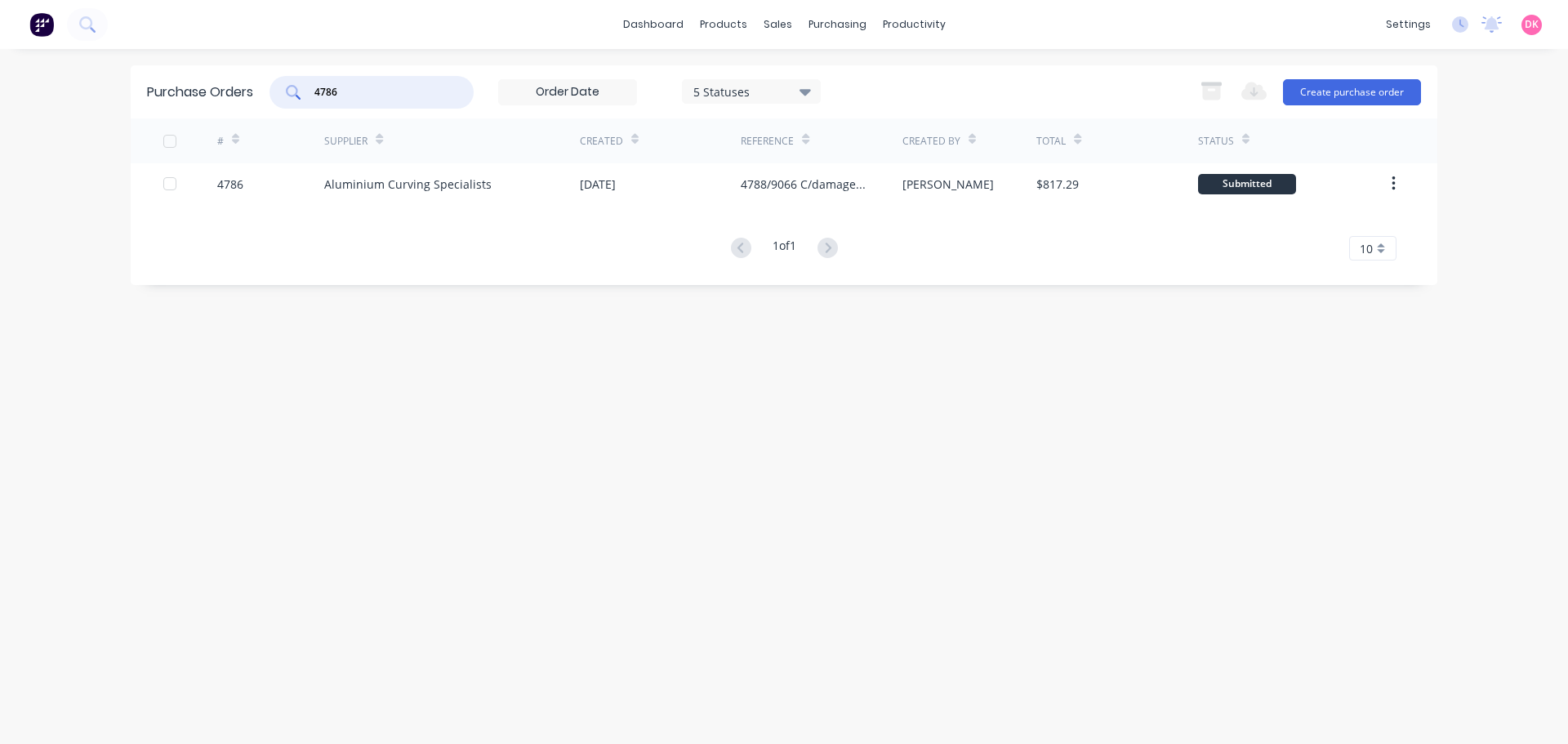
click at [286, 104] on div "4786" at bounding box center [371, 92] width 204 height 33
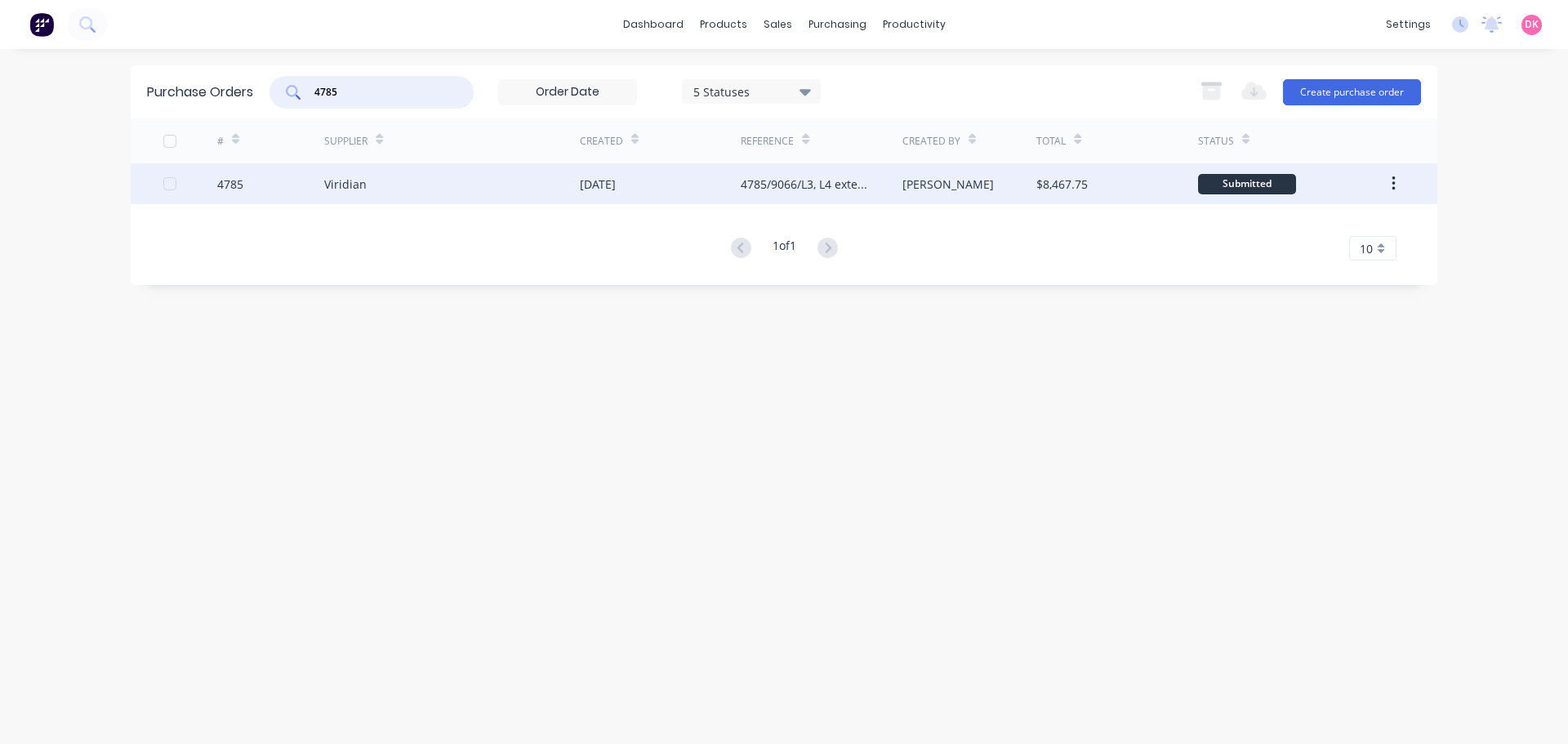
type input "4785"
click at [365, 195] on div "Viridian" at bounding box center [452, 183] width 256 height 41
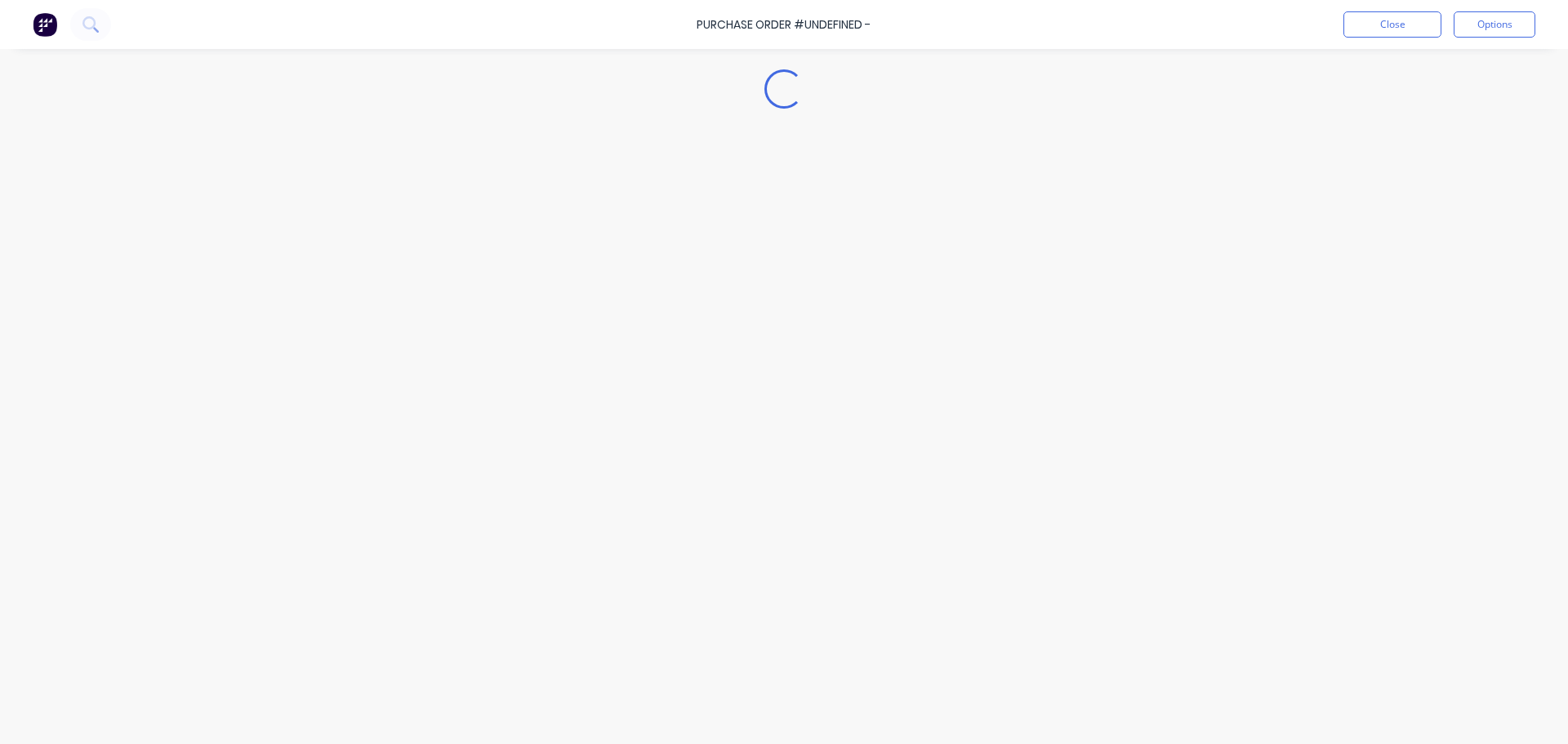
type textarea "x"
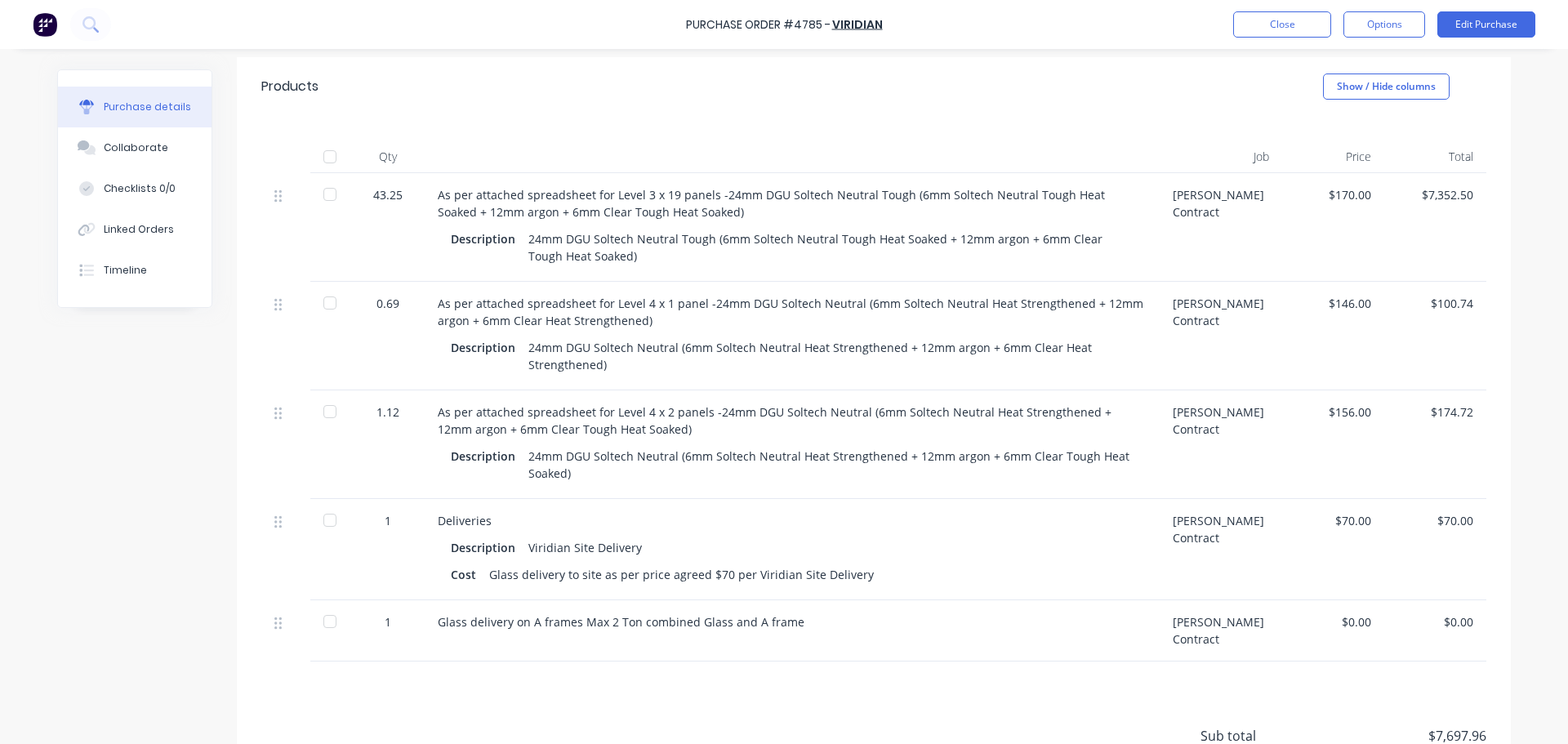
scroll to position [409, 0]
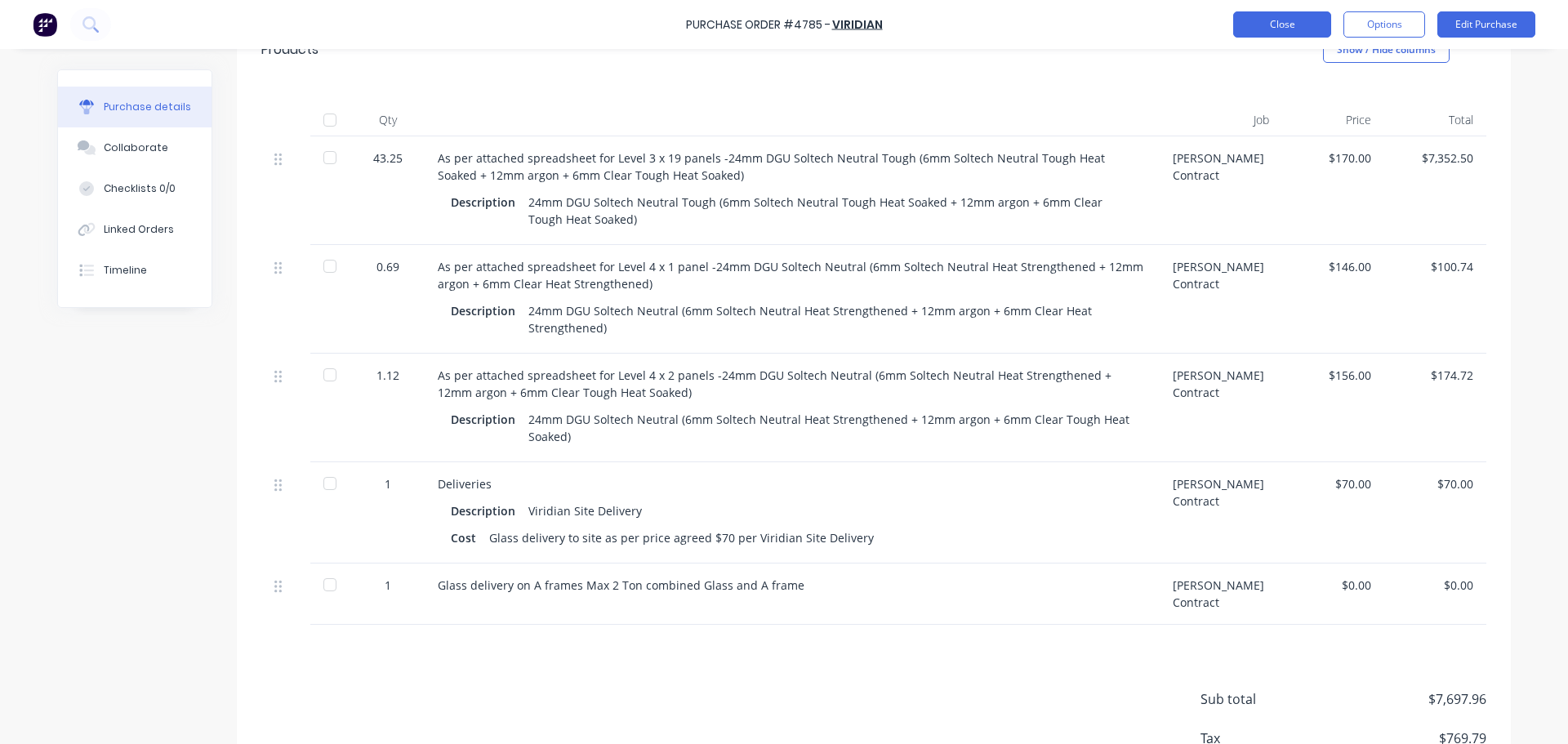
click at [1291, 31] on button "Close" at bounding box center [1282, 24] width 98 height 26
